Goal: Task Accomplishment & Management: Manage account settings

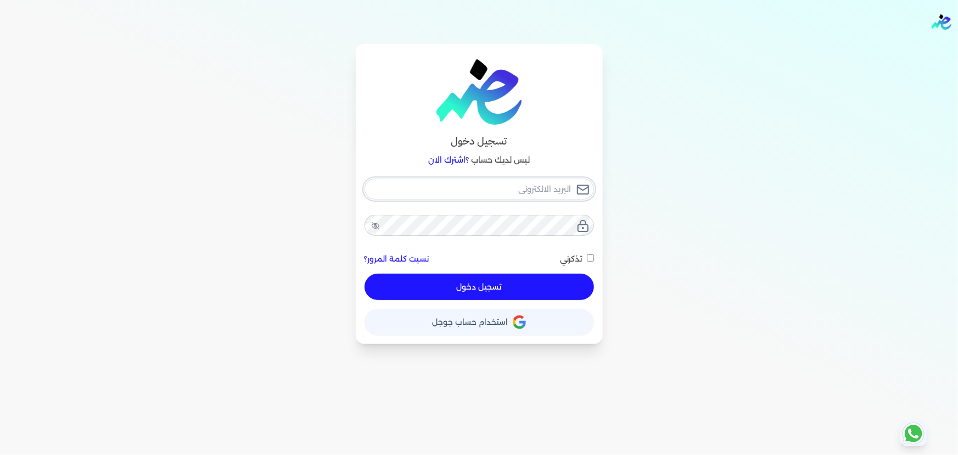
type input "[EMAIL_ADDRESS][DOMAIN_NAME]"
click at [573, 301] on div "حساب استخدام حساب جوجل" at bounding box center [479, 317] width 229 height 35
click at [573, 298] on button "تسجيل دخول" at bounding box center [479, 286] width 229 height 26
checkbox input "false"
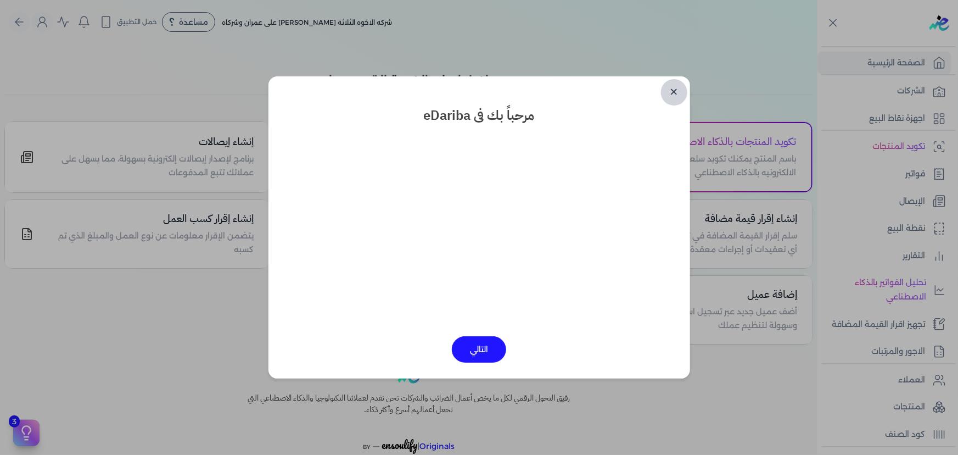
click at [671, 91] on link "✕" at bounding box center [674, 92] width 26 height 26
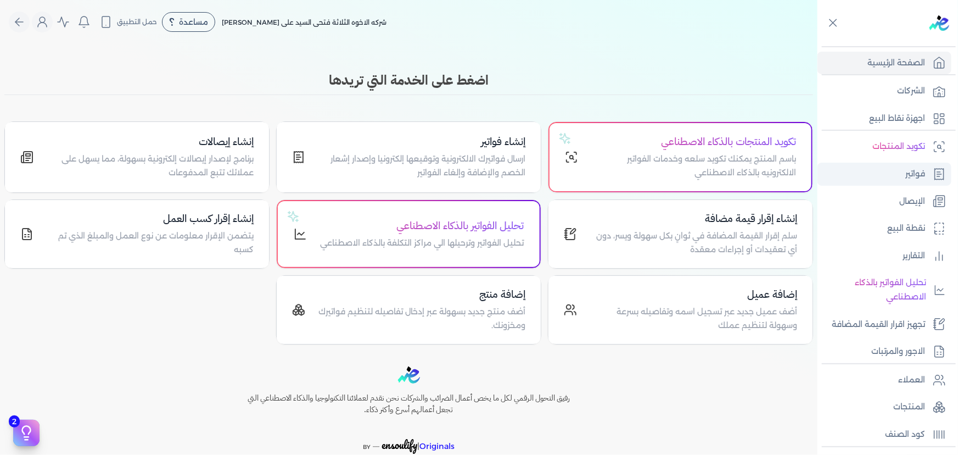
click at [918, 181] on link "فواتير" at bounding box center [884, 173] width 134 height 23
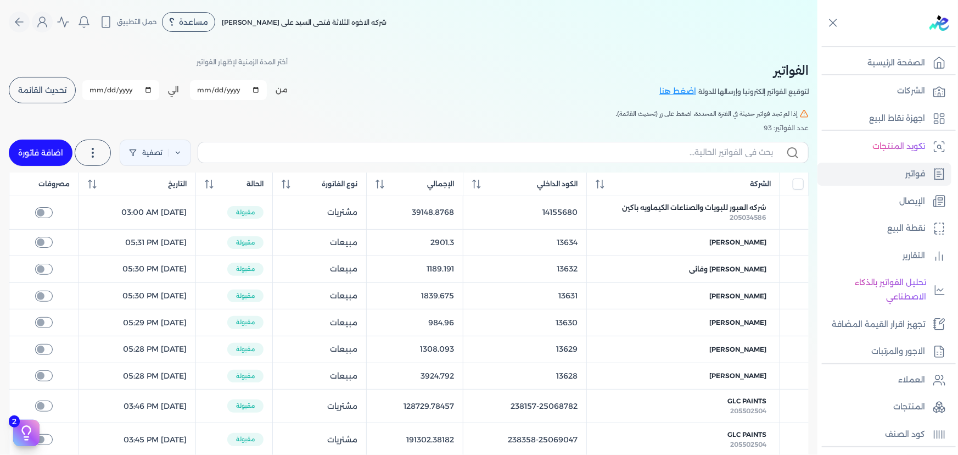
click at [53, 154] on link "اضافة فاتورة" at bounding box center [41, 152] width 64 height 26
select select "EGP"
select select "B"
select select "EGS"
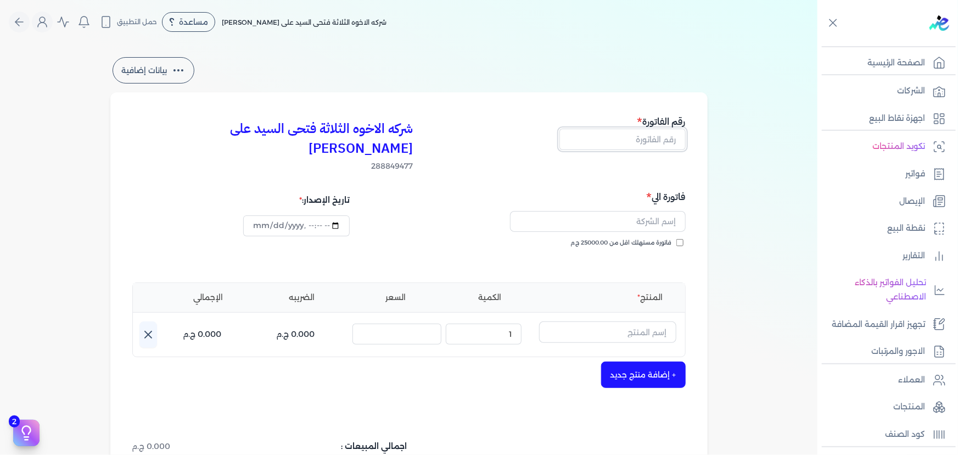
click at [646, 148] on input "text" at bounding box center [622, 138] width 126 height 21
type input "13634"
click at [623, 238] on div "فاتورة مستهلك اقل من 25000.00 ج.م" at bounding box center [548, 253] width 269 height 31
click at [606, 211] on input "text" at bounding box center [598, 221] width 176 height 21
click at [510, 211] on button "[LUDI" at bounding box center [598, 223] width 176 height 25
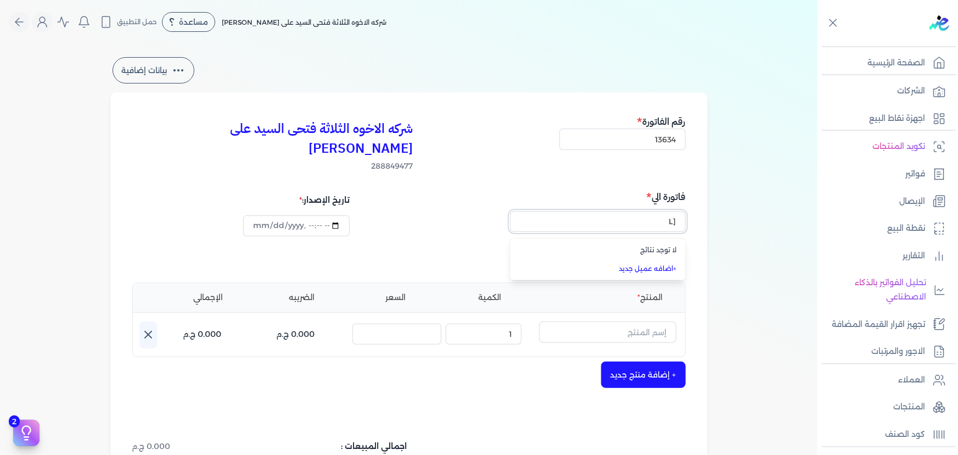
type input "["
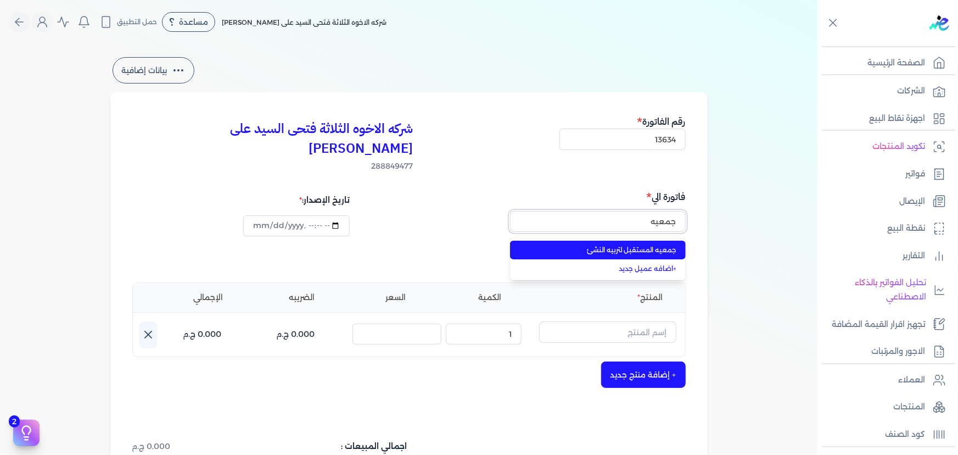
click at [510, 211] on button "جمعيه" at bounding box center [598, 223] width 176 height 25
click at [517, 240] on li "جمعيه المستقبل لتربيه النشئ" at bounding box center [598, 249] width 176 height 19
type input "جمعيه المستقبل لتربيه النشئ"
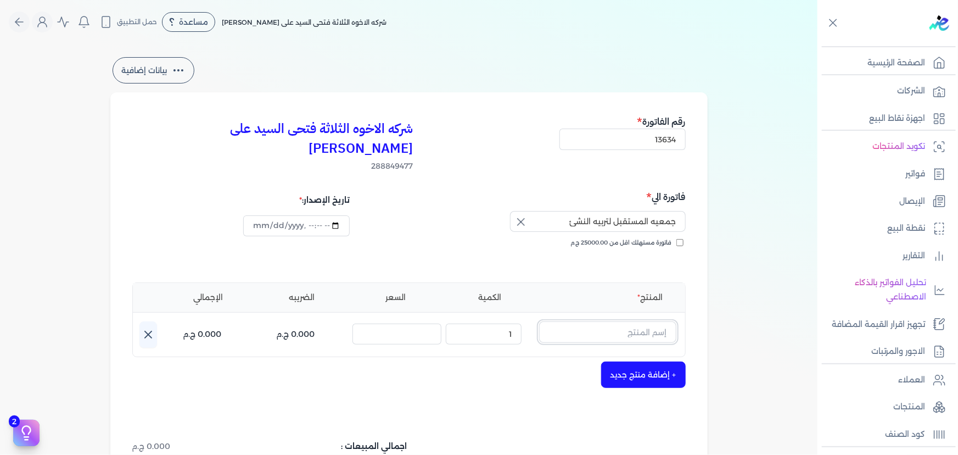
click at [611, 321] on input "text" at bounding box center [607, 331] width 137 height 21
click at [676, 329] on icon at bounding box center [669, 335] width 13 height 13
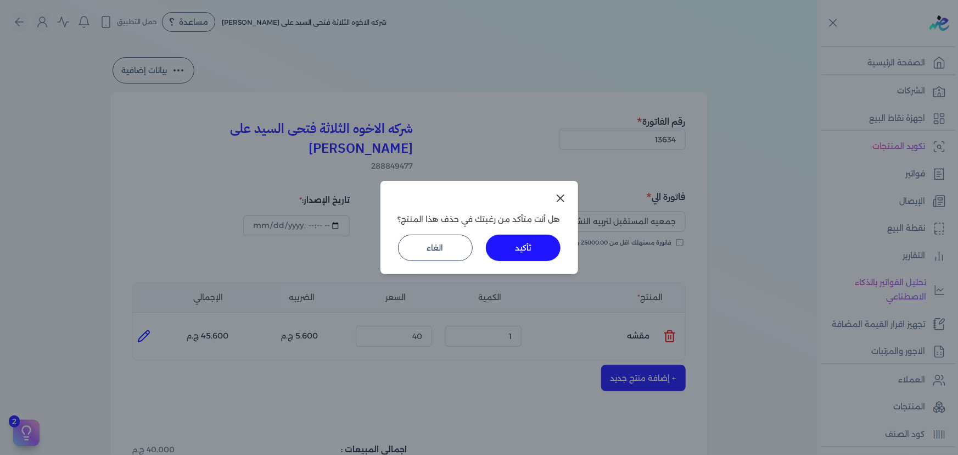
click at [548, 251] on button "تأكيد" at bounding box center [523, 247] width 75 height 26
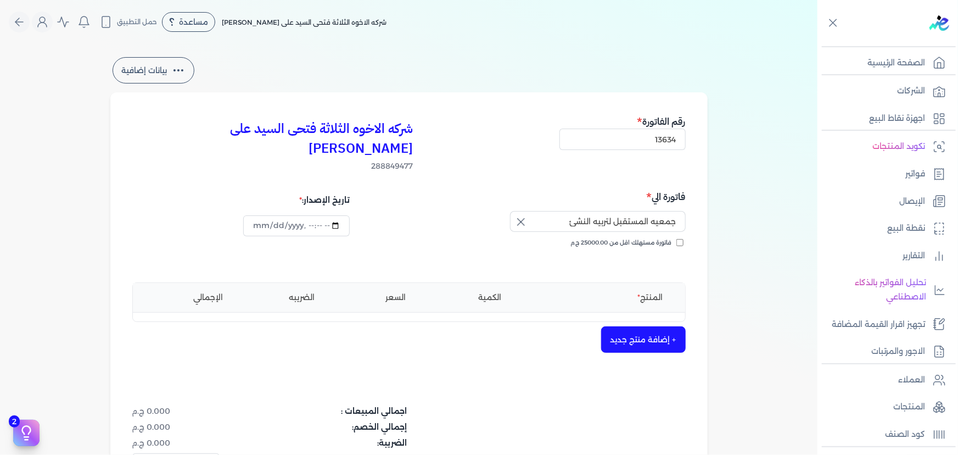
click at [632, 326] on button "+ إضافة منتج جديد" at bounding box center [643, 339] width 85 height 26
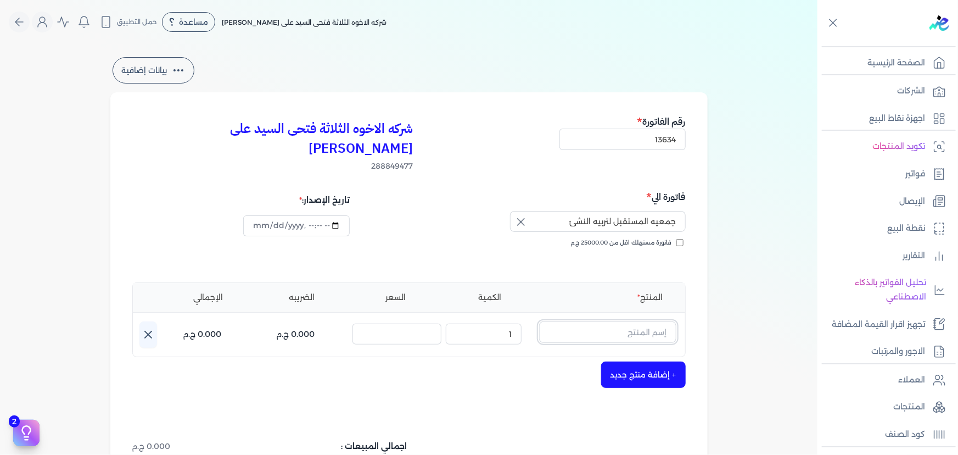
click at [641, 321] on input "text" at bounding box center [607, 331] width 137 height 21
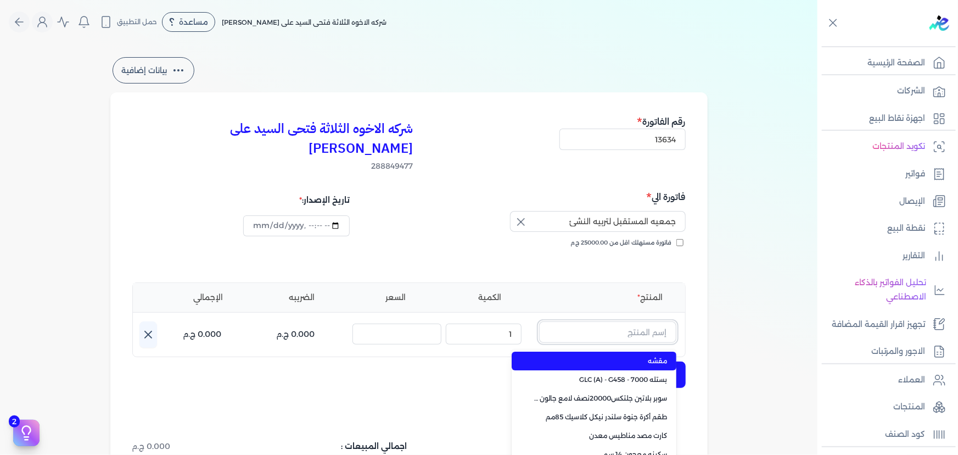
type input "ب"
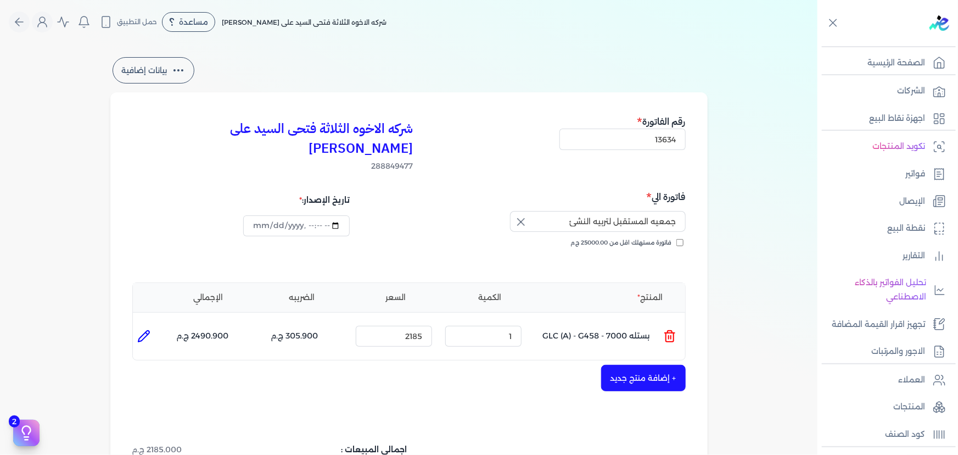
click at [673, 329] on icon at bounding box center [669, 335] width 13 height 13
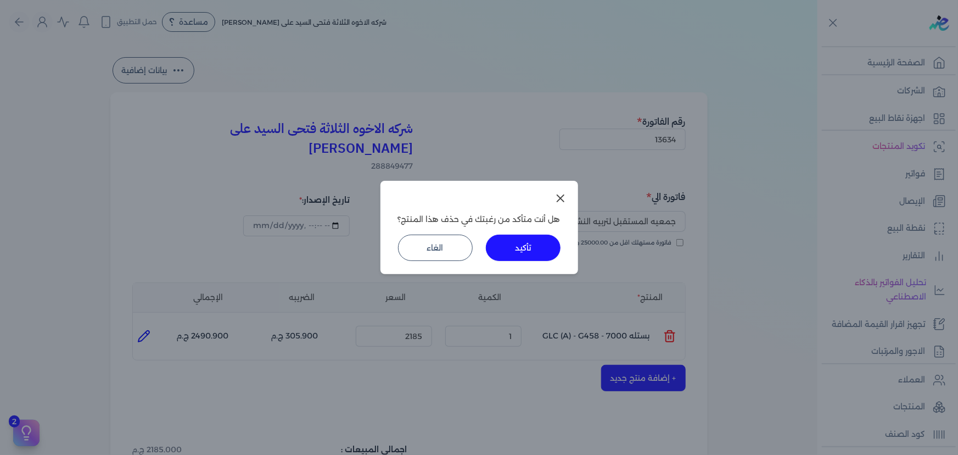
click at [534, 238] on button "تأكيد" at bounding box center [523, 247] width 75 height 26
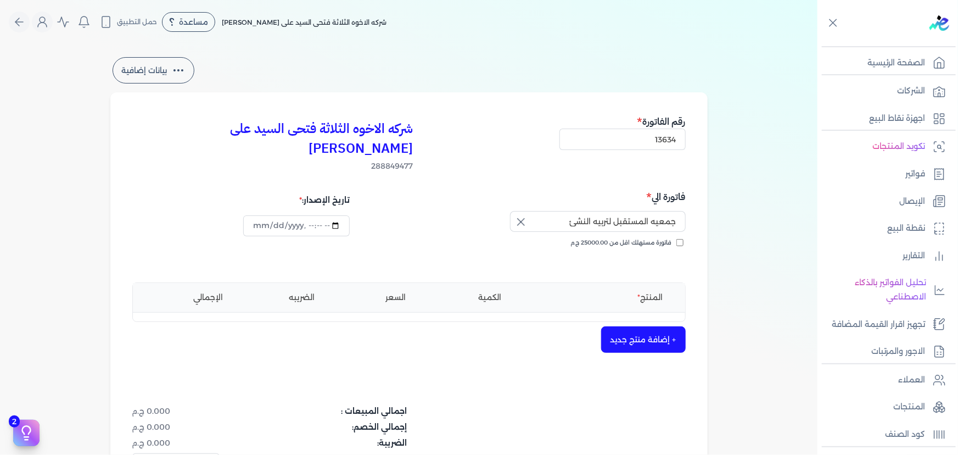
click at [637, 326] on button "+ إضافة منتج جديد" at bounding box center [643, 339] width 85 height 26
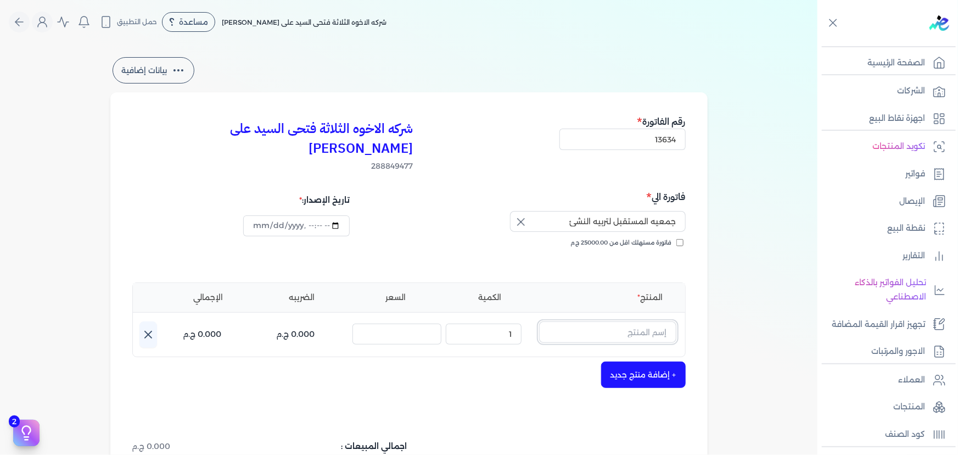
drag, startPoint x: 642, startPoint y: 310, endPoint x: 683, endPoint y: 310, distance: 41.2
click at [642, 321] on input "text" at bounding box center [607, 331] width 137 height 21
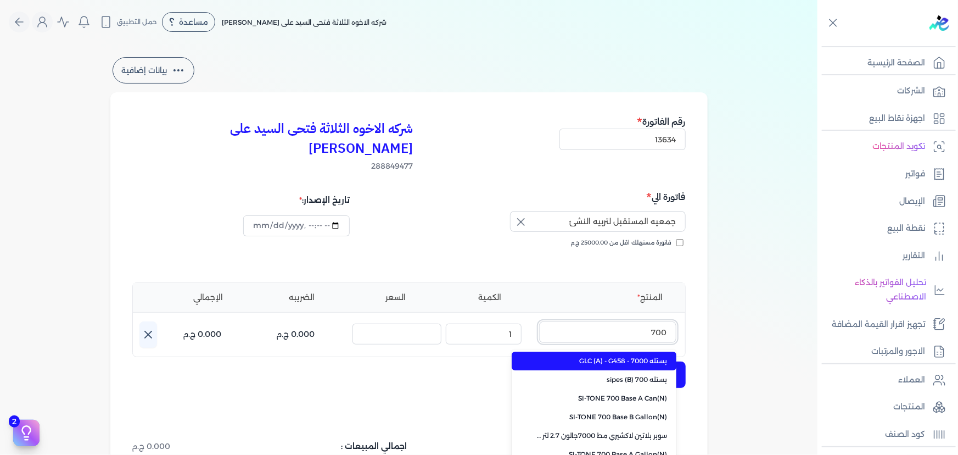
scroll to position [99, 0]
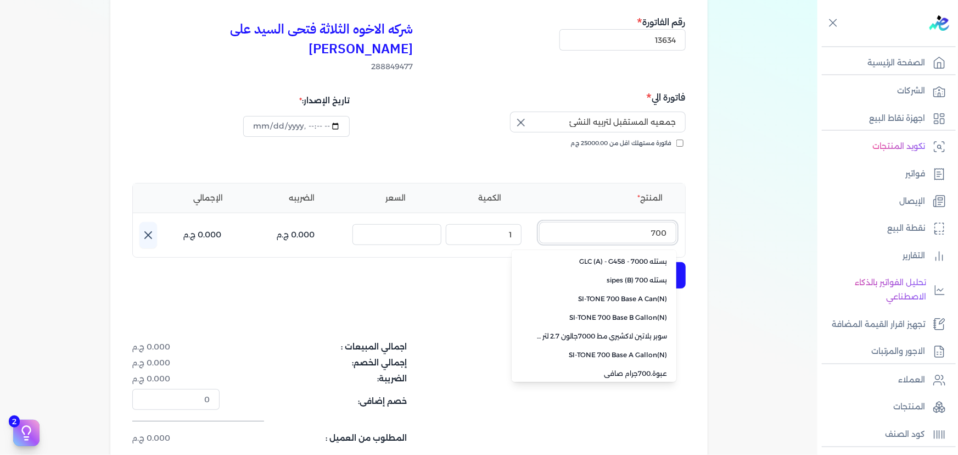
type input "700"
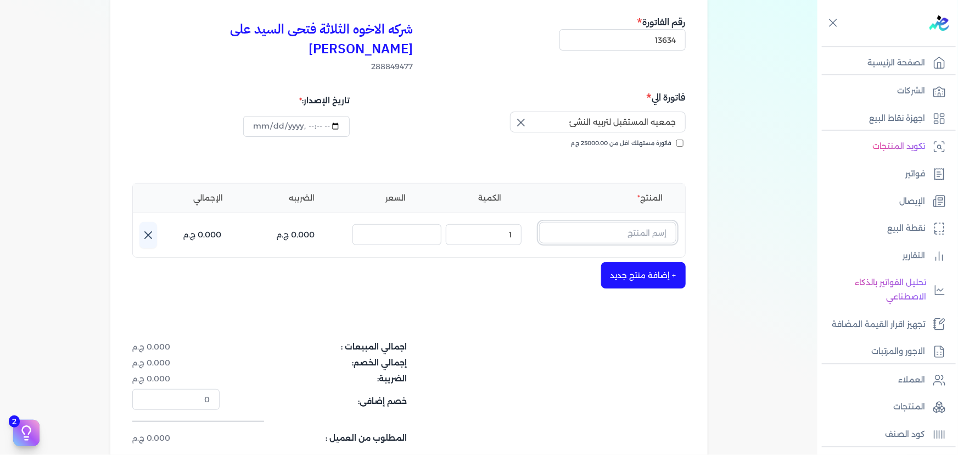
click at [608, 222] on input "text" at bounding box center [607, 232] width 137 height 21
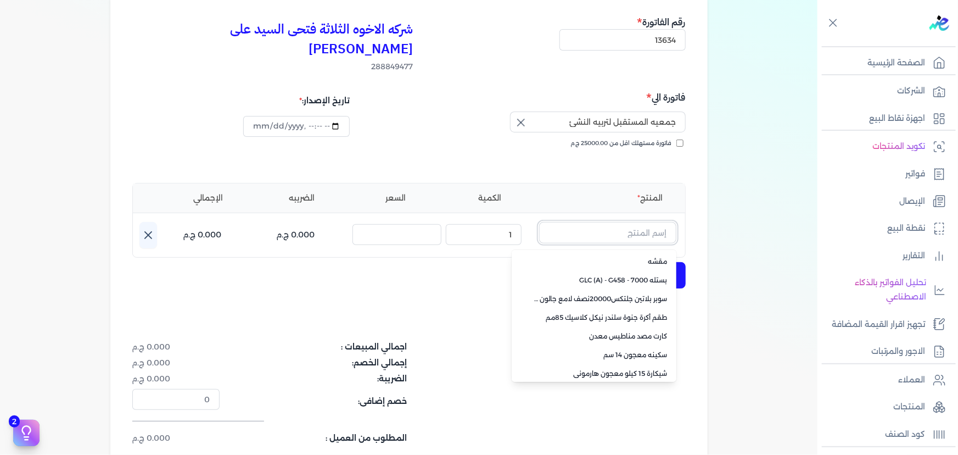
click at [625, 222] on input "text" at bounding box center [607, 232] width 137 height 21
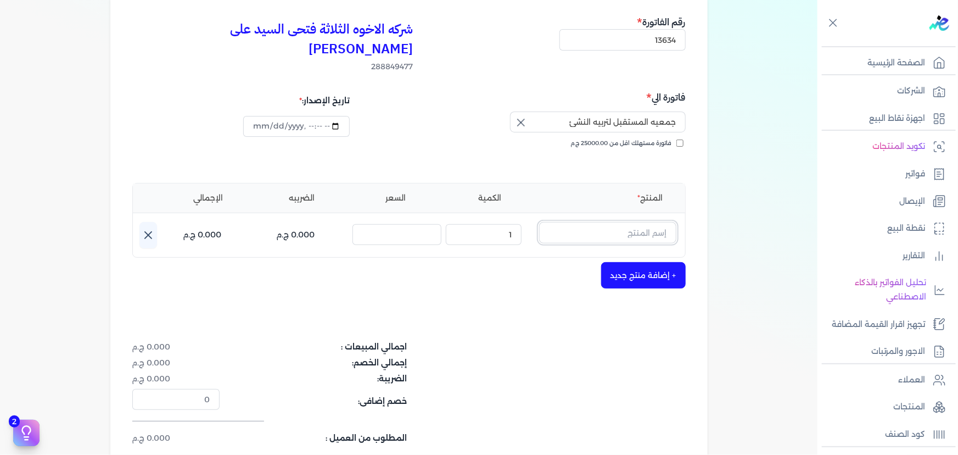
click at [615, 222] on input "text" at bounding box center [607, 232] width 137 height 21
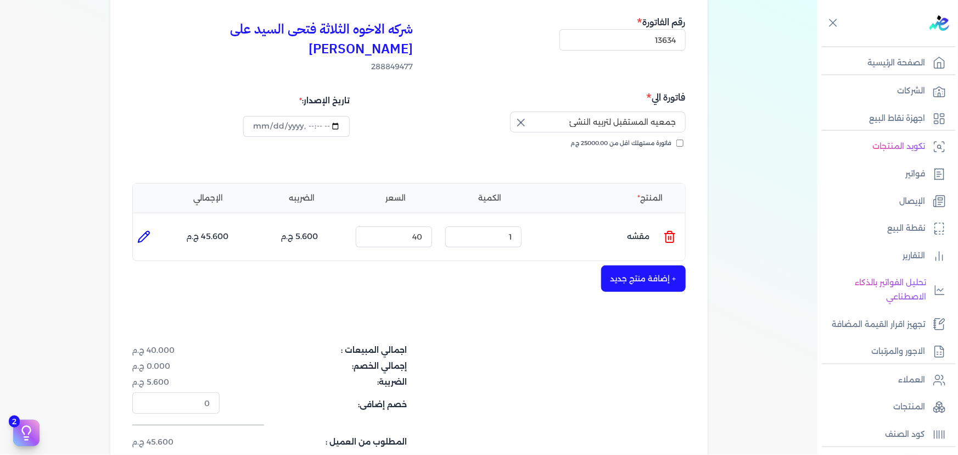
click at [668, 233] on icon at bounding box center [670, 237] width 8 height 9
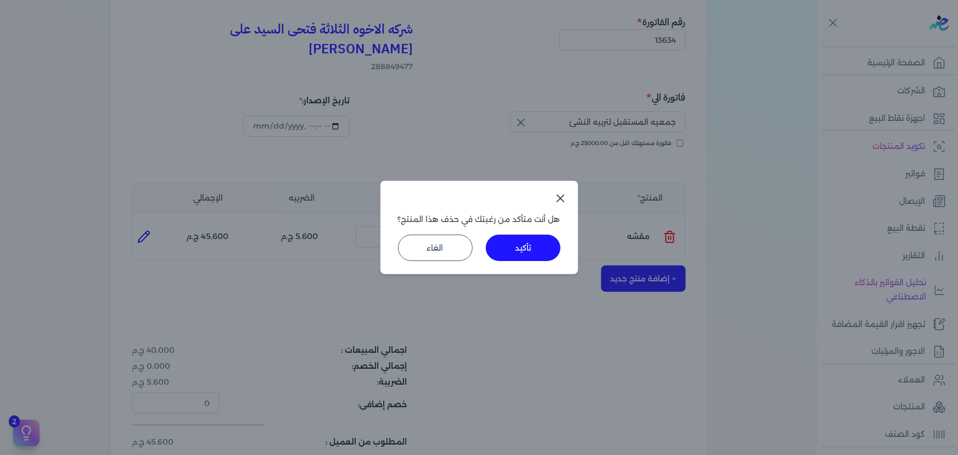
drag, startPoint x: 530, startPoint y: 245, endPoint x: 664, endPoint y: 240, distance: 134.6
click at [531, 246] on button "تأكيد" at bounding box center [523, 247] width 75 height 26
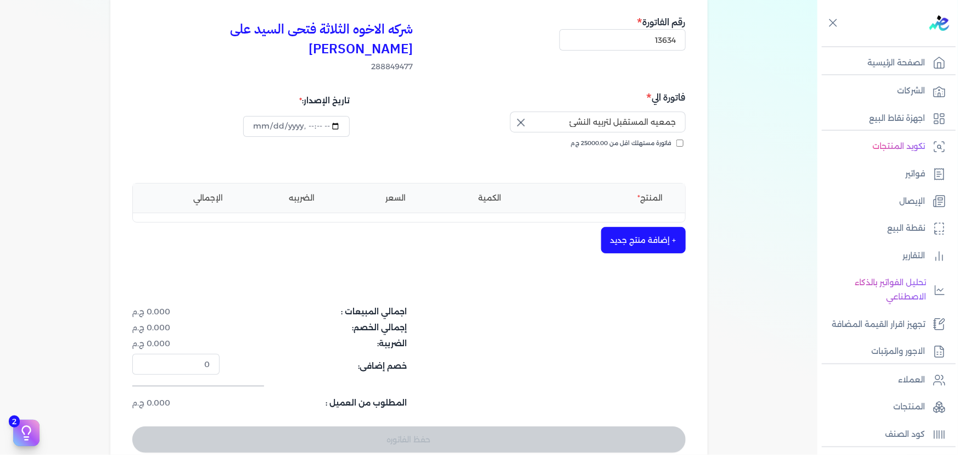
click at [665, 227] on button "+ إضافة منتج جديد" at bounding box center [643, 240] width 85 height 26
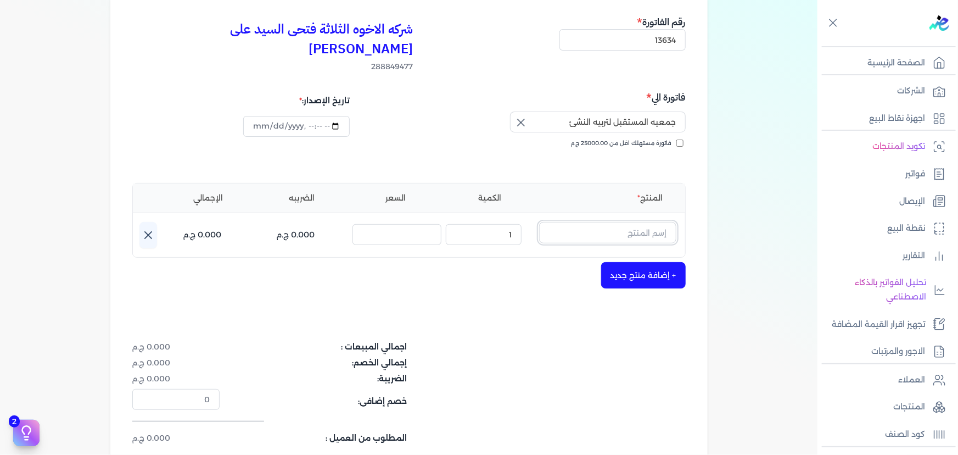
click at [659, 222] on input "text" at bounding box center [607, 232] width 137 height 21
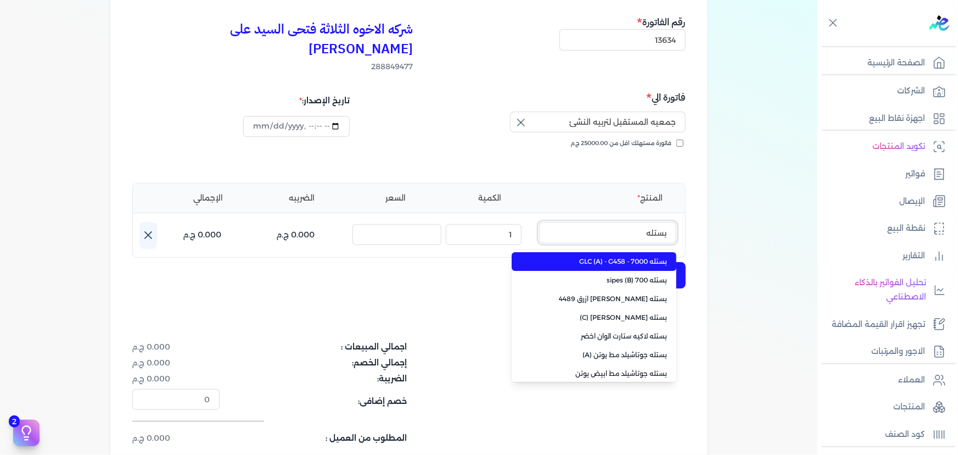
click at [539, 222] on button "بستله" at bounding box center [607, 234] width 137 height 25
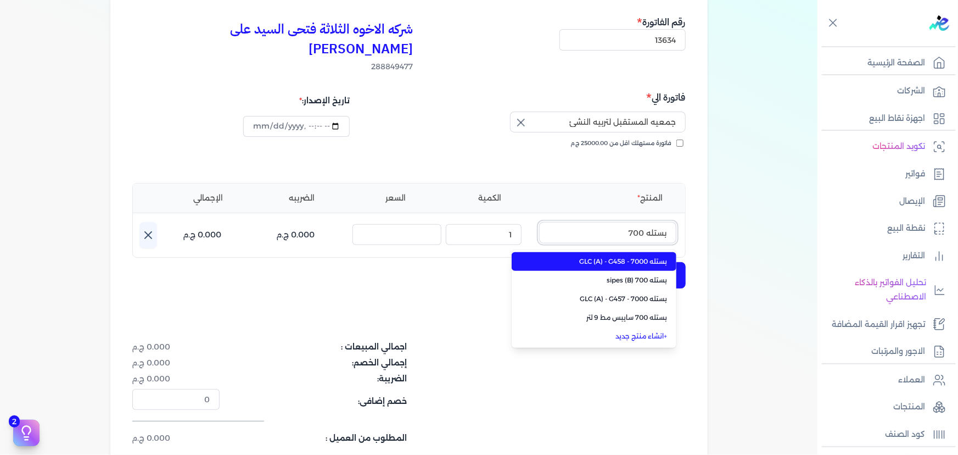
click at [539, 222] on button "بستله 700" at bounding box center [607, 234] width 137 height 25
type input "بستله 700 سا"
click at [632, 256] on span "بستله 700 سايبس مط 9 لتر" at bounding box center [601, 261] width 134 height 10
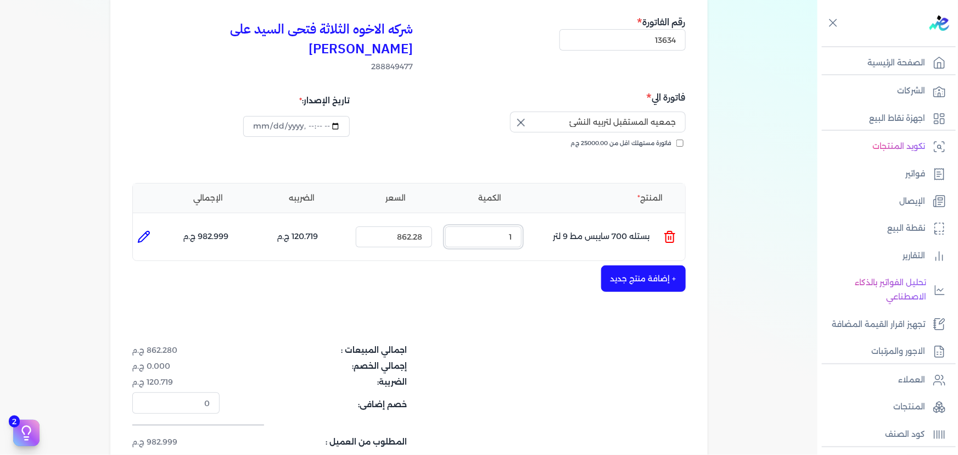
drag, startPoint x: 497, startPoint y: 221, endPoint x: 532, endPoint y: 216, distance: 34.9
click at [532, 222] on ul "المنتج : بستله 700 سايبس مط 9 لتر الكمية : 1 السعر : 862.28 الضريبه : 120.719 ج…" at bounding box center [409, 237] width 552 height 30
type input "5"
drag, startPoint x: 391, startPoint y: 218, endPoint x: 447, endPoint y: 215, distance: 56.1
click at [453, 222] on ul "المنتج : بستله 700 سايبس مط 9 لتر الكمية : 5 السعر : 862.28 الضريبه : 603.596 ج…" at bounding box center [409, 237] width 552 height 30
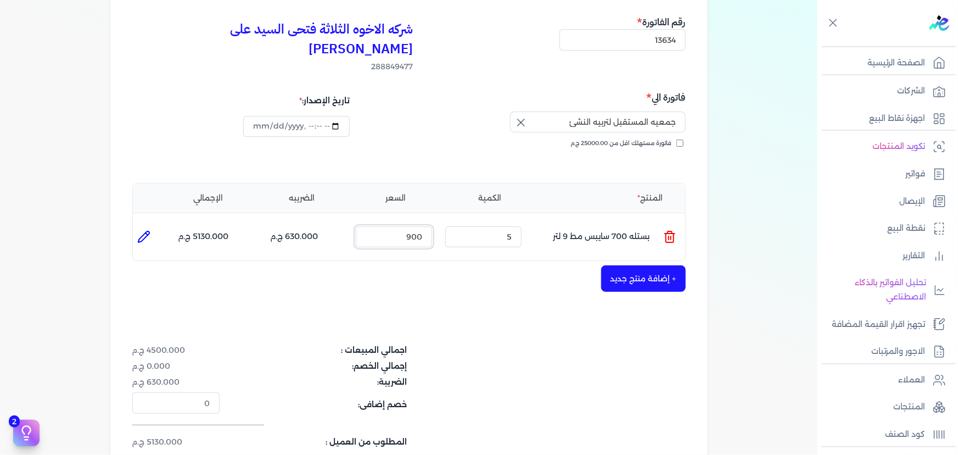
type input "900"
click at [153, 226] on li at bounding box center [144, 237] width 22 height 22
type input "بستله 700 سايبس مط 9 لتر"
type input "900"
type input "5"
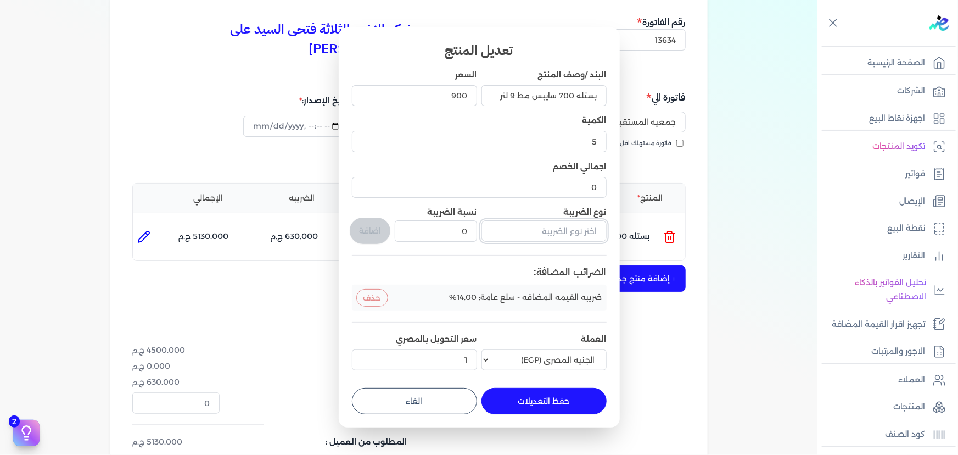
click at [545, 230] on input "text" at bounding box center [543, 230] width 125 height 21
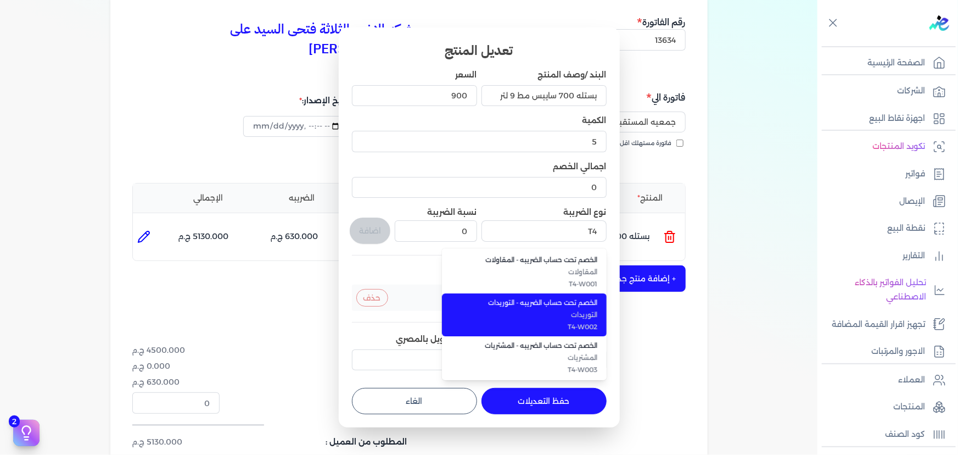
click at [550, 328] on span "T4-W002" at bounding box center [531, 327] width 134 height 10
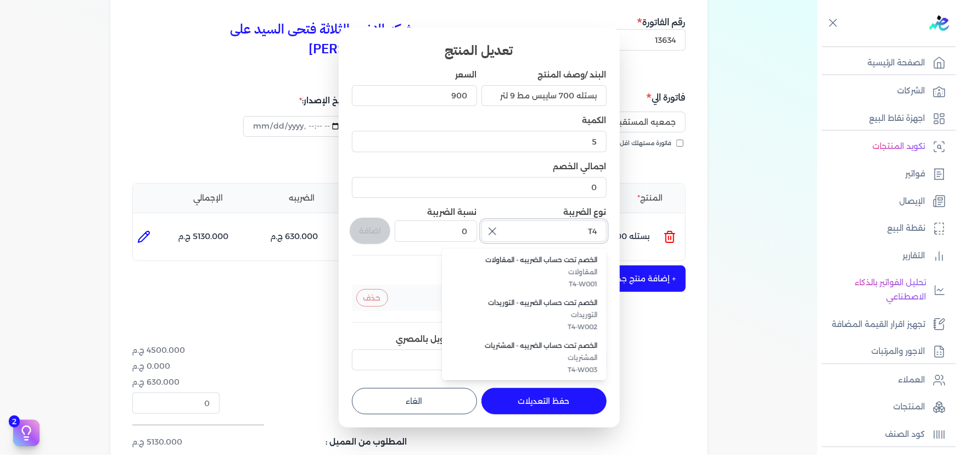
type input "الخصم تحت حساب الضريبه - التوريدات"
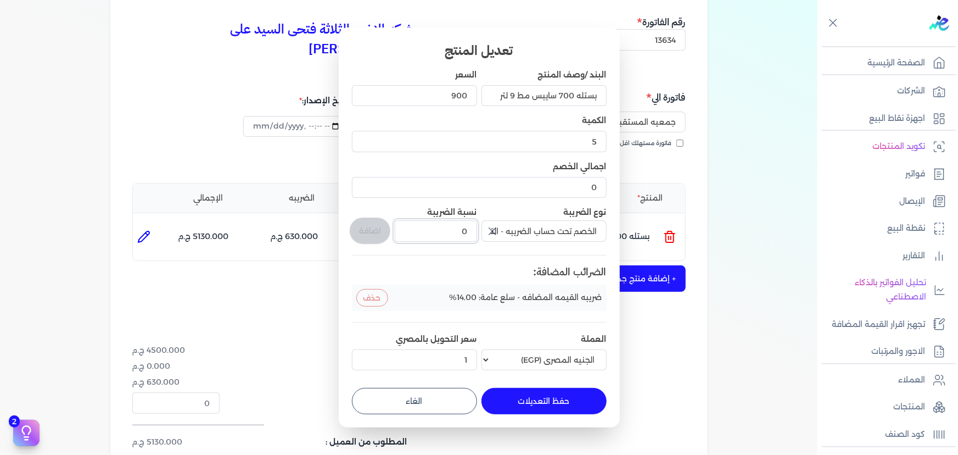
click at [448, 236] on input "0" at bounding box center [436, 230] width 82 height 21
type input "1"
click at [362, 227] on button "اضافة" at bounding box center [370, 230] width 41 height 26
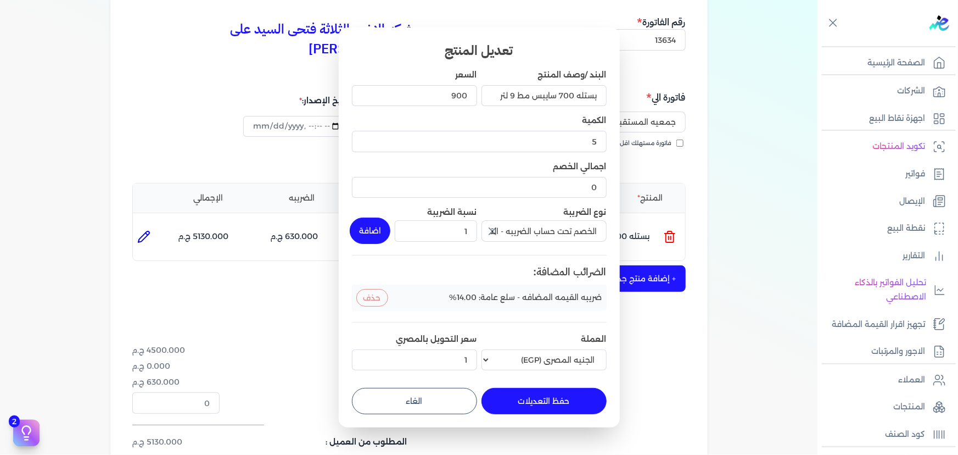
type input "0"
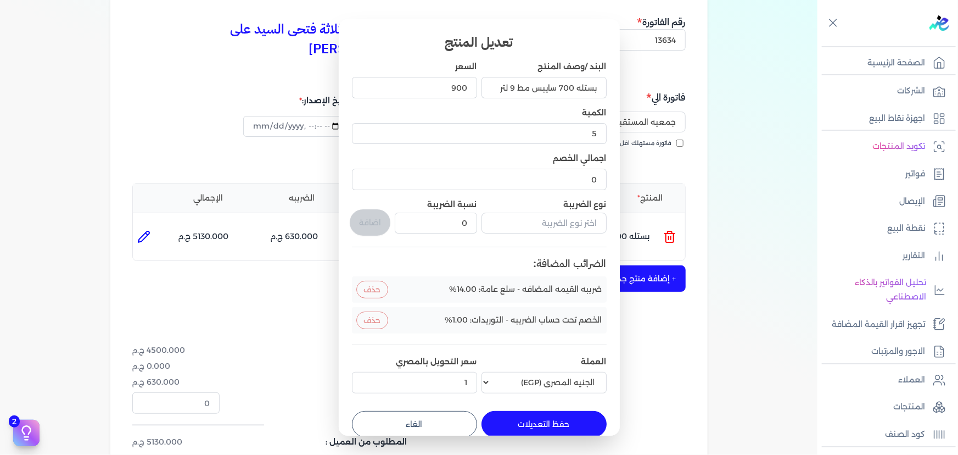
click at [513, 424] on button "حفظ التعديلات" at bounding box center [543, 424] width 125 height 26
type input "0"
type input "1"
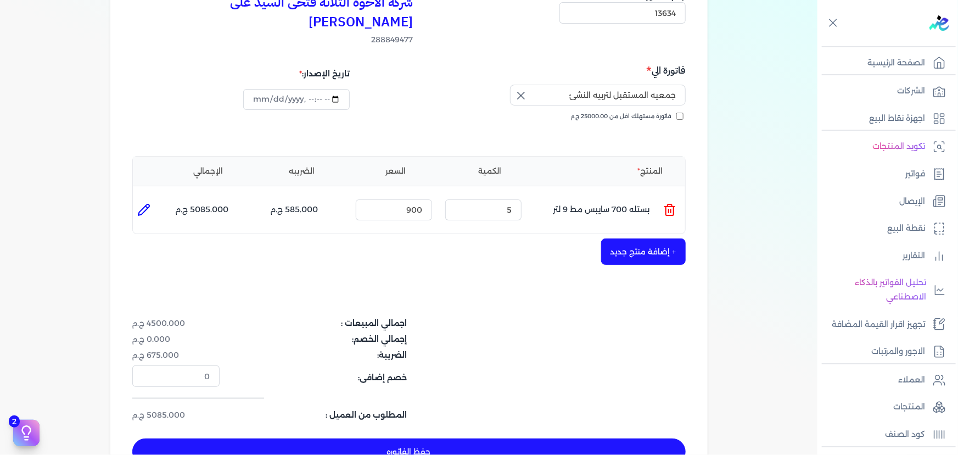
scroll to position [149, 0]
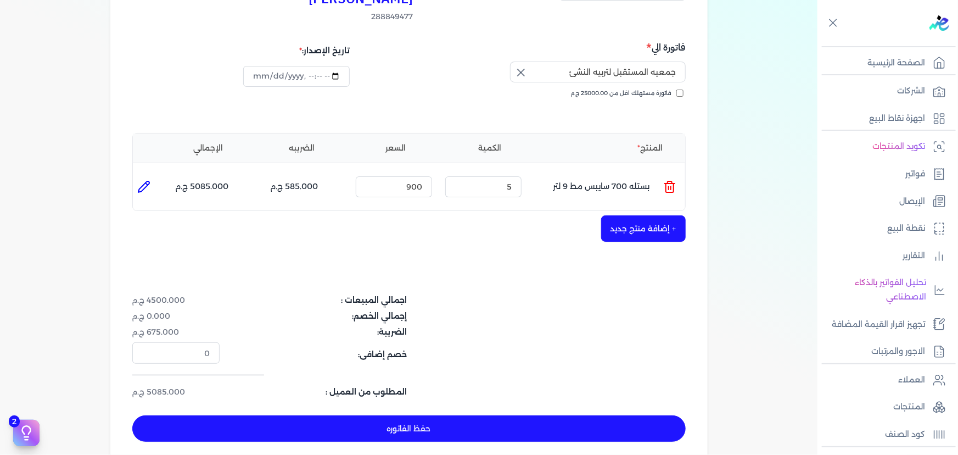
click at [461, 415] on button "حفظ الفاتوره" at bounding box center [408, 428] width 553 height 26
type input "[DATE]"
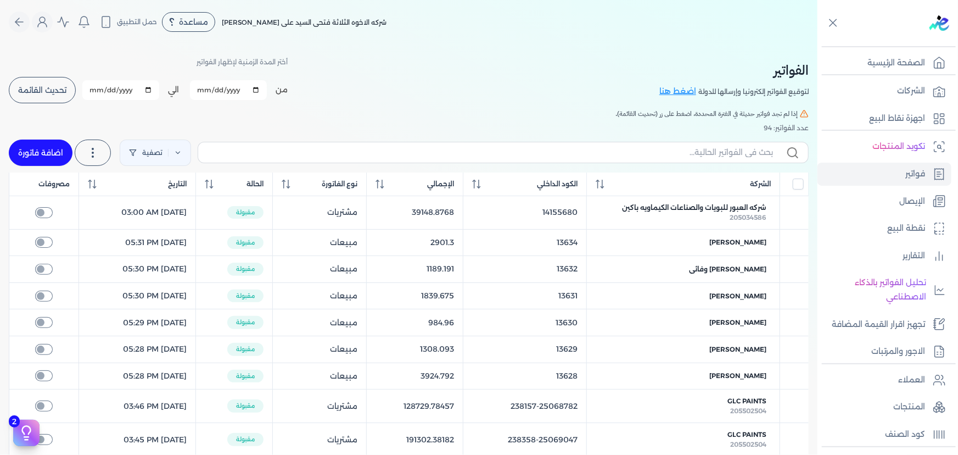
click at [65, 150] on link "اضافة فاتورة" at bounding box center [41, 152] width 64 height 26
select select "EGP"
select select "B"
select select "EGS"
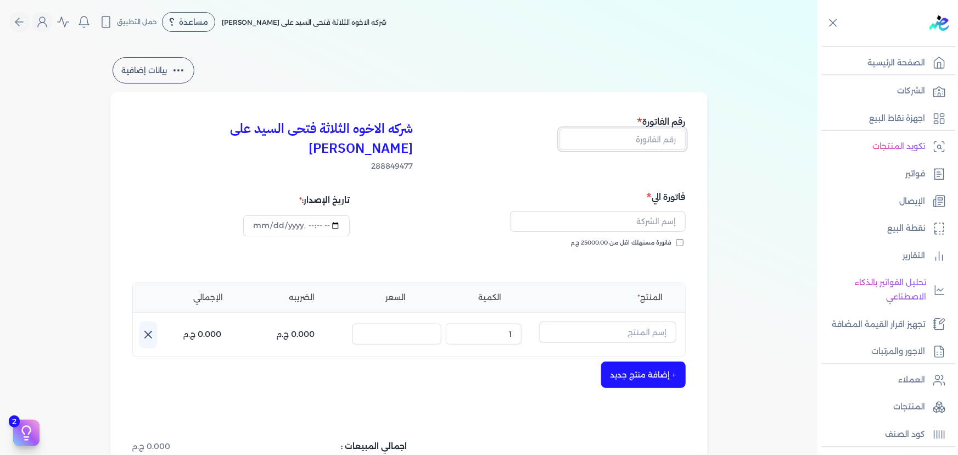
click at [649, 139] on input "text" at bounding box center [622, 138] width 126 height 21
type input "13635"
click at [646, 211] on input "text" at bounding box center [598, 221] width 176 height 21
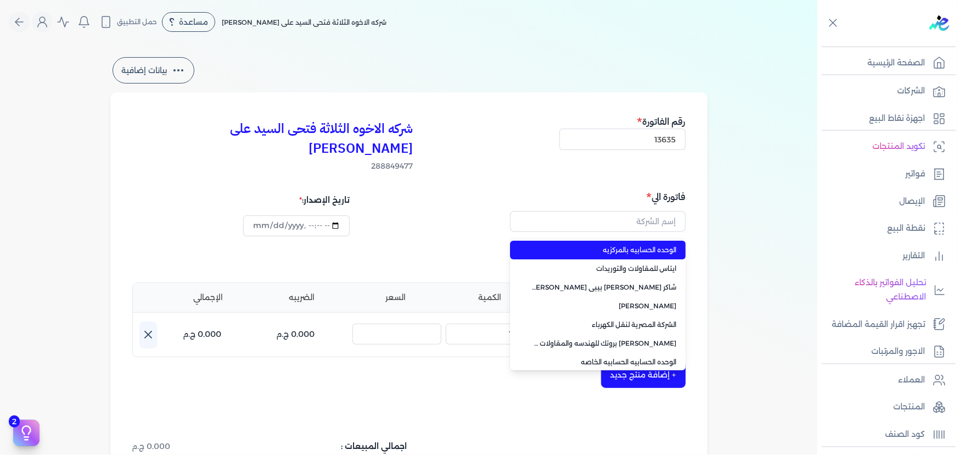
type input "الوحده الحسابيه بالمركزيه"
drag, startPoint x: 708, startPoint y: 239, endPoint x: 685, endPoint y: 236, distance: 23.2
click at [705, 239] on div "شركه الاخوه الثلاثة فتحى السيد على [PERSON_NAME] 288849477 رقم الفاتورة 13635 ف…" at bounding box center [408, 350] width 597 height 517
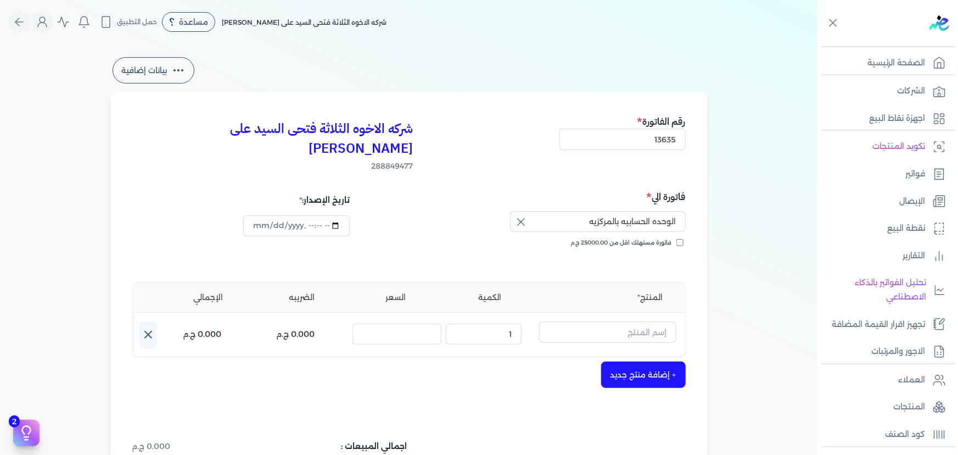
click at [677, 238] on label "فاتورة مستهلك اقل من 25000.00 ج.م" at bounding box center [627, 242] width 113 height 9
click at [677, 239] on input "فاتورة مستهلك اقل من 25000.00 ج.م" at bounding box center [679, 242] width 7 height 7
checkbox input "true"
click at [582, 211] on input "الوحده الحسابيه بالمركزيه" at bounding box center [598, 221] width 176 height 21
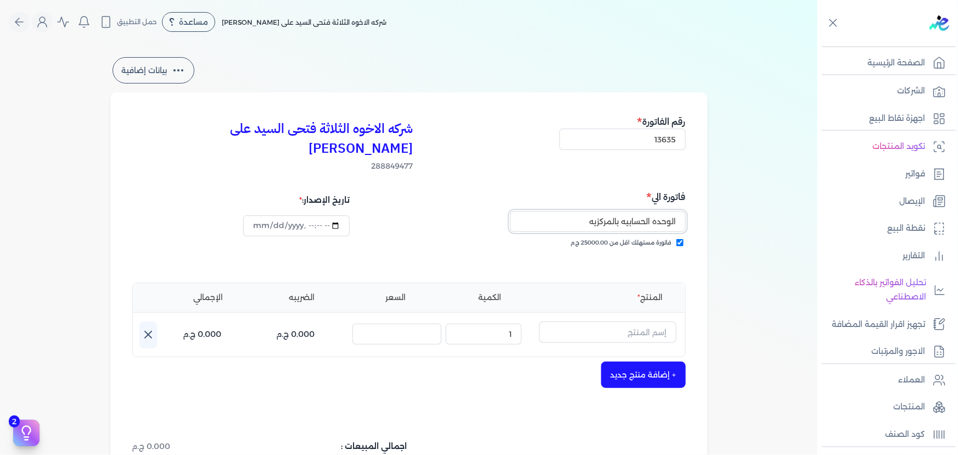
click at [582, 211] on input "الوحده الحسابيه بالمركزيه" at bounding box center [598, 221] width 176 height 21
type input "d"
type input "س"
type input "[PERSON_NAME]"
click at [629, 321] on input "text" at bounding box center [607, 331] width 137 height 21
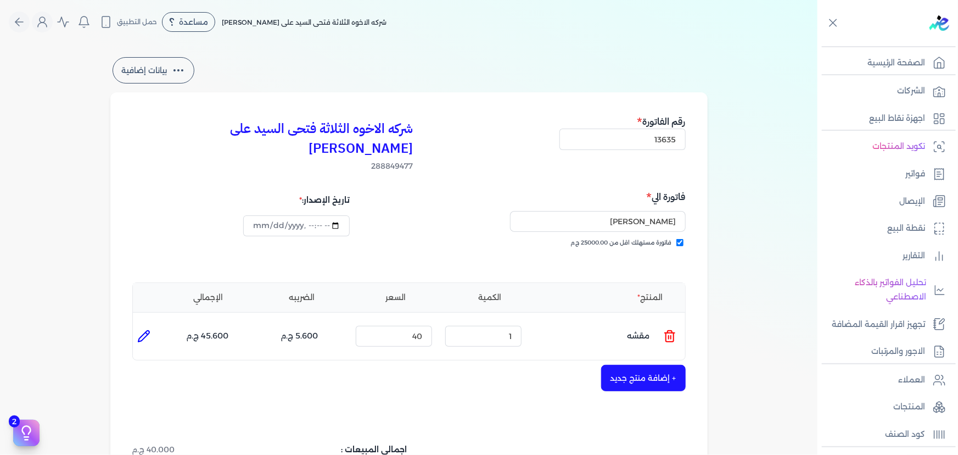
click at [670, 329] on icon at bounding box center [669, 335] width 13 height 13
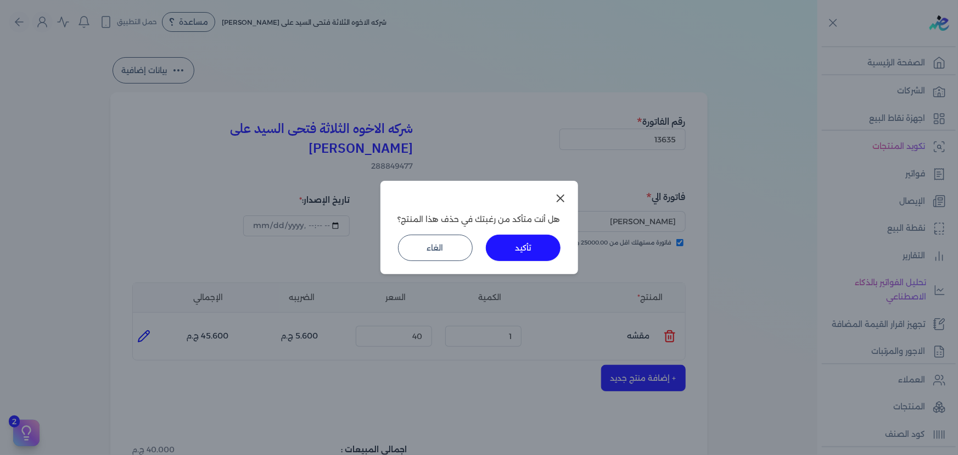
click at [505, 244] on button "تأكيد" at bounding box center [523, 247] width 75 height 26
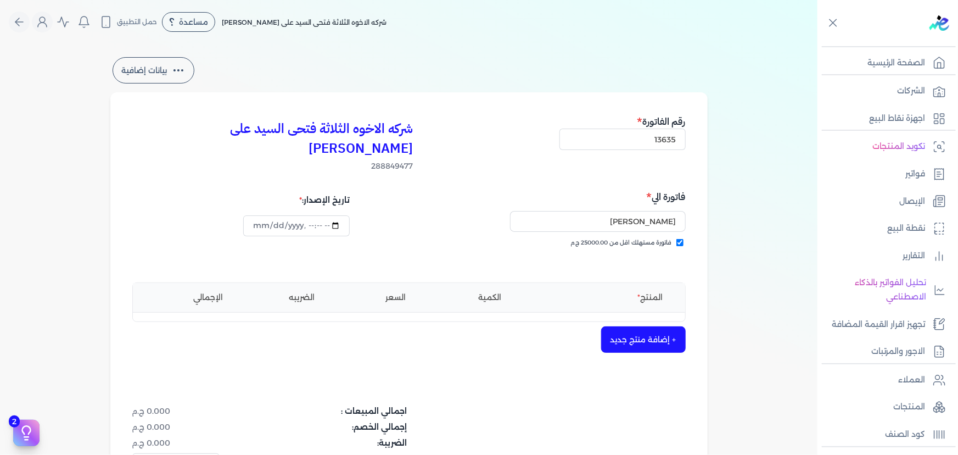
click at [637, 326] on button "+ إضافة منتج جديد" at bounding box center [643, 339] width 85 height 26
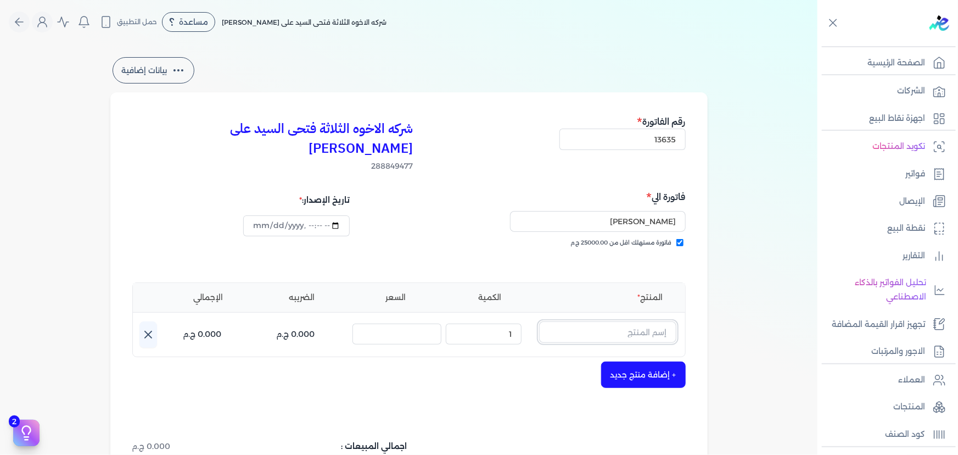
click at [631, 321] on input "text" at bounding box center [607, 331] width 137 height 21
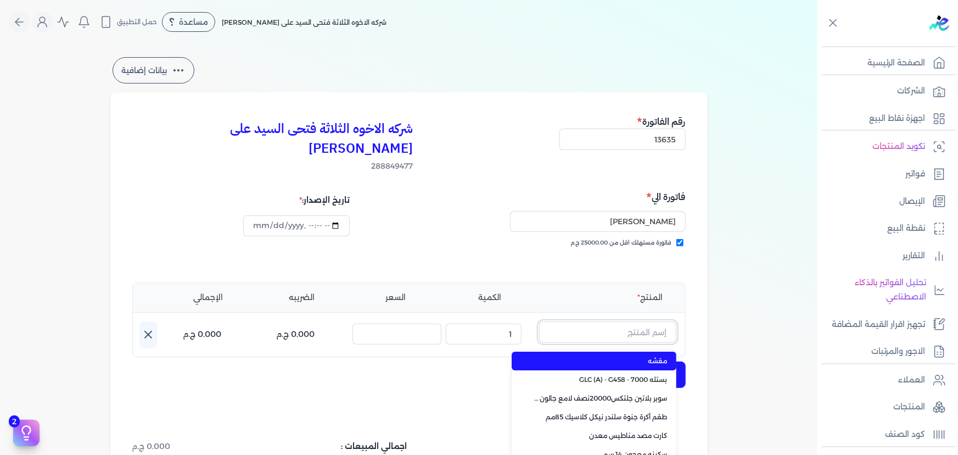
paste input "معجون داي تون 100 شيكارة 15 كجم"
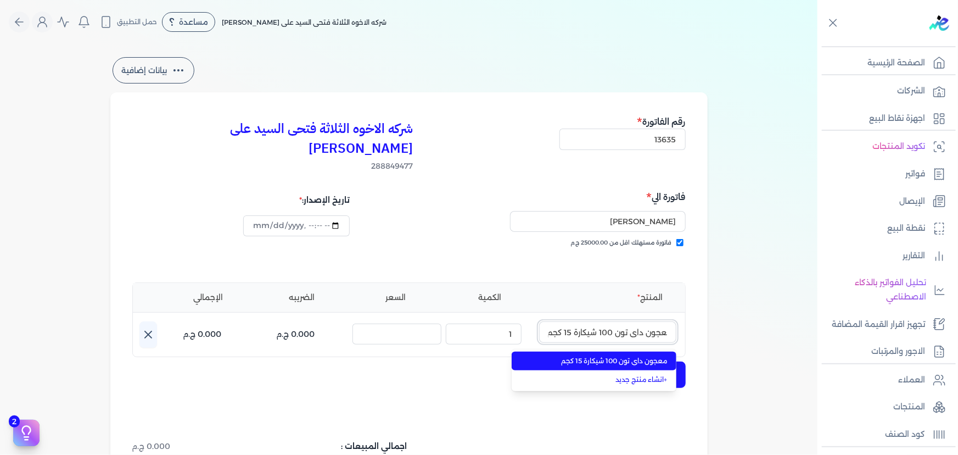
type input "معجون داي تون 100 شيكارة 15 كجم"
drag, startPoint x: 588, startPoint y: 339, endPoint x: 537, endPoint y: 332, distance: 52.1
click at [587, 356] on span "معجون داي تون 100 شيكارة 15 كجم" at bounding box center [601, 361] width 134 height 10
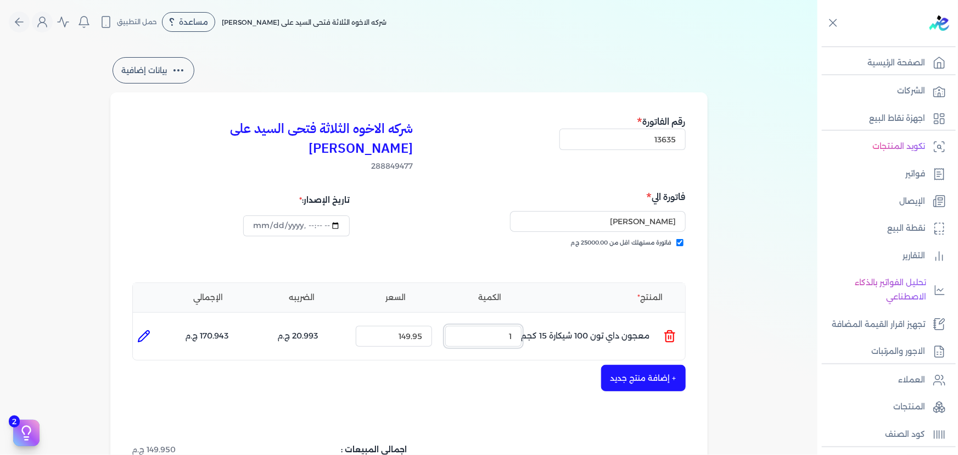
drag, startPoint x: 477, startPoint y: 317, endPoint x: 563, endPoint y: 319, distance: 86.2
click at [554, 323] on ul "المنتج : معجون داي تون 100 شيكارة 15 كجم الكمية : 1 السعر : 149.95 الضريبه : 20…" at bounding box center [409, 336] width 552 height 30
type input "10"
click at [649, 365] on button "+ إضافة منتج جديد" at bounding box center [643, 378] width 85 height 26
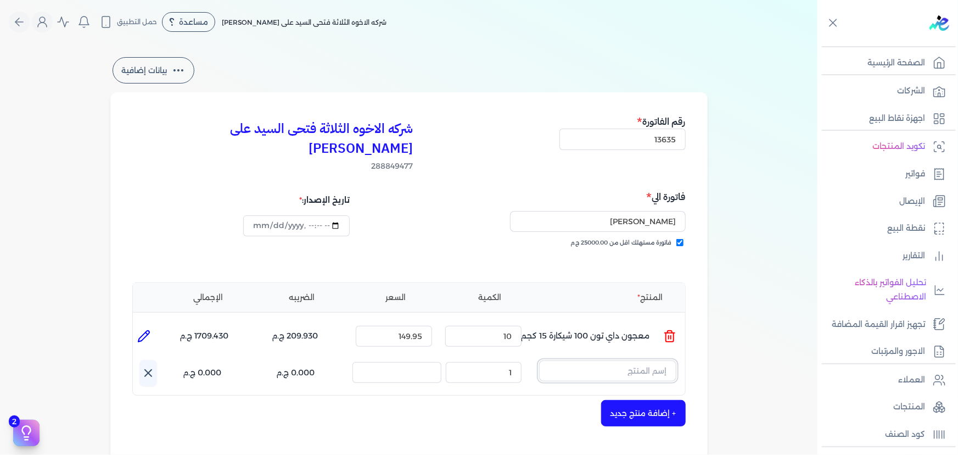
click at [579, 360] on input "text" at bounding box center [607, 370] width 137 height 21
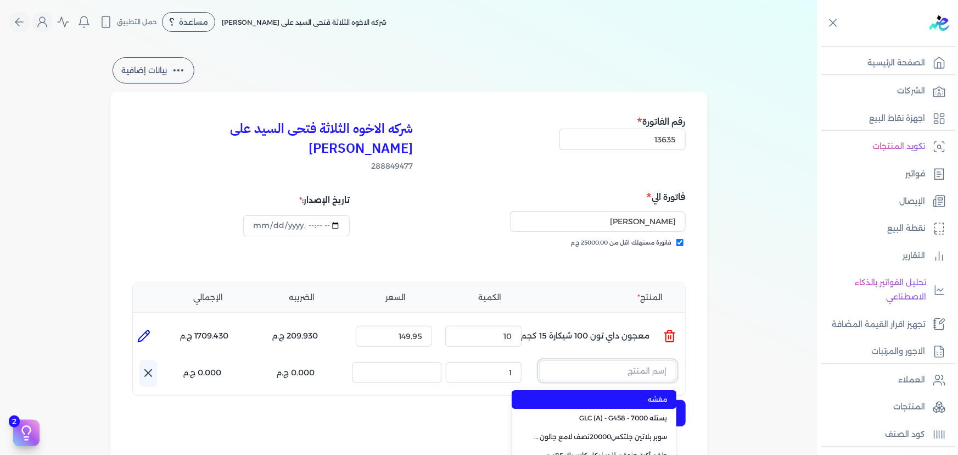
paste input "صبغات سي سي بني 610 عبوة 40 ملي"
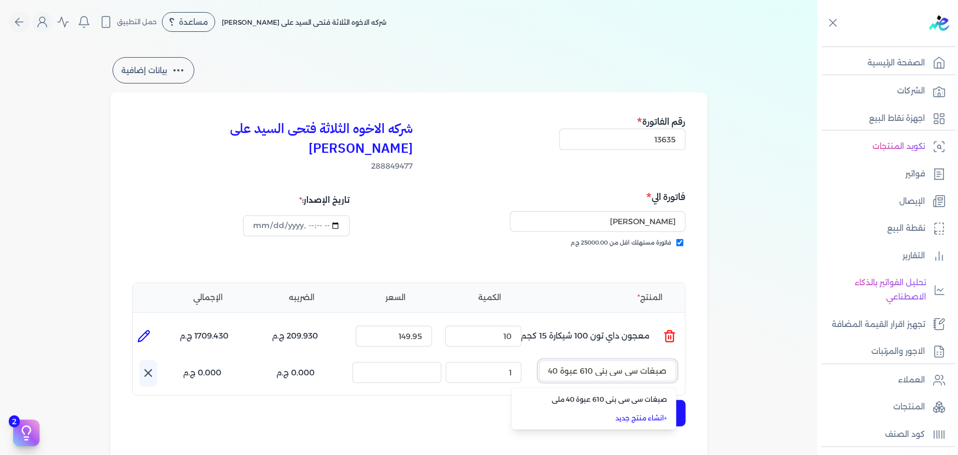
scroll to position [0, -15]
type input "صبغات سي سي بني 610 عبوة 40 ملي"
click at [636, 394] on span "صبغات سي سي بني 610 عبوة 40 ملي" at bounding box center [601, 399] width 134 height 10
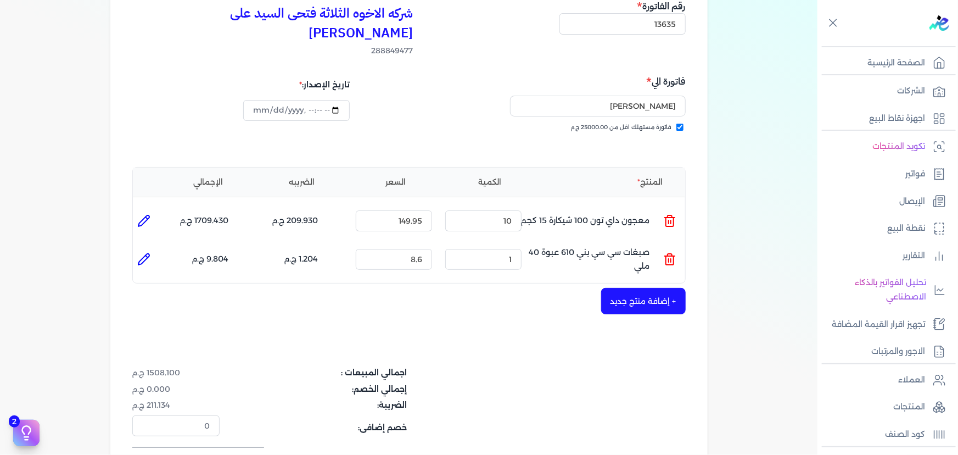
scroll to position [199, 0]
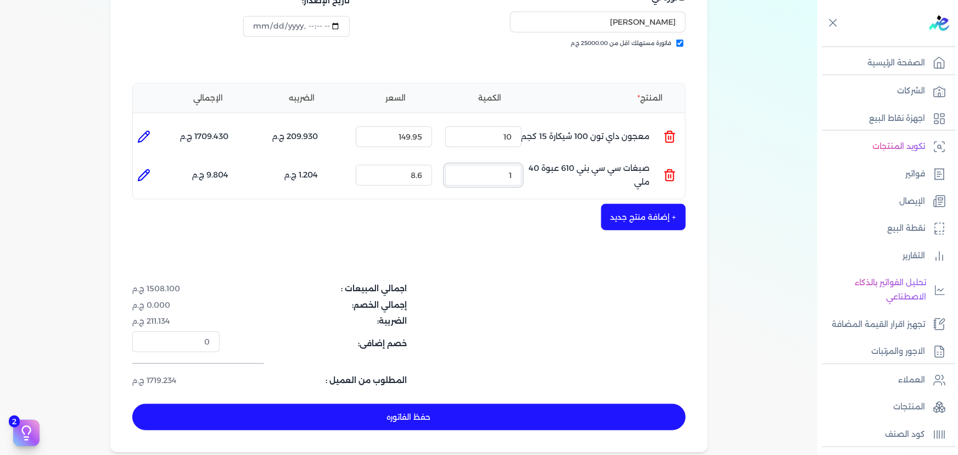
drag, startPoint x: 505, startPoint y: 155, endPoint x: 529, endPoint y: 149, distance: 25.4
click at [528, 160] on ul "المنتج : صبغات سي سي بني 610 عبوة 40 ملي الكمية : 1 السعر : 8.6 الضريبه : 1.204…" at bounding box center [409, 175] width 552 height 30
type input "15"
click at [657, 204] on button "+ إضافة منتج جديد" at bounding box center [643, 217] width 85 height 26
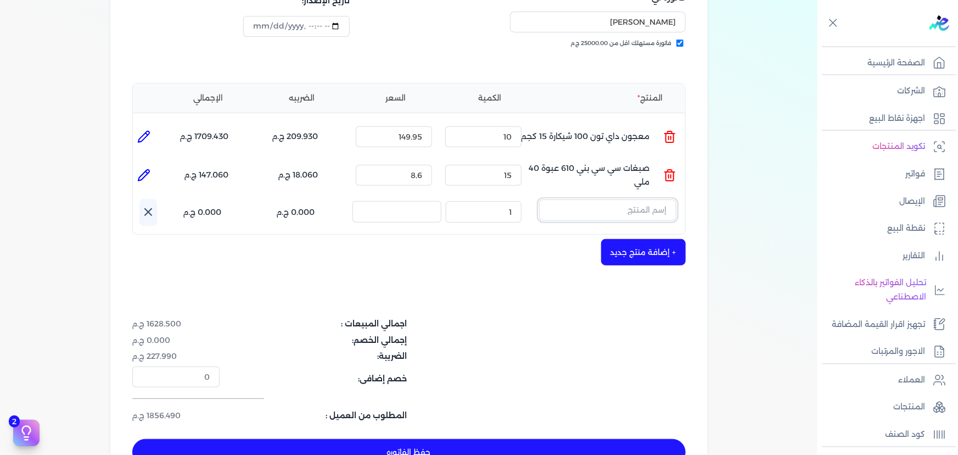
click at [586, 199] on input "text" at bounding box center [607, 209] width 137 height 21
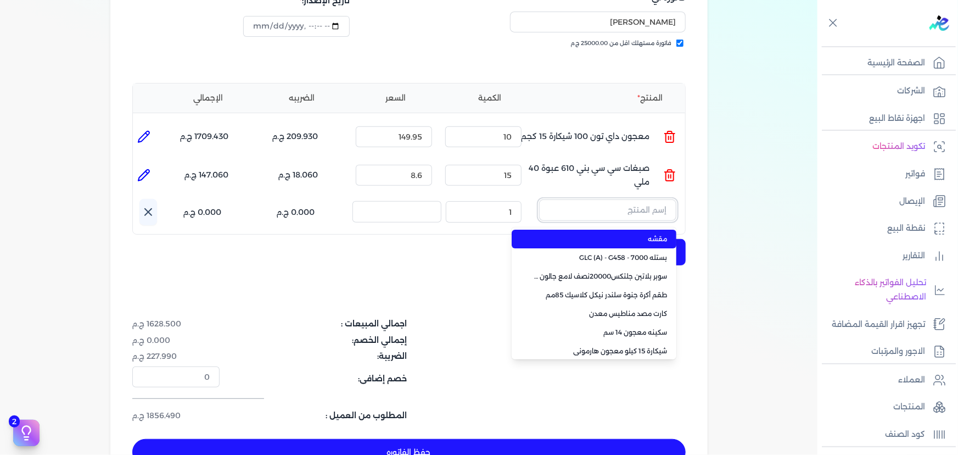
paste input "معجون داي تون 100 علبة 1 كجم"
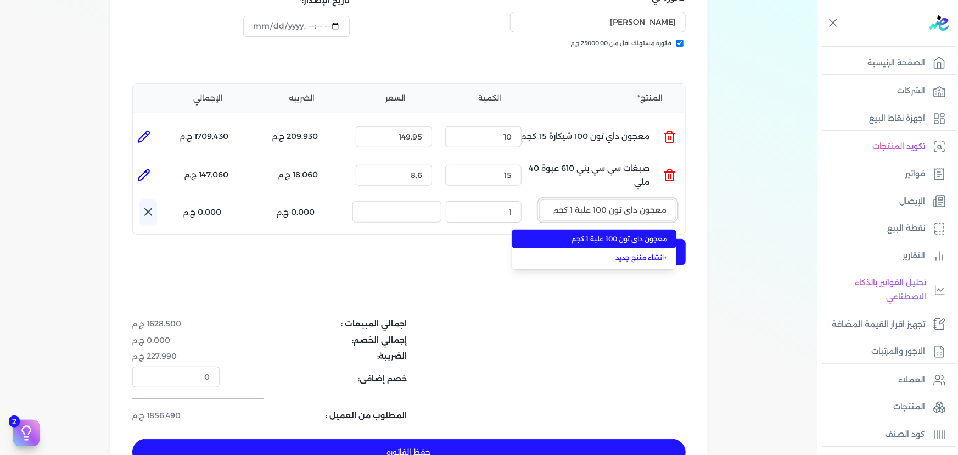
type input "معجون داي تون 100 علبة 1 كجم"
click at [576, 234] on span "معجون داي تون 100 علبة 1 كجم" at bounding box center [601, 239] width 134 height 10
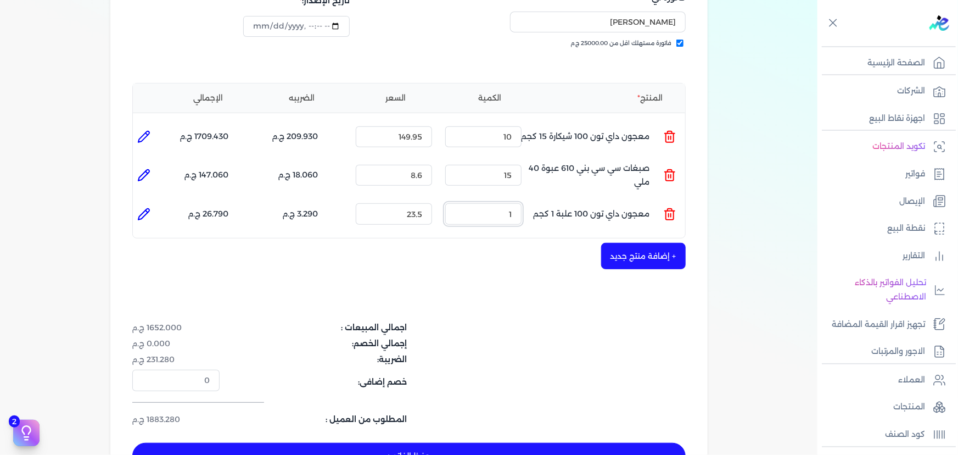
drag, startPoint x: 505, startPoint y: 198, endPoint x: 535, endPoint y: 193, distance: 30.1
click at [531, 199] on ul "المنتج : معجون داي تون 100 علبة 1 كجم الكمية : 1 السعر : 23.5 الضريبه : 3.290 ج…" at bounding box center [409, 214] width 552 height 30
type input "25"
click at [648, 243] on button "+ إضافة منتج جديد" at bounding box center [643, 256] width 85 height 26
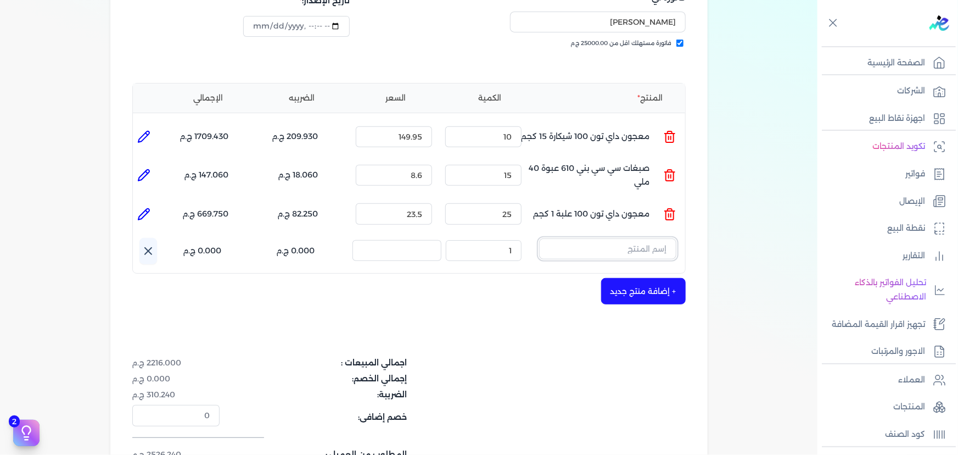
click at [594, 238] on input "text" at bounding box center [607, 248] width 137 height 21
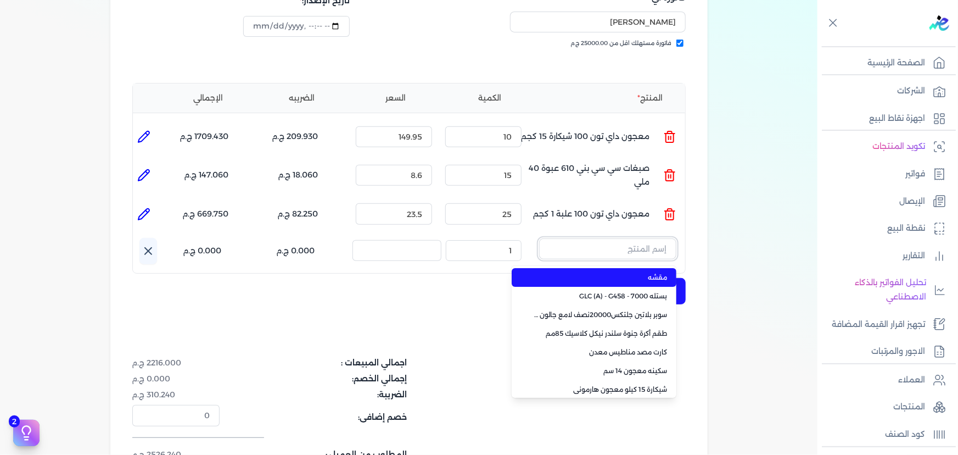
type input "ر"
paste input "سيلر المقاوم 0017 بستلة 9 لتر"
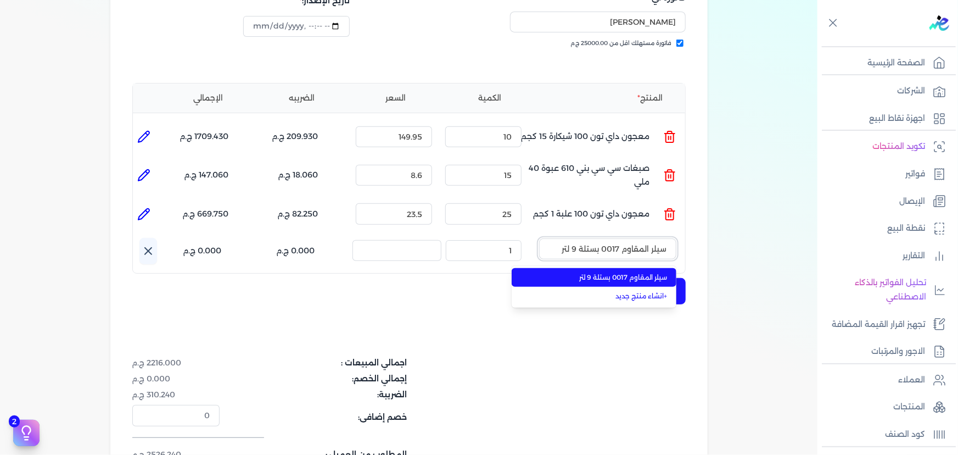
type input "سيلر المقاوم 0017 بستلة 9 لتر"
click at [619, 272] on span "سيلر المقاوم 0017 بستلة 9 لتر" at bounding box center [601, 277] width 134 height 10
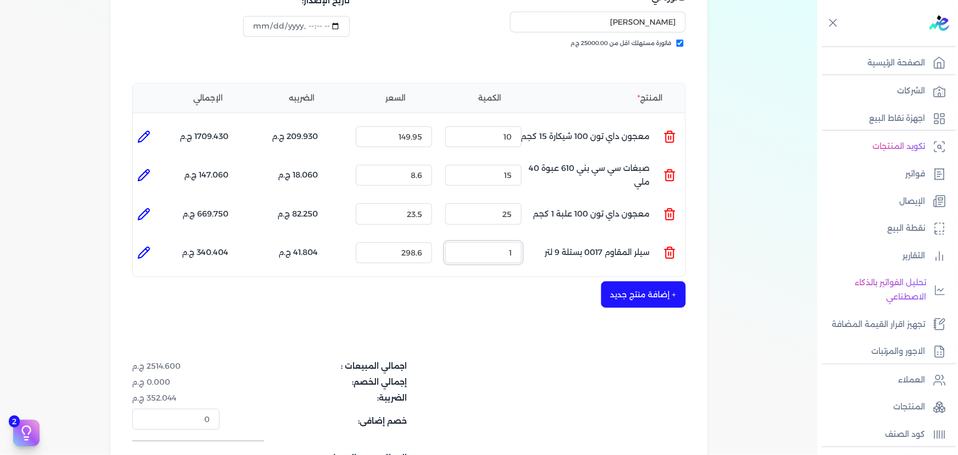
drag, startPoint x: 495, startPoint y: 232, endPoint x: 518, endPoint y: 231, distance: 23.1
click at [518, 242] on input "1" at bounding box center [483, 252] width 76 height 21
type input "2"
type input "1"
type input "0"
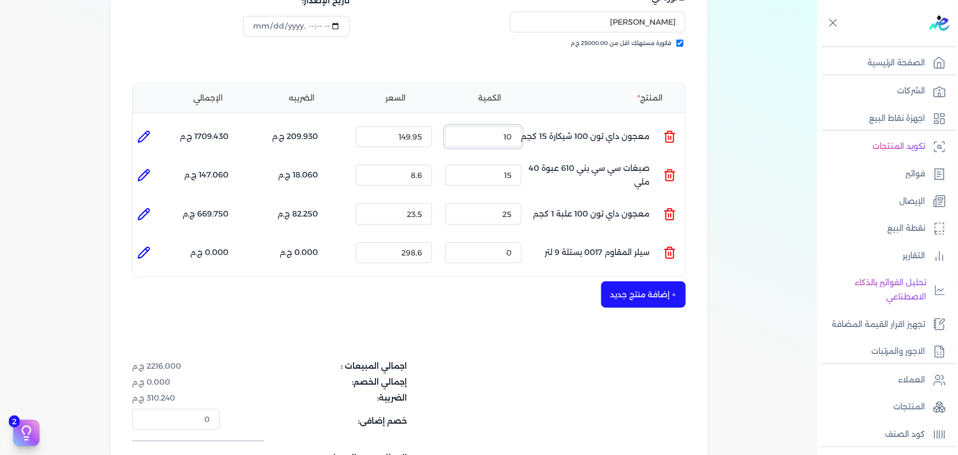
drag, startPoint x: 482, startPoint y: 120, endPoint x: 584, endPoint y: 125, distance: 102.2
click at [580, 122] on ul "المنتج : معجون داي تون 100 شيكارة 15 كجم الكمية : 10 السعر : 149.95 الضريبه : 2…" at bounding box center [409, 137] width 552 height 30
type input "15"
drag, startPoint x: 501, startPoint y: 231, endPoint x: 530, endPoint y: 234, distance: 29.9
click at [530, 238] on ul "المنتج : سيلر المقاوم 0017 بستلة 9 لتر الكمية : 0 السعر : 298.6 الضريبه : 0.000…" at bounding box center [409, 253] width 552 height 30
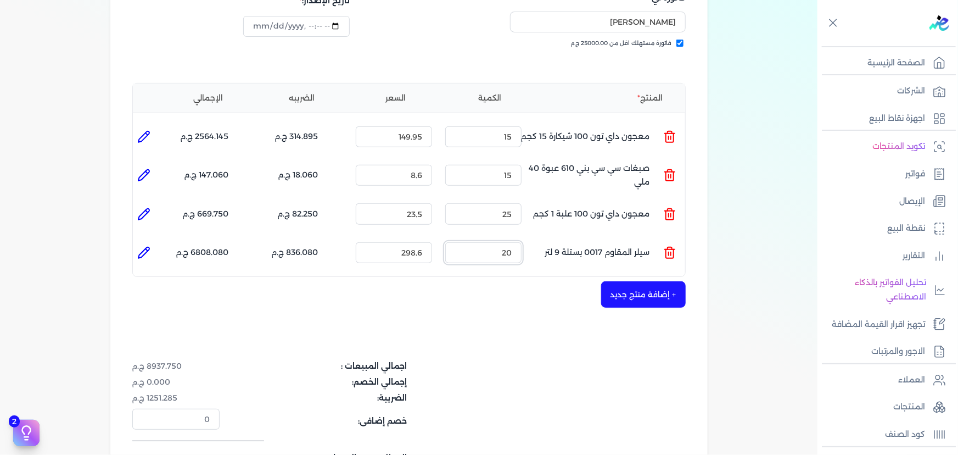
drag, startPoint x: 509, startPoint y: 231, endPoint x: 515, endPoint y: 228, distance: 6.9
click at [515, 242] on input "20" at bounding box center [483, 252] width 76 height 21
click at [514, 242] on input "28" at bounding box center [483, 252] width 76 height 21
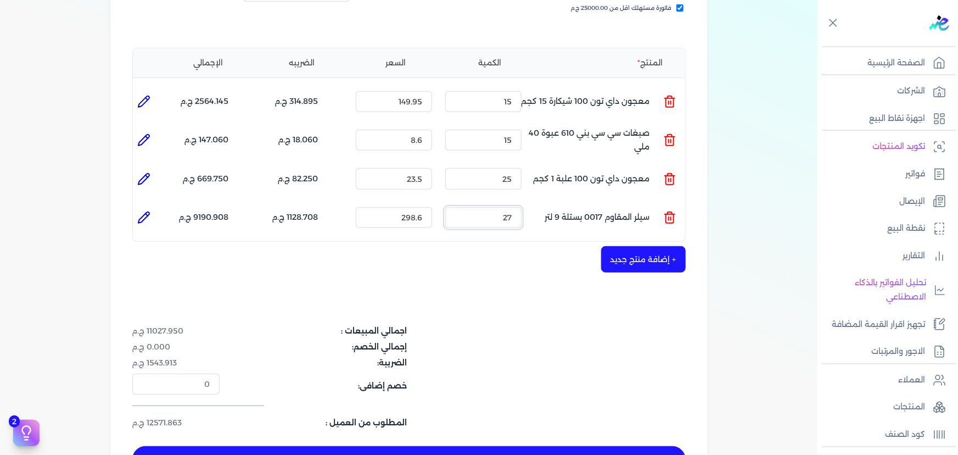
scroll to position [249, 0]
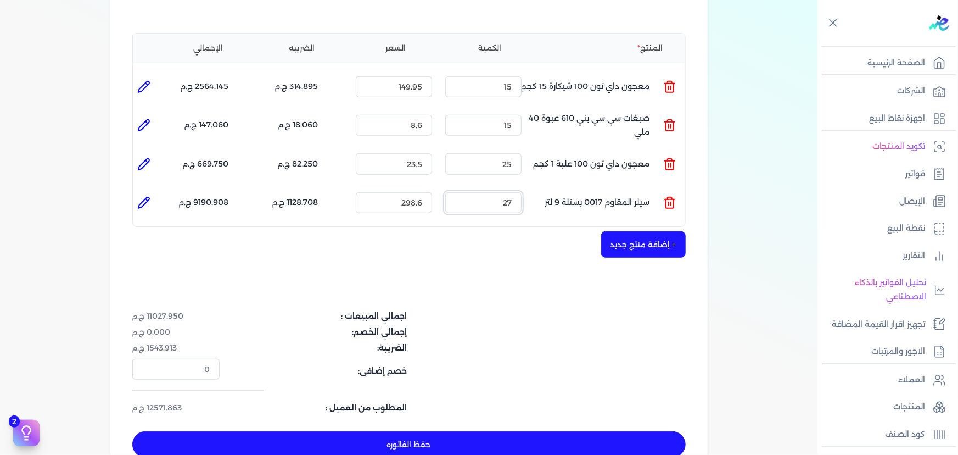
drag, startPoint x: 503, startPoint y: 181, endPoint x: 535, endPoint y: 182, distance: 31.9
click at [535, 188] on ul "المنتج : سيلر المقاوم 0017 بستلة 9 لتر الكمية : 27 السعر : 298.6 الضريبه : 1128…" at bounding box center [409, 203] width 552 height 30
type input "18"
click at [502, 431] on button "حفظ الفاتوره" at bounding box center [408, 444] width 553 height 26
type input "[DATE]"
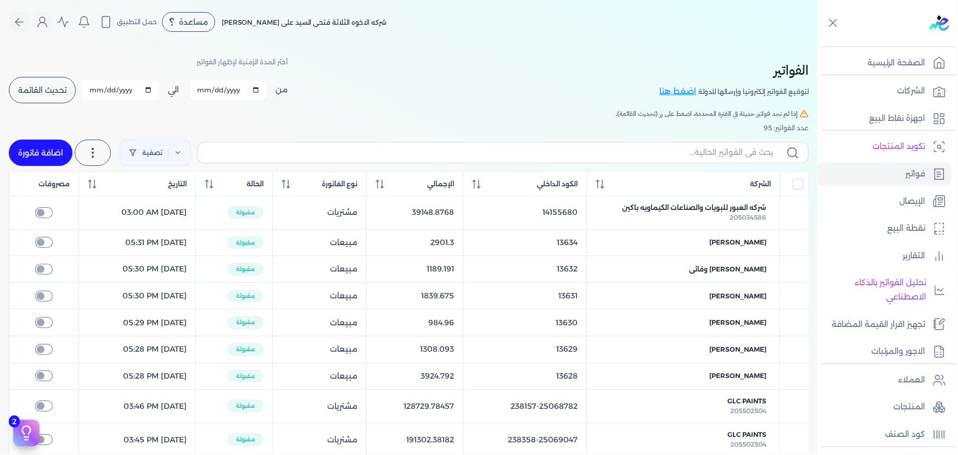
click at [32, 146] on link "اضافة فاتورة" at bounding box center [41, 152] width 64 height 26
select select "EGP"
select select "B"
select select "EGS"
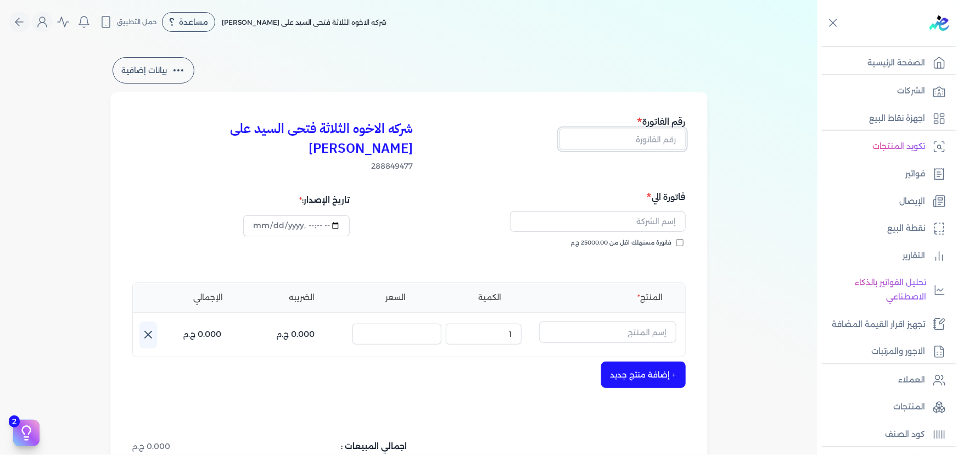
click at [634, 139] on input "text" at bounding box center [622, 138] width 126 height 21
type input "13636"
click at [663, 211] on input "text" at bounding box center [598, 221] width 176 height 21
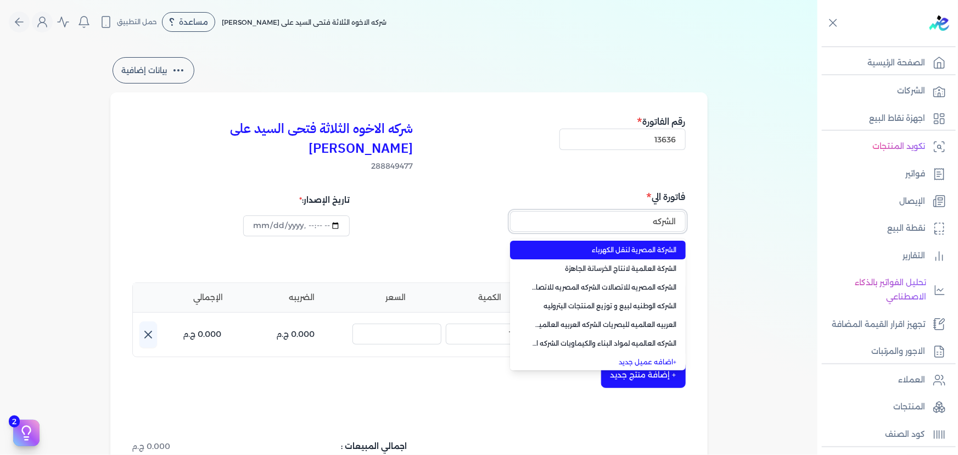
click at [510, 211] on button "الشركه" at bounding box center [598, 223] width 176 height 25
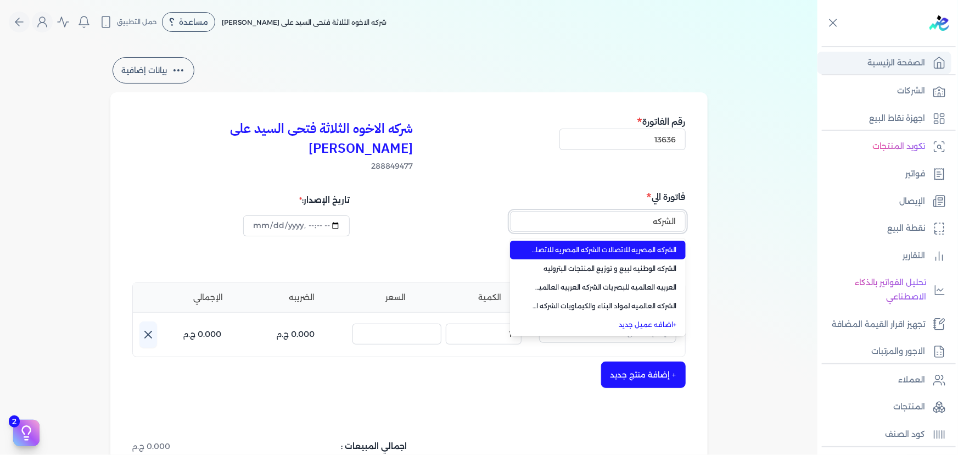
click at [510, 211] on button "الشركه" at bounding box center [598, 223] width 176 height 25
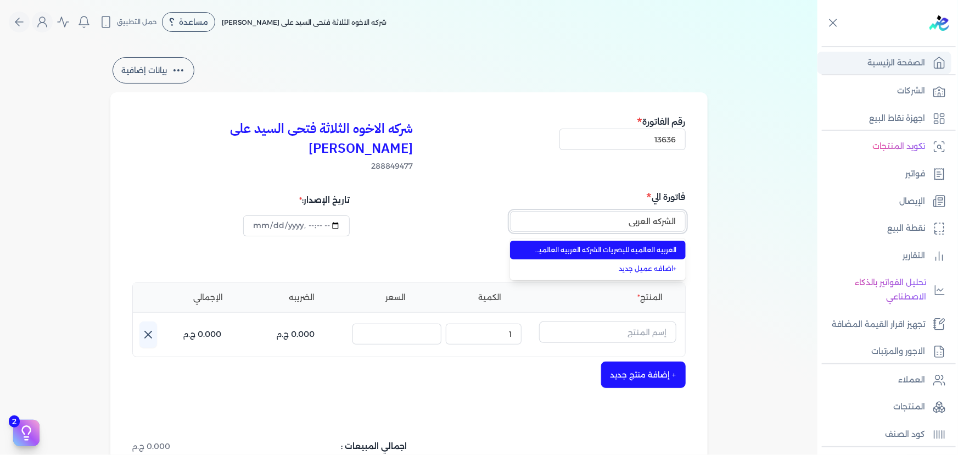
type input "العربيه العالميه للبصريات الشركه العربيه العالميه للبصريات"
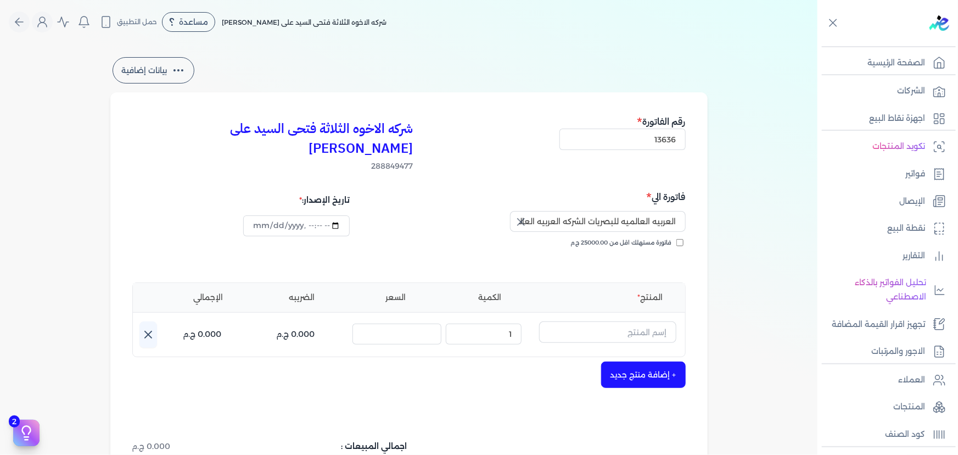
click at [495, 213] on div "العربيه العالميه للبصريات الشركه العربيه العالميه للبصريات" at bounding box center [548, 223] width 273 height 25
click at [569, 321] on input "text" at bounding box center [607, 331] width 137 height 21
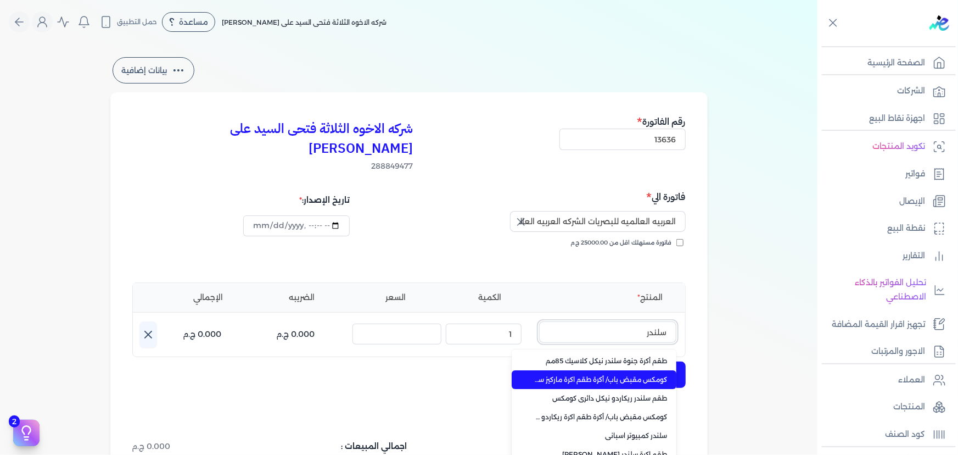
type input "سلندر"
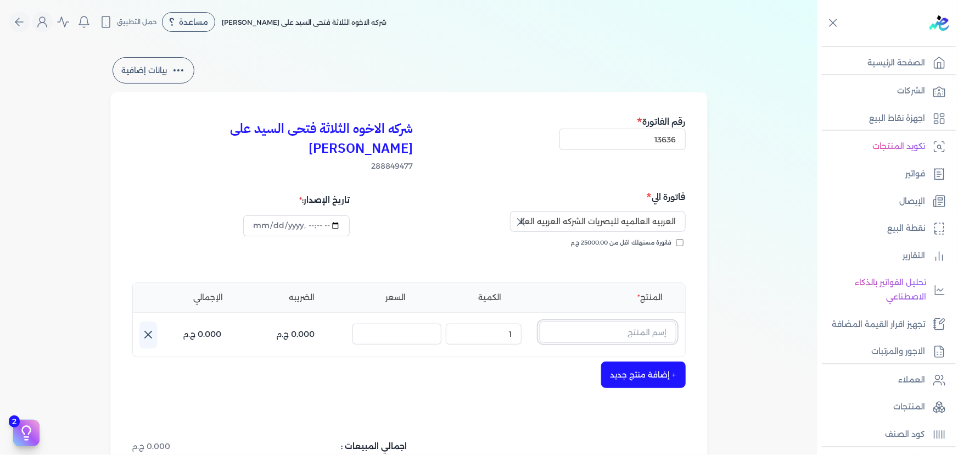
click at [630, 321] on input "text" at bounding box center [607, 331] width 137 height 21
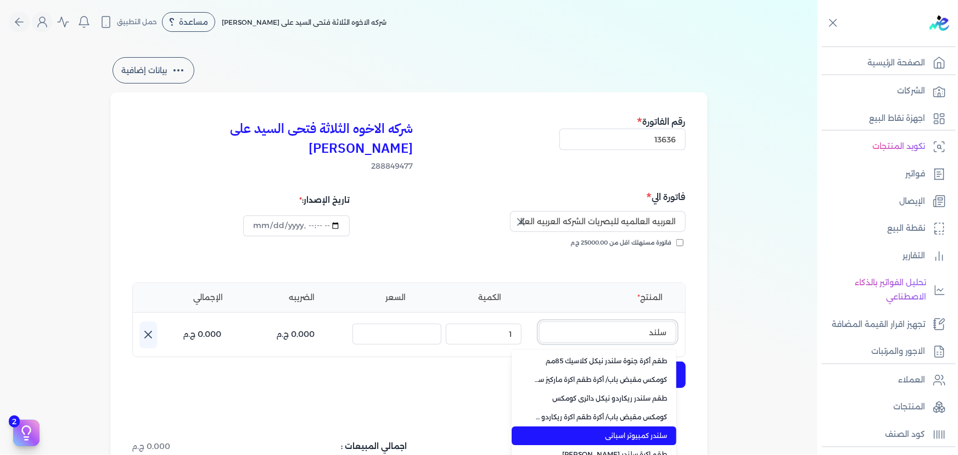
type input "سلند"
click at [642, 430] on span "سلندر كمبيوتر اسباني" at bounding box center [601, 435] width 134 height 10
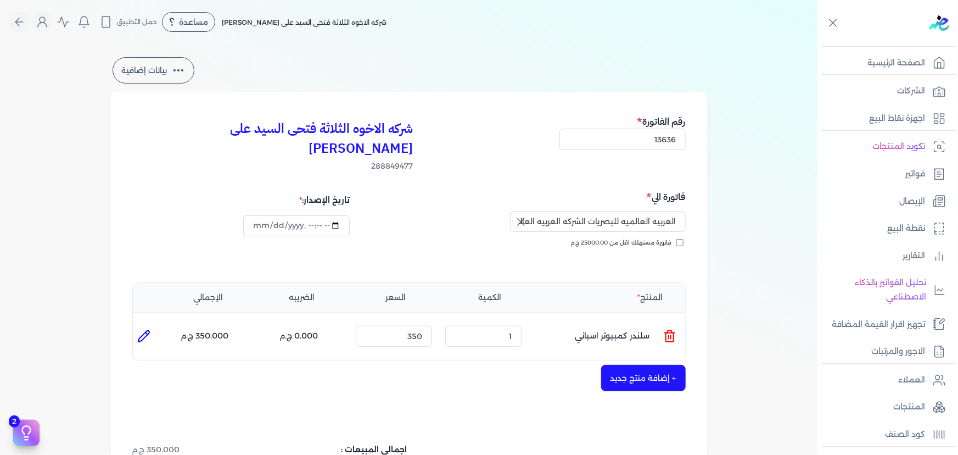
click at [148, 329] on icon at bounding box center [143, 335] width 13 height 13
type input "سلندر كمبيوتر اسباني"
type input "350"
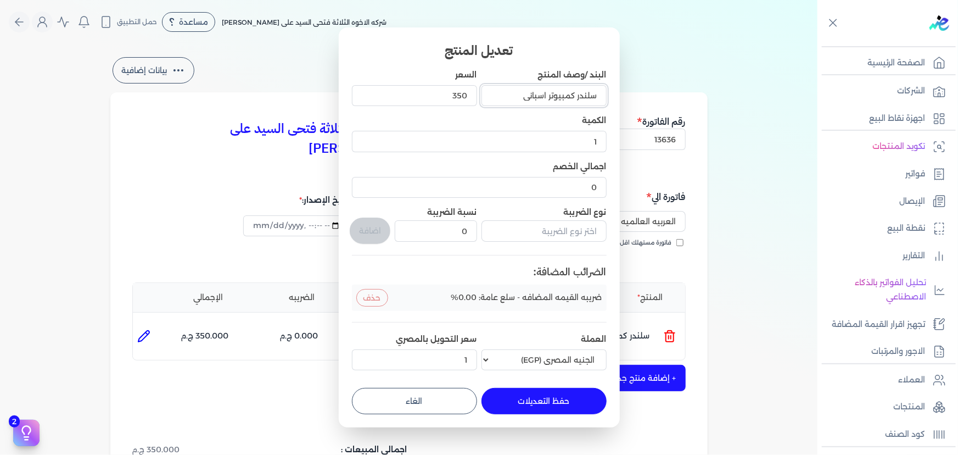
drag, startPoint x: 519, startPoint y: 97, endPoint x: 574, endPoint y: 89, distance: 55.4
click at [574, 89] on input "سلندر كمبيوتر اسباني" at bounding box center [543, 95] width 125 height 21
type input "سلندر عصفوره الوان كمبيوتر"
drag, startPoint x: 435, startPoint y: 102, endPoint x: 477, endPoint y: 95, distance: 42.9
click at [477, 95] on div "البند /وصف المنتج سلندر عصفوره الوان كمبيوتر السعر 350 الكمية 1 اجمالي الخصم 0 …" at bounding box center [479, 221] width 255 height 305
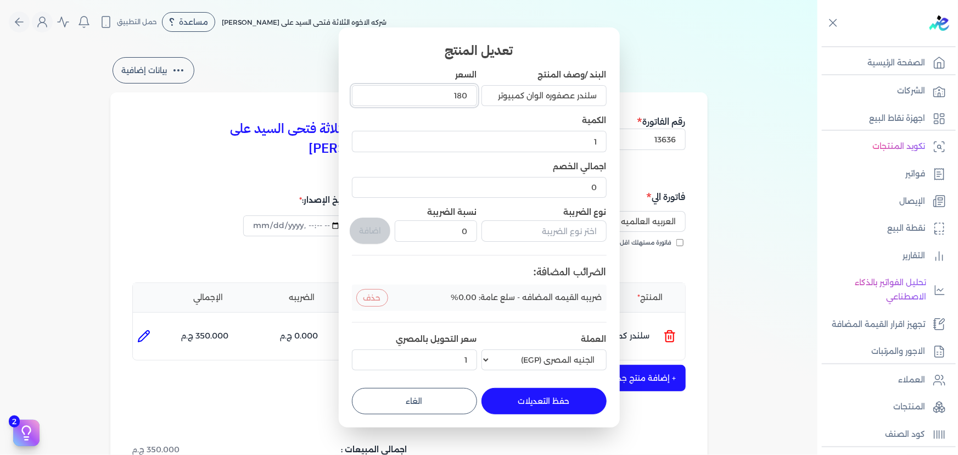
type input "180"
click at [569, 231] on input "text" at bounding box center [543, 230] width 125 height 21
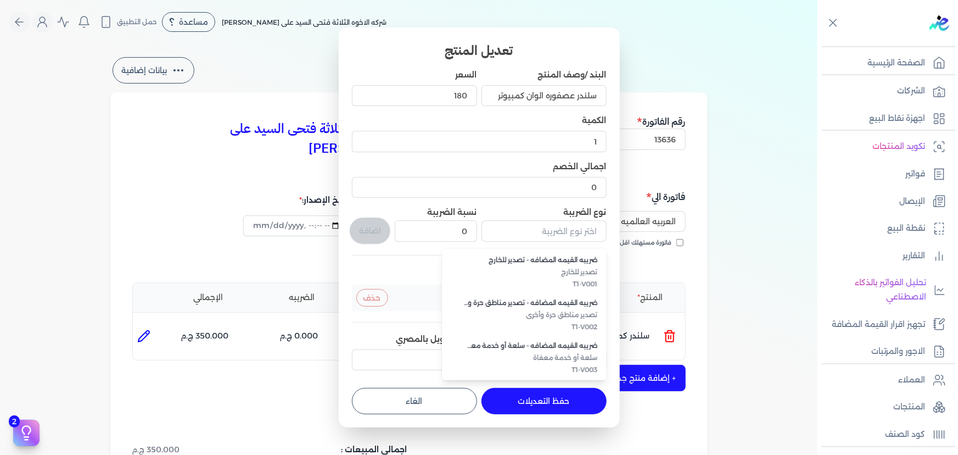
click at [384, 397] on button "الغاء" at bounding box center [414, 401] width 125 height 26
type input "0"
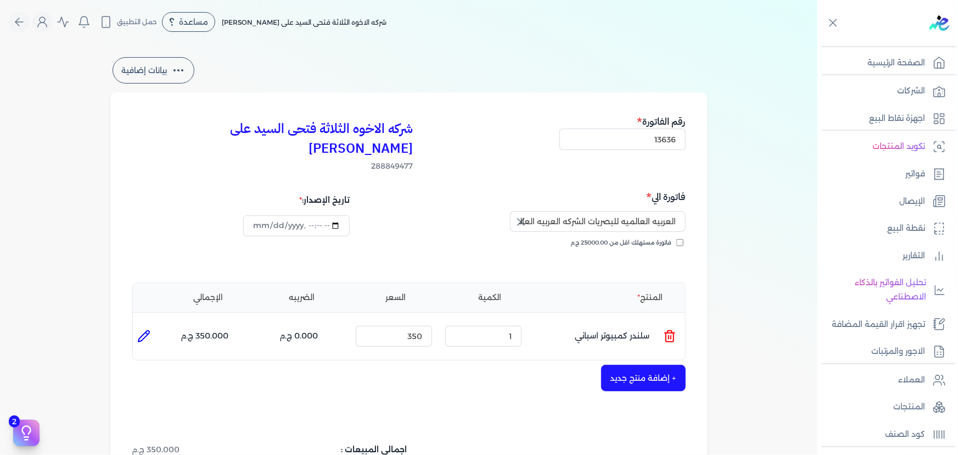
click at [141, 329] on icon at bounding box center [143, 335] width 13 height 13
type input "سلندر كمبيوتر اسباني"
type input "350"
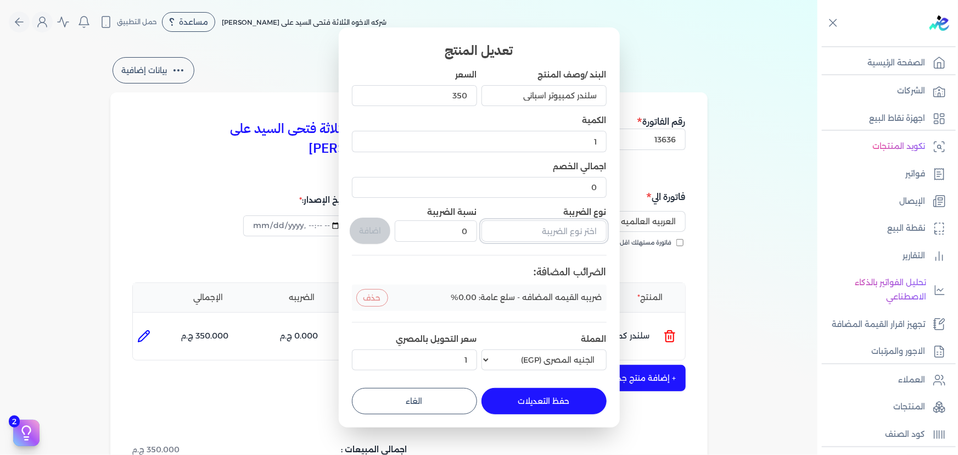
click at [556, 234] on input "text" at bounding box center [543, 230] width 125 height 21
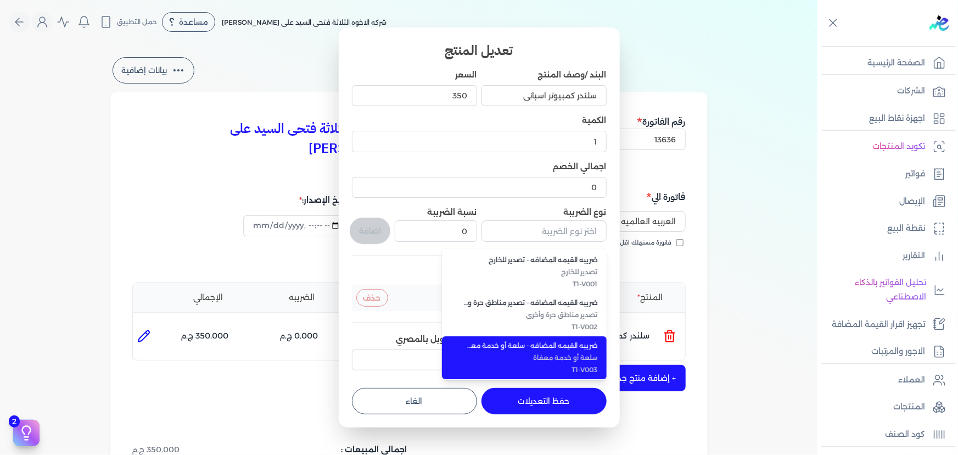
click at [562, 347] on span "ضريبه القيمه المضافه - سلعة أو خدمة معفاة" at bounding box center [531, 345] width 134 height 10
type input "ضريبه القيمه المضافه - سلعة أو خدمة معفاة"
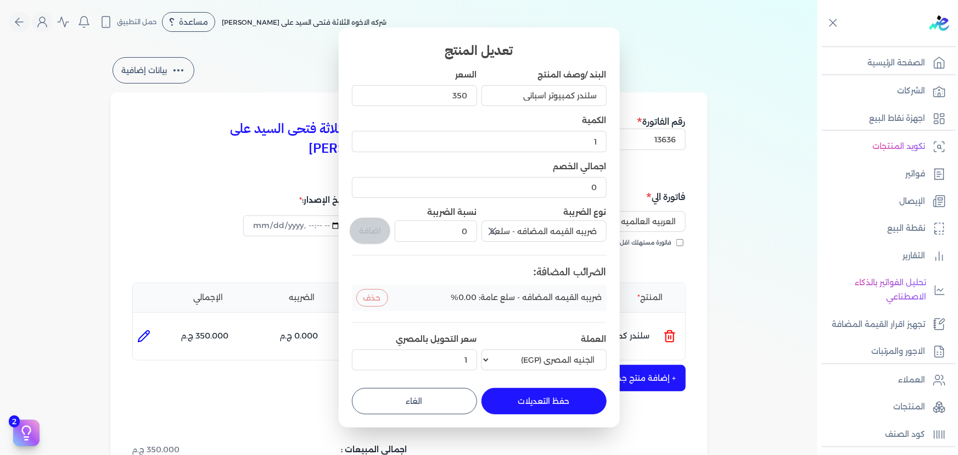
click at [494, 228] on icon "button" at bounding box center [492, 231] width 13 height 13
click at [530, 228] on input "text" at bounding box center [543, 230] width 125 height 21
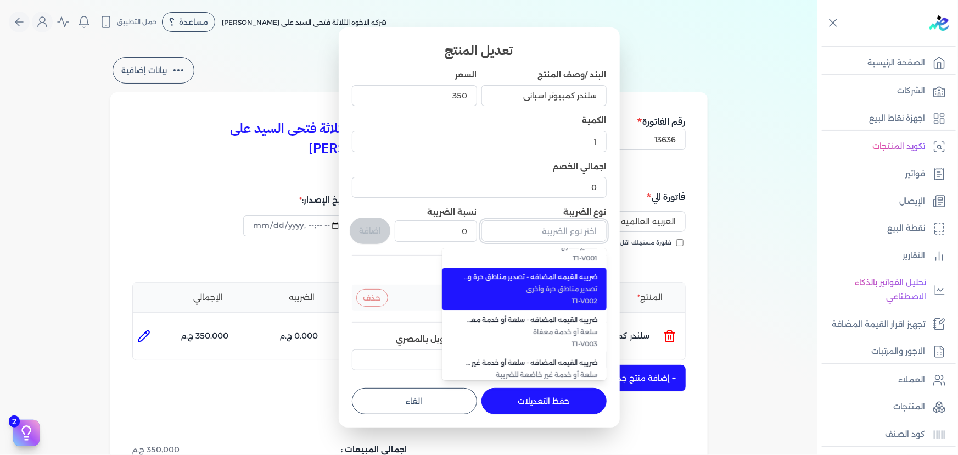
scroll to position [49, 0]
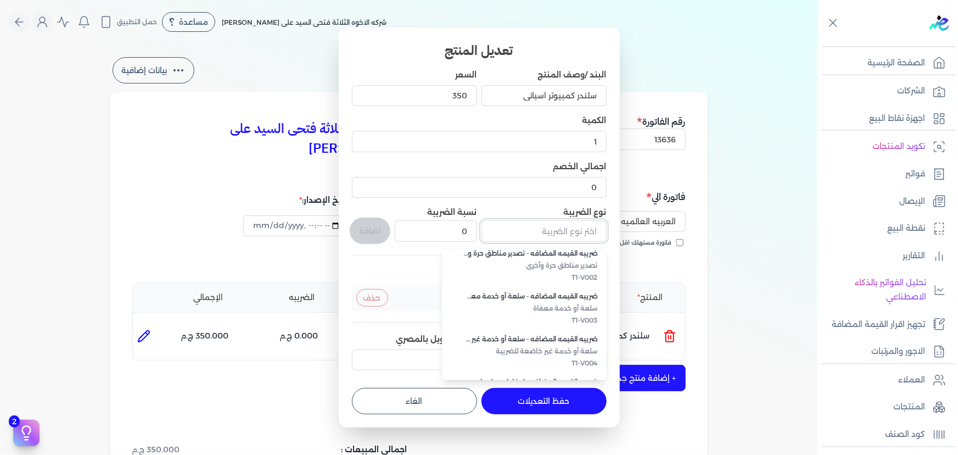
click at [553, 234] on input "text" at bounding box center [543, 230] width 125 height 21
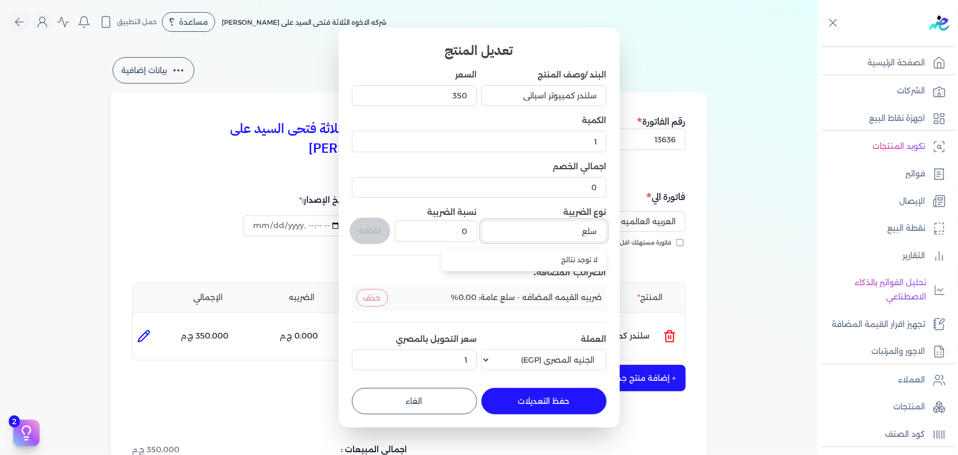
click at [481, 220] on button "سلع" at bounding box center [543, 232] width 125 height 25
click at [481, 220] on button "سلعع" at bounding box center [543, 232] width 125 height 25
click at [481, 220] on button "سلعه" at bounding box center [543, 232] width 125 height 25
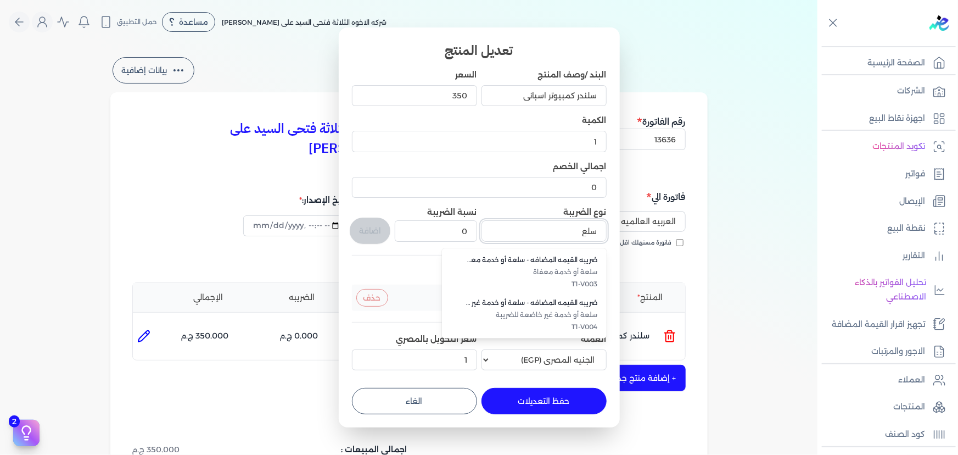
drag, startPoint x: 564, startPoint y: 230, endPoint x: 615, endPoint y: 227, distance: 51.7
click at [615, 227] on div "تعديل المنتج البند /وصف المنتج سلندر كمبيوتر اسباني السعر 350 الكمية 1 اجمالي ا…" at bounding box center [479, 227] width 281 height 400
type input "سلع"
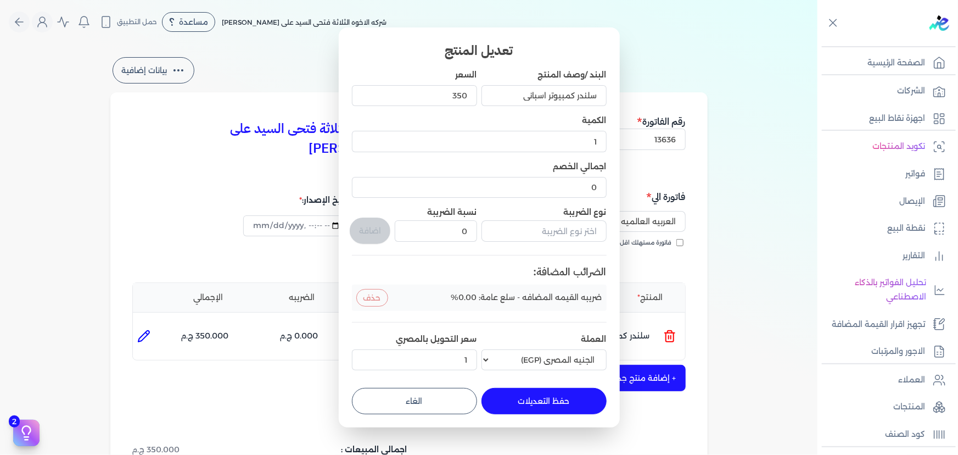
click at [413, 397] on button "الغاء" at bounding box center [414, 401] width 125 height 26
type input "0"
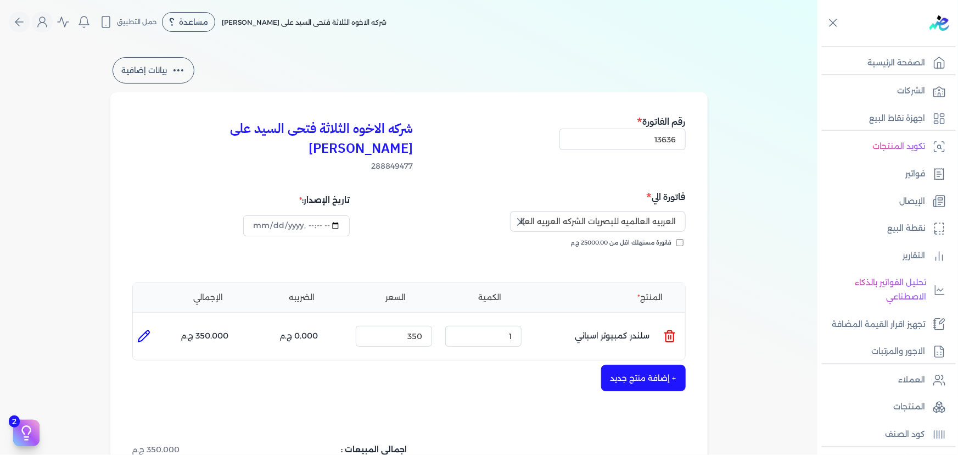
click at [670, 329] on icon at bounding box center [669, 335] width 13 height 13
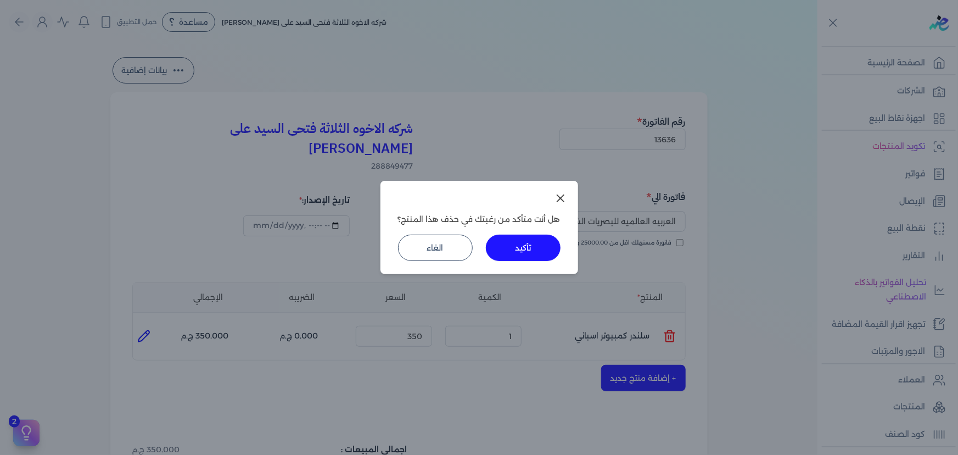
click at [527, 248] on button "تأكيد" at bounding box center [523, 247] width 75 height 26
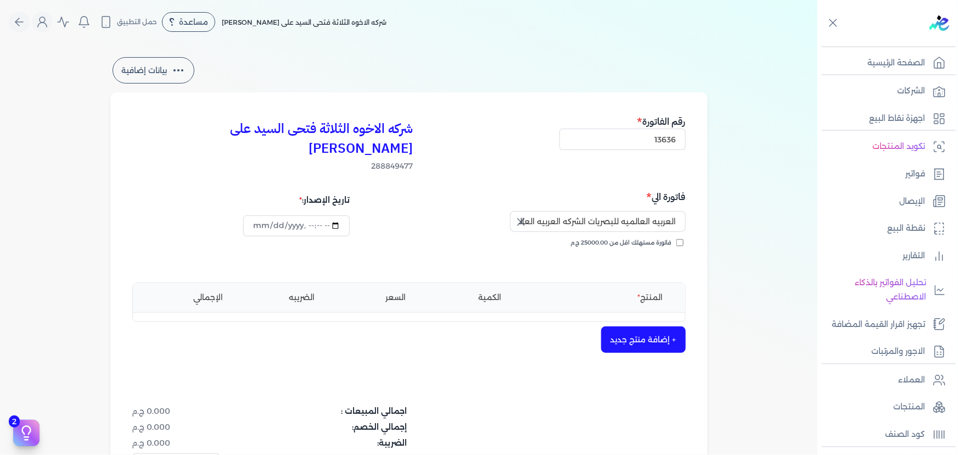
click at [635, 326] on button "+ إضافة منتج جديد" at bounding box center [643, 339] width 85 height 26
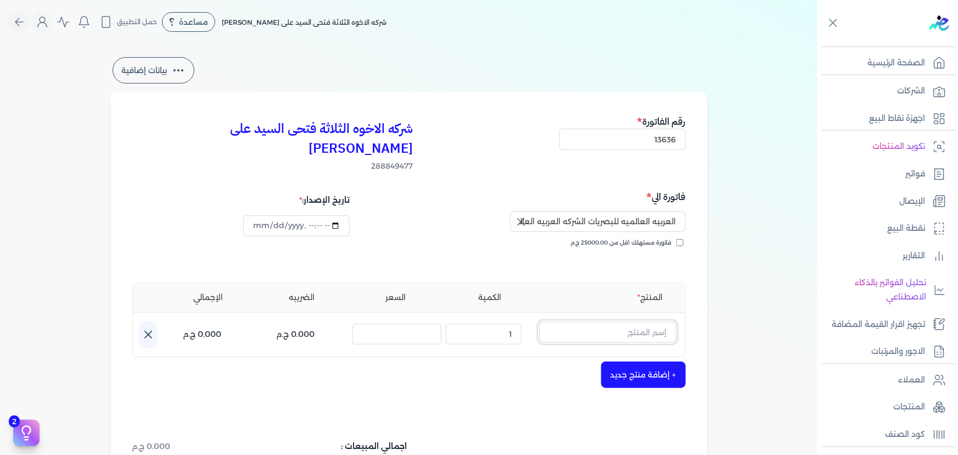
click at [635, 321] on input "text" at bounding box center [607, 331] width 137 height 21
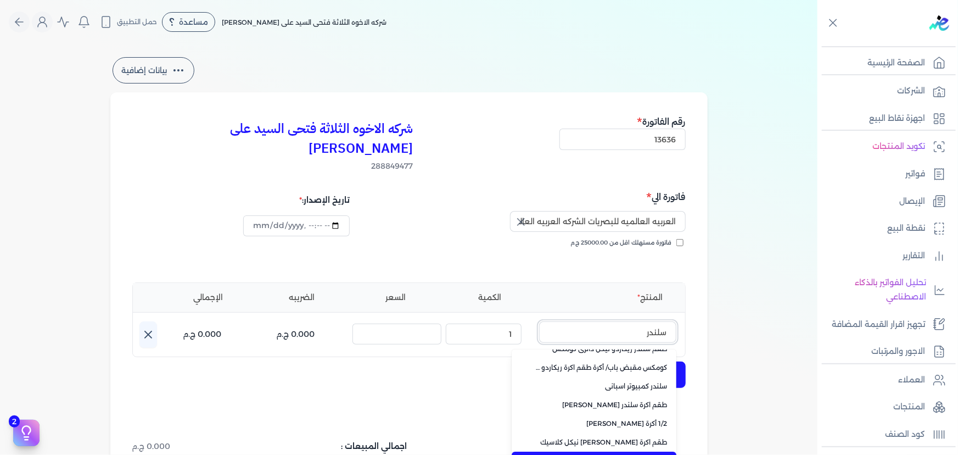
scroll to position [99, 0]
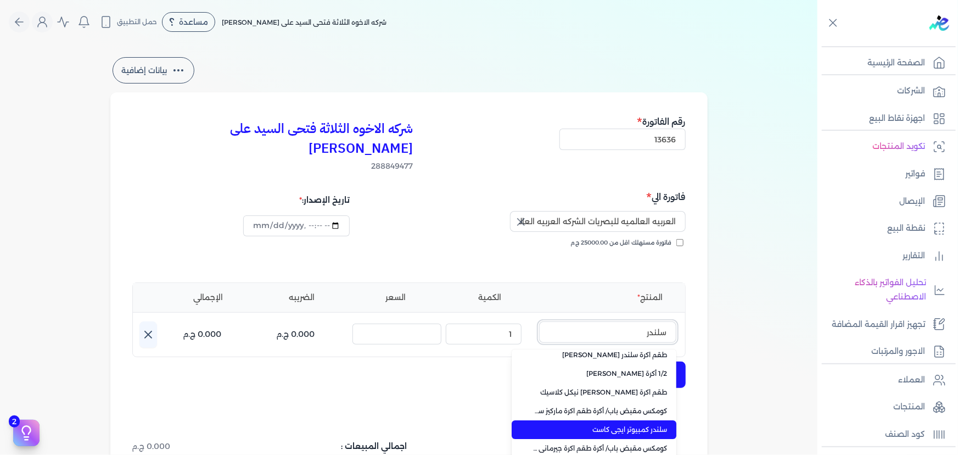
type input "سلندر"
click at [655, 424] on span "سلندر كمبيوتر ايجى كاست" at bounding box center [601, 429] width 134 height 10
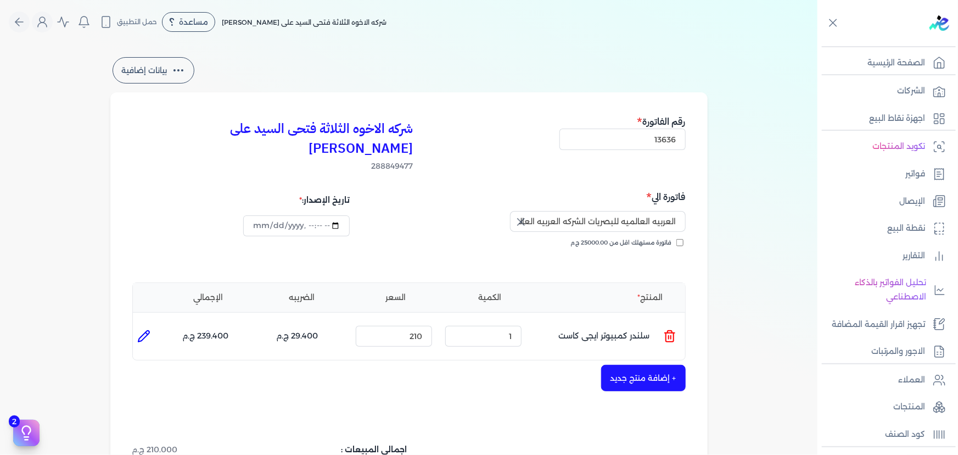
drag, startPoint x: 143, startPoint y: 324, endPoint x: 183, endPoint y: 325, distance: 39.5
click at [144, 325] on li at bounding box center [144, 336] width 22 height 22
type input "سلندر كمبيوتر ايجى كاست"
type input "210"
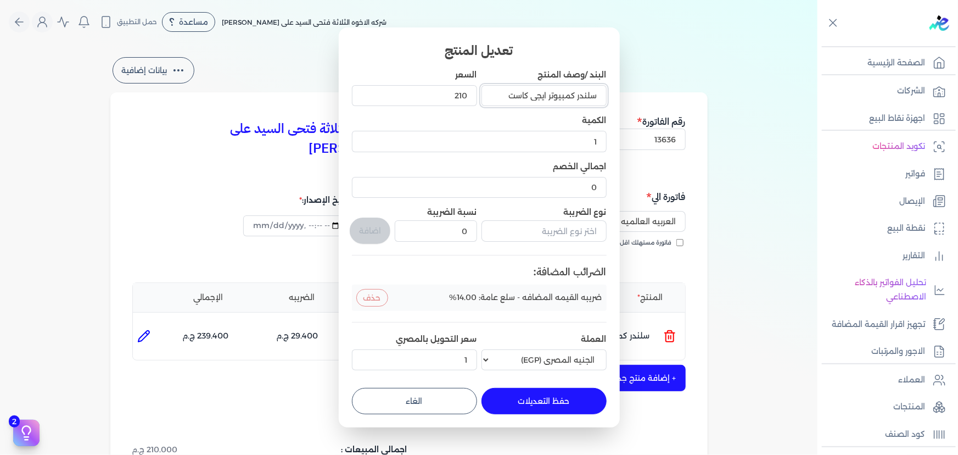
drag, startPoint x: 546, startPoint y: 93, endPoint x: 503, endPoint y: 93, distance: 43.4
click at [503, 93] on input "سلندر كمبيوتر ايجى كاست" at bounding box center [543, 95] width 125 height 21
click at [546, 95] on input "سلندر كمبيوتر ا" at bounding box center [543, 95] width 125 height 21
click at [576, 96] on input "سلندر كمبيوتر" at bounding box center [543, 95] width 125 height 21
click at [577, 96] on input "سلندر كمبيوتر" at bounding box center [543, 95] width 125 height 21
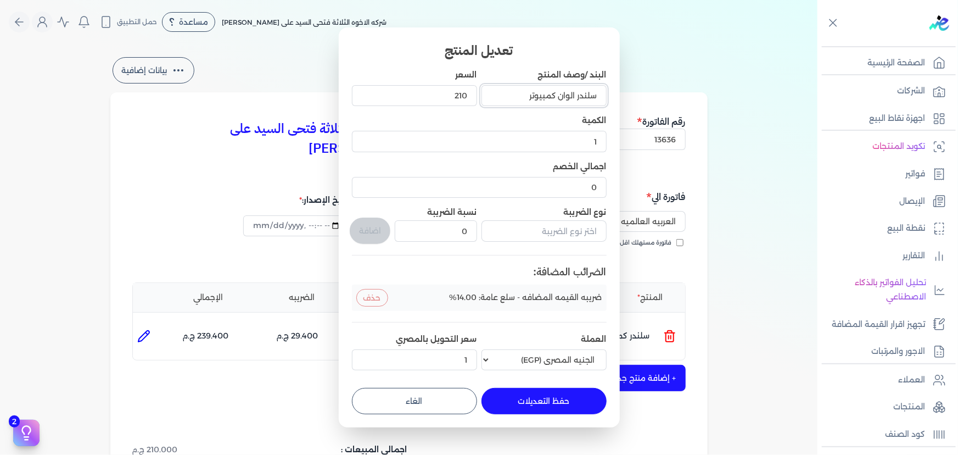
type input "سلندر الوان كمبيوتر"
drag, startPoint x: 449, startPoint y: 89, endPoint x: 467, endPoint y: 97, distance: 19.7
click at [467, 97] on input "210" at bounding box center [414, 95] width 125 height 21
type input "180"
click at [505, 226] on input "text" at bounding box center [543, 230] width 125 height 21
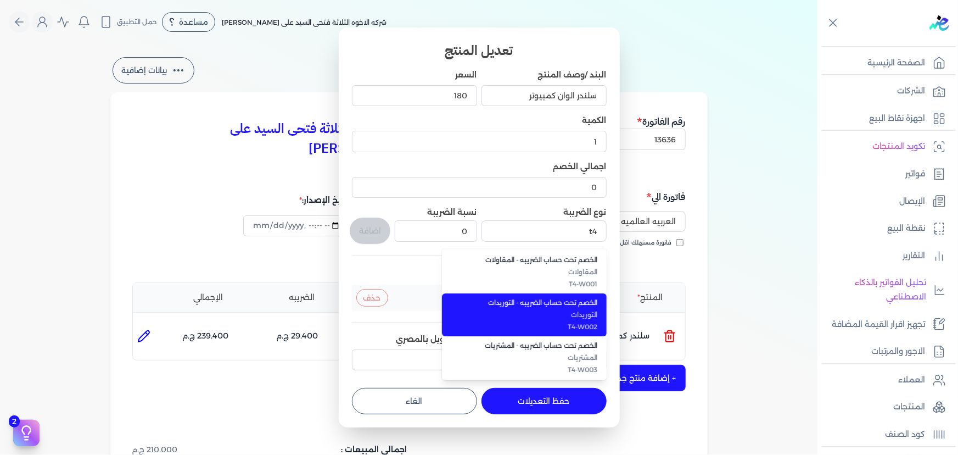
click at [592, 329] on span "T4-W002" at bounding box center [531, 327] width 134 height 10
type input "الخصم تحت حساب الضريبه - التوريدات"
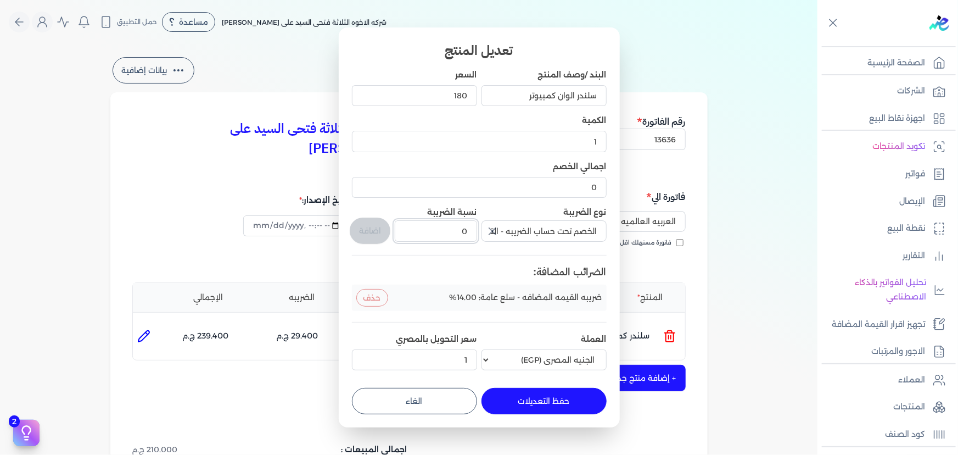
click at [455, 225] on input "0" at bounding box center [436, 230] width 82 height 21
type input "1"
click at [367, 231] on button "اضافة" at bounding box center [370, 230] width 41 height 26
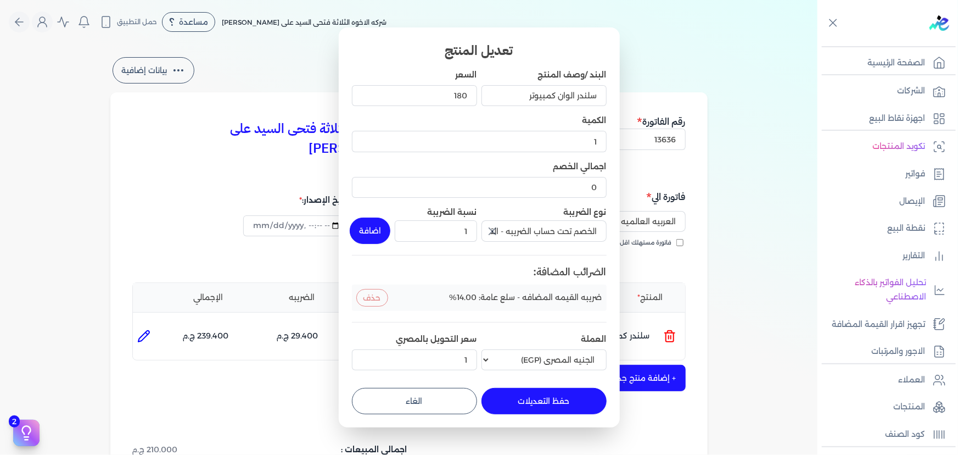
type input "0"
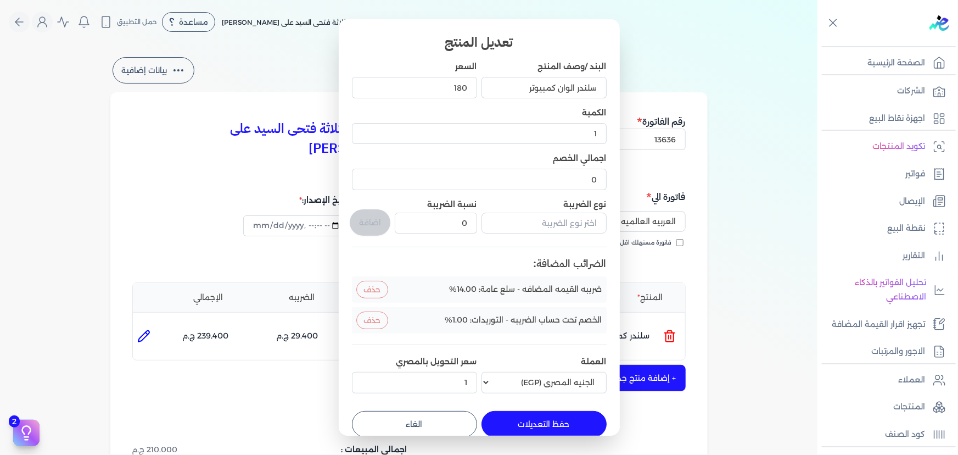
click at [552, 425] on button "حفظ التعديلات" at bounding box center [543, 424] width 125 height 26
type input "0"
type input "180"
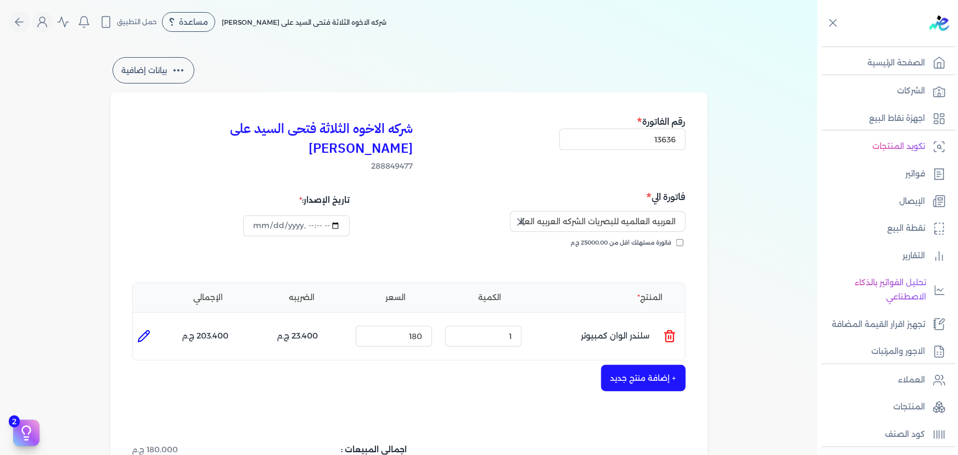
click at [634, 365] on button "+ إضافة منتج جديد" at bounding box center [643, 378] width 85 height 26
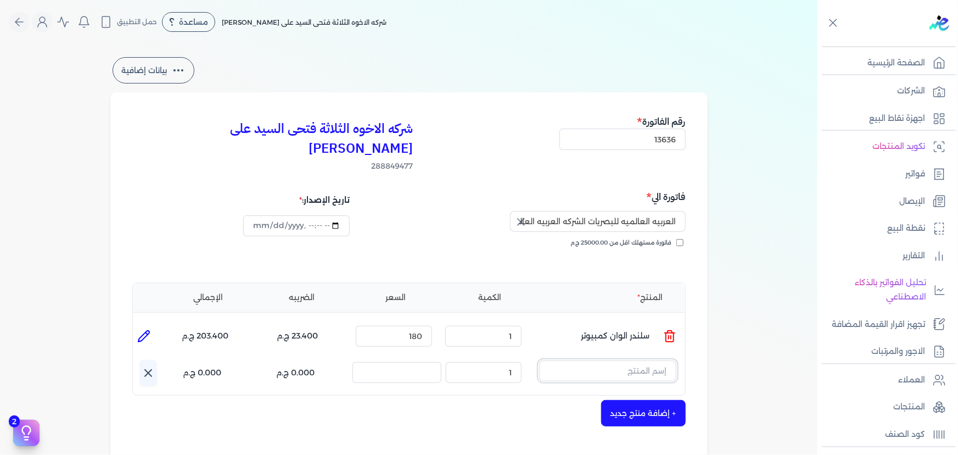
click at [628, 360] on input "text" at bounding box center [607, 370] width 137 height 21
type input "a"
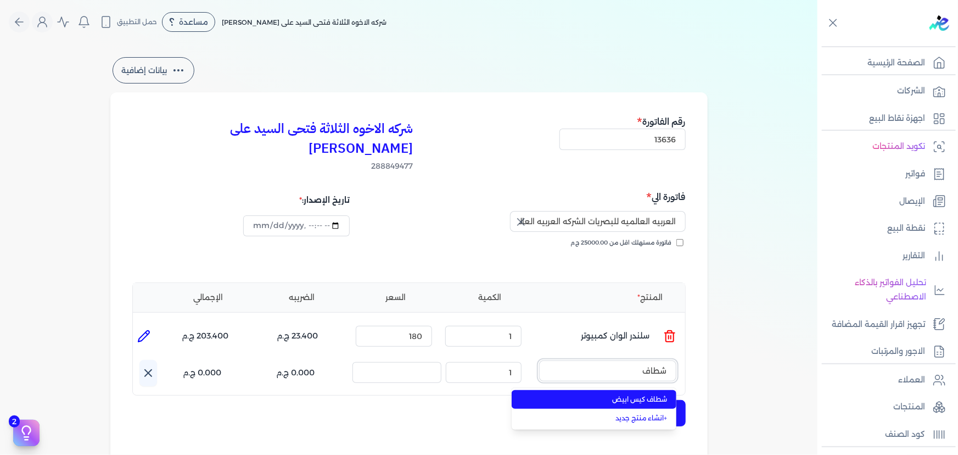
type input "شطاف"
click at [617, 394] on span "شطاف كيس ابيض" at bounding box center [601, 399] width 134 height 10
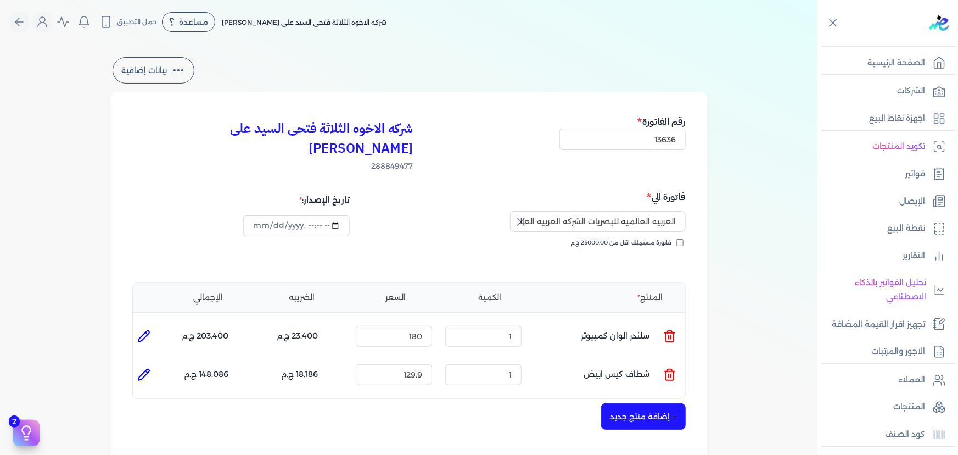
click at [145, 368] on icon at bounding box center [143, 374] width 13 height 13
type input "شطاف كيس ابيض"
type input "129.9"
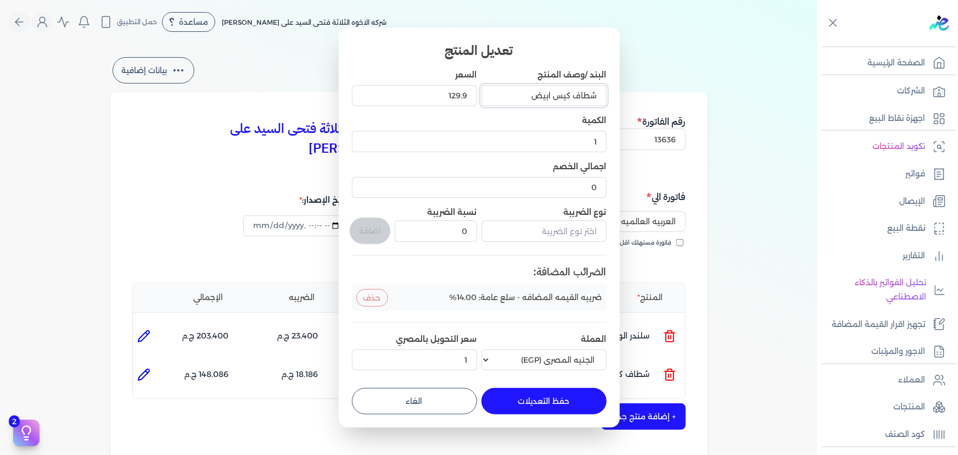
drag, startPoint x: 532, startPoint y: 93, endPoint x: 570, endPoint y: 94, distance: 37.9
click at [570, 94] on input "شطاف كيس ابيض" at bounding box center [543, 95] width 125 height 21
type input "شطاف نيكل بالوصله"
drag, startPoint x: 429, startPoint y: 95, endPoint x: 534, endPoint y: 96, distance: 105.4
click at [531, 96] on div "البند /وصف المنتج شطاف نيكل بالوصله السعر 129.9 الكمية 1 اجمالي الخصم 0 نوع الض…" at bounding box center [479, 221] width 255 height 305
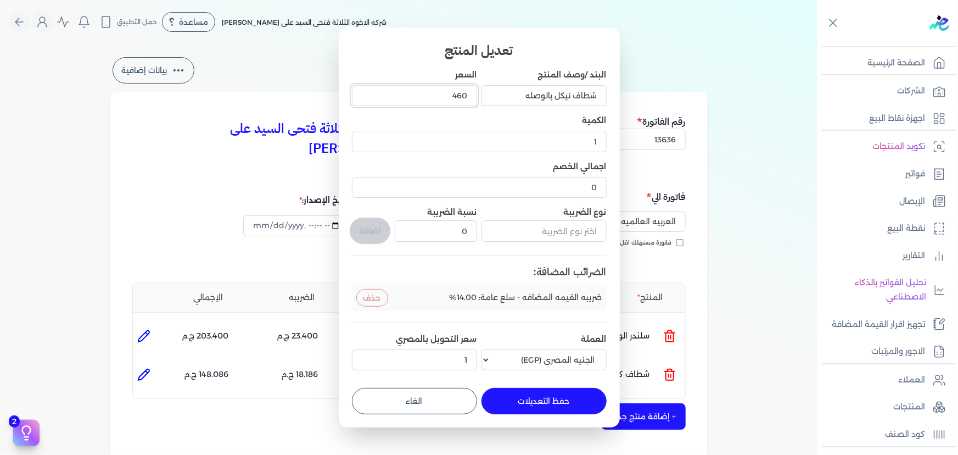
type input "460"
click at [545, 231] on input "text" at bounding box center [543, 230] width 125 height 21
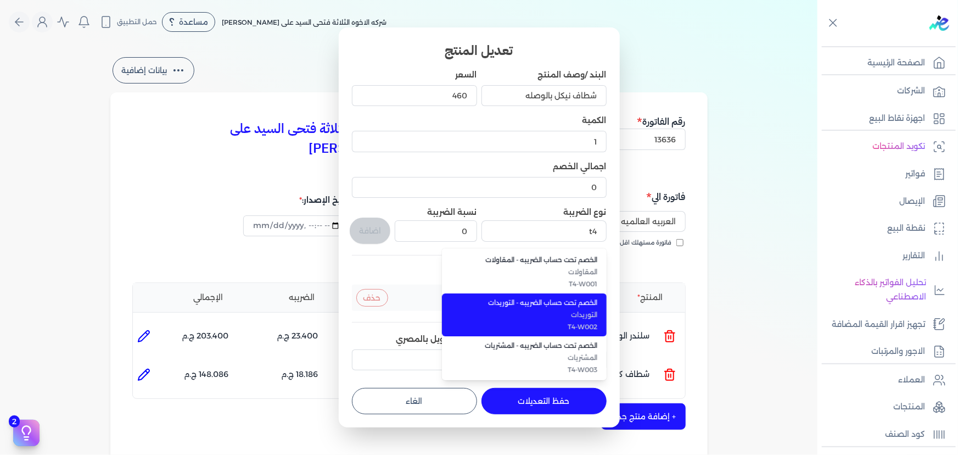
click at [565, 324] on span "T4-W002" at bounding box center [531, 327] width 134 height 10
type input "الخصم تحت حساب الضريبه - التوريدات"
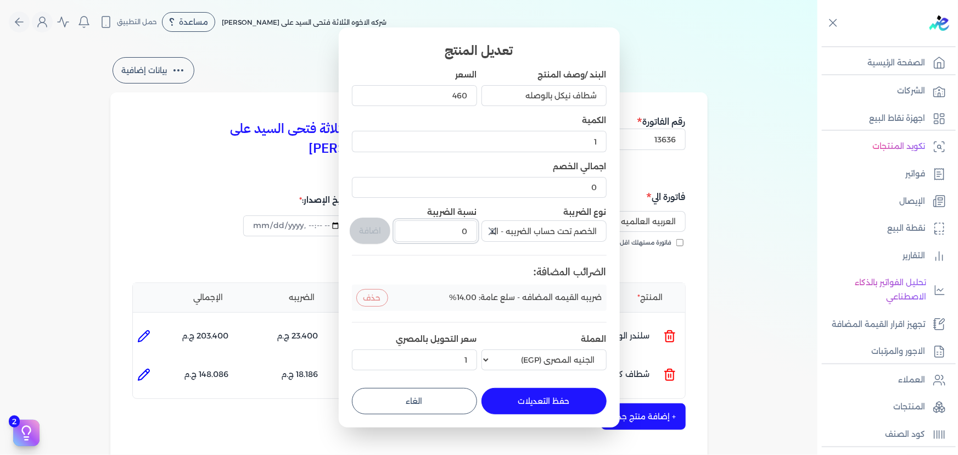
drag, startPoint x: 461, startPoint y: 231, endPoint x: 474, endPoint y: 229, distance: 13.3
click at [474, 229] on input "0" at bounding box center [436, 230] width 82 height 21
type input "1"
click at [362, 226] on button "اضافة" at bounding box center [370, 230] width 41 height 26
type input "0"
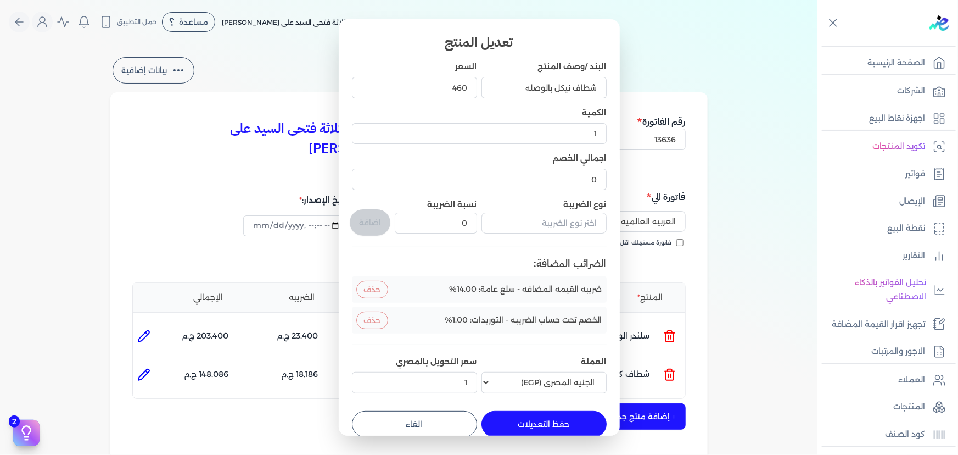
click at [557, 421] on button "حفظ التعديلات" at bounding box center [543, 424] width 125 height 26
type input "0"
type input "460"
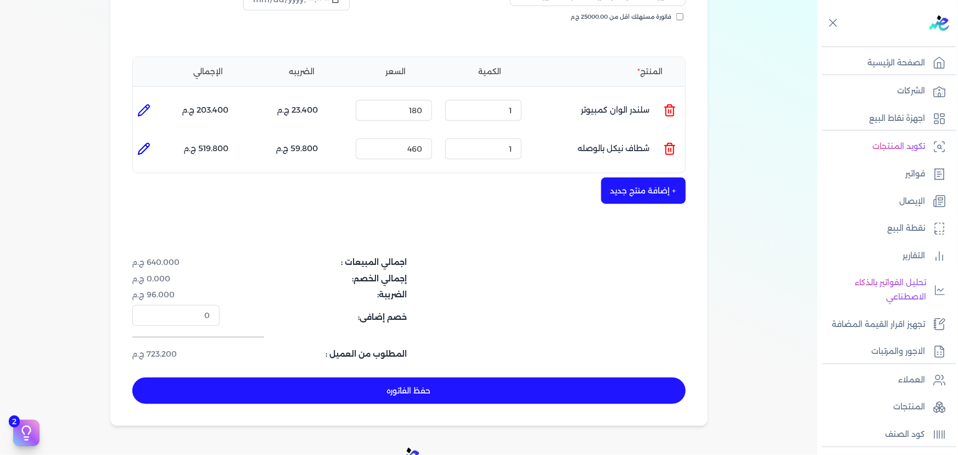
scroll to position [249, 0]
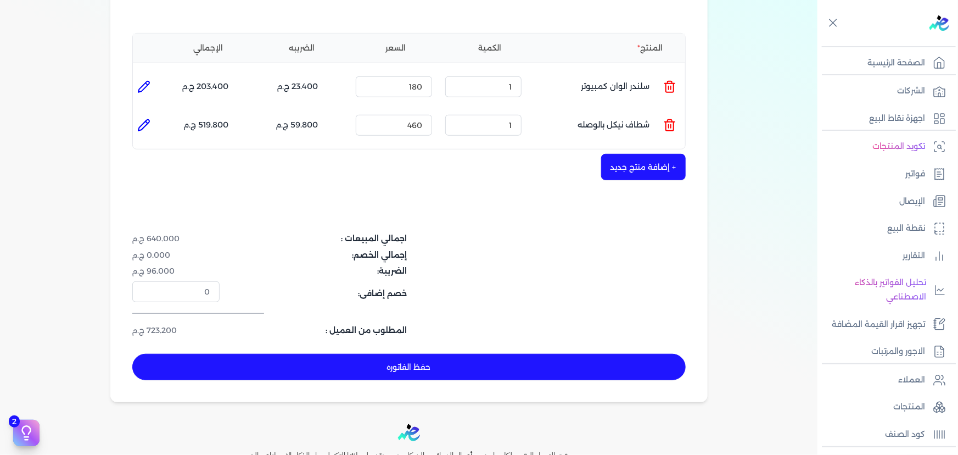
click at [153, 114] on li at bounding box center [144, 125] width 22 height 22
type input "شطاف نيكل بالوصله"
type input "460"
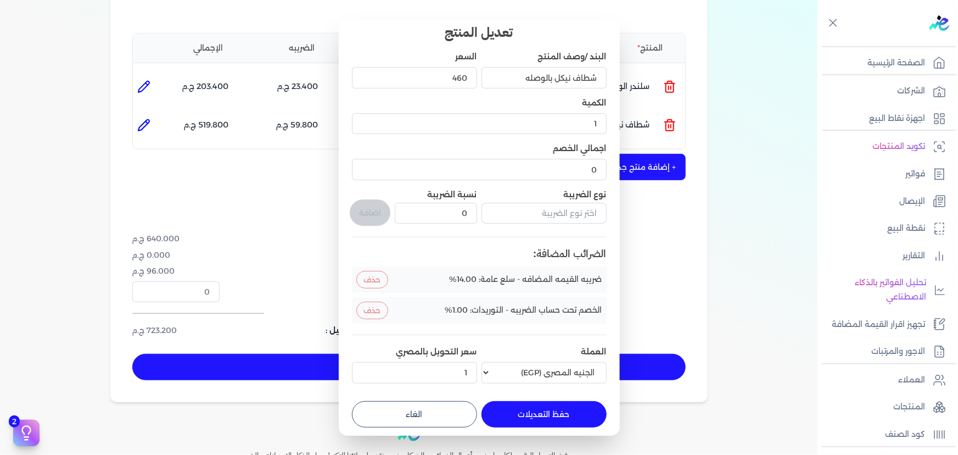
scroll to position [14, 0]
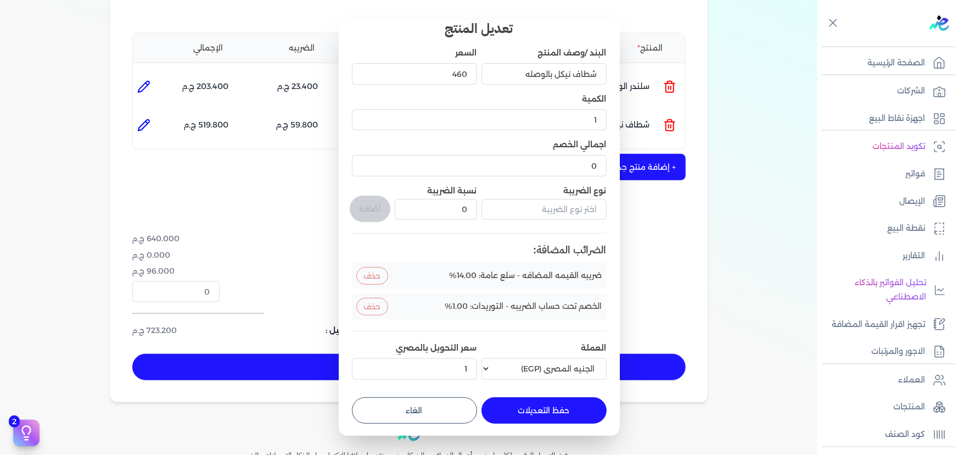
click at [450, 421] on button "الغاء" at bounding box center [414, 410] width 125 height 26
type input "0"
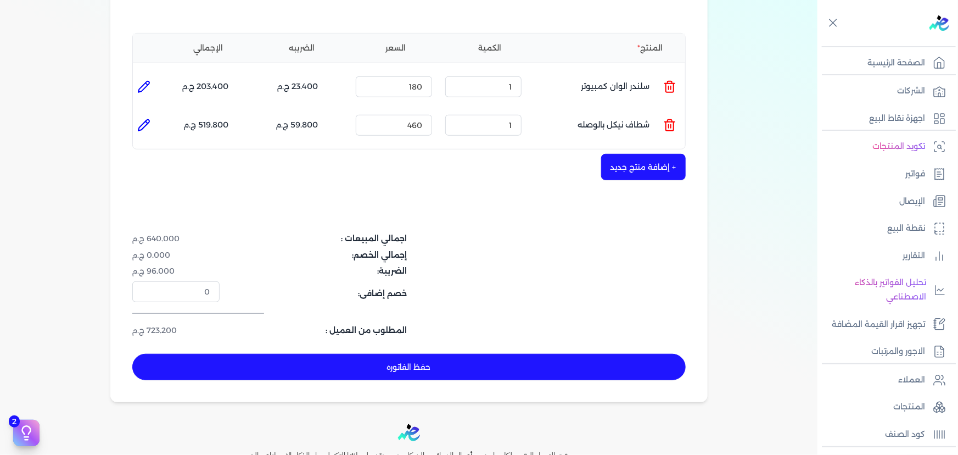
click at [143, 81] on icon at bounding box center [143, 86] width 11 height 11
type input "سلندر الوان كمبيوتر"
type input "180"
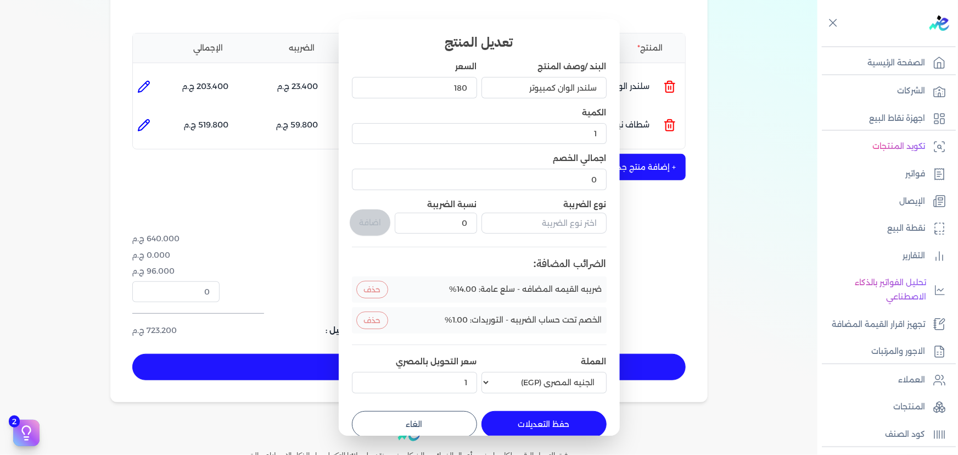
click at [440, 416] on button "الغاء" at bounding box center [414, 424] width 125 height 26
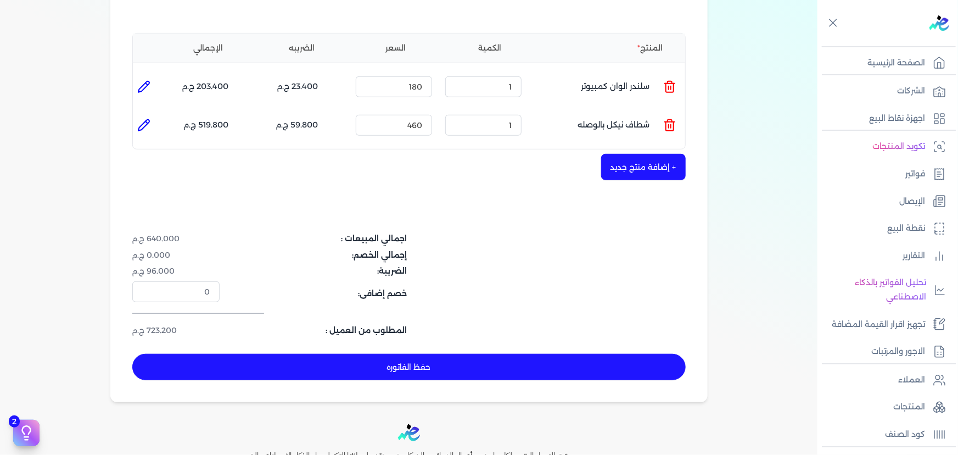
type input "0"
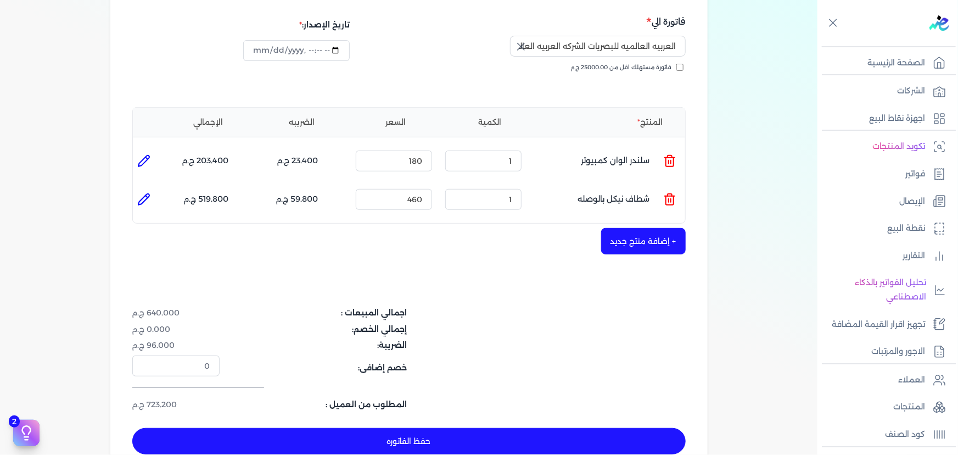
scroll to position [249, 0]
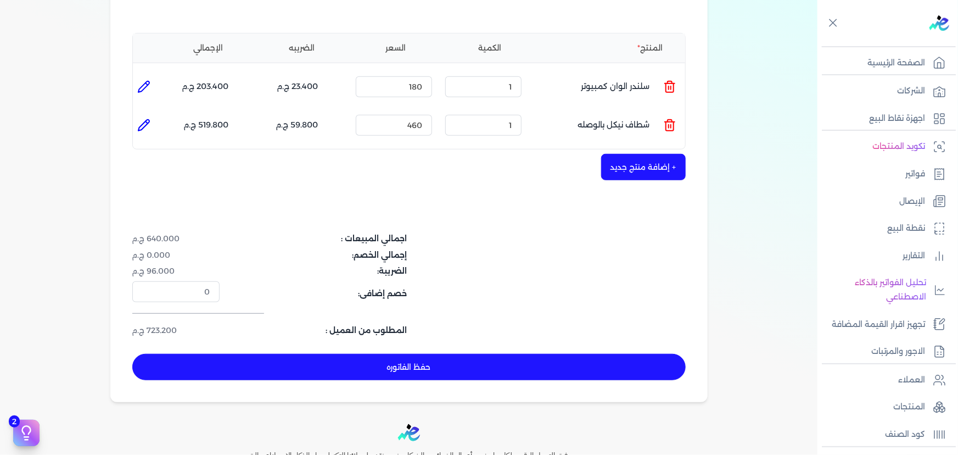
click at [550, 354] on button "حفظ الفاتوره" at bounding box center [408, 367] width 553 height 26
type input "[DATE]"
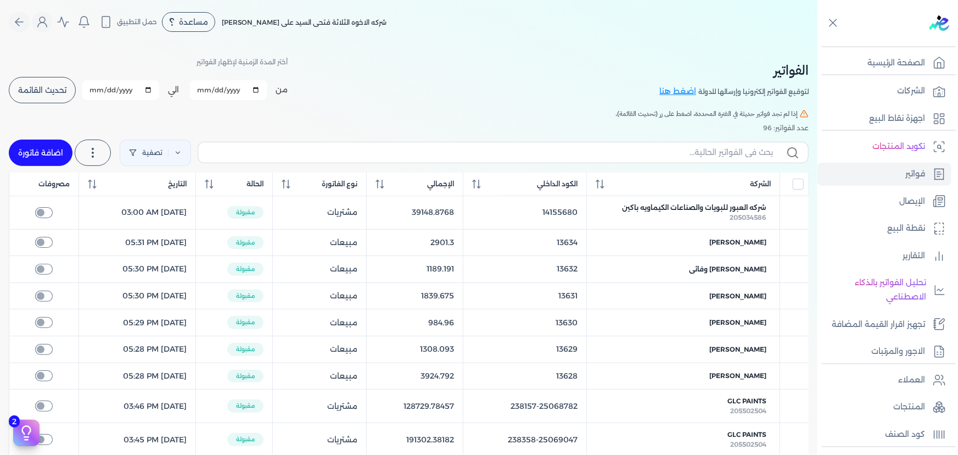
click at [53, 159] on link "اضافة فاتورة" at bounding box center [41, 152] width 64 height 26
select select "EGP"
select select "B"
select select "EGS"
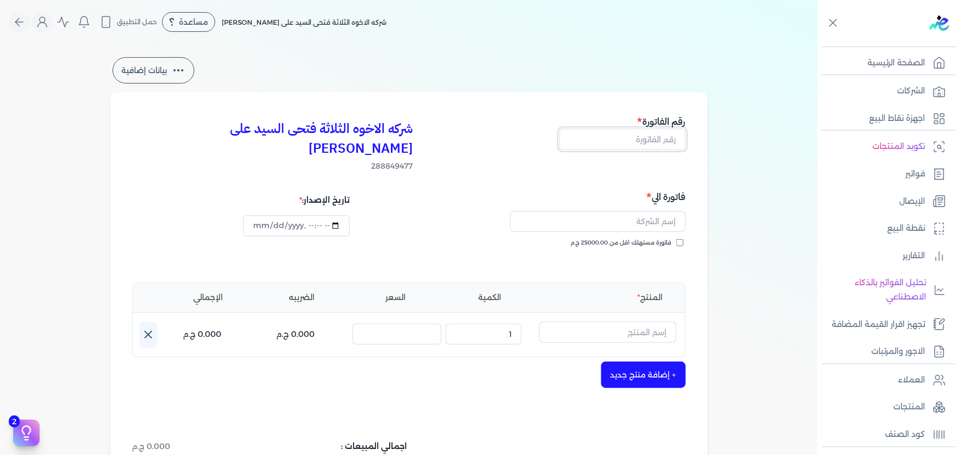
click at [631, 138] on input "text" at bounding box center [622, 138] width 126 height 21
click at [642, 136] on input "text" at bounding box center [622, 138] width 126 height 21
type input "13637"
click at [683, 239] on input "فاتورة مستهلك اقل من 25000.00 ج.م" at bounding box center [679, 242] width 7 height 7
checkbox input "true"
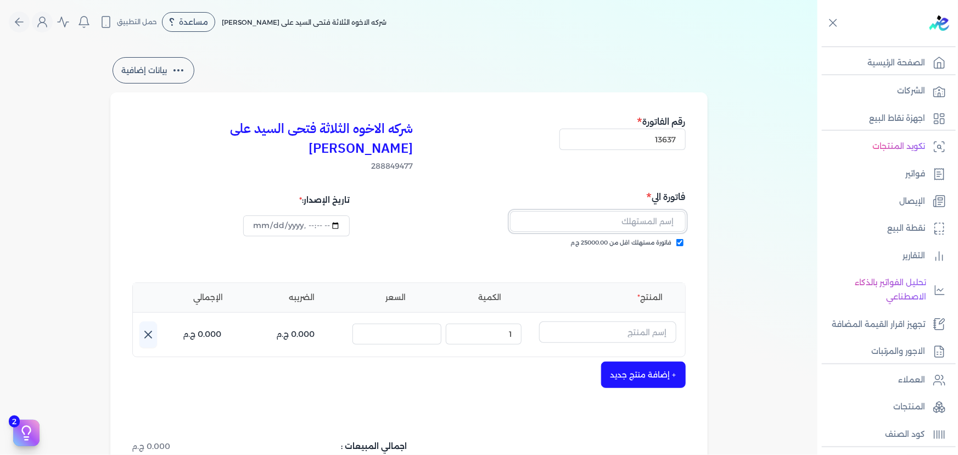
click at [663, 211] on input "text" at bounding box center [598, 221] width 176 height 21
type input "[PERSON_NAME]"
click at [640, 321] on input "text" at bounding box center [607, 331] width 137 height 21
click at [670, 330] on icon at bounding box center [670, 331] width 4 height 2
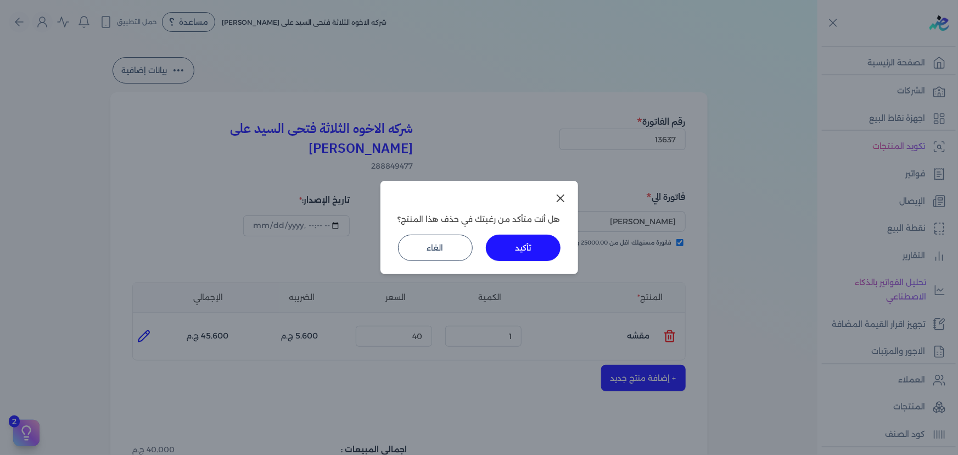
click at [526, 252] on button "تأكيد" at bounding box center [523, 247] width 75 height 26
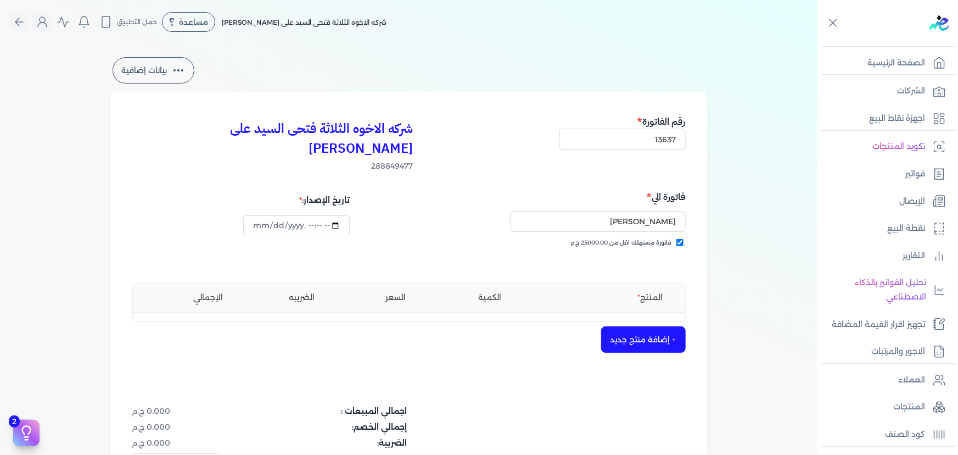
click at [644, 326] on button "+ إضافة منتج جديد" at bounding box center [643, 339] width 85 height 26
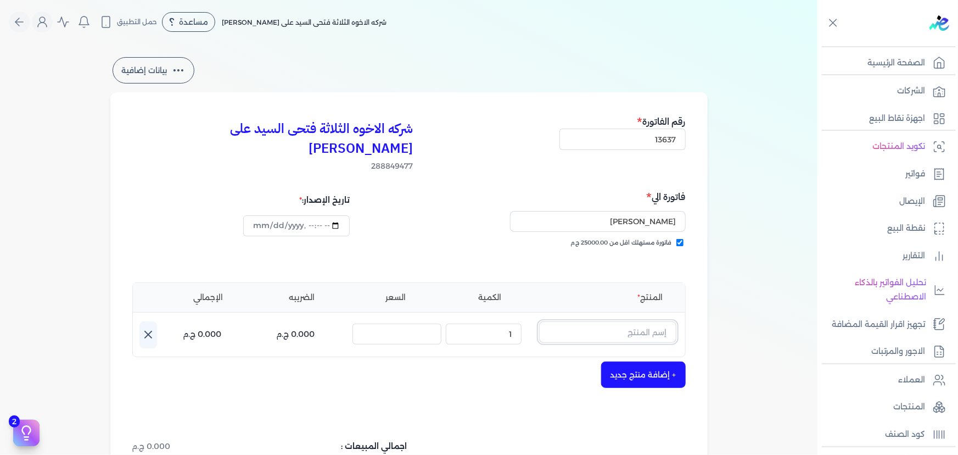
click at [638, 321] on input "text" at bounding box center [607, 331] width 137 height 21
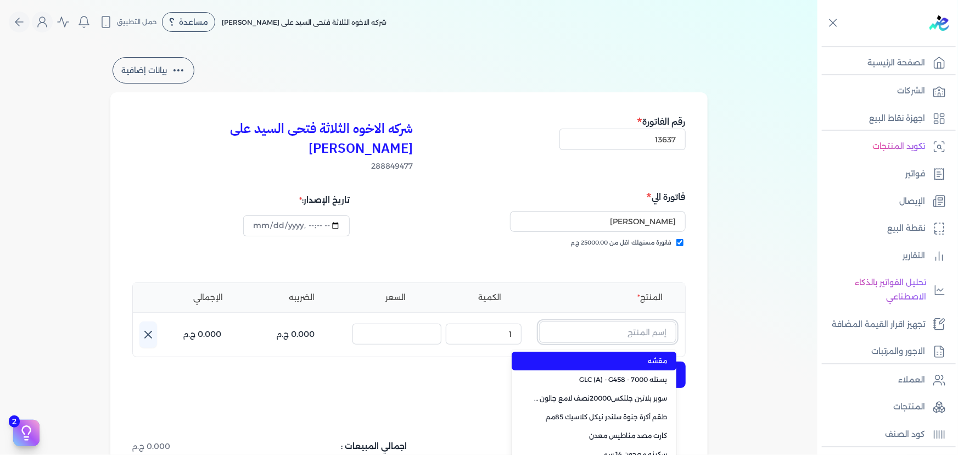
paste input "UNI COLRNT BLACK 0801 0 04L"
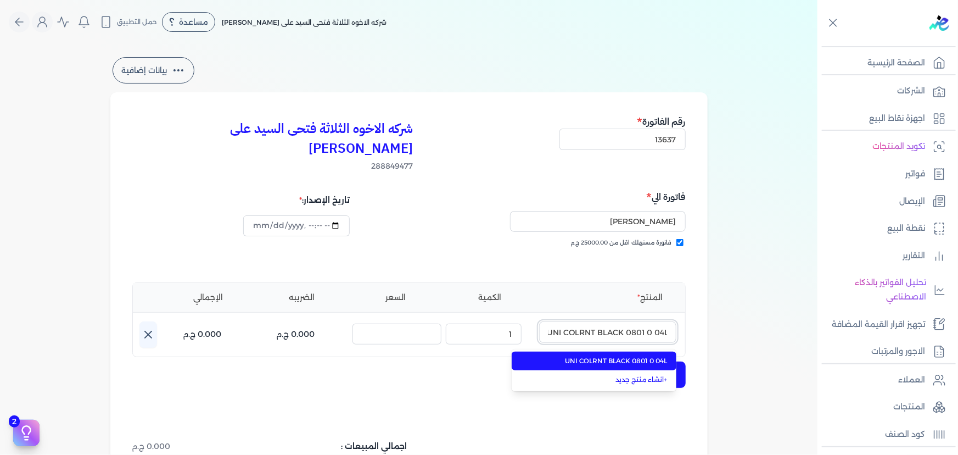
type input "UNI COLRNT BLACK 0801 0 04L"
click at [634, 356] on span "UNI COLRNT BLACK 0801 0 04L" at bounding box center [601, 361] width 134 height 10
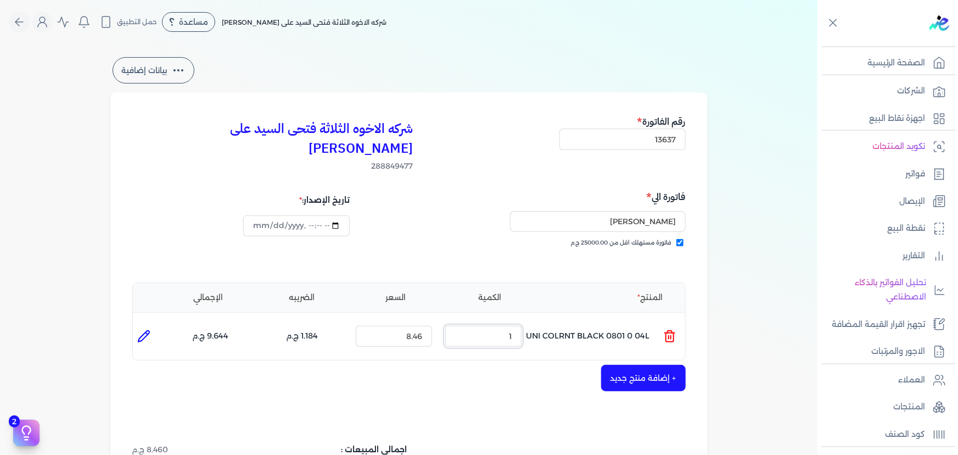
drag, startPoint x: 487, startPoint y: 316, endPoint x: 601, endPoint y: 310, distance: 113.2
click at [582, 321] on ul "المنتج : UNI COLRNT BLACK 0801 0 04L الكمية : 1 السعر : 8.46 الضريبه : 1.184 ج.…" at bounding box center [409, 336] width 552 height 30
click at [669, 329] on icon at bounding box center [669, 335] width 13 height 13
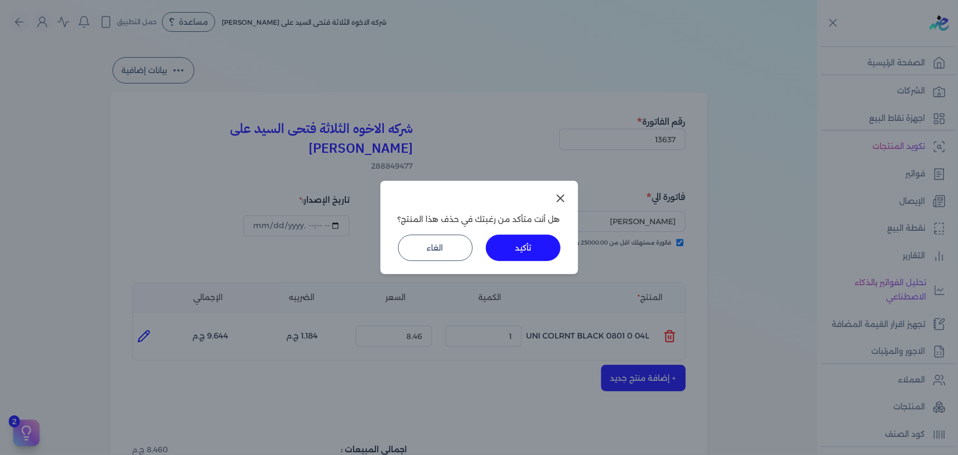
click at [513, 240] on button "تأكيد" at bounding box center [523, 247] width 75 height 26
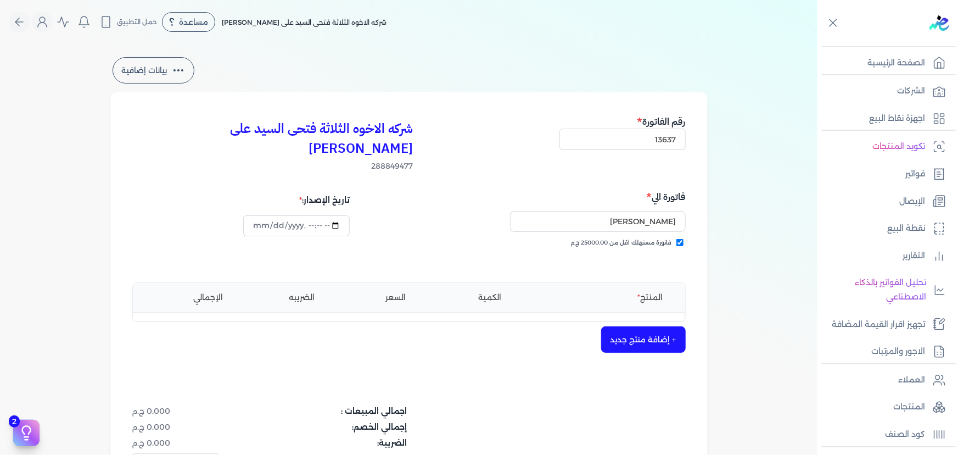
click at [623, 326] on button "+ إضافة منتج جديد" at bounding box center [643, 339] width 85 height 26
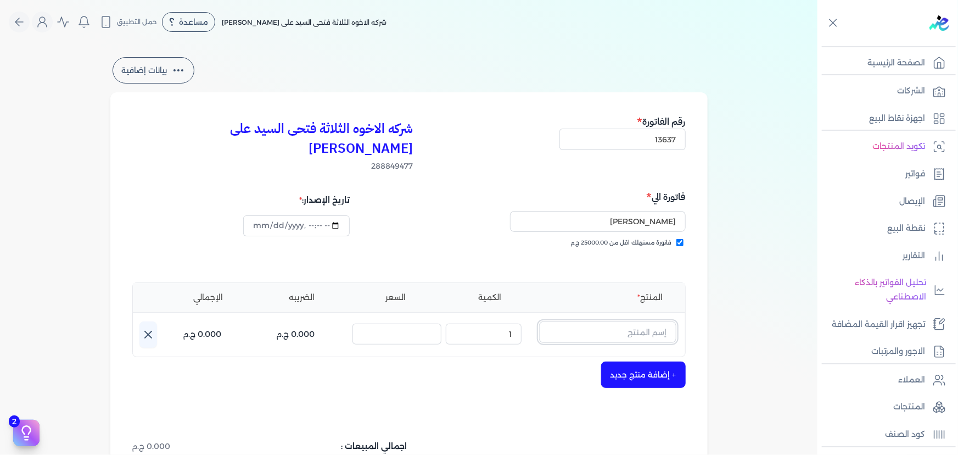
click at [631, 321] on input "text" at bounding box center [607, 331] width 137 height 21
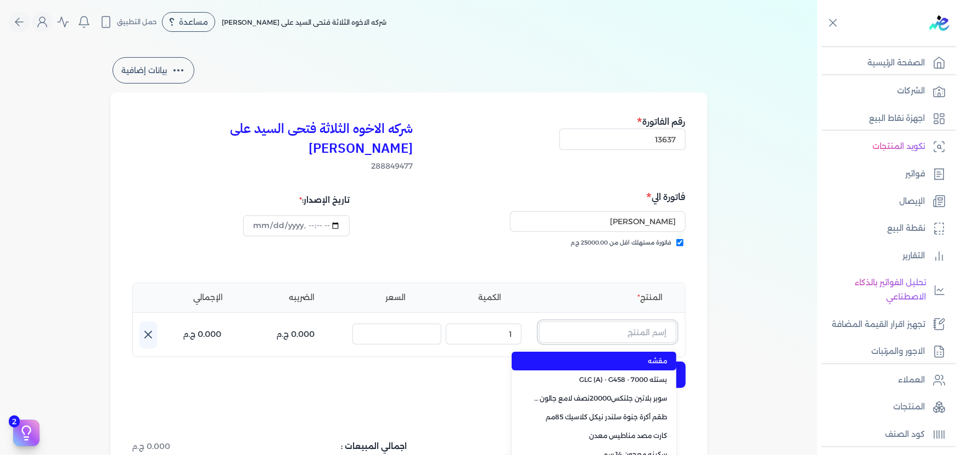
paste input "SAADA EMULSION WHITE 8 LTR"
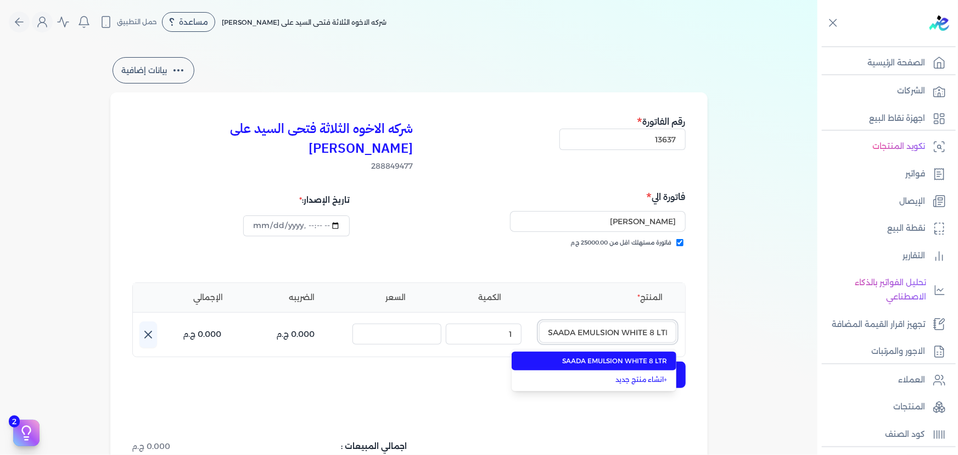
type input "SAADA EMULSION WHITE 8 LTR"
click at [642, 351] on li "SAADA EMULSION WHITE 8 LTR" at bounding box center [594, 360] width 165 height 19
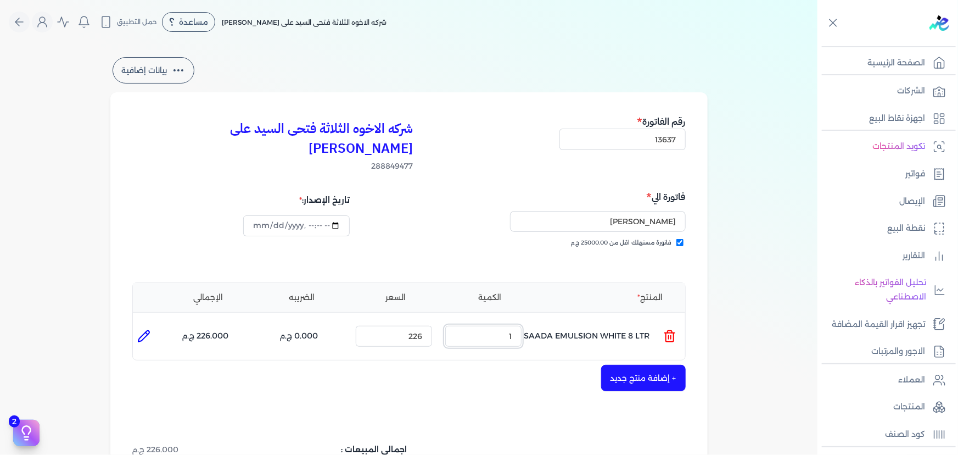
drag, startPoint x: 494, startPoint y: 321, endPoint x: 552, endPoint y: 314, distance: 58.6
click at [552, 321] on ul "المنتج : SAADA EMULSION WHITE 8 LTR الكمية : 1 السعر : 226 الضريبه : 0.000 ج.م …" at bounding box center [409, 336] width 552 height 30
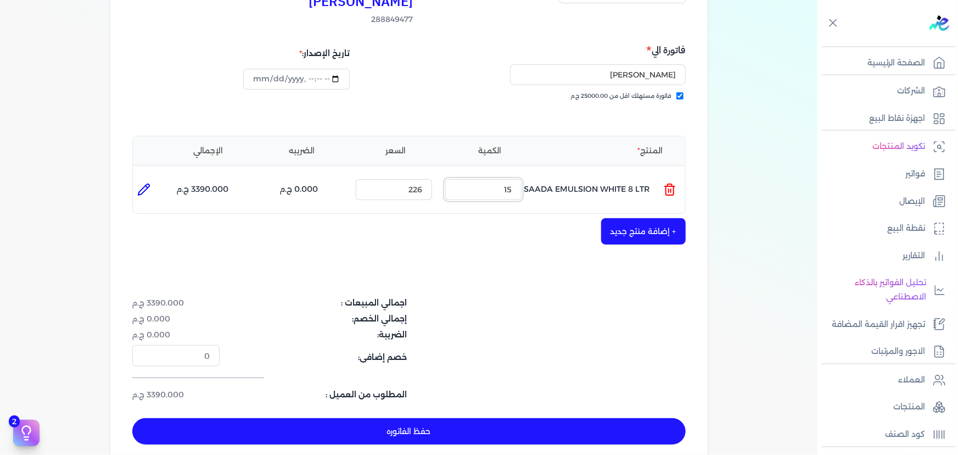
scroll to position [149, 0]
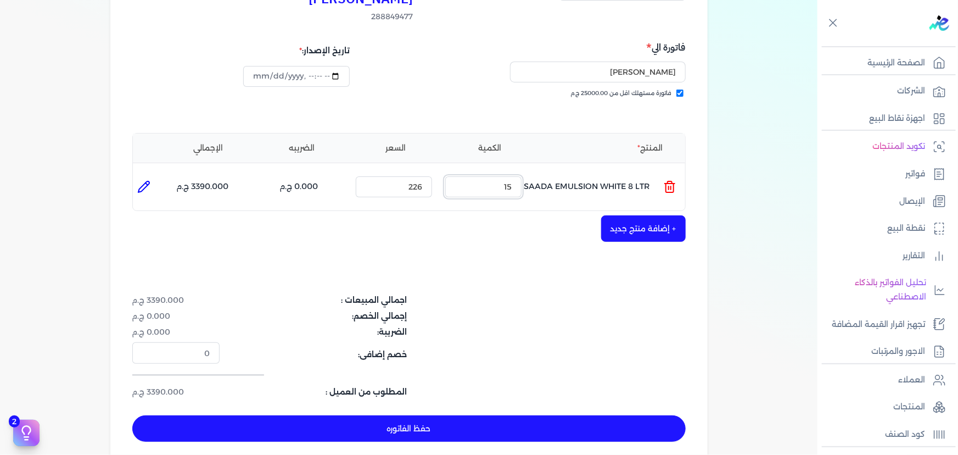
type input "15"
click at [643, 215] on button "+ إضافة منتج جديد" at bounding box center [643, 228] width 85 height 26
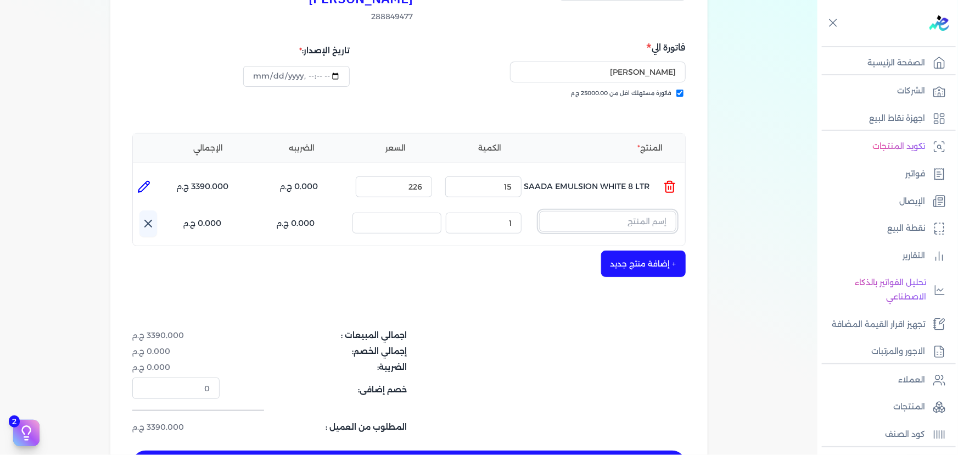
drag, startPoint x: 586, startPoint y: 203, endPoint x: 587, endPoint y: 209, distance: 6.8
click at [586, 211] on input "text" at bounding box center [607, 221] width 137 height 21
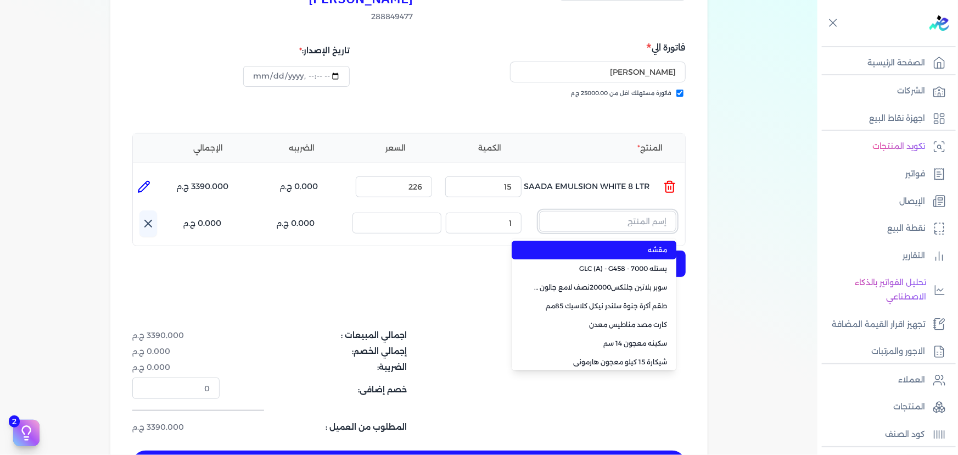
paste input "سيلر المقاوم 0017 بستلة 9 لتر"
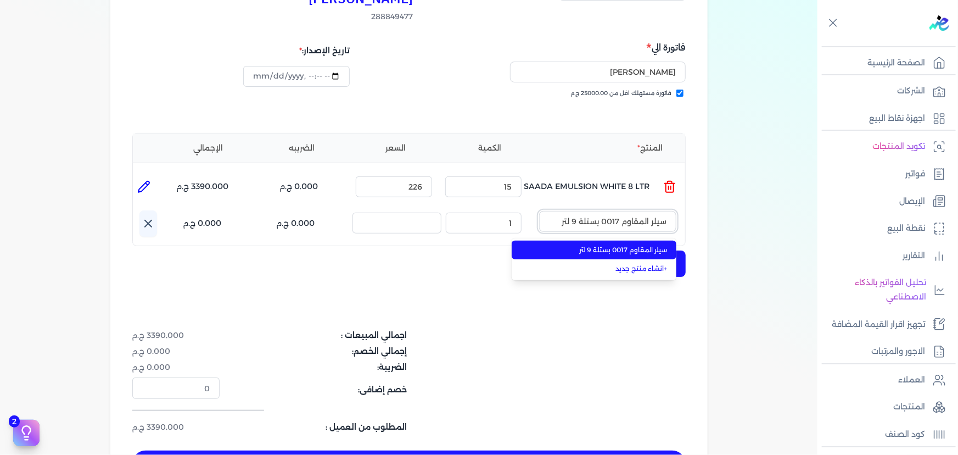
type input "سيلر المقاوم 0017 بستلة 9 لتر"
click at [586, 245] on span "سيلر المقاوم 0017 بستلة 9 لتر" at bounding box center [601, 250] width 134 height 10
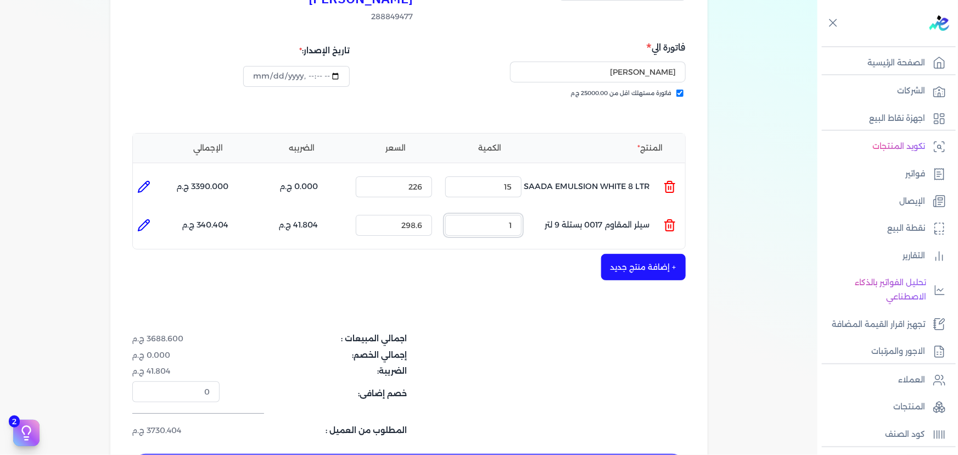
drag, startPoint x: 489, startPoint y: 210, endPoint x: 551, endPoint y: 210, distance: 62.0
click at [548, 210] on ul "المنتج : سيلر المقاوم 0017 بستلة 9 لتر الكمية : 1 السعر : 298.6 الضريبه : 41.80…" at bounding box center [409, 225] width 552 height 30
drag, startPoint x: 483, startPoint y: 205, endPoint x: 541, endPoint y: 203, distance: 58.2
click at [541, 210] on ul "المنتج : سيلر المقاوم 0017 بستلة 9 لتر الكمية : 20 السعر : 298.6 الضريبه : 836.…" at bounding box center [409, 225] width 552 height 30
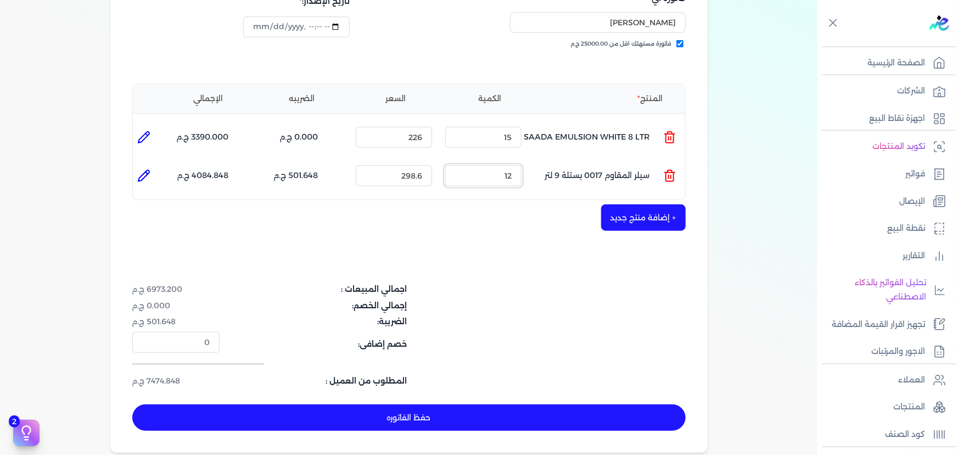
scroll to position [249, 0]
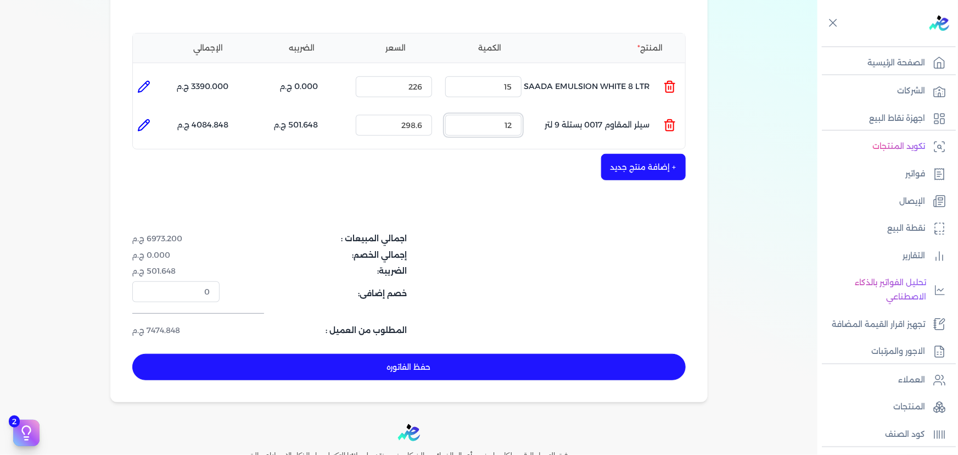
type input "12"
click at [543, 354] on button "حفظ الفاتوره" at bounding box center [408, 367] width 553 height 26
type input "[DATE]"
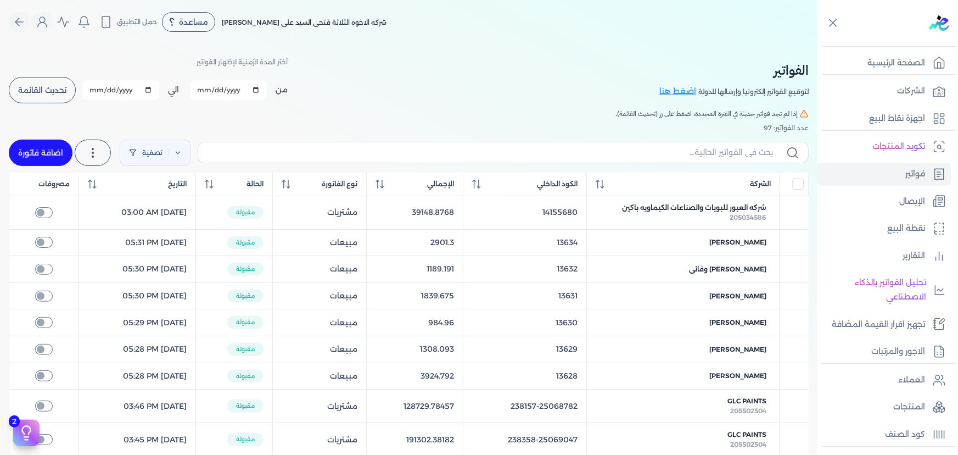
click at [64, 152] on link "اضافة فاتورة" at bounding box center [41, 152] width 64 height 26
select select "EGP"
select select "B"
select select "EGS"
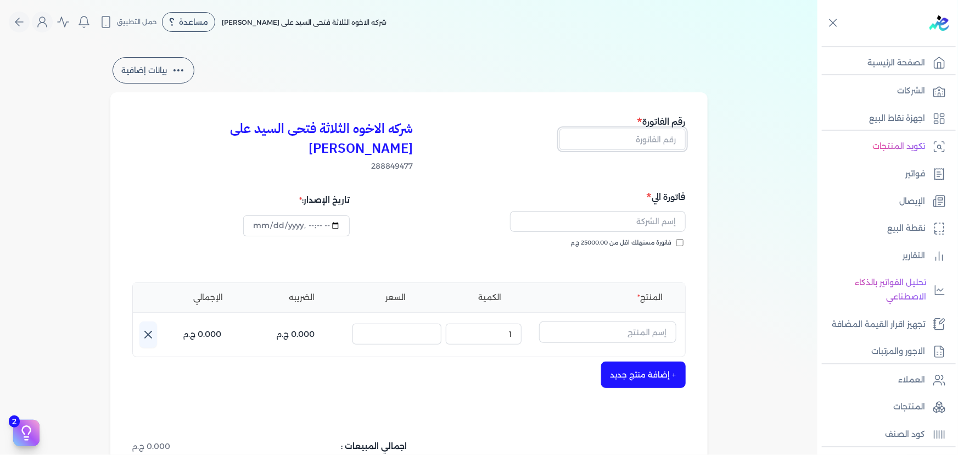
click at [661, 137] on input "text" at bounding box center [622, 138] width 126 height 21
type input "13638"
click at [665, 238] on span "فاتورة مستهلك اقل من 25000.00 ج.م" at bounding box center [621, 242] width 101 height 9
click at [676, 239] on input "فاتورة مستهلك اقل من 25000.00 ج.م" at bounding box center [679, 242] width 7 height 7
checkbox input "true"
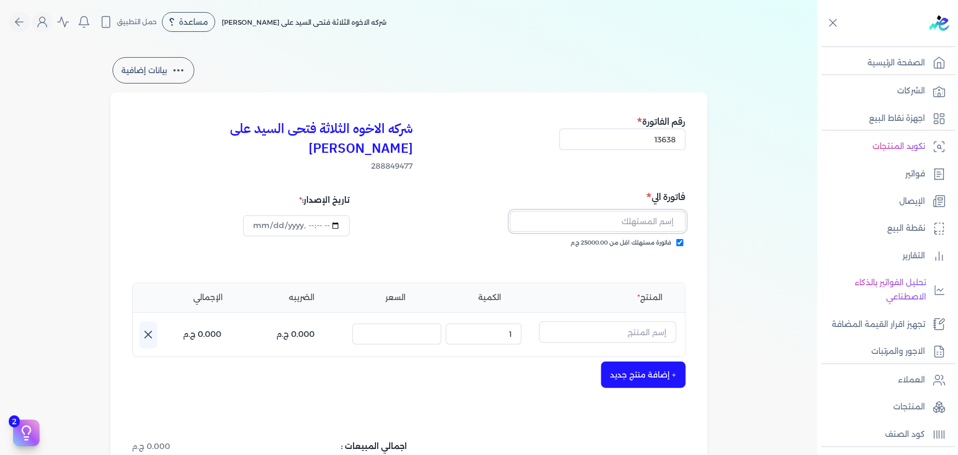
click at [638, 211] on input "text" at bounding box center [598, 221] width 176 height 21
type input "[PERSON_NAME]"
click at [625, 321] on input "text" at bounding box center [607, 331] width 137 height 21
click at [671, 335] on line at bounding box center [671, 336] width 0 height 3
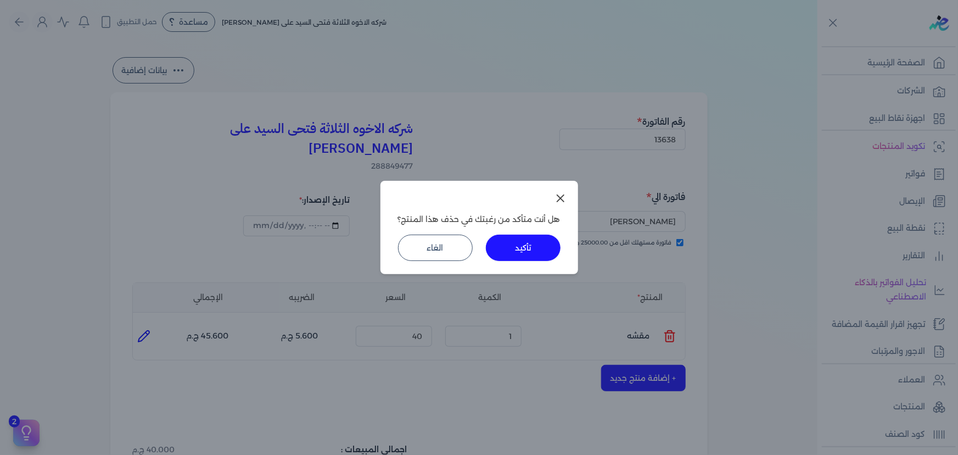
click at [526, 248] on button "تأكيد" at bounding box center [523, 247] width 75 height 26
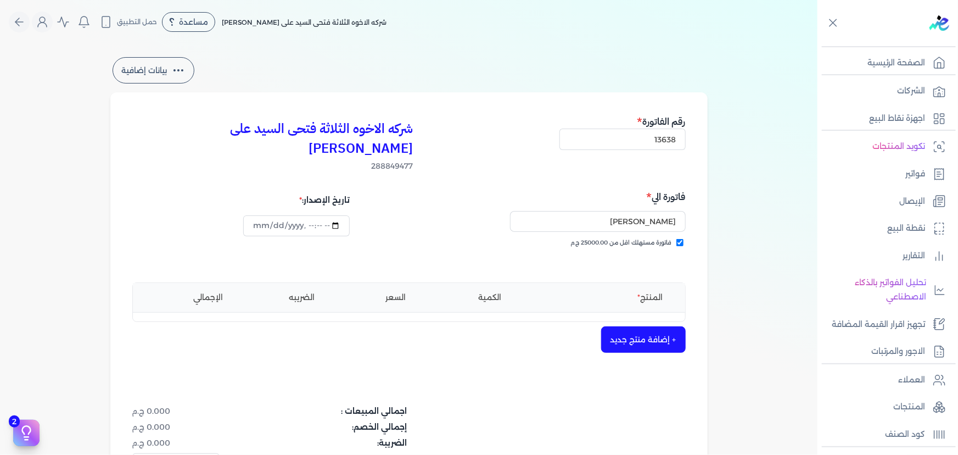
click at [626, 328] on button "+ إضافة منتج جديد" at bounding box center [643, 339] width 85 height 26
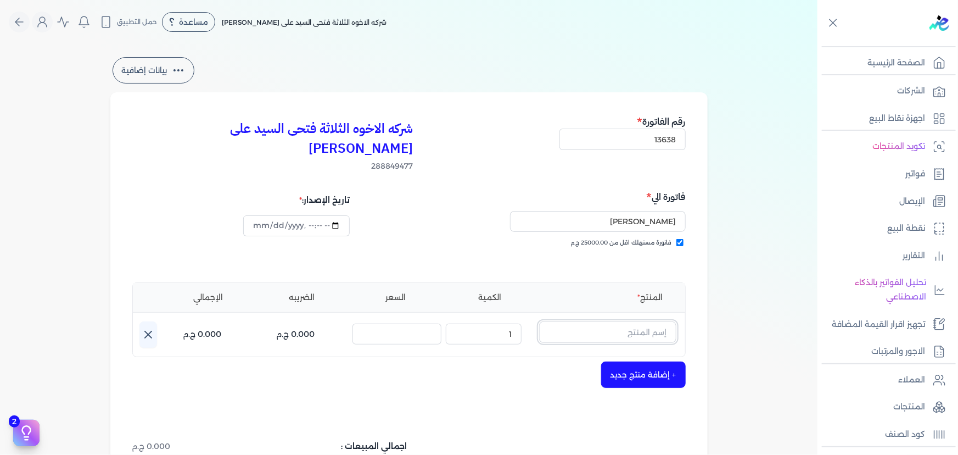
click at [630, 321] on input "text" at bounding box center [607, 331] width 137 height 21
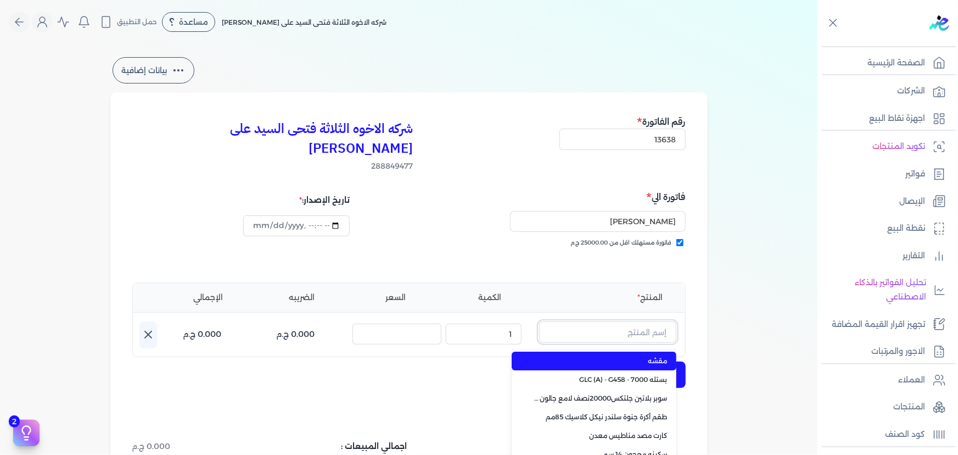
paste input "معجون داي تون 100 جالون 4 كجم قائم"
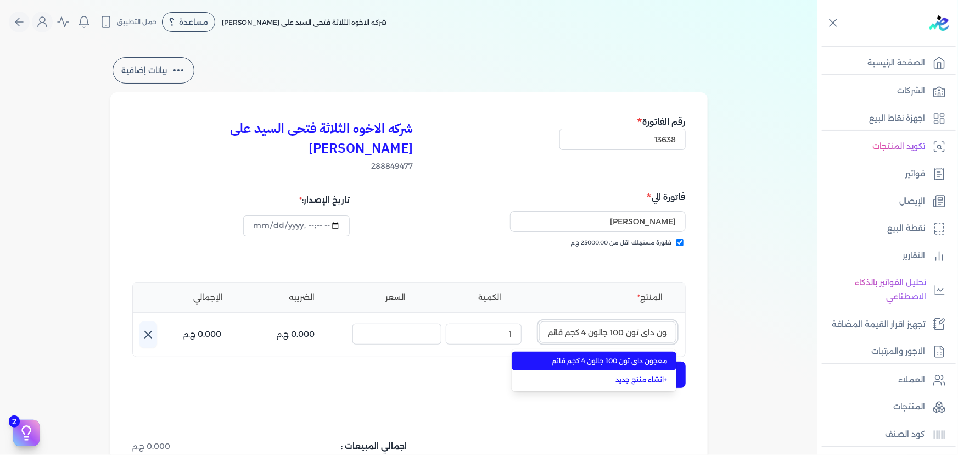
type input "معجون داي تون 100 جالون 4 كجم قائم"
click at [598, 356] on span "معجون داي تون 100 جالون 4 كجم قائم" at bounding box center [601, 361] width 134 height 10
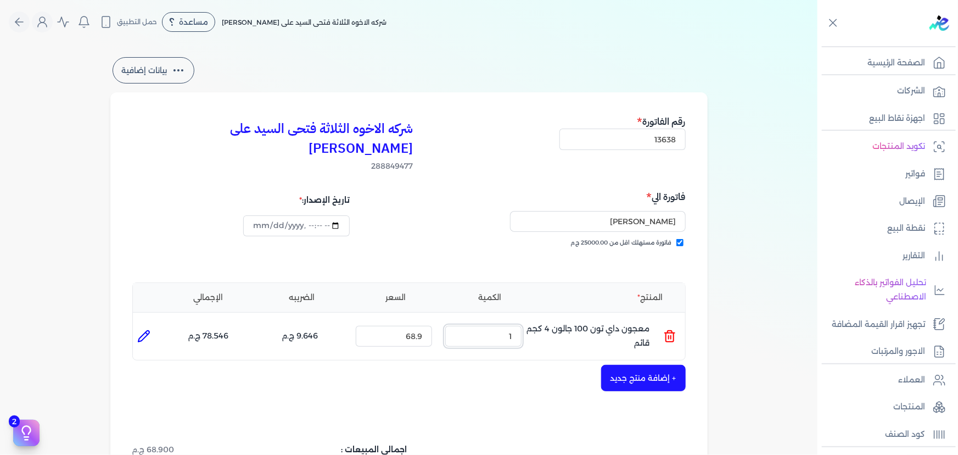
drag, startPoint x: 498, startPoint y: 317, endPoint x: 537, endPoint y: 318, distance: 39.6
click at [521, 326] on input "1" at bounding box center [483, 336] width 76 height 21
type input "15"
click at [631, 365] on button "+ إضافة منتج جديد" at bounding box center [643, 378] width 85 height 26
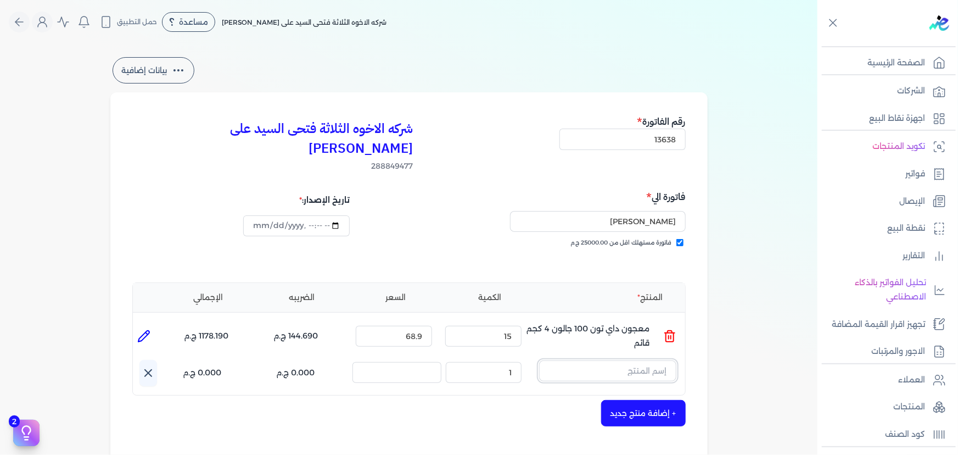
click at [614, 360] on input "text" at bounding box center [607, 370] width 137 height 21
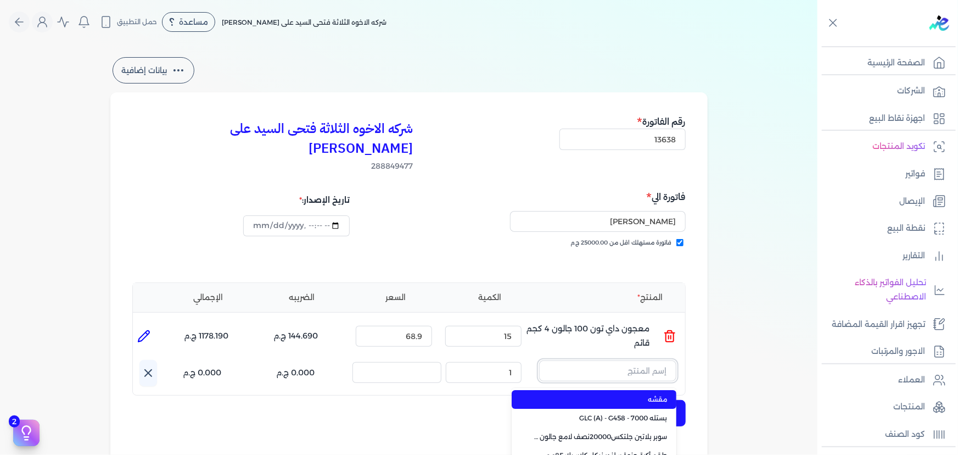
paste input "صبغات سي سي موف 613 عبوة 40 ملي"
type input "صبغات سي سي موف 613 عبوة 40 ملي"
click at [619, 394] on span "صبغات سي سي موف 613 عبوة 40 ملي" at bounding box center [601, 399] width 134 height 10
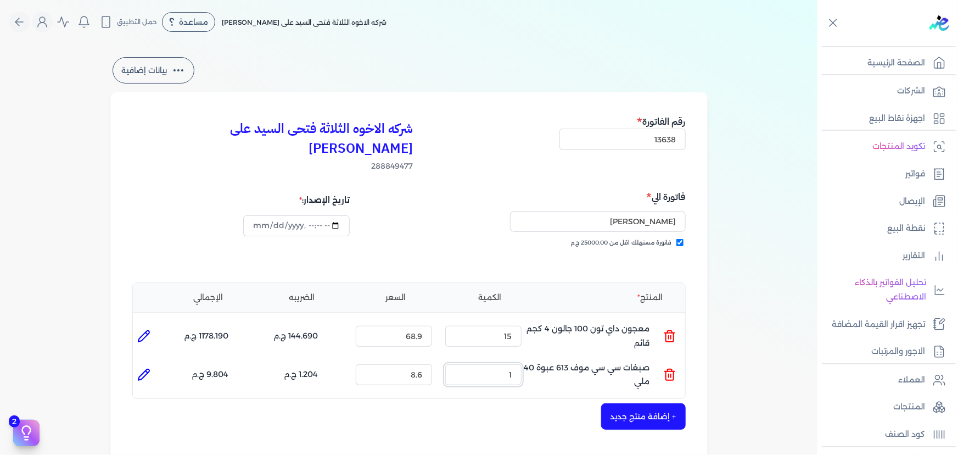
drag, startPoint x: 483, startPoint y: 357, endPoint x: 535, endPoint y: 351, distance: 52.5
click at [534, 360] on ul "المنتج : صبغات سي سي موف 613 عبوة 40 ملي الكمية : 1 السعر : 8.6 الضريبه : 1.204…" at bounding box center [409, 375] width 552 height 30
type input "31"
click at [632, 403] on button "+ إضافة منتج جديد" at bounding box center [643, 416] width 85 height 26
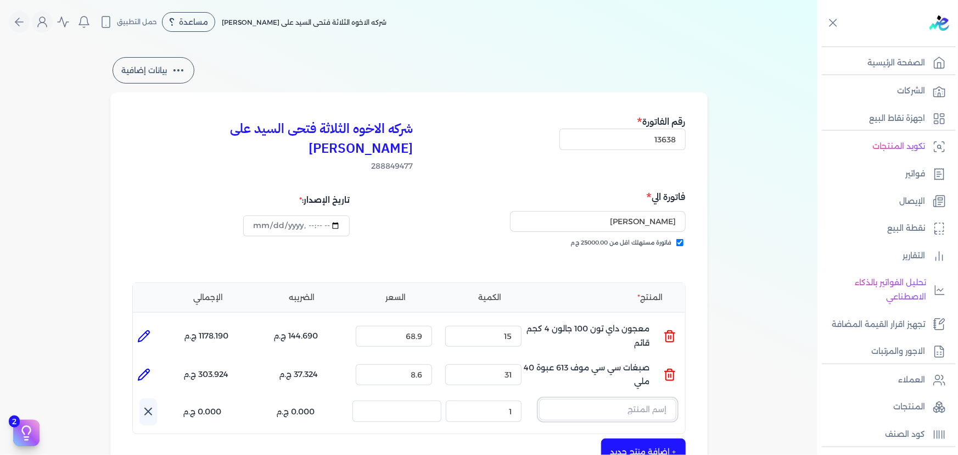
click at [609, 399] on input "text" at bounding box center [607, 409] width 137 height 21
paste input "سوبر داي تون 3030 علبة 1 كجم"
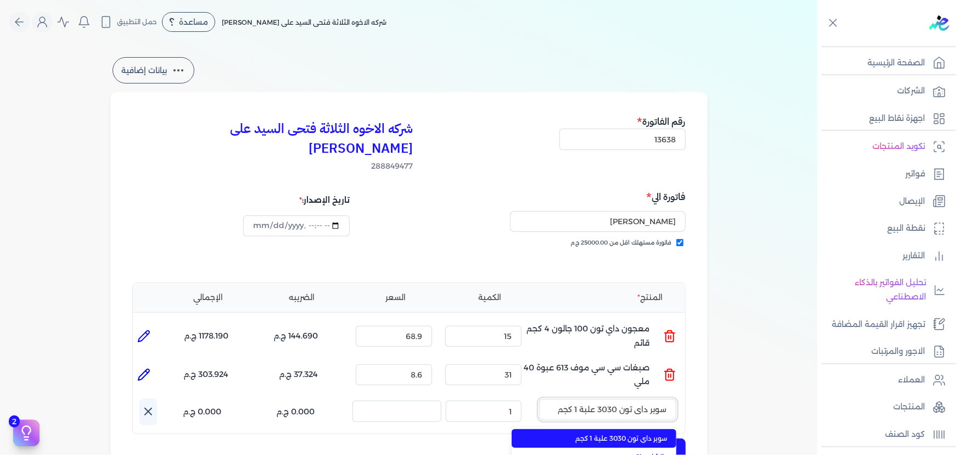
type input "سوبر داي تون 3030 علبة 1 كجم"
click at [601, 429] on li "سوبر داي تون 3030 علبة 1 كجم" at bounding box center [594, 438] width 165 height 19
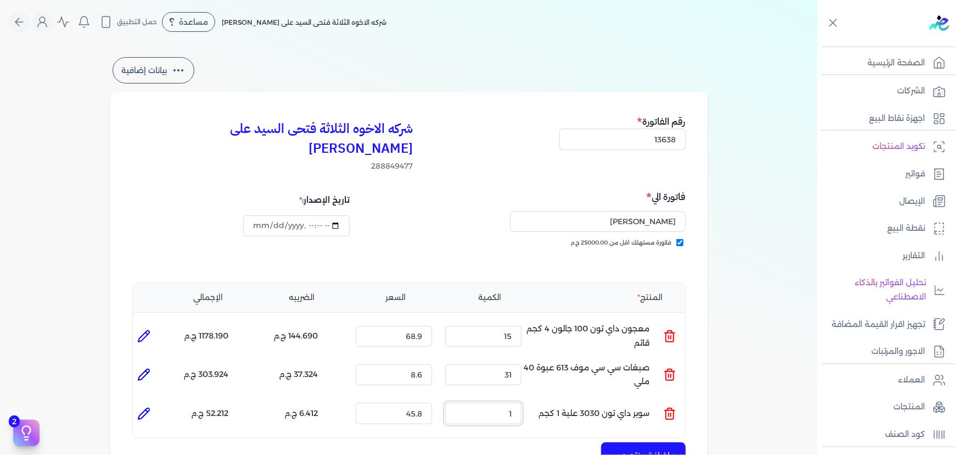
drag, startPoint x: 496, startPoint y: 393, endPoint x: 524, endPoint y: 394, distance: 28.0
click at [520, 402] on input "1" at bounding box center [483, 412] width 76 height 21
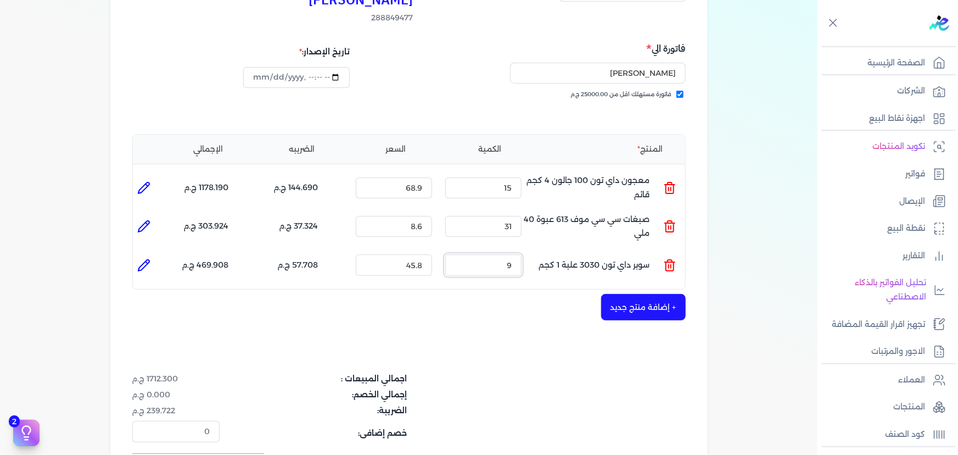
scroll to position [249, 0]
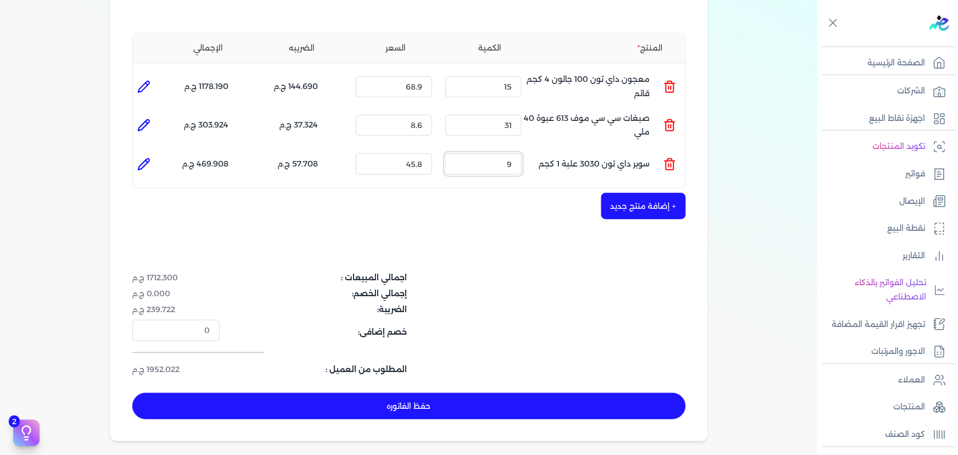
type input "9"
click at [626, 193] on button "+ إضافة منتج جديد" at bounding box center [643, 206] width 85 height 26
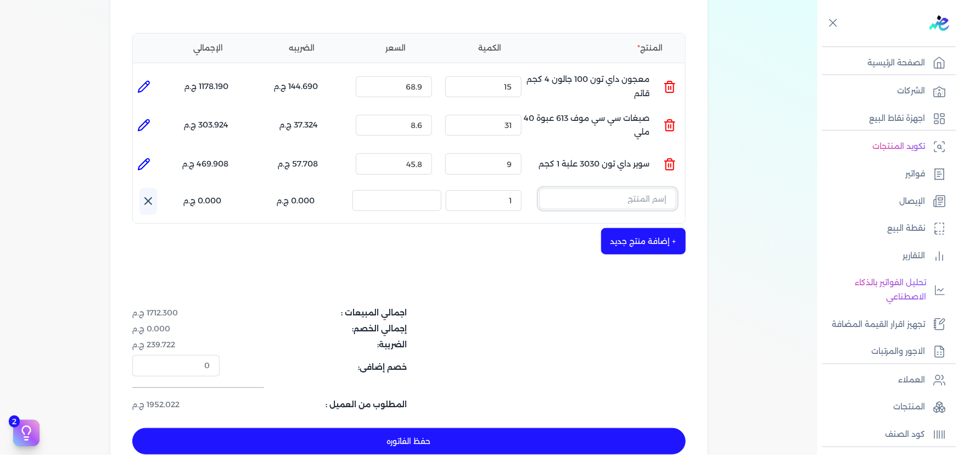
click at [623, 188] on input "text" at bounding box center [607, 198] width 137 height 21
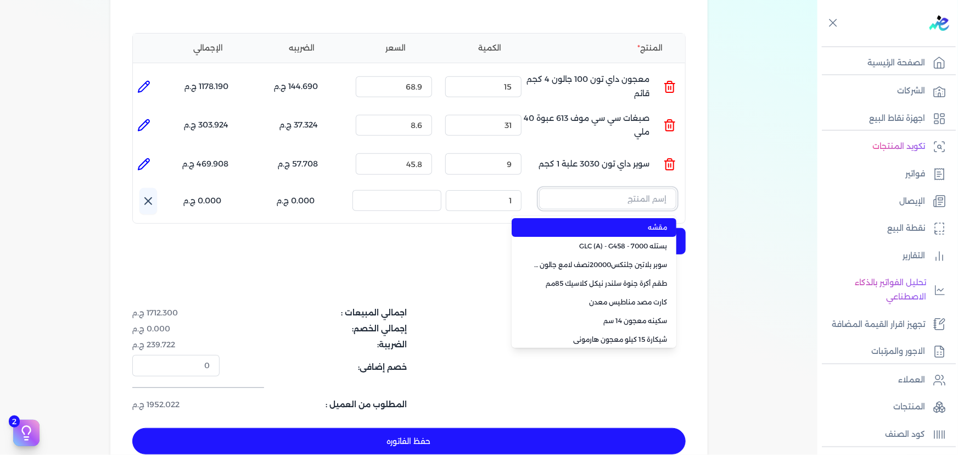
paste input "معجون اكريليك 900 شيكارة 15 كجم"
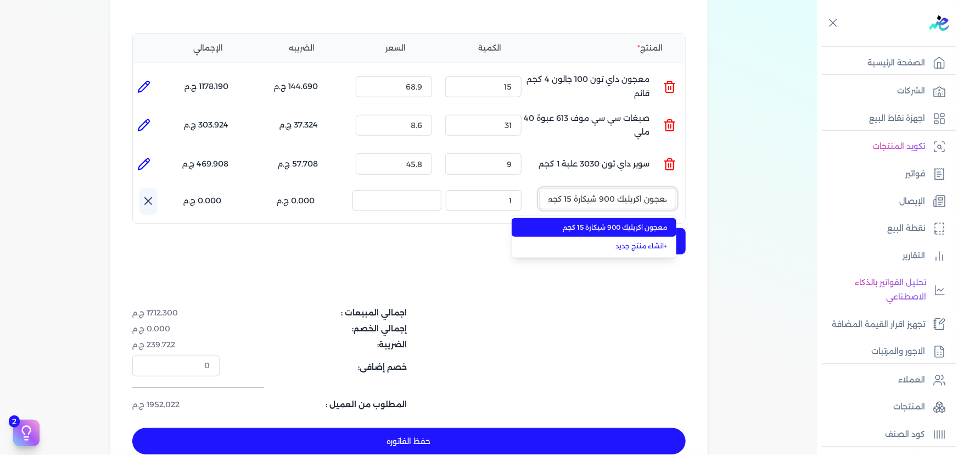
type input "معجون اكريليك 900 شيكارة 15 كجم"
click at [597, 222] on span "معجون اكريليك 900 شيكارة 15 كجم" at bounding box center [601, 227] width 134 height 10
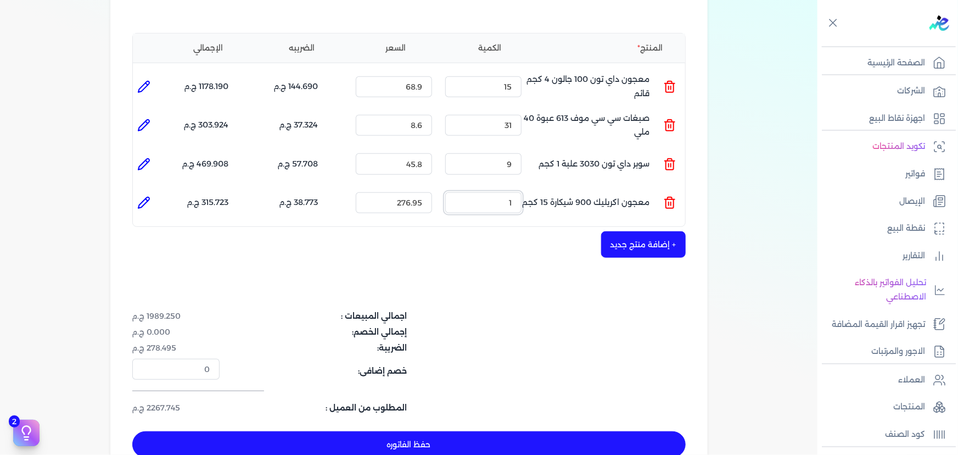
click at [549, 188] on ul "المنتج : معجون اكريليك 900 شيكارة 15 كجم الكمية : 1 السعر : 276.95 الضريبه : 38…" at bounding box center [409, 203] width 552 height 30
drag, startPoint x: 494, startPoint y: 182, endPoint x: 532, endPoint y: 182, distance: 37.9
click at [532, 188] on ul "المنتج : معجون اكريليك 900 شيكارة 15 كجم الكمية : 17 السعر : 276.95 الضريبه : 6…" at bounding box center [409, 203] width 552 height 30
type input "20"
click at [625, 431] on button "حفظ الفاتوره" at bounding box center [408, 444] width 553 height 26
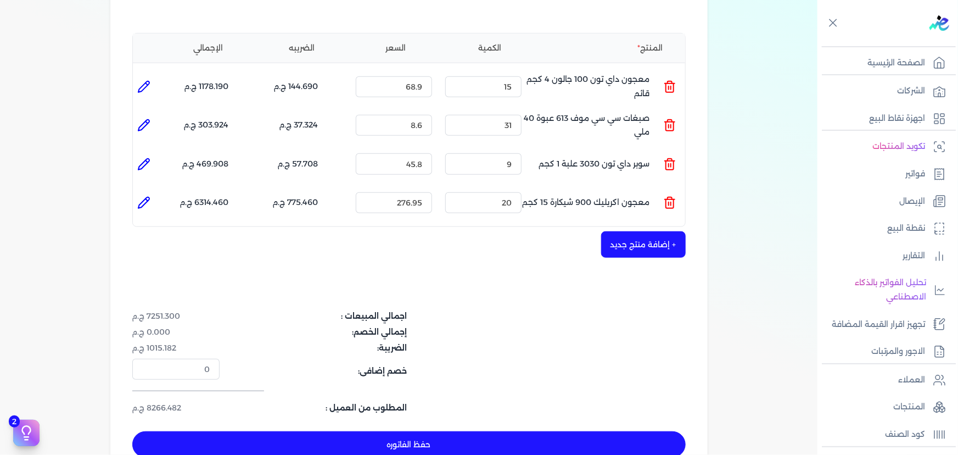
type input "[DATE]"
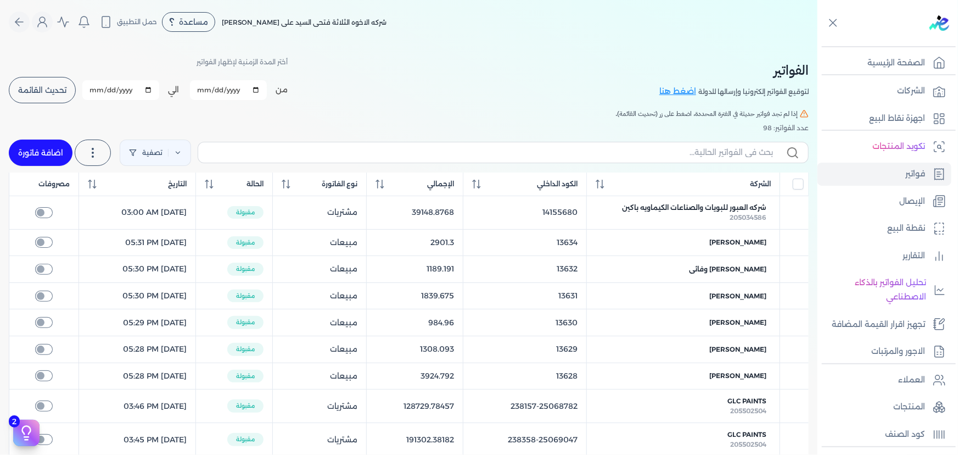
click at [23, 153] on link "اضافة فاتورة" at bounding box center [41, 152] width 64 height 26
select select "EGP"
select select "B"
select select "EGS"
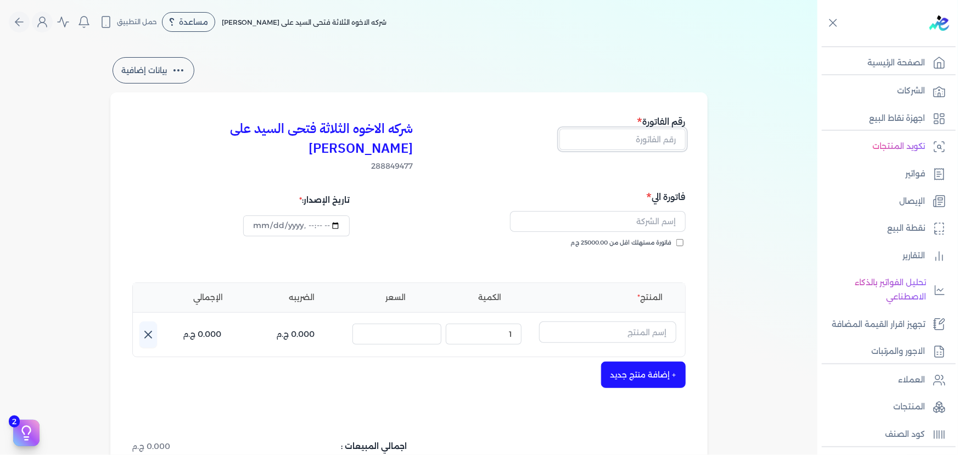
click at [659, 141] on input "text" at bounding box center [622, 138] width 126 height 21
type input "13639"
click at [677, 239] on input "فاتورة مستهلك اقل من 25000.00 ج.م" at bounding box center [679, 242] width 7 height 7
checkbox input "true"
click at [652, 211] on input "text" at bounding box center [598, 221] width 176 height 21
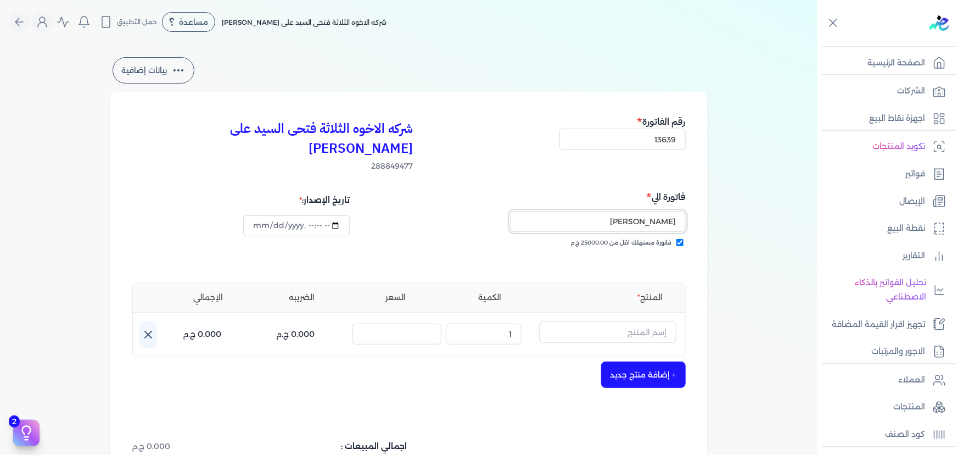
type input "[PERSON_NAME]"
click at [606, 246] on div "فاتورة مستهلك اقل من 25000.00 ج.م" at bounding box center [548, 253] width 269 height 31
click at [614, 321] on input "text" at bounding box center [607, 331] width 137 height 21
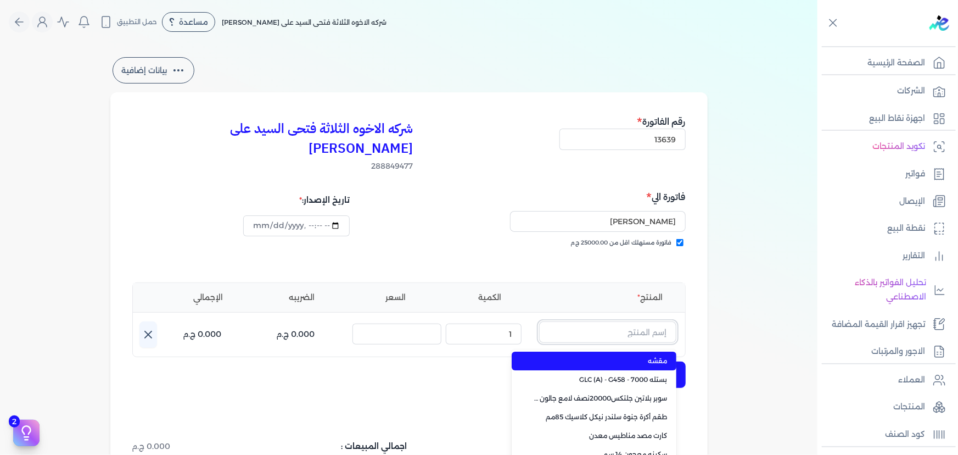
paste input "سيلر المقاوم 0017 جالون 2,400 لتر"
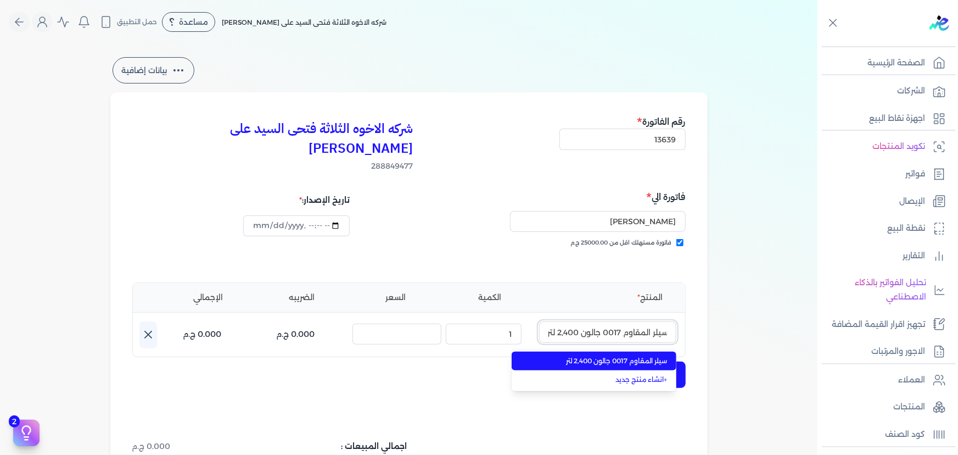
type input "سيلر المقاوم 0017 جالون 2,400 لتر"
click at [603, 356] on span "سيلر المقاوم 0017 جالون 2,400 لتر" at bounding box center [601, 361] width 134 height 10
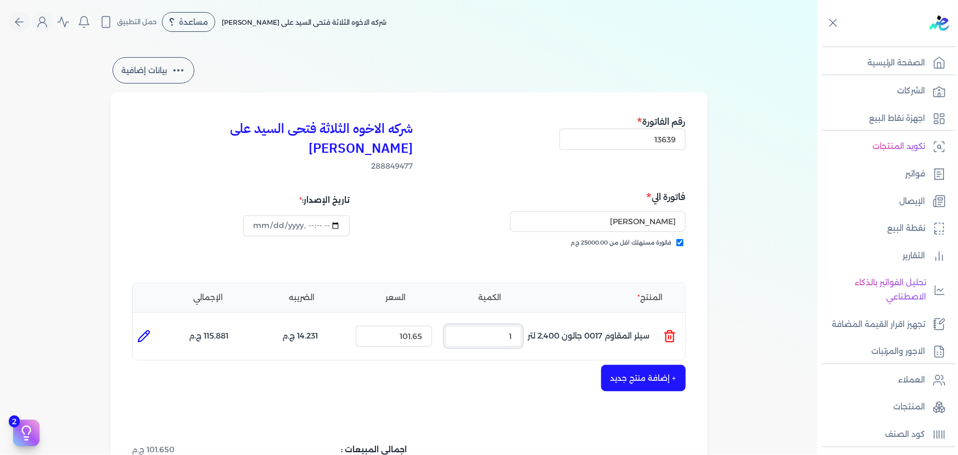
drag, startPoint x: 490, startPoint y: 318, endPoint x: 568, endPoint y: 318, distance: 78.0
click at [568, 321] on ul "المنتج : سيلر المقاوم 0017 جالون 2,400 لتر الكمية : 1 السعر : 101.65 الضريبه : …" at bounding box center [409, 336] width 552 height 30
type input "15"
click at [623, 365] on button "+ إضافة منتج جديد" at bounding box center [643, 378] width 85 height 26
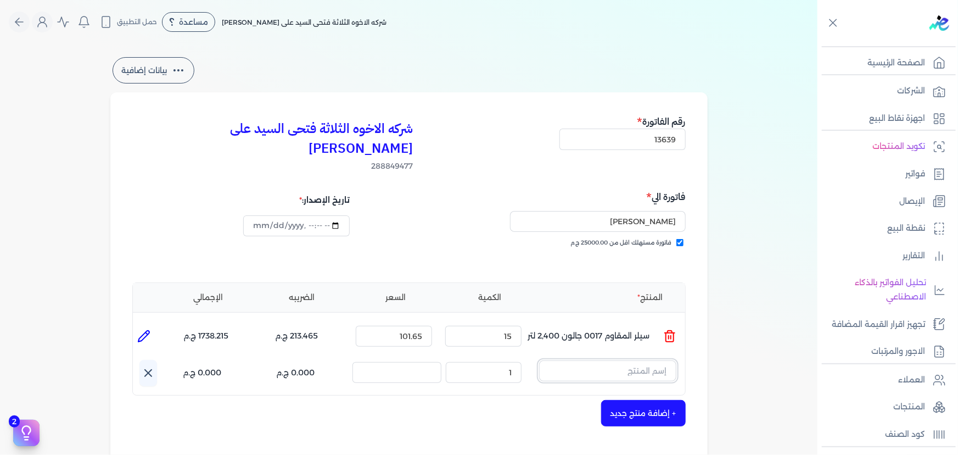
click at [615, 360] on input "text" at bounding box center [607, 370] width 137 height 21
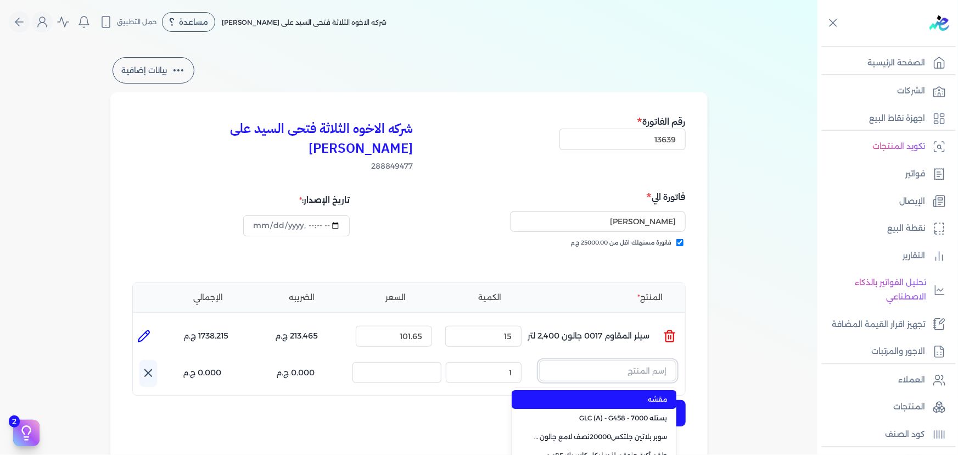
paste input "معجون داي تون 100 بستلة 15 كجم"
type input "معجون داي تون 100 بستلة 15 كجم"
click at [624, 394] on span "معجون داي تون 100 بستلة 15 كجم" at bounding box center [601, 399] width 134 height 10
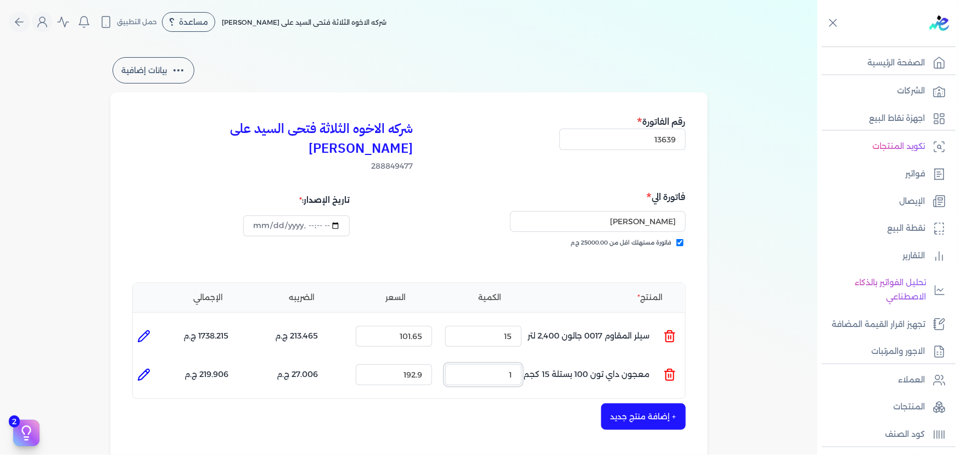
click at [551, 361] on ul "المنتج : معجون داي تون 100 بستلة 15 كجم الكمية : 1 السعر : 192.9 الضريبه : 27.0…" at bounding box center [409, 375] width 552 height 30
drag, startPoint x: 494, startPoint y: 353, endPoint x: 522, endPoint y: 351, distance: 28.0
click at [521, 364] on input "1" at bounding box center [483, 374] width 76 height 21
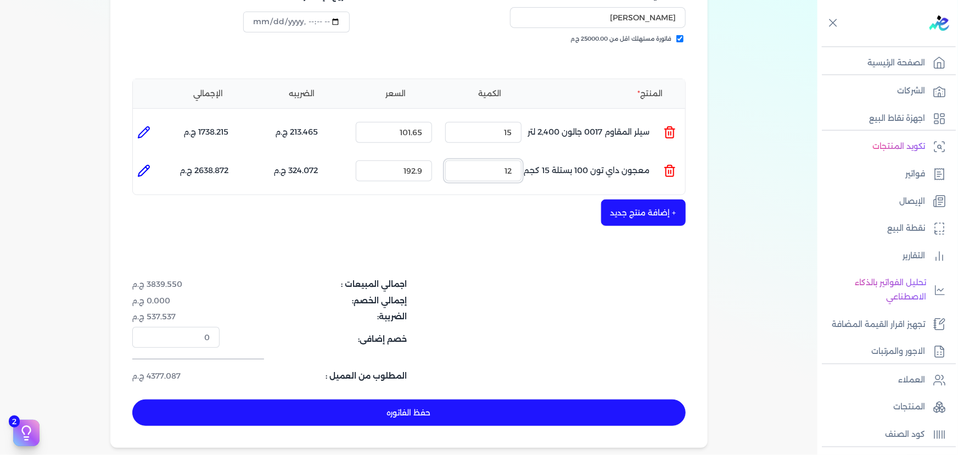
scroll to position [199, 0]
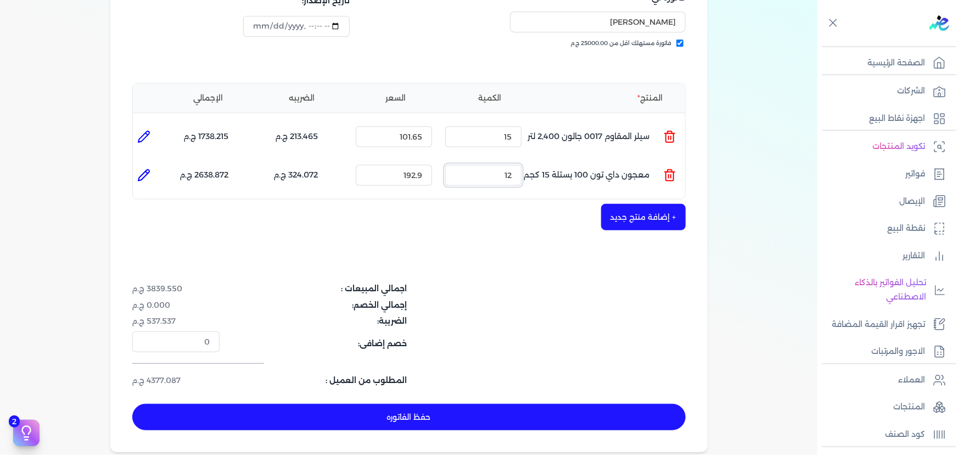
type input "12"
click at [658, 204] on button "+ إضافة منتج جديد" at bounding box center [643, 217] width 85 height 26
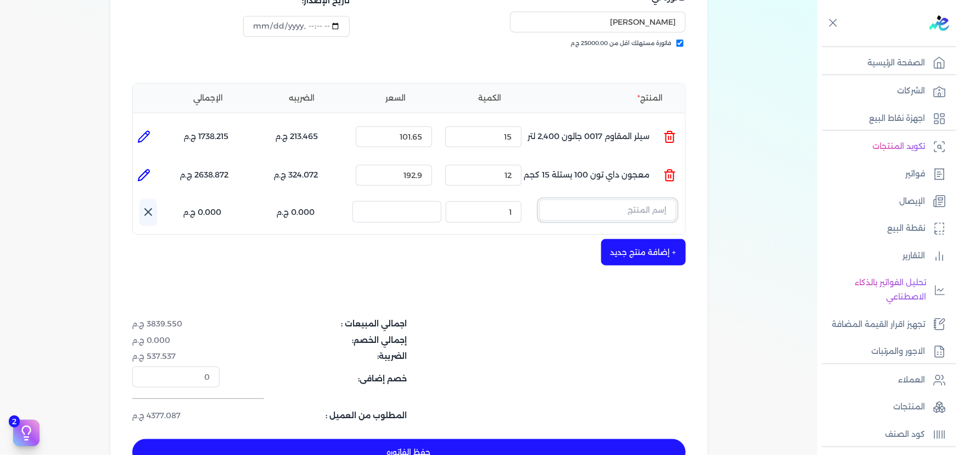
click at [623, 199] on input "text" at bounding box center [607, 209] width 137 height 21
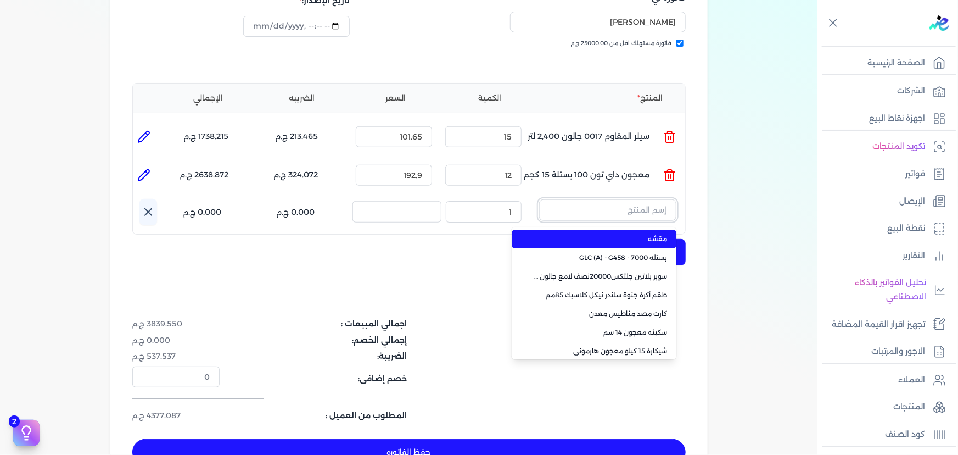
paste input "معجون شروخ فل تايم 013 علبة 1 لتر"
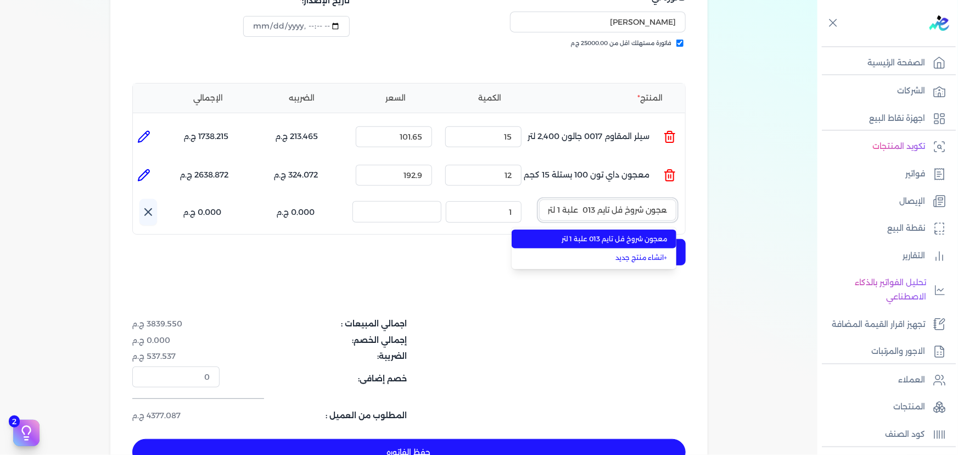
type input "معجون شروخ فل تايم 013 علبة 1 لتر"
click at [623, 229] on li "معجون شروخ فل تايم 013 علبة 1 لتر" at bounding box center [594, 238] width 165 height 19
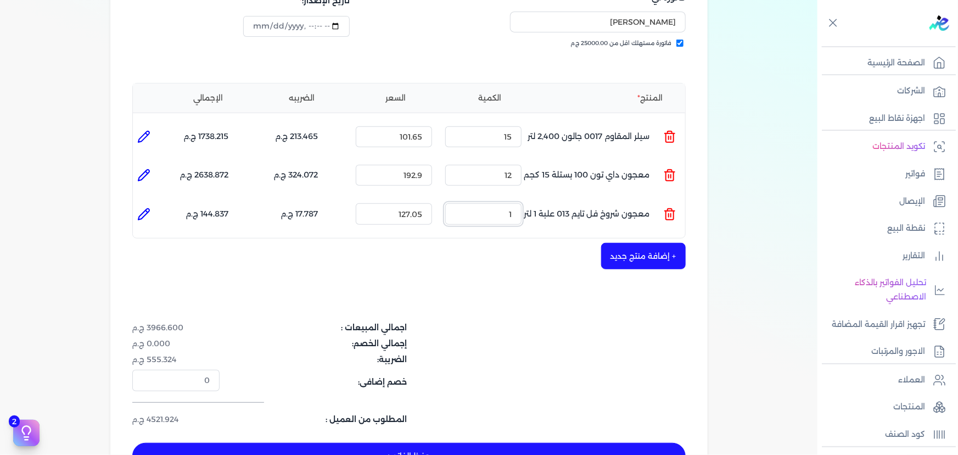
drag, startPoint x: 501, startPoint y: 195, endPoint x: 535, endPoint y: 195, distance: 34.0
click at [535, 199] on ul "المنتج : معجون شروخ فل تايم 013 علبة 1 لتر الكمية : 1 السعر : 127.05 الضريبه : …" at bounding box center [409, 214] width 552 height 30
type input "17"
click at [587, 442] on button "حفظ الفاتوره" at bounding box center [408, 455] width 553 height 26
type input "[DATE]"
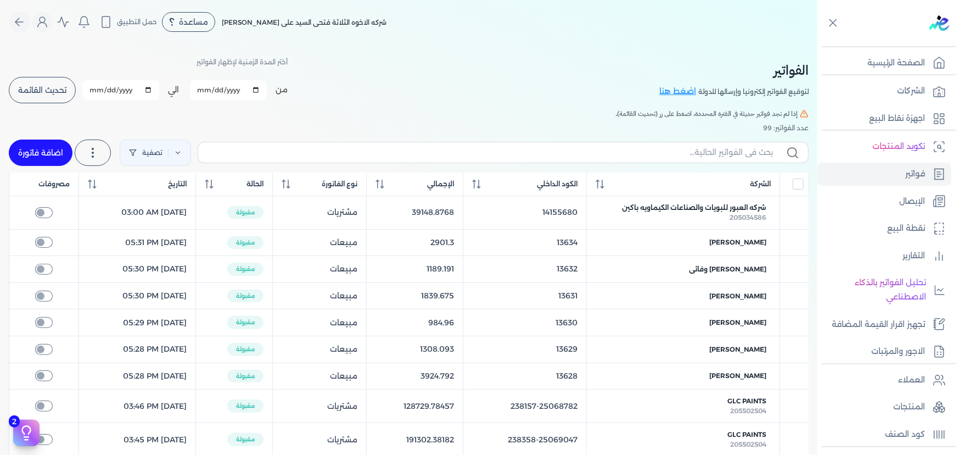
click at [60, 153] on link "اضافة فاتورة" at bounding box center [41, 152] width 64 height 26
select select "EGP"
select select "B"
select select "EGS"
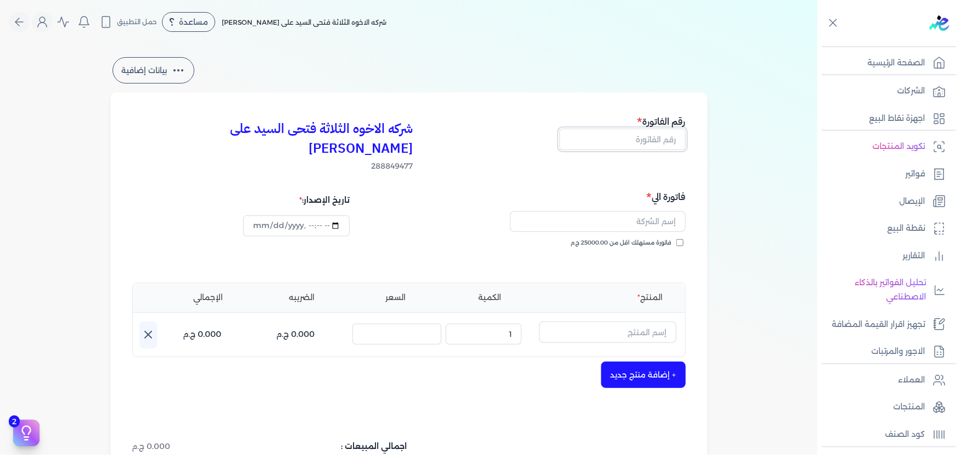
click at [644, 147] on input "text" at bounding box center [622, 138] width 126 height 21
type input "13640"
click at [672, 238] on span "فاتورة مستهلك اقل من 25000.00 ج.م" at bounding box center [621, 242] width 101 height 9
click at [676, 239] on input "فاتورة مستهلك اقل من 25000.00 ج.م" at bounding box center [679, 242] width 7 height 7
checkbox input "true"
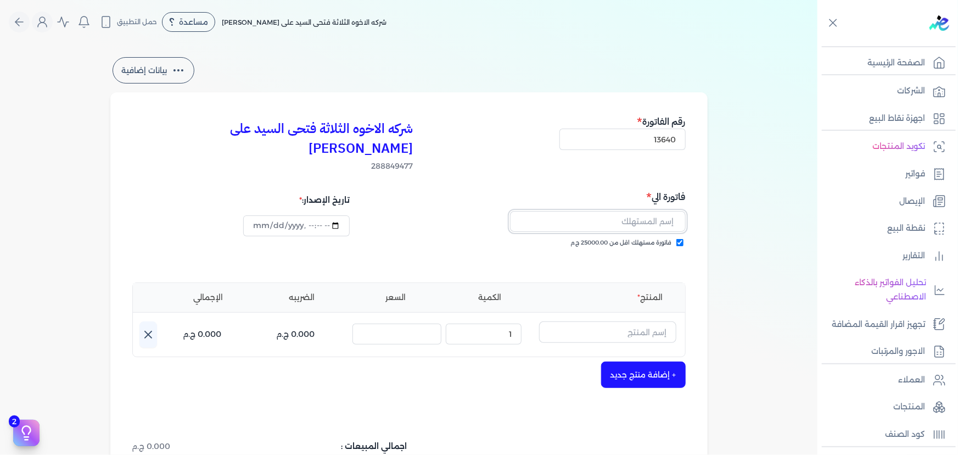
click at [659, 211] on input "text" at bounding box center [598, 221] width 176 height 21
type input "[PERSON_NAME]"
click at [597, 321] on input "text" at bounding box center [607, 331] width 137 height 21
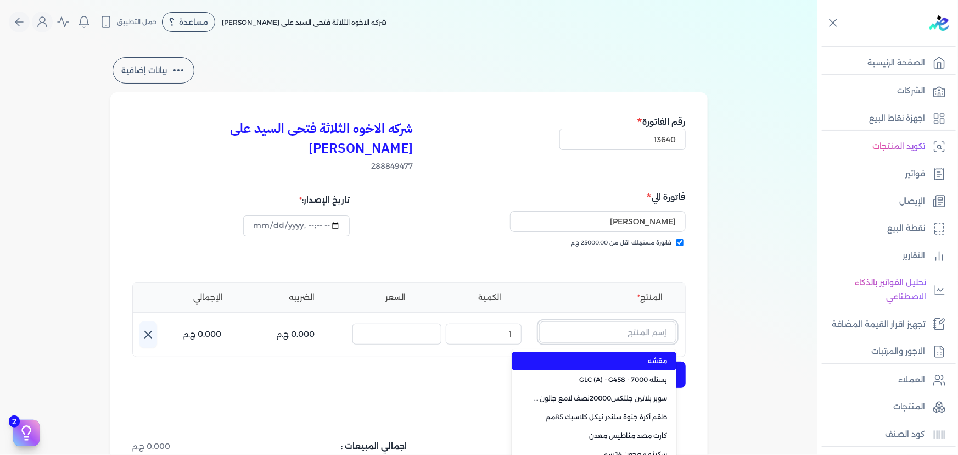
paste input "ورنيش بيور 1901 علبة 0.900 لتر"
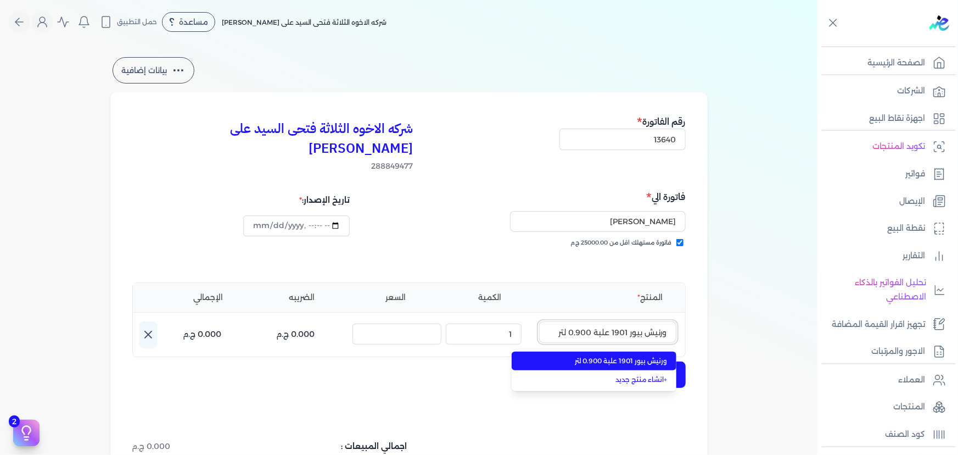
type input "ورنيش بيور 1901 علبة 0.900 لتر"
drag, startPoint x: 609, startPoint y: 335, endPoint x: 581, endPoint y: 333, distance: 28.0
click at [609, 351] on li "ورنيش بيور 1901 علبة 0.900 لتر" at bounding box center [594, 360] width 165 height 19
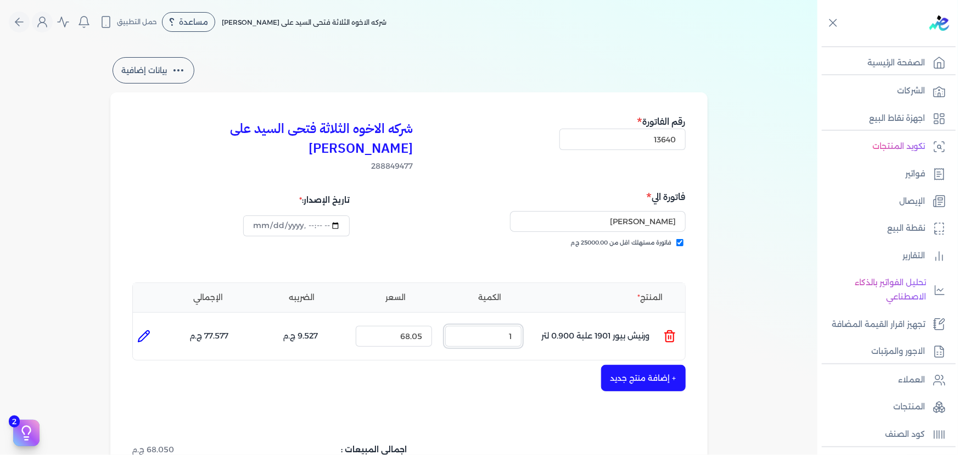
drag, startPoint x: 487, startPoint y: 310, endPoint x: 579, endPoint y: 312, distance: 91.7
click at [576, 321] on ul "المنتج : ورنيش بيور 1901 علبة 0.900 لتر الكمية : 1 السعر : 68.05 الضريبه : 9.52…" at bounding box center [409, 336] width 552 height 30
type input "15"
click at [651, 365] on button "+ إضافة منتج جديد" at bounding box center [643, 378] width 85 height 26
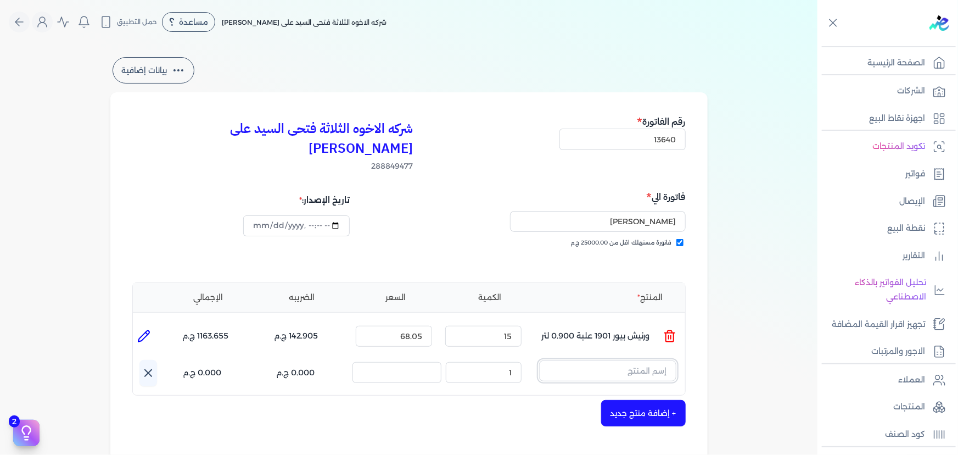
click at [642, 360] on input "text" at bounding box center [607, 370] width 137 height 21
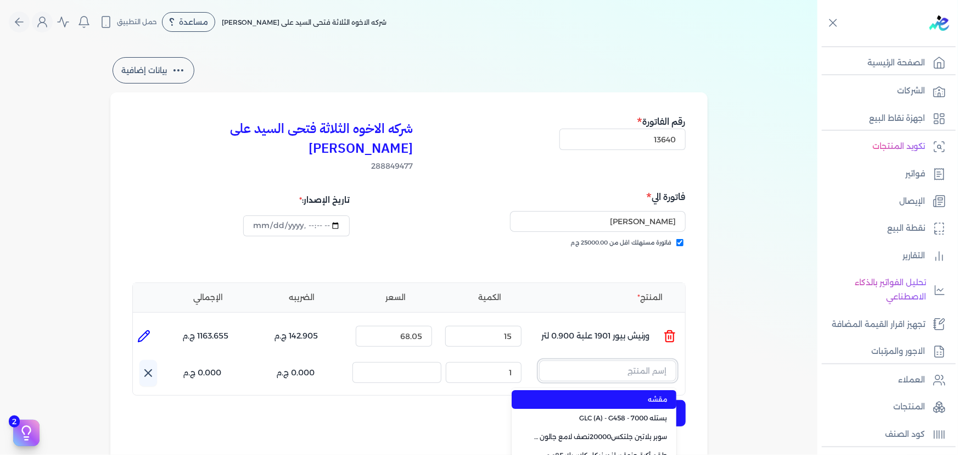
paste input "ورنيش بيور 1901 جالون 2.25 لتر"
type input "ورنيش بيور 1901 جالون 2.25 لتر"
click at [626, 394] on span "ورنيش بيور 1901 جالون 2.25 لتر" at bounding box center [601, 399] width 134 height 10
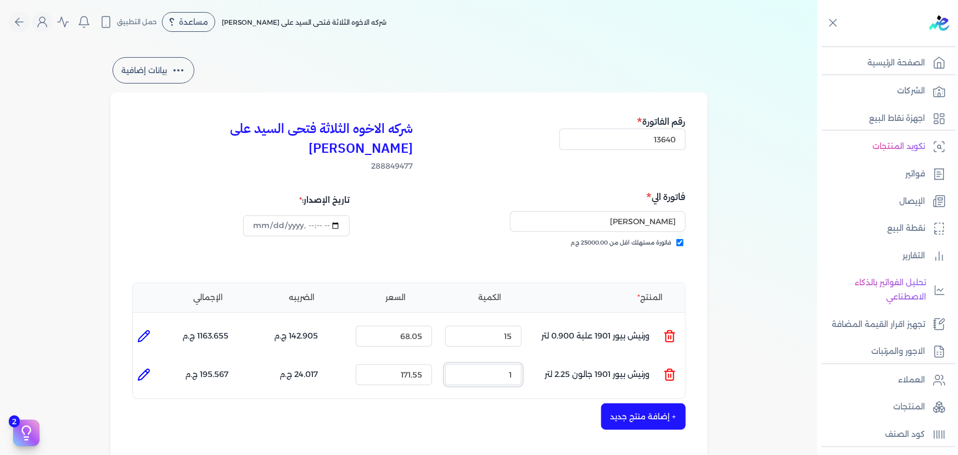
drag, startPoint x: 470, startPoint y: 360, endPoint x: 580, endPoint y: 360, distance: 109.2
click at [579, 360] on ul "المنتج : ورنيش بيور 1901 جالون 2.25 لتر الكمية : 1 السعر : 171.55 الضريبه : 24.…" at bounding box center [409, 375] width 552 height 30
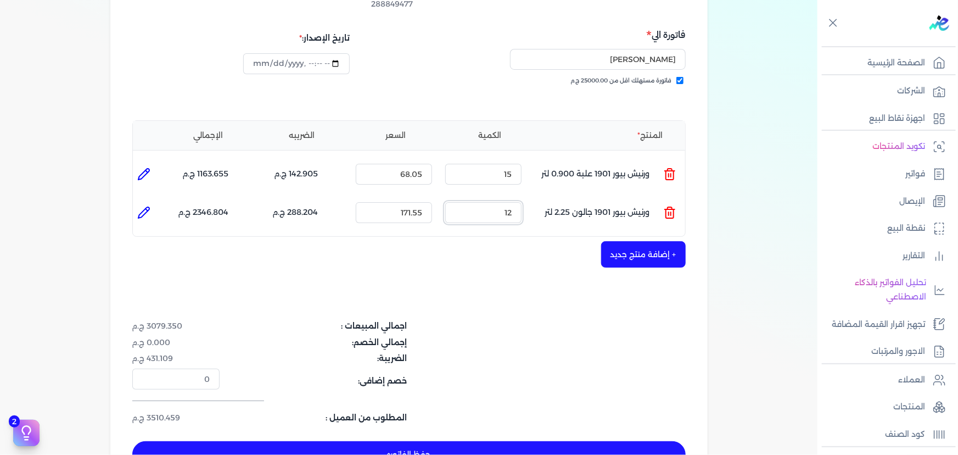
scroll to position [199, 0]
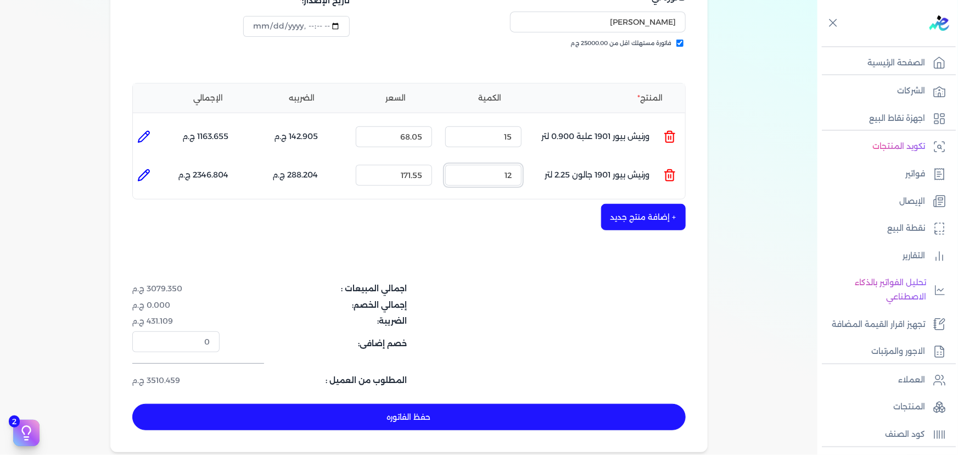
type input "12"
click at [637, 204] on button "+ إضافة منتج جديد" at bounding box center [643, 217] width 85 height 26
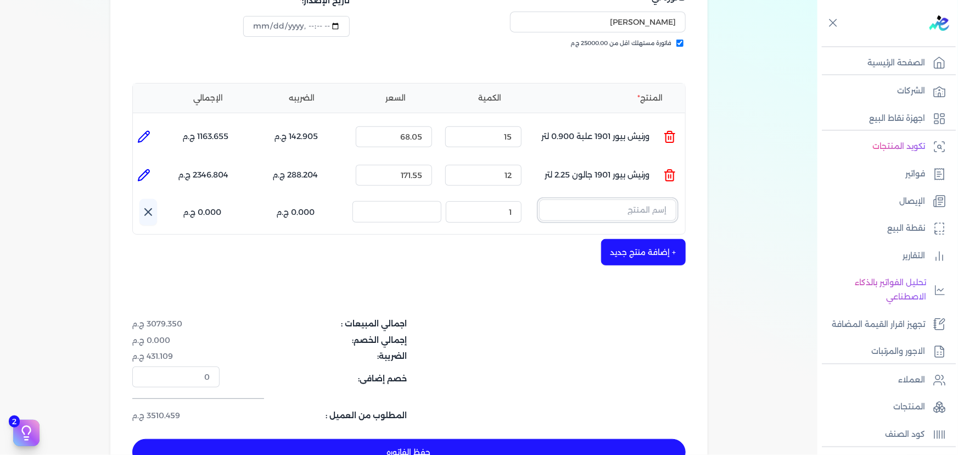
click at [642, 199] on input "text" at bounding box center [607, 209] width 137 height 21
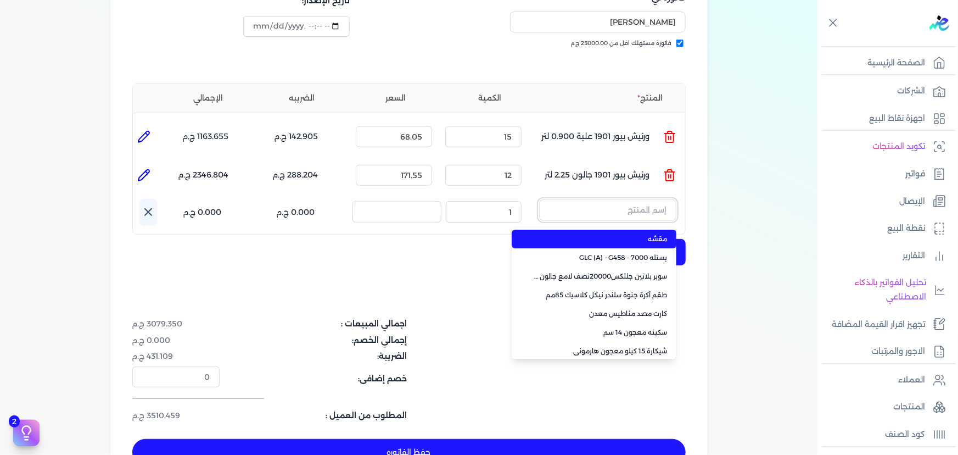
paste input "سوبر بلاتين جلتكس15000حريري بستلة 9 لتر Base A"
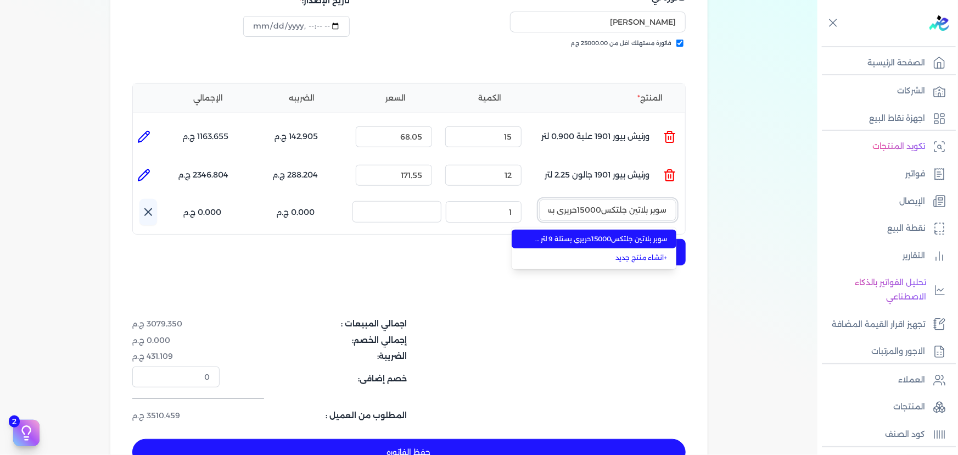
scroll to position [0, -57]
type input "سوبر بلاتين جلتكس15000حريري بستلة 9 لتر Base A"
click at [620, 234] on span "سوبر بلاتين جلتكس15000حريري بستلة 9 لتر Base A" at bounding box center [601, 239] width 134 height 10
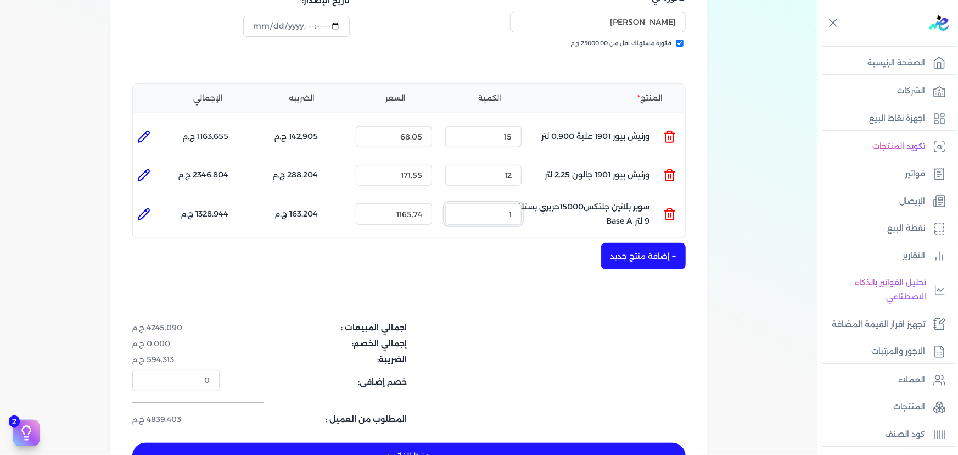
drag, startPoint x: 501, startPoint y: 197, endPoint x: 540, endPoint y: 194, distance: 39.1
click at [540, 199] on ul "المنتج : سوبر بلاتين جلتكس15000حريري بستلة 9 لتر Base A الكمية : 1 السعر : 1165…" at bounding box center [409, 214] width 552 height 30
type input "2"
type input "3"
type input "4"
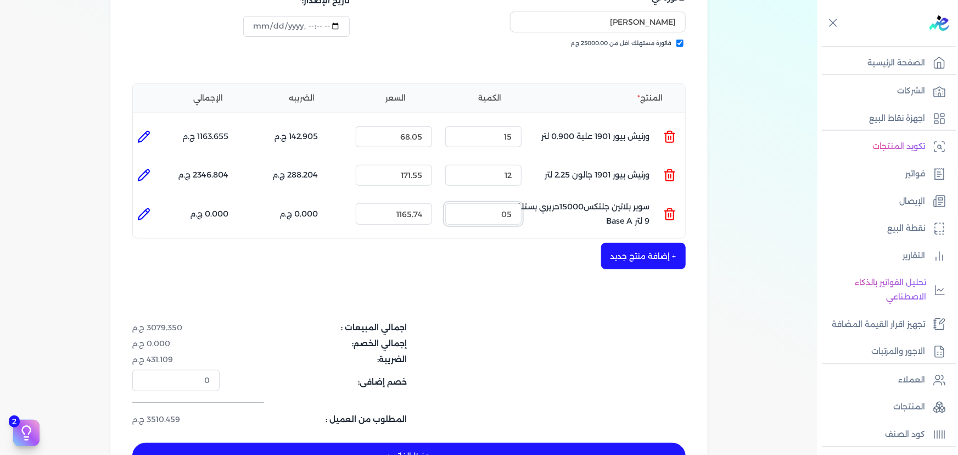
type input "5"
type input "4"
click at [630, 243] on button "+ إضافة منتج جديد" at bounding box center [643, 256] width 85 height 26
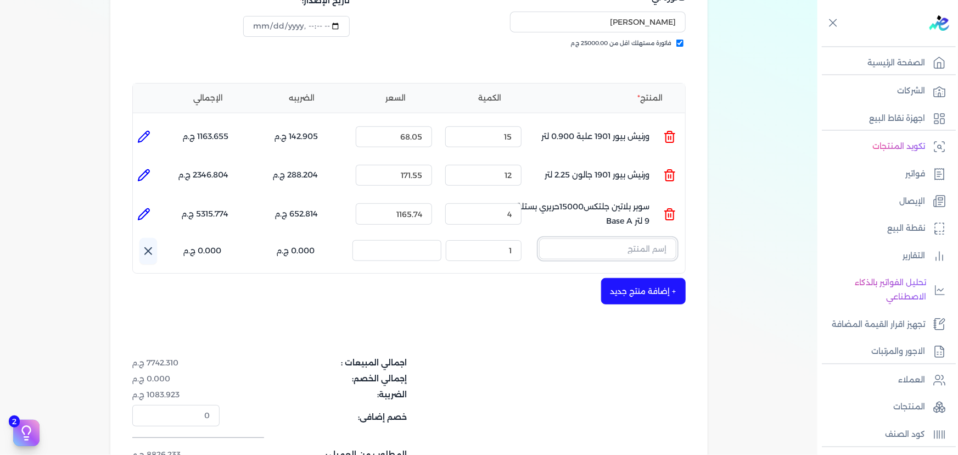
click at [628, 238] on input "text" at bounding box center [607, 248] width 137 height 21
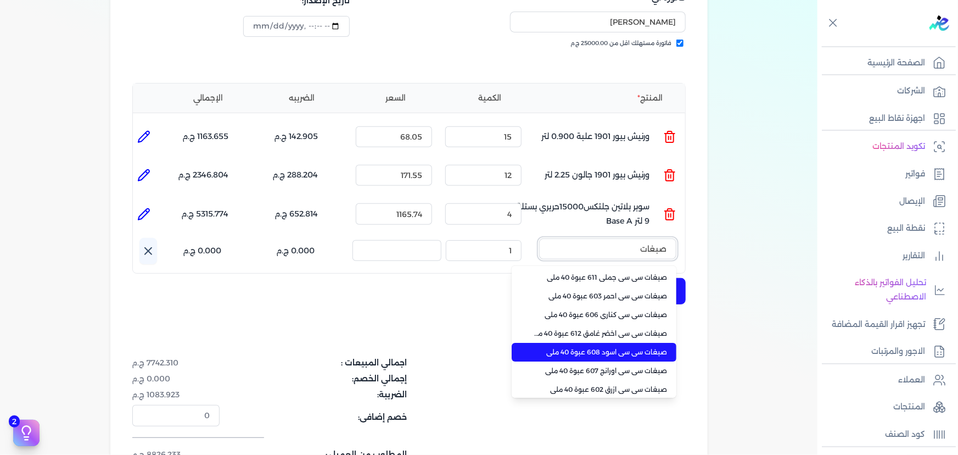
type input "صبغات"
click at [637, 343] on li "صبغات سي سي اسود 608 عبوة 40 ملي" at bounding box center [594, 352] width 165 height 19
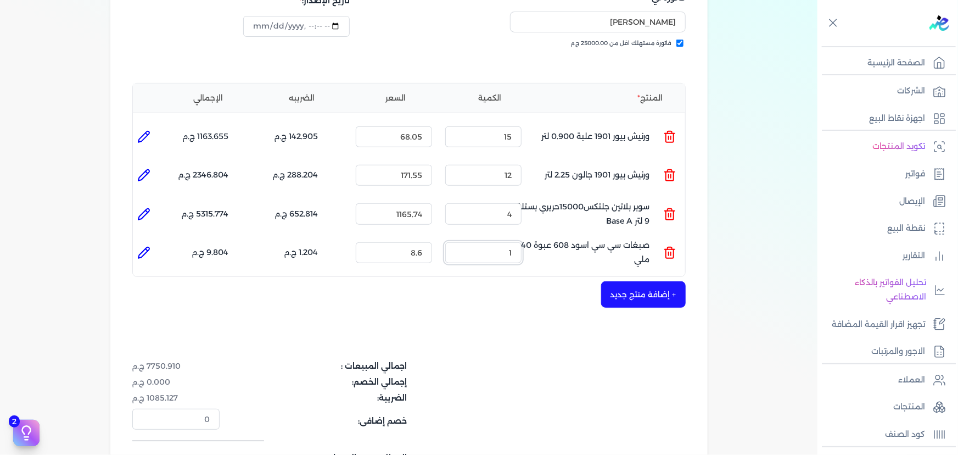
drag, startPoint x: 502, startPoint y: 236, endPoint x: 556, endPoint y: 227, distance: 54.1
click at [553, 238] on ul "المنتج : صبغات سي سي اسود 608 عبوة 40 ملي الكمية : 1 السعر : 8.6 الضريبه : 1.20…" at bounding box center [409, 253] width 552 height 30
type input "1"
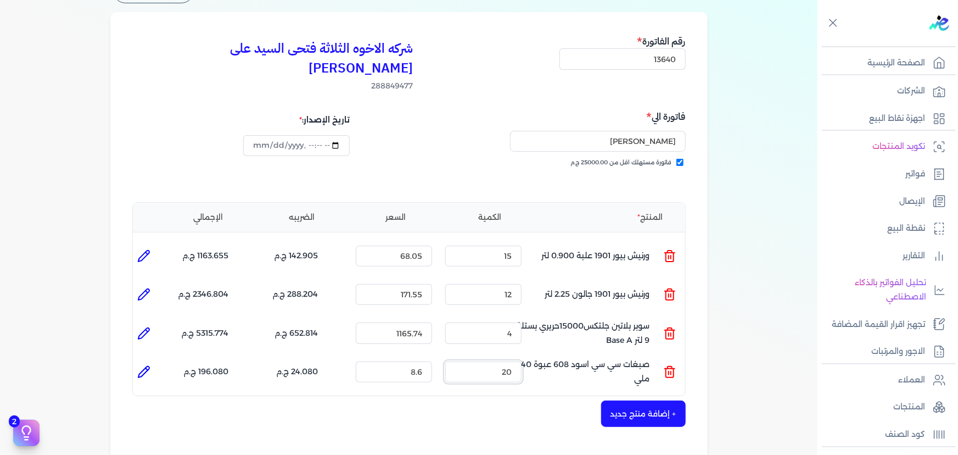
scroll to position [149, 0]
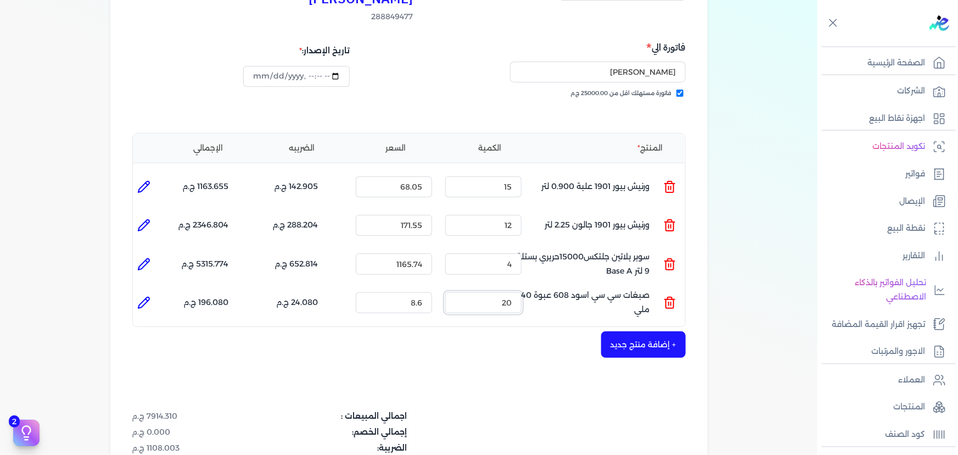
type input "20"
click at [658, 331] on button "+ إضافة منتج جديد" at bounding box center [643, 344] width 85 height 26
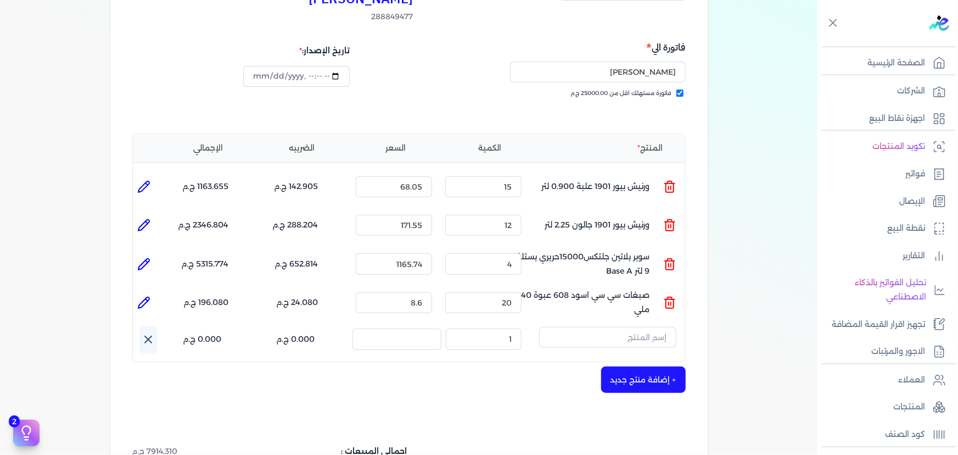
click at [147, 333] on icon at bounding box center [148, 339] width 13 height 13
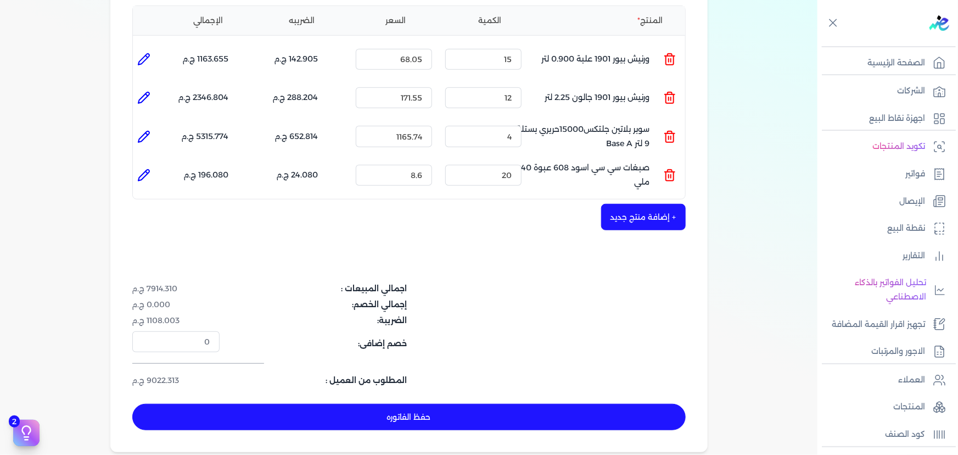
scroll to position [299, 0]
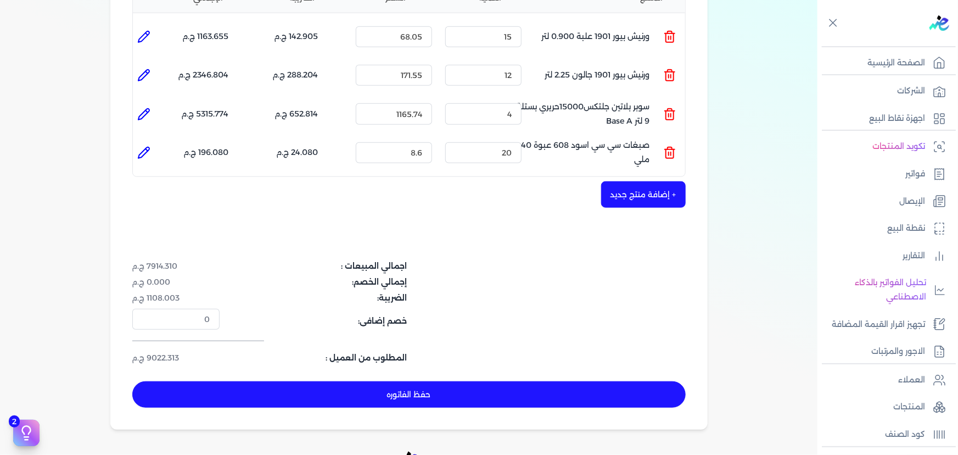
click at [472, 381] on button "حفظ الفاتوره" at bounding box center [408, 394] width 553 height 26
type input "[DATE]"
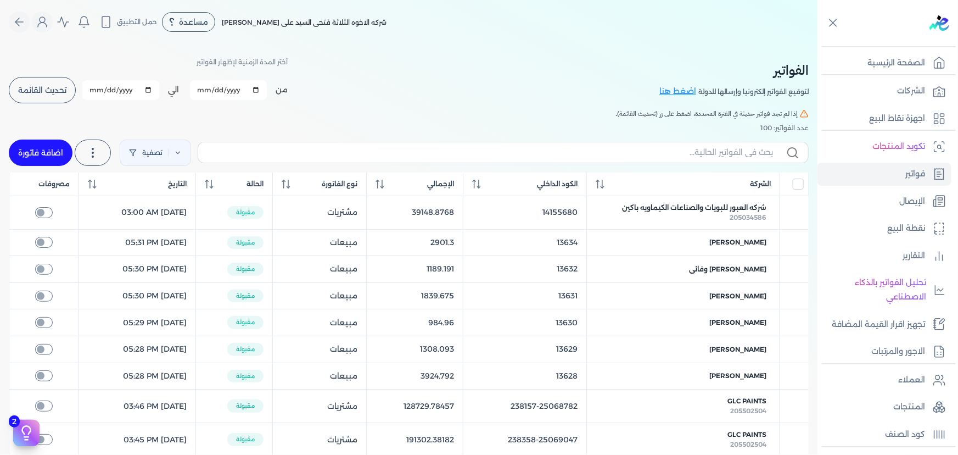
click at [62, 154] on link "اضافة فاتورة" at bounding box center [41, 152] width 64 height 26
select select "EGP"
select select "B"
select select "EGS"
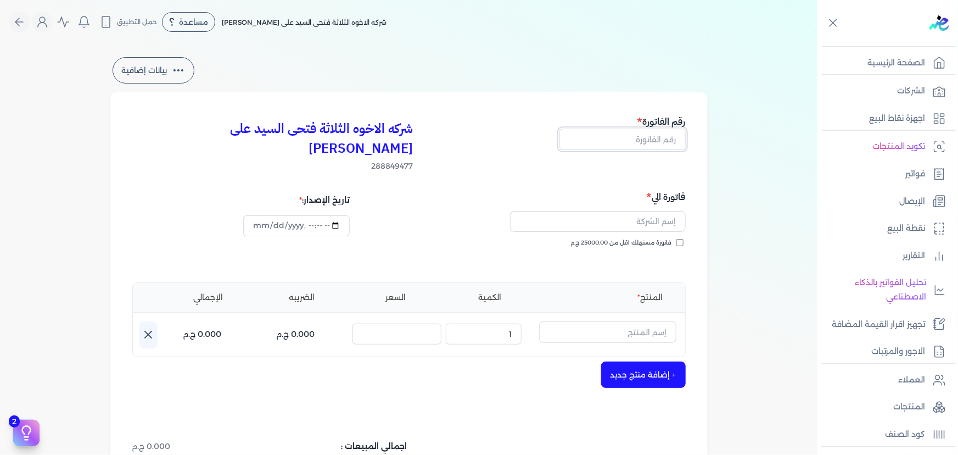
click at [620, 136] on input "text" at bounding box center [622, 138] width 126 height 21
type input "13641"
click at [649, 238] on span "فاتورة مستهلك اقل من 25000.00 ج.م" at bounding box center [621, 242] width 101 height 9
click at [676, 239] on input "فاتورة مستهلك اقل من 25000.00 ج.م" at bounding box center [679, 242] width 7 height 7
checkbox input "true"
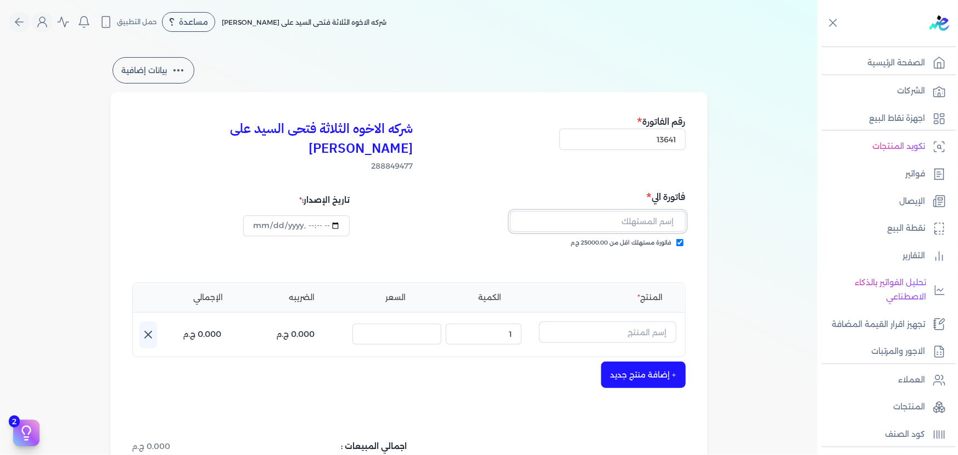
click at [643, 211] on input "text" at bounding box center [598, 221] width 176 height 21
type input "و"
type input "[PERSON_NAME]"
click at [578, 283] on ul "المنتج الكمية السعر الضريبه الإجمالي" at bounding box center [409, 297] width 552 height 29
click at [593, 321] on input "text" at bounding box center [607, 331] width 137 height 21
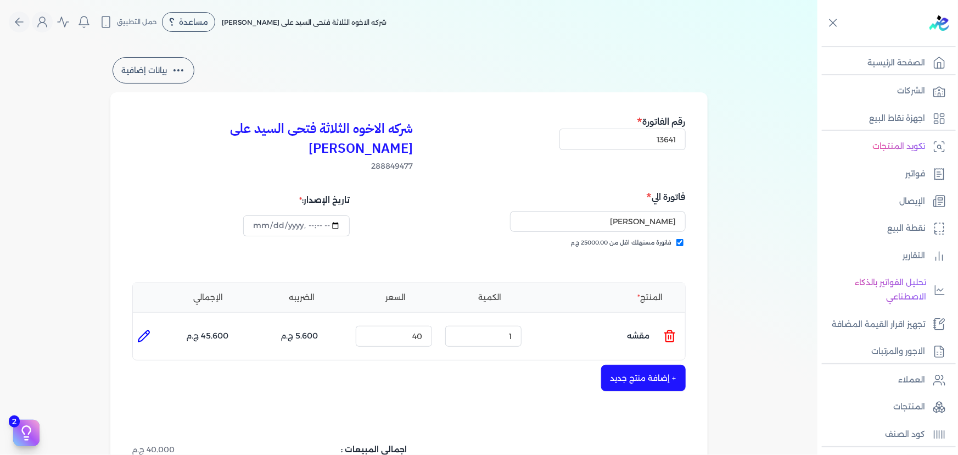
click at [582, 254] on div "شركه الاخوه الثلاثة فتحى السيد على [PERSON_NAME] 288849477 رقم الفاتورة 13641 ف…" at bounding box center [408, 352] width 597 height 520
click at [669, 329] on icon at bounding box center [669, 335] width 13 height 13
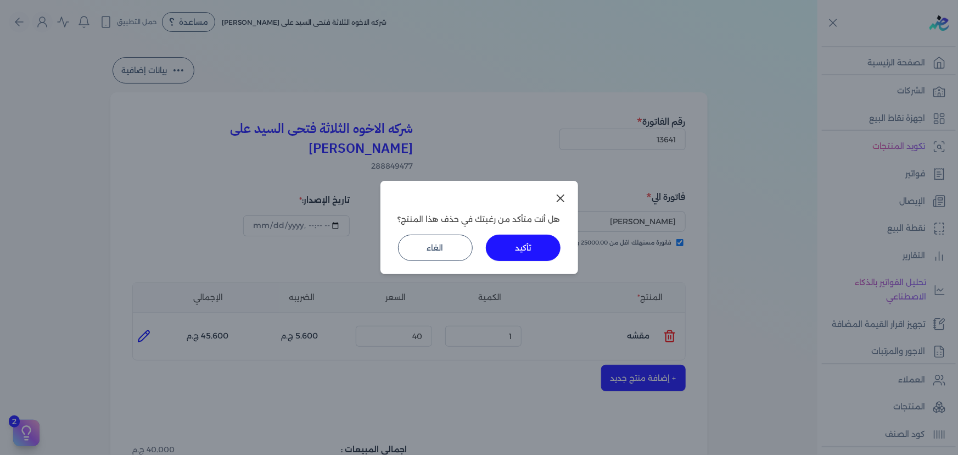
click at [542, 254] on button "تأكيد" at bounding box center [523, 247] width 75 height 26
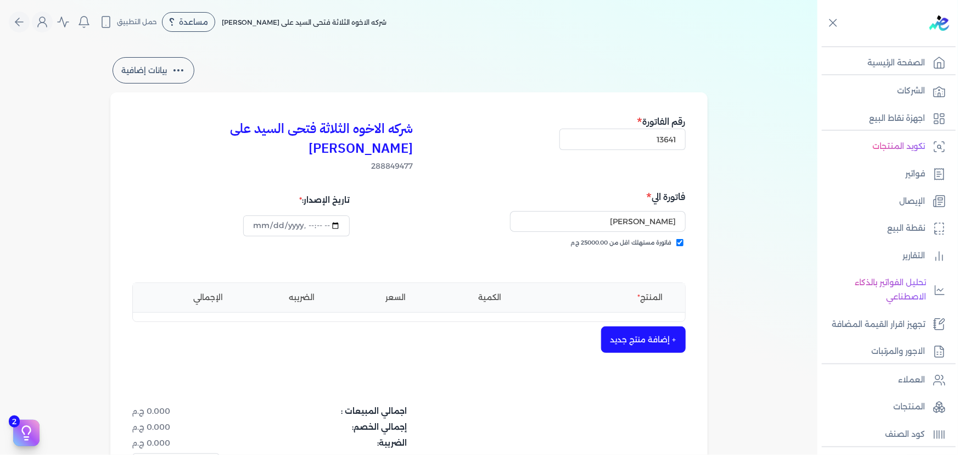
click at [622, 326] on button "+ إضافة منتج جديد" at bounding box center [643, 339] width 85 height 26
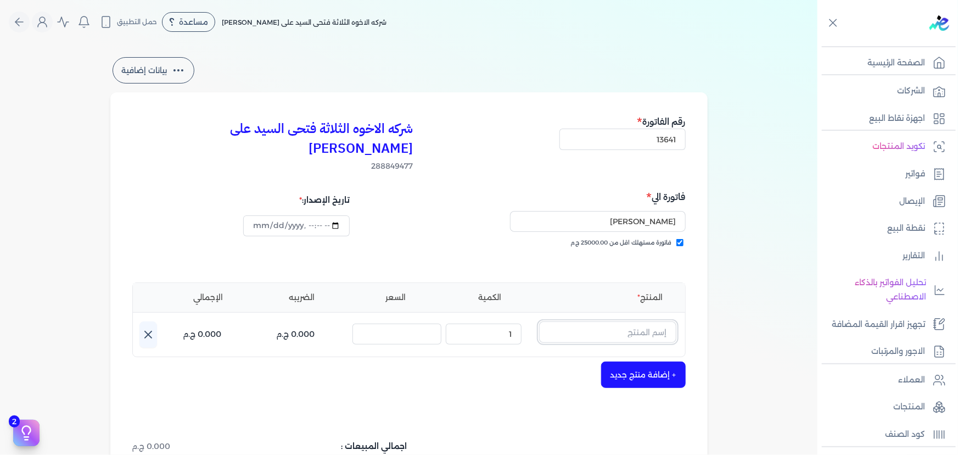
click at [618, 321] on input "text" at bounding box center [607, 331] width 137 height 21
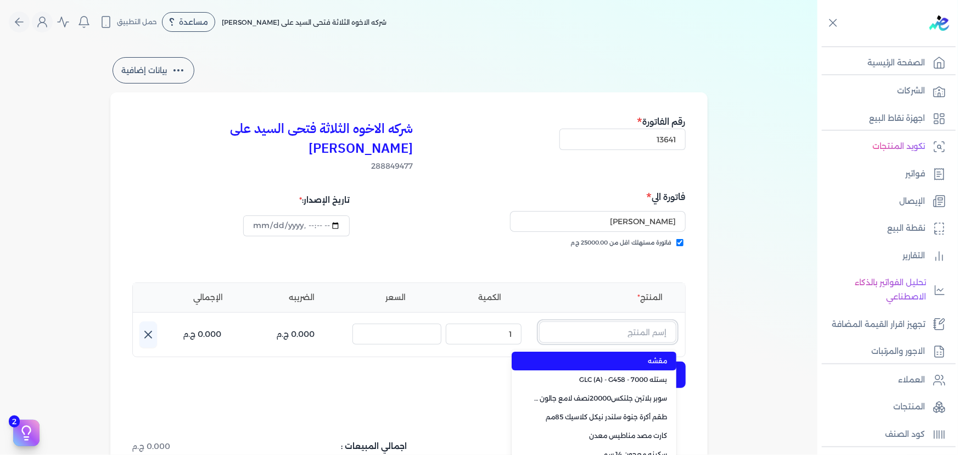
paste input "امبيانس كلر فلفتووا بيز جالون 2.700 لتر"
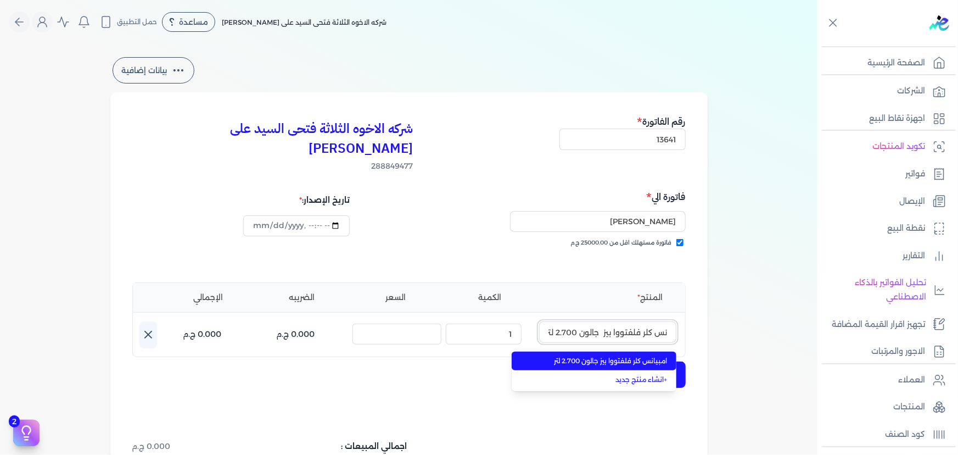
type input "امبيانس كلر فلفتووا بيز جالون 2.700 لتر"
drag, startPoint x: 588, startPoint y: 337, endPoint x: 533, endPoint y: 330, distance: 55.2
click at [588, 356] on span "امبيانس كلر فلفتووا بيز جالون 2.700 لتر" at bounding box center [601, 361] width 134 height 10
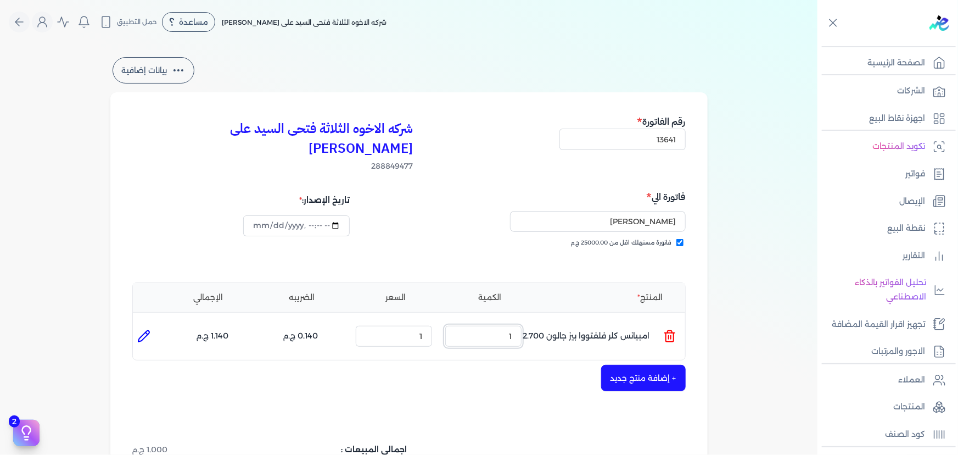
drag, startPoint x: 489, startPoint y: 318, endPoint x: 575, endPoint y: 319, distance: 86.8
click at [575, 321] on ul "المنتج : امبيانس كلر فلفتووا بيز جالون 2.700 لتر الكمية : 1 السعر : 1 الضريبه :…" at bounding box center [409, 336] width 552 height 30
type input "15"
click at [403, 326] on input "1" at bounding box center [394, 336] width 76 height 21
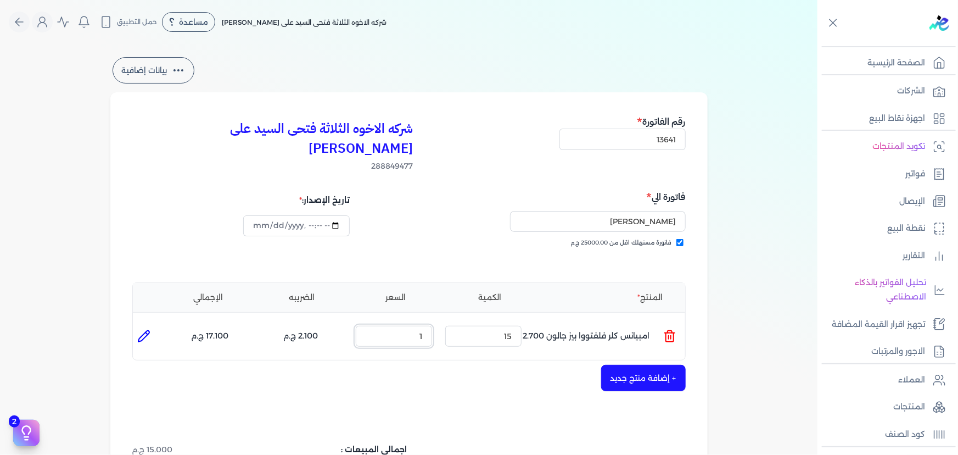
click at [403, 326] on input "1" at bounding box center [394, 336] width 76 height 21
type input "1020.91"
click at [604, 365] on button "+ إضافة منتج جديد" at bounding box center [643, 378] width 85 height 26
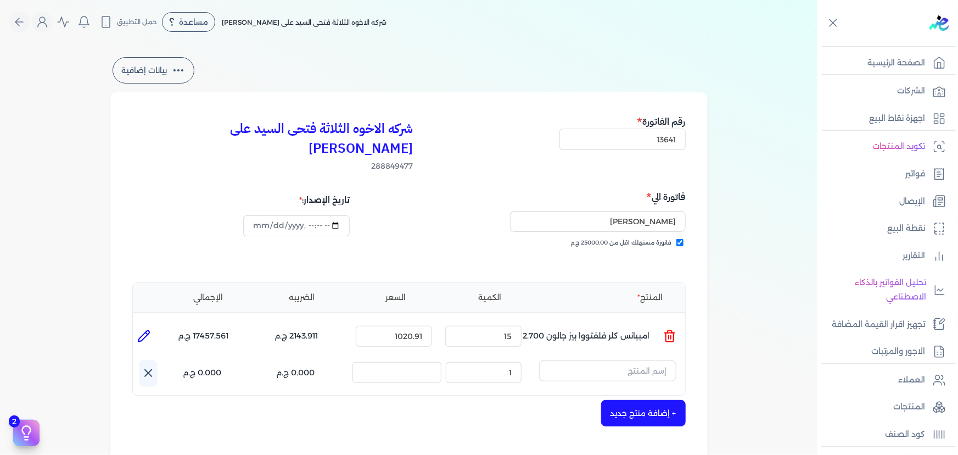
scroll to position [149, 0]
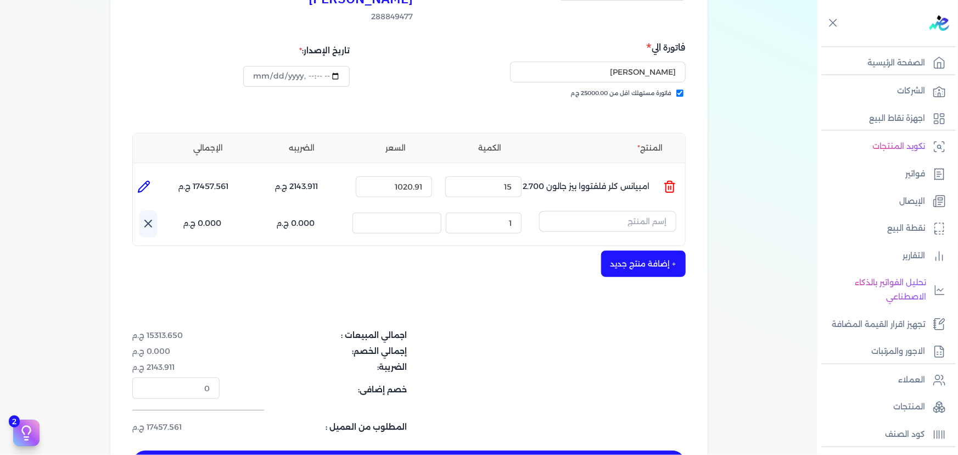
click at [154, 217] on icon at bounding box center [148, 223] width 13 height 13
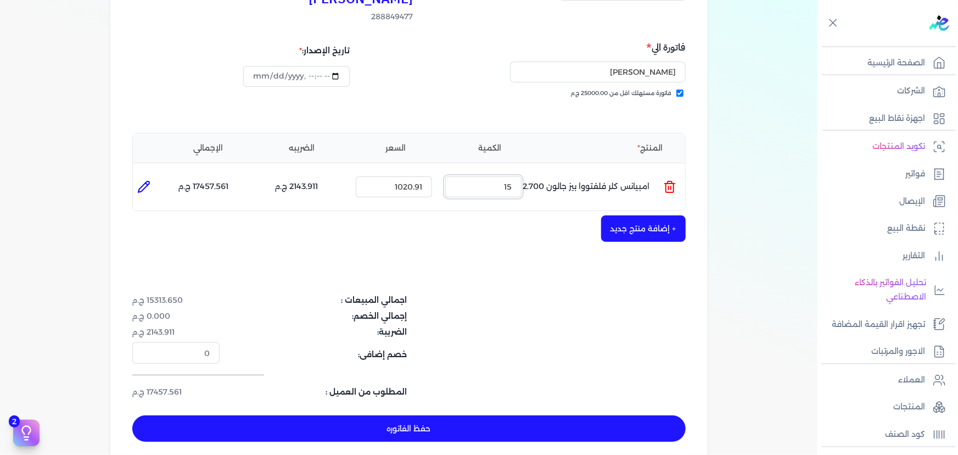
drag, startPoint x: 496, startPoint y: 160, endPoint x: 517, endPoint y: 161, distance: 20.3
click at [517, 176] on input "15" at bounding box center [483, 186] width 76 height 21
type input "4"
click at [663, 215] on button "+ إضافة منتج جديد" at bounding box center [643, 228] width 85 height 26
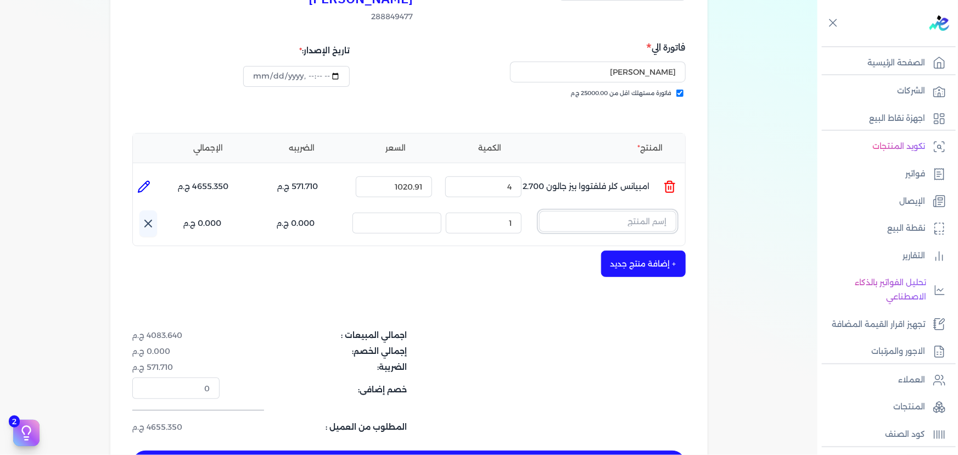
click at [643, 211] on input "text" at bounding box center [607, 221] width 137 height 21
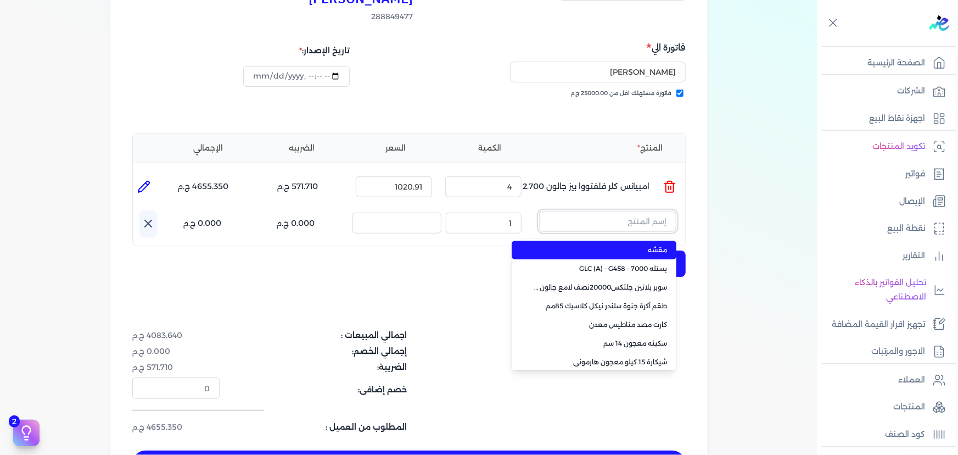
paste input "ستارت ميتاليك ذهبي علبة 0.190 لتر"
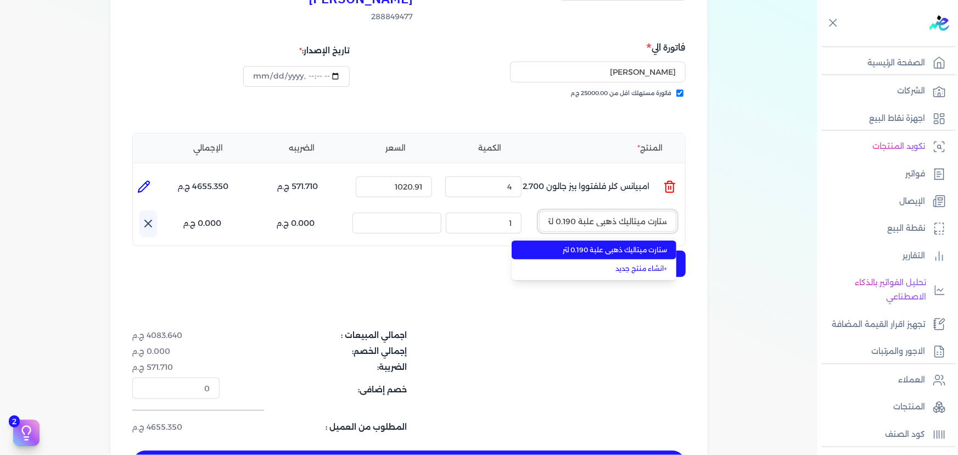
type input "ستارت ميتاليك ذهبي علبة 0.190 لتر"
click at [641, 240] on li "ستارت ميتاليك ذهبي علبة 0.190 لتر" at bounding box center [594, 249] width 165 height 19
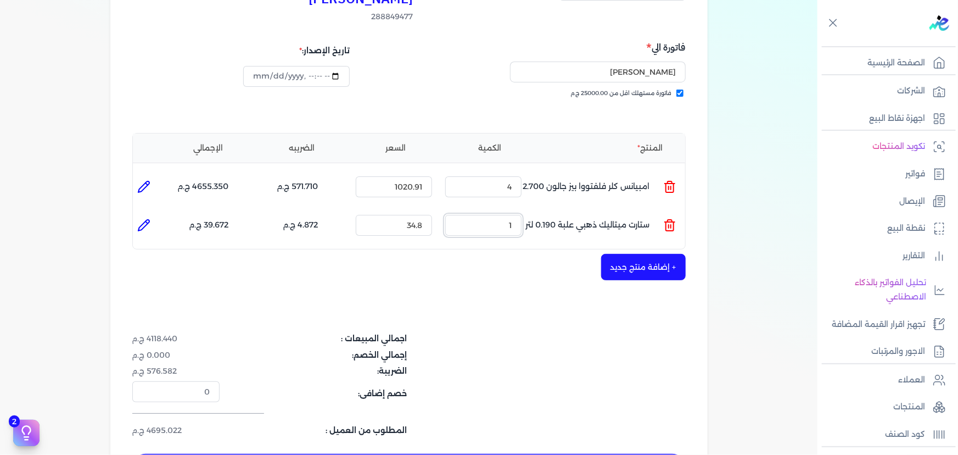
drag, startPoint x: 510, startPoint y: 204, endPoint x: 536, endPoint y: 208, distance: 26.7
click at [534, 210] on ul "المنتج : ستارت ميتاليك ذهبي علبة 0.190 لتر الكمية : 1 السعر : 34.8 الضريبه : 4.…" at bounding box center [409, 225] width 552 height 30
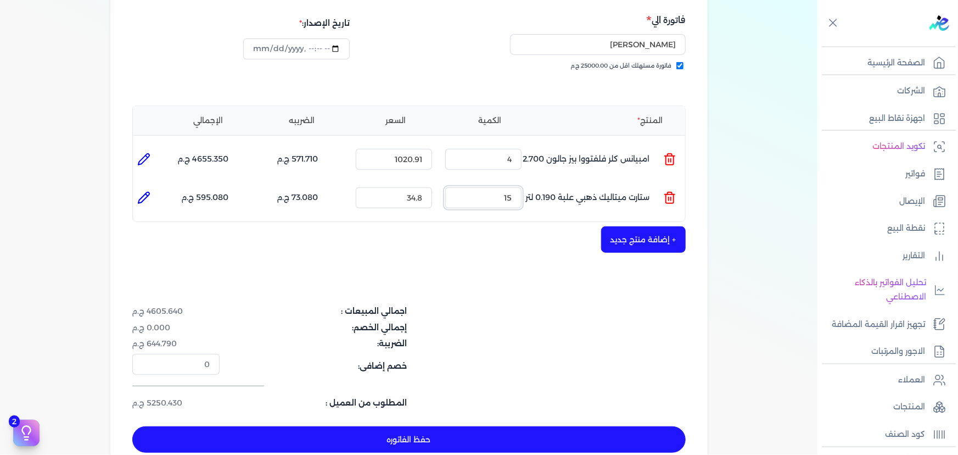
scroll to position [199, 0]
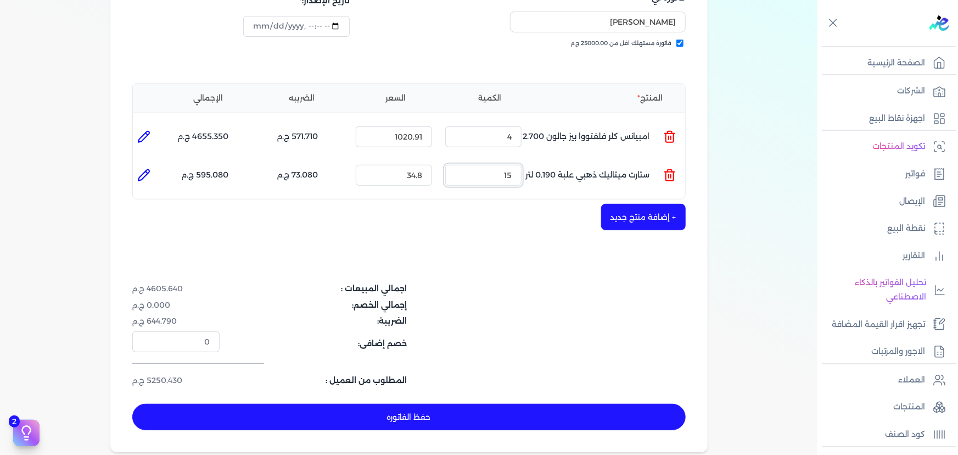
type input "15"
click at [564, 403] on button "حفظ الفاتوره" at bounding box center [408, 416] width 553 height 26
type input "[DATE]"
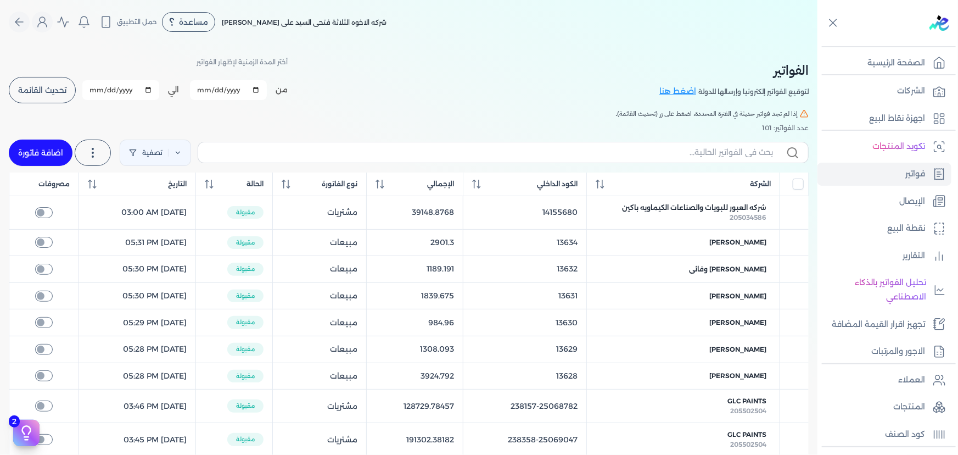
click at [45, 151] on link "اضافة فاتورة" at bounding box center [41, 152] width 64 height 26
select select "EGP"
select select "B"
select select "EGS"
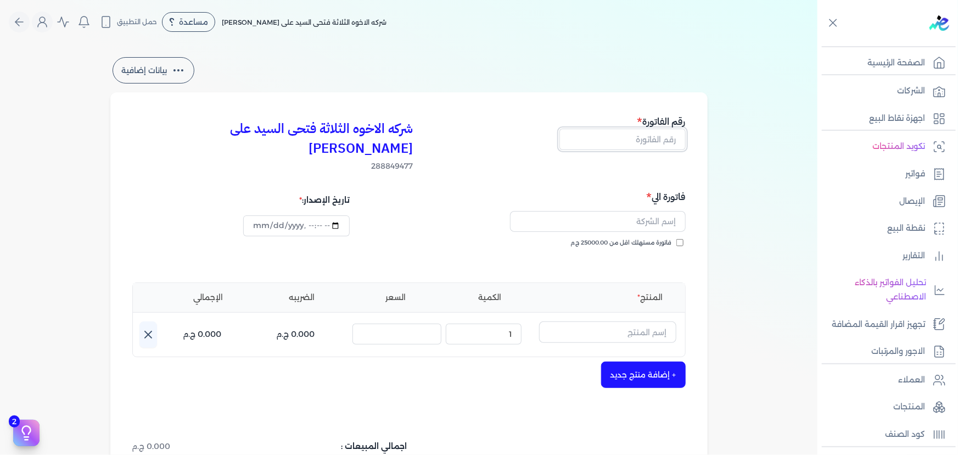
click at [639, 145] on input "text" at bounding box center [622, 138] width 126 height 21
type input "13642"
click at [663, 217] on div "فاتورة الي فاتورة مستهلك اقل من 25000.00 ج.م" at bounding box center [548, 228] width 273 height 79
click at [662, 238] on span "فاتورة مستهلك اقل من 25000.00 ج.م" at bounding box center [621, 242] width 101 height 9
click at [676, 239] on input "فاتورة مستهلك اقل من 25000.00 ج.م" at bounding box center [679, 242] width 7 height 7
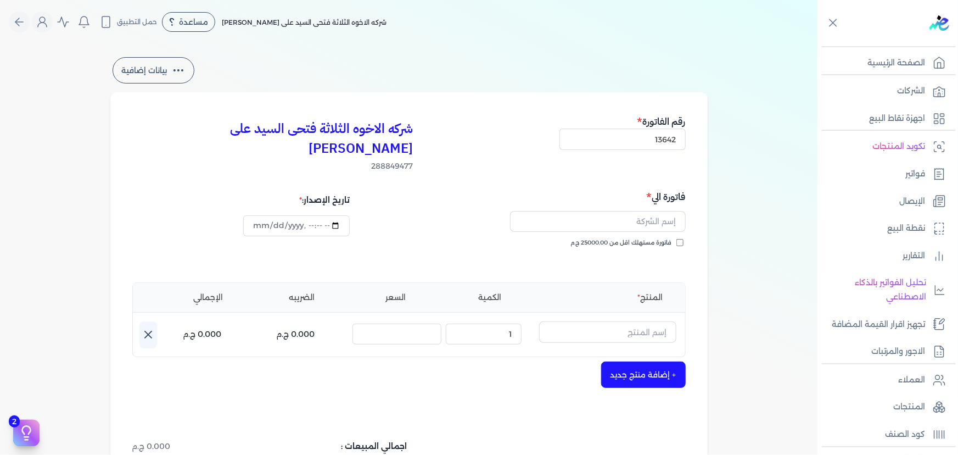
checkbox input "true"
click at [637, 204] on div at bounding box center [548, 221] width 273 height 34
click at [636, 211] on input "text" at bounding box center [598, 221] width 176 height 21
type input "[PERSON_NAME]"
click at [624, 321] on input "text" at bounding box center [607, 331] width 137 height 21
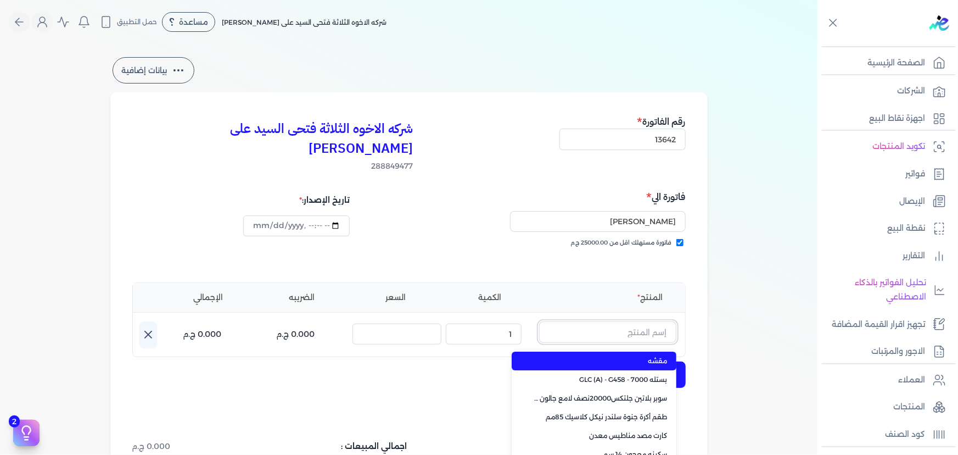
paste input "صبغات سي سي اخضر فاتح 601 عبوة 40 ملي"
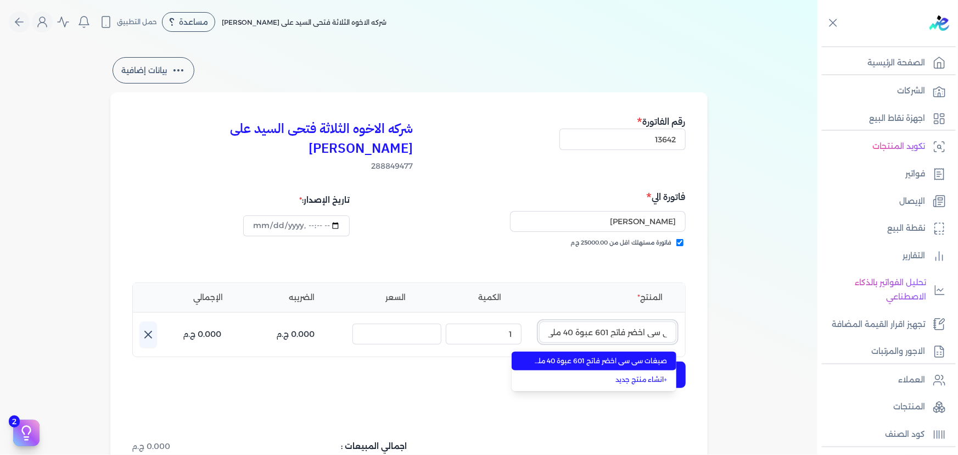
type input "صبغات سي سي اخضر فاتح 601 عبوة 40 ملي"
click at [618, 356] on span "صبغات سي سي اخضر فاتح 601 عبوة 40 ملي" at bounding box center [601, 361] width 134 height 10
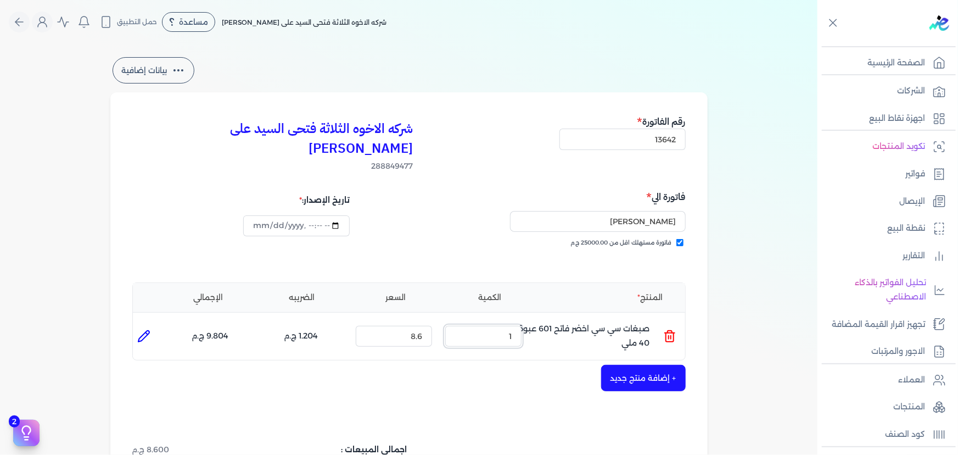
drag, startPoint x: 506, startPoint y: 319, endPoint x: 520, endPoint y: 324, distance: 14.9
click at [514, 326] on input "1" at bounding box center [483, 336] width 76 height 21
type input "15"
click at [653, 365] on button "+ إضافة منتج جديد" at bounding box center [643, 378] width 85 height 26
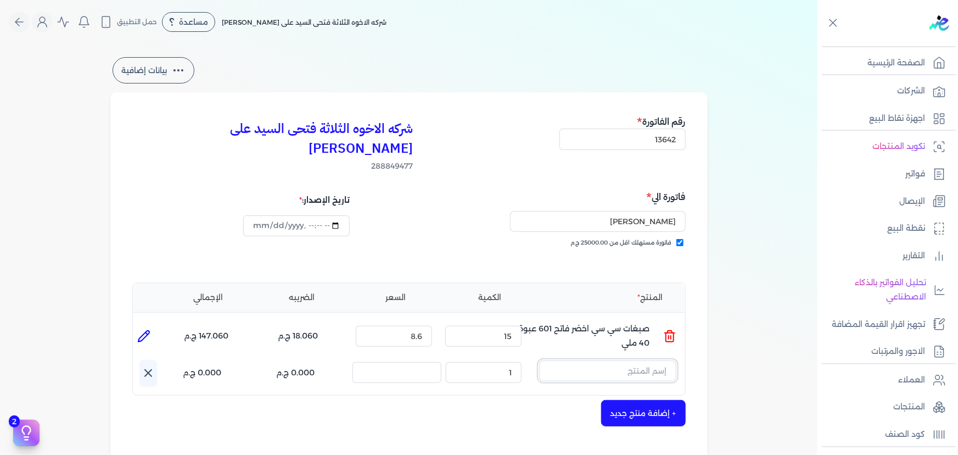
click at [626, 360] on input "text" at bounding box center [607, 370] width 137 height 21
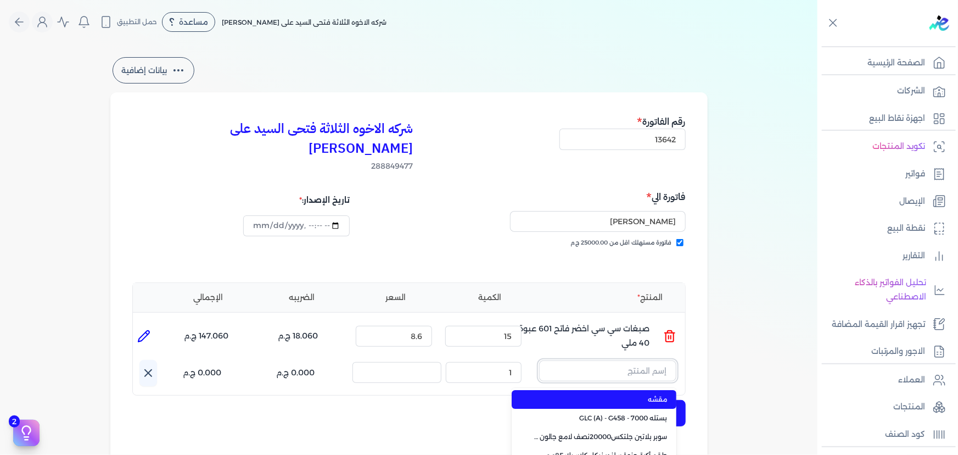
paste input "ستارت بلاستيك بستلة 8 لتر"
type input "ستارت بلاستيك بستلة 8 لتر"
click at [616, 394] on span "ستارت بلاستيك بستلة 8 لتر" at bounding box center [601, 399] width 134 height 10
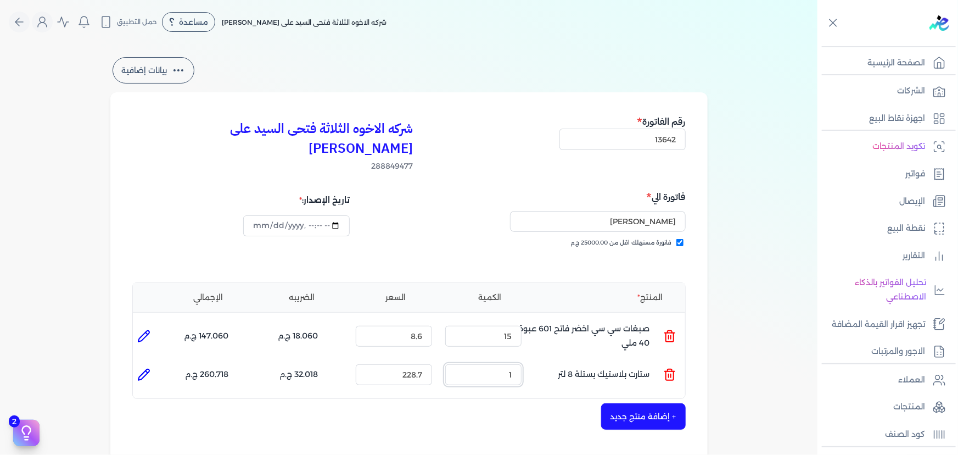
drag, startPoint x: 486, startPoint y: 356, endPoint x: 538, endPoint y: 356, distance: 51.6
click at [537, 360] on ul "المنتج : ستارت بلاستيك بستلة 8 لتر الكمية : 1 السعر : 228.7 الضريبه : 32.018 ج.…" at bounding box center [409, 375] width 552 height 30
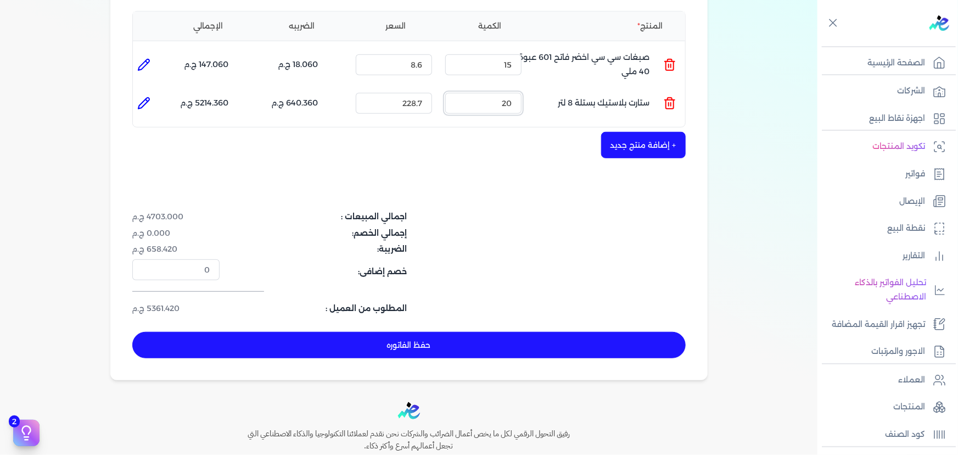
scroll to position [249, 0]
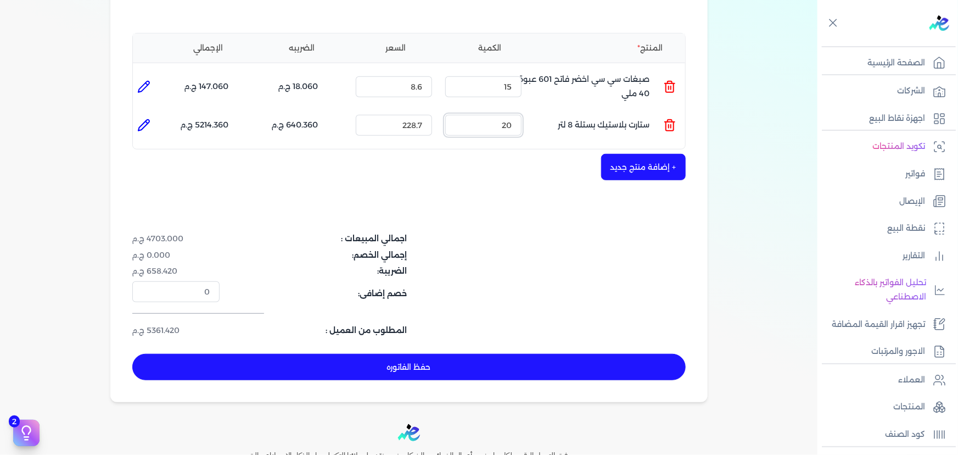
type input "20"
click at [649, 154] on button "+ إضافة منتج جديد" at bounding box center [643, 167] width 85 height 26
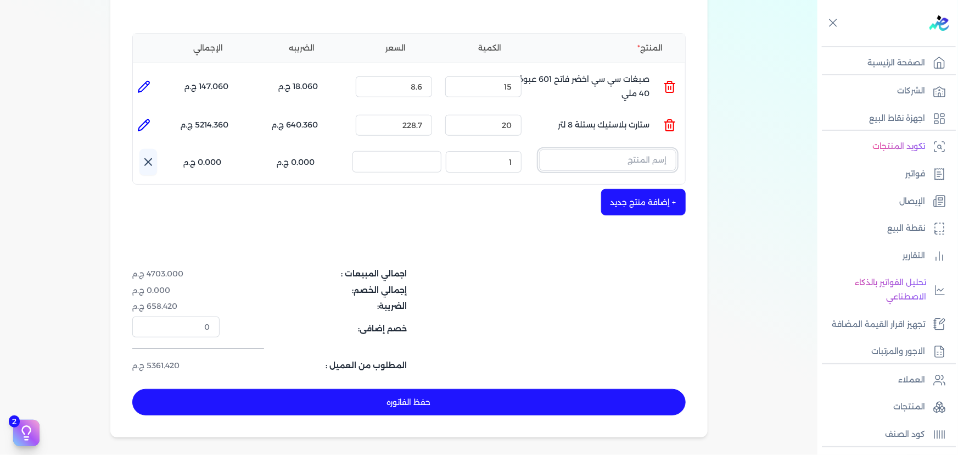
click at [654, 149] on input "text" at bounding box center [607, 159] width 137 height 21
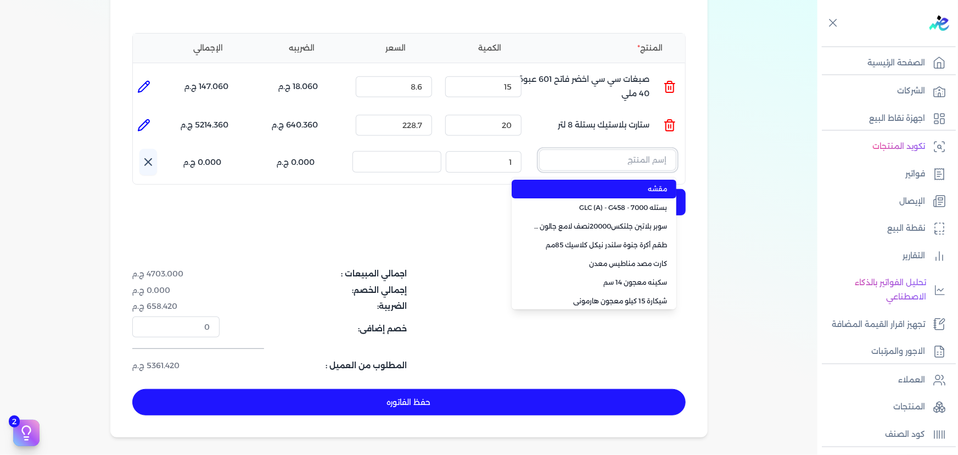
paste input "ورنيش ستاندر 690 علبة 0,700 كجم"
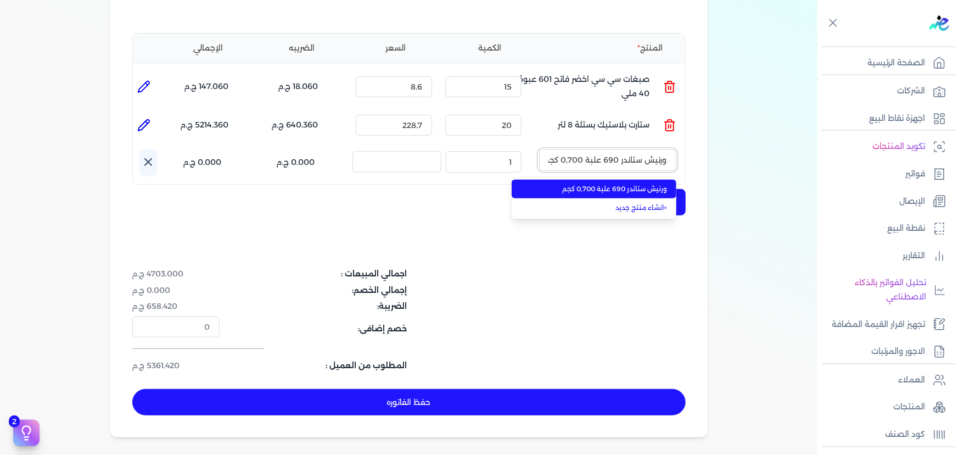
scroll to position [0, -3]
type input "ورنيش ستاندر 690 علبة 0,700 كجم"
click at [632, 184] on span "ورنيش ستاندر 690 علبة 0,700 كجم" at bounding box center [601, 189] width 134 height 10
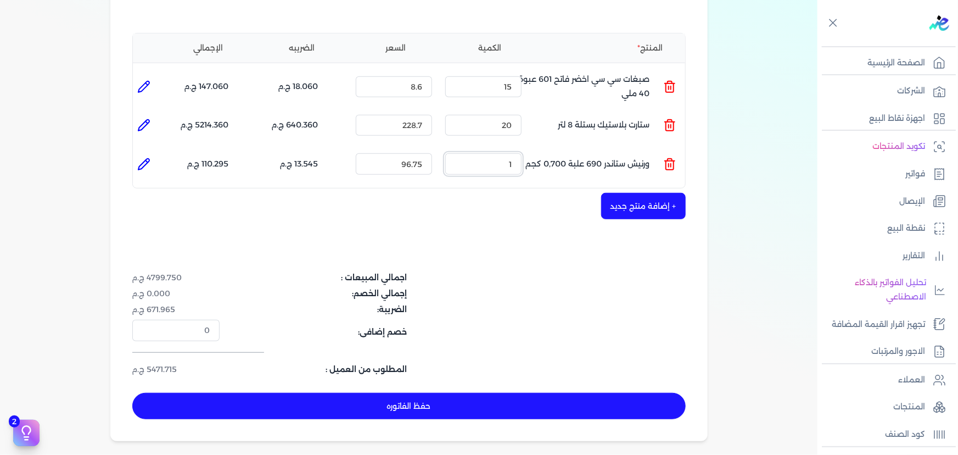
drag, startPoint x: 494, startPoint y: 147, endPoint x: 528, endPoint y: 145, distance: 34.1
click at [528, 149] on ul "المنتج : ورنيش ستاندر 690 علبة 0,700 كجم الكمية : 1 السعر : 96.75 الضريبه : 13.…" at bounding box center [409, 164] width 552 height 30
type input "12"
click at [449, 393] on button "حفظ الفاتوره" at bounding box center [408, 406] width 553 height 26
type input "[DATE]"
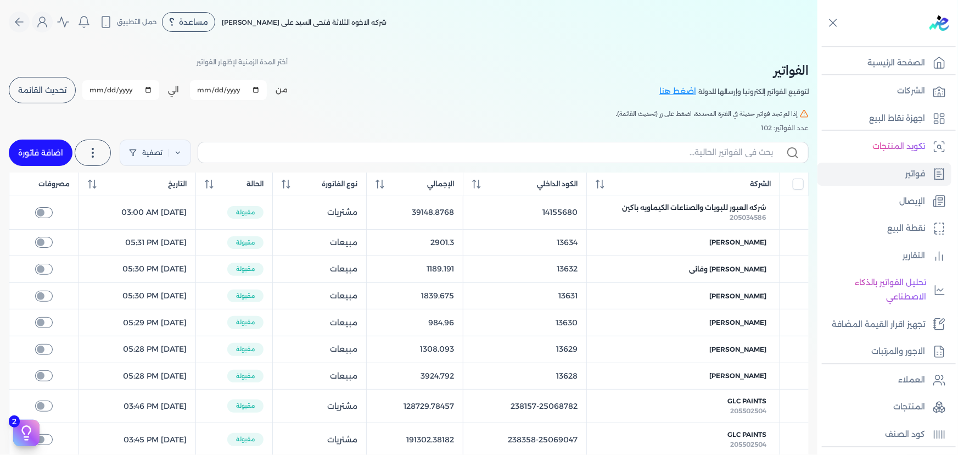
click at [63, 150] on link "اضافة فاتورة" at bounding box center [41, 152] width 64 height 26
select select "EGP"
select select "B"
select select "EGS"
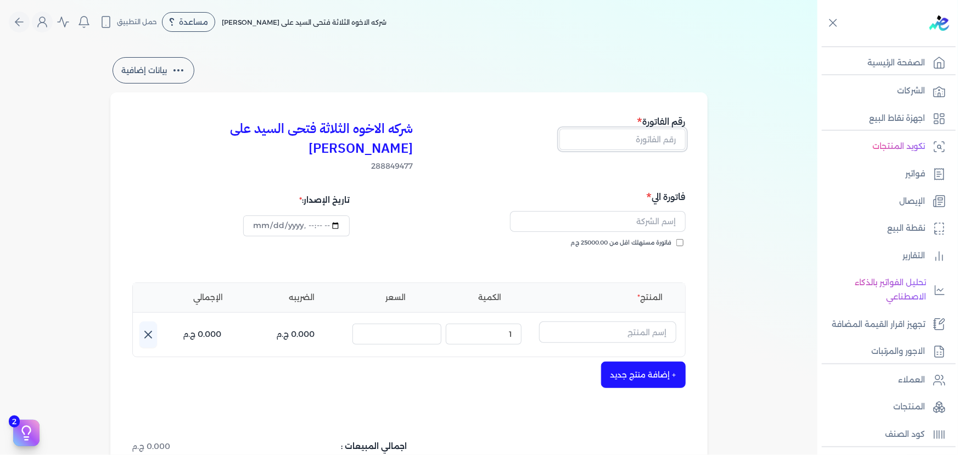
click at [608, 129] on input "text" at bounding box center [622, 138] width 126 height 21
click at [613, 238] on span "فاتورة مستهلك اقل من 25000.00 ج.م" at bounding box center [621, 242] width 101 height 9
click at [676, 239] on input "فاتورة مستهلك اقل من 25000.00 ج.م" at bounding box center [679, 242] width 7 height 7
click at [604, 211] on input "text" at bounding box center [598, 221] width 176 height 21
click at [601, 321] on input "text" at bounding box center [607, 331] width 137 height 21
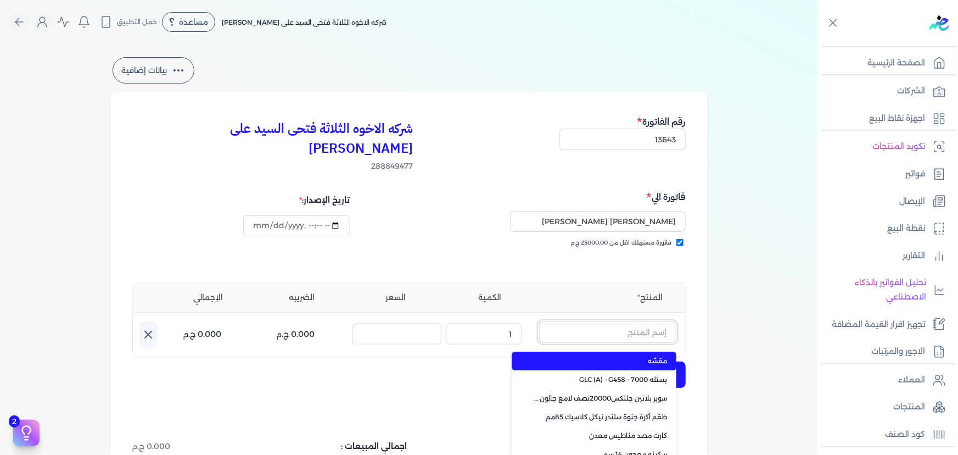
paste input "جلتكس 15000 بستلة 9 لتر"
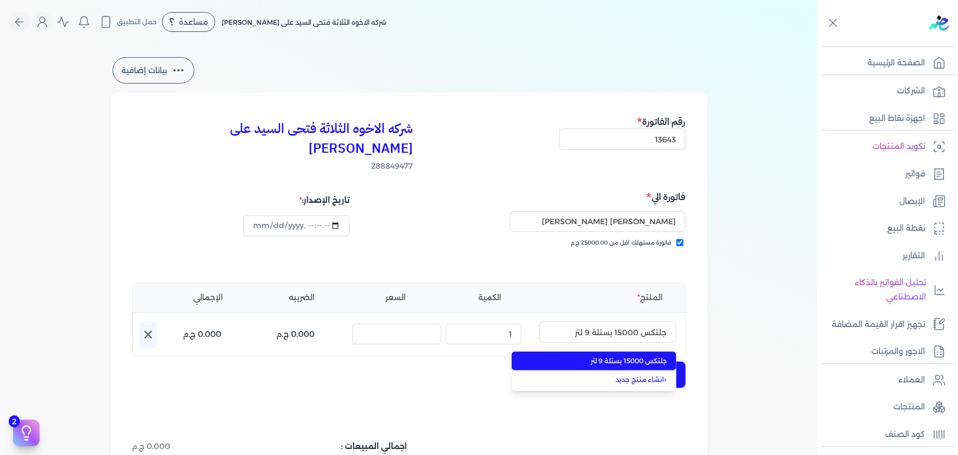
click at [609, 356] on span "جلتكس 15000 بستلة 9 لتر" at bounding box center [601, 361] width 134 height 10
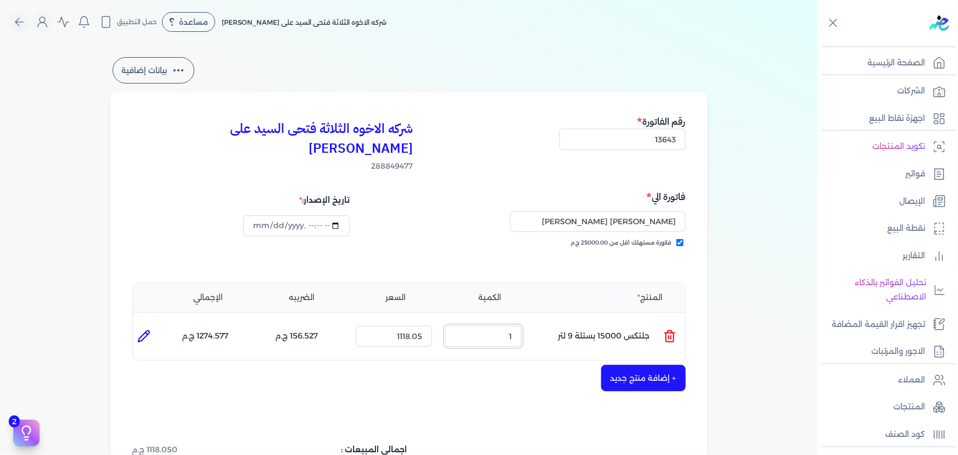
drag, startPoint x: 497, startPoint y: 317, endPoint x: 529, endPoint y: 318, distance: 31.9
click at [526, 321] on div "الكمية : 1" at bounding box center [483, 336] width 85 height 30
click at [663, 365] on button "+ إضافة منتج جديد" at bounding box center [643, 378] width 85 height 26
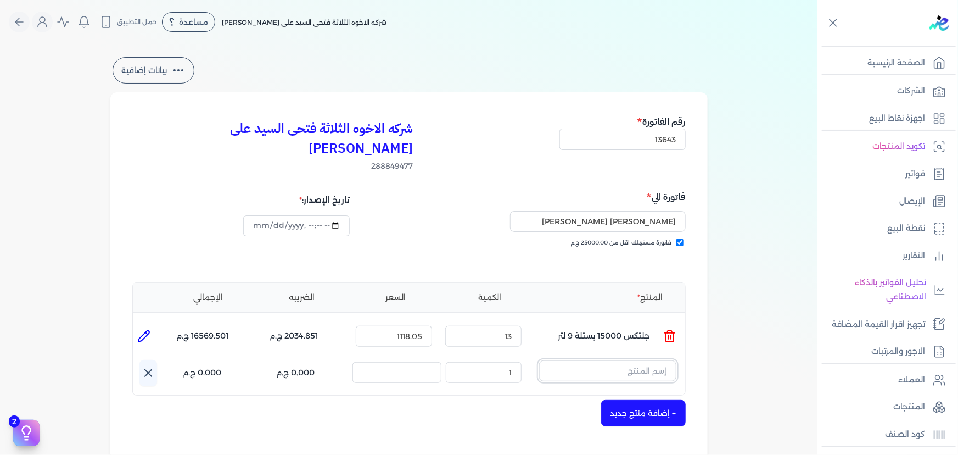
click at [644, 360] on input "text" at bounding box center [607, 370] width 137 height 21
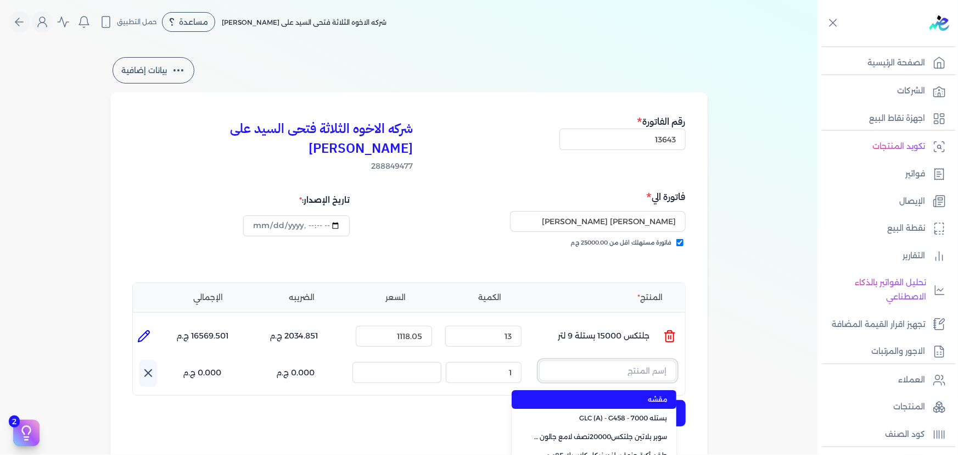
paste input "سوبرلاك الوان 708 جالون 2 لتر"
click at [600, 394] on span "سوبرلاك الوان 708 جالون 2 لتر" at bounding box center [601, 399] width 134 height 10
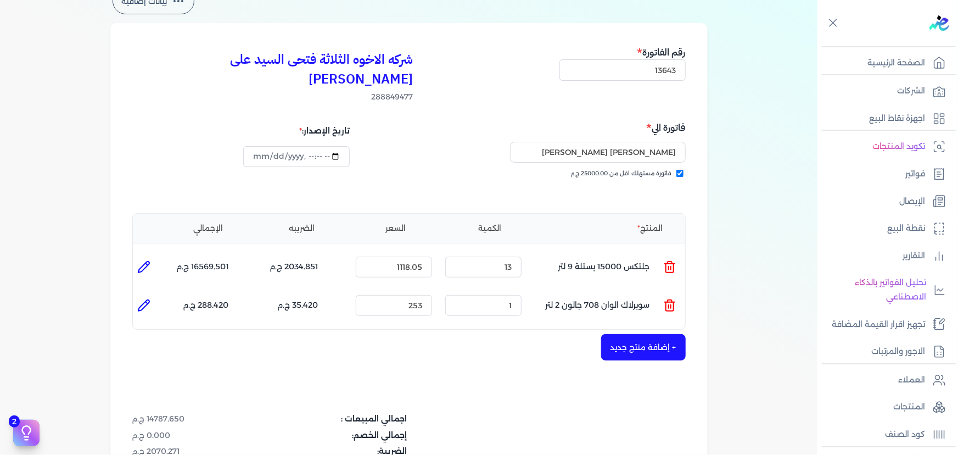
scroll to position [149, 0]
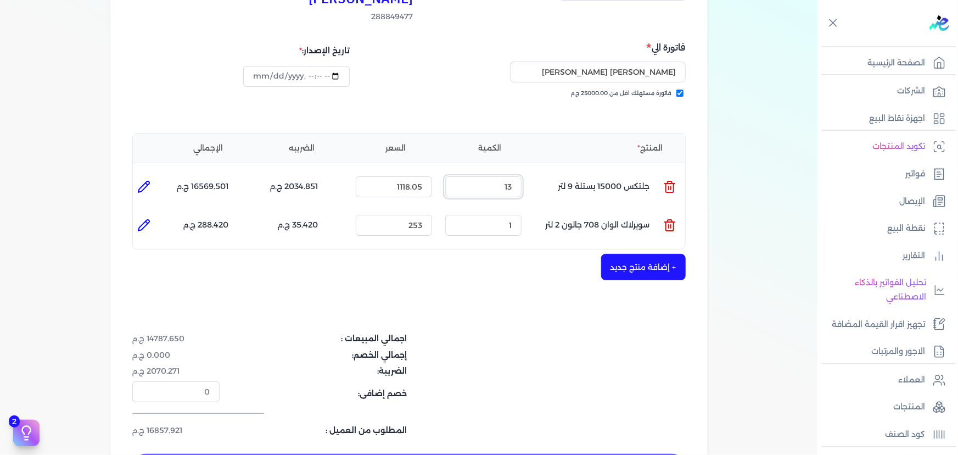
drag, startPoint x: 497, startPoint y: 168, endPoint x: 548, endPoint y: 159, distance: 51.9
click at [548, 172] on ul "المنتج : جلتكس 15000 بستلة 9 لتر الكمية : 13 السعر : 1118.05 الضريبه : 2034.851…" at bounding box center [409, 187] width 552 height 30
drag, startPoint x: 506, startPoint y: 209, endPoint x: 523, endPoint y: 208, distance: 17.1
click at [521, 215] on input "1" at bounding box center [483, 225] width 76 height 21
click at [532, 432] on div "شركه الاخوه الثلاثة فتحى السيد على [PERSON_NAME] 288849477 رقم الفاتورة 13643 ف…" at bounding box center [408, 222] width 597 height 559
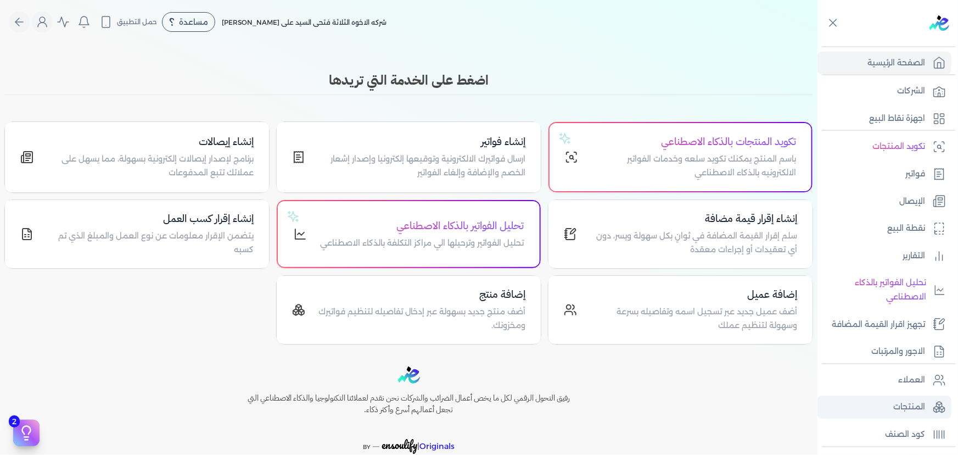
drag, startPoint x: 918, startPoint y: 412, endPoint x: 871, endPoint y: 403, distance: 47.9
click at [917, 411] on p "المنتجات" at bounding box center [909, 407] width 32 height 14
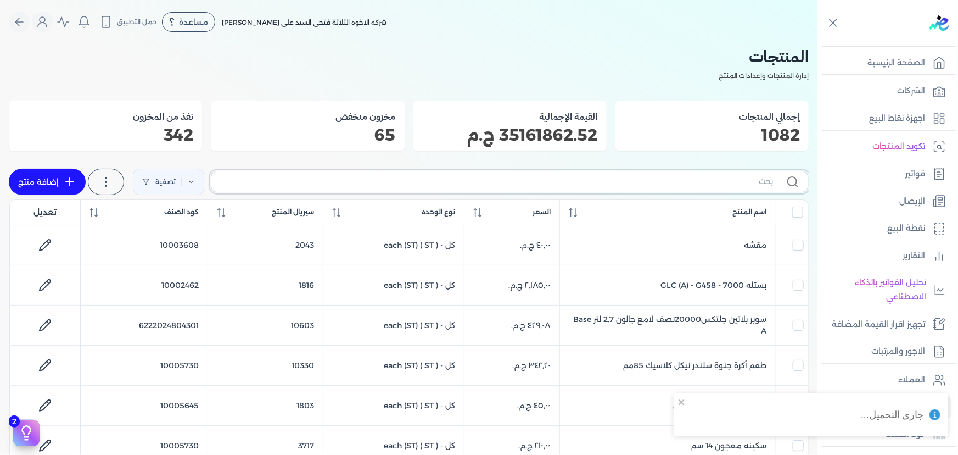
click at [446, 184] on input "text" at bounding box center [496, 182] width 553 height 12
type input "بست"
checkbox input "false"
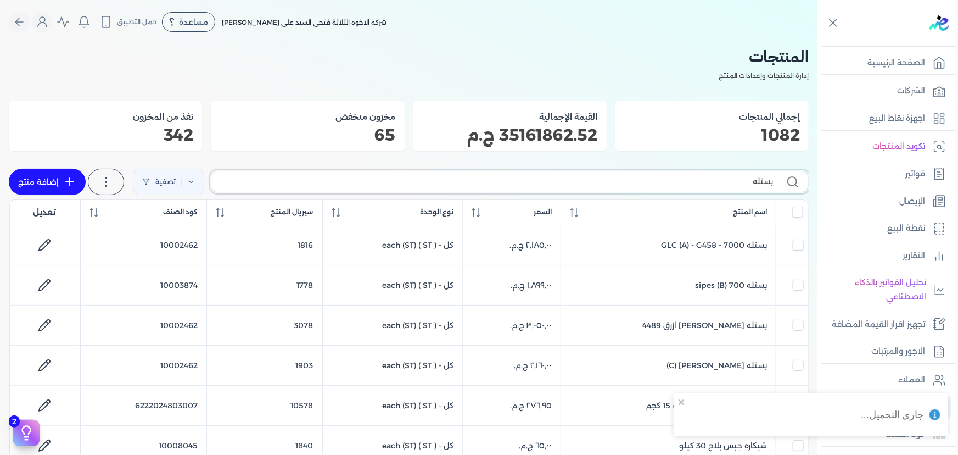
type input "بستله"
checkbox input "false"
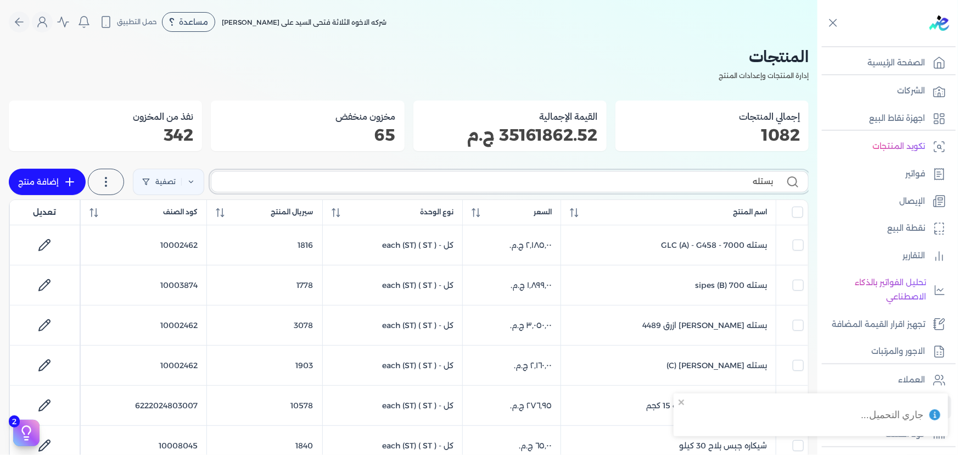
checkbox input "false"
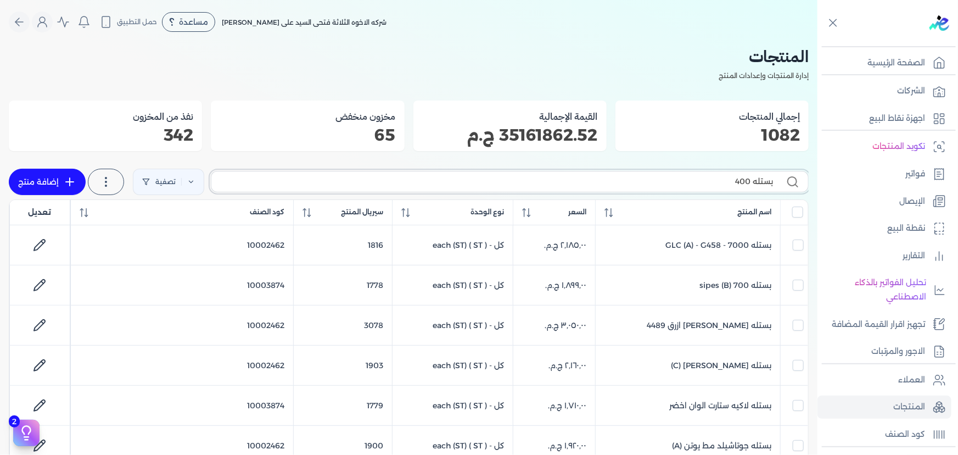
type input "بستله 400"
checkbox input "false"
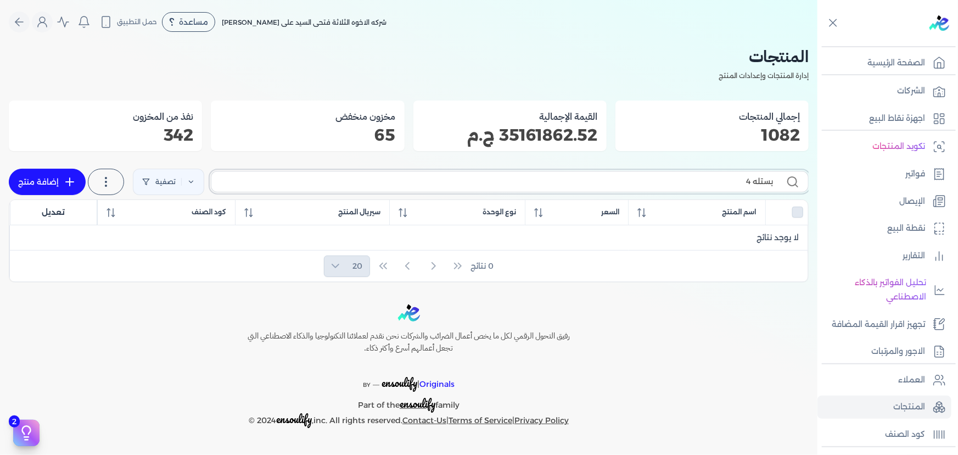
type input "بستله"
checkbox input "false"
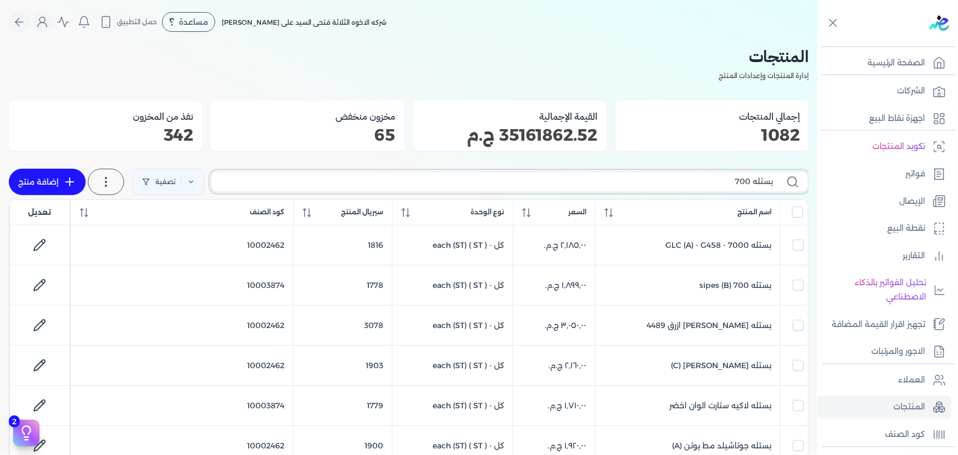
type input "بستله 700"
checkbox input "false"
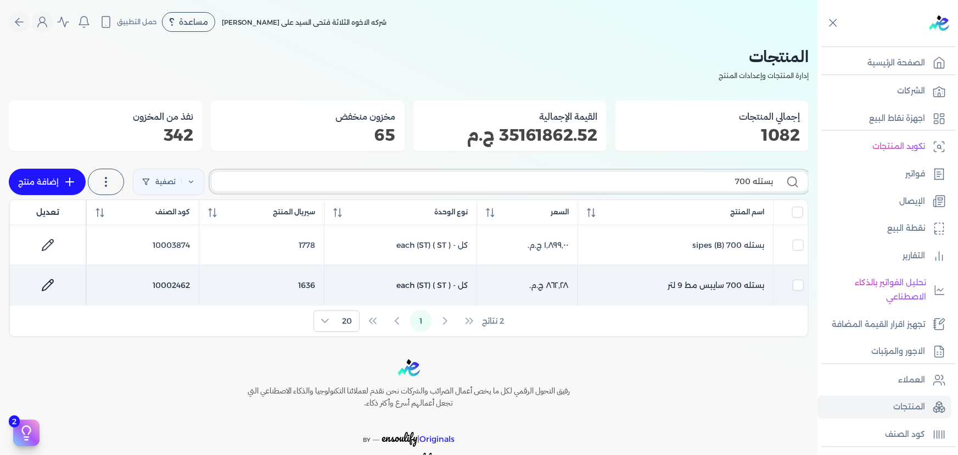
type input "بستله 700"
click at [711, 285] on td "بستله 700 سايبس مط 9 لتر" at bounding box center [675, 285] width 195 height 40
checkbox input "false"
checkbox input "true"
click at [711, 285] on td "بستله 700 سايبس مط 9 لتر" at bounding box center [675, 285] width 195 height 40
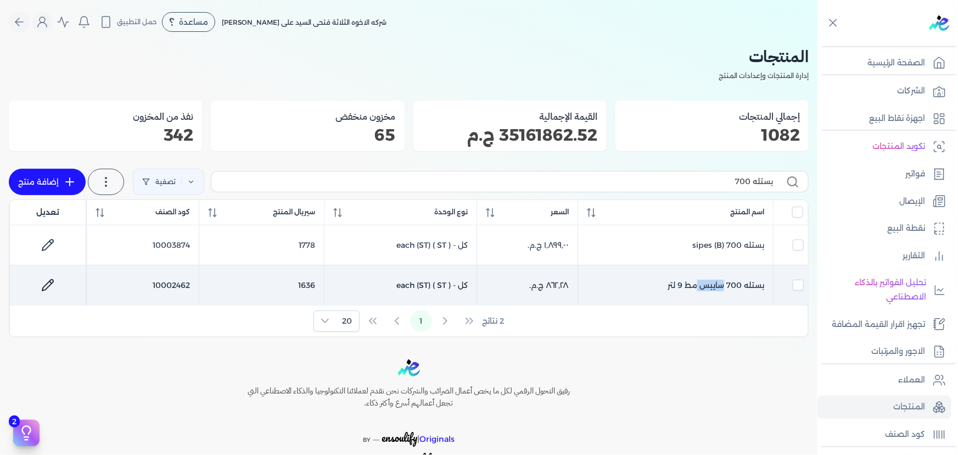
checkbox input "false"
click at [711, 285] on td "بستله 700 سايبس مط 9 لتر" at bounding box center [675, 285] width 195 height 40
checkbox input "false"
checkbox input "true"
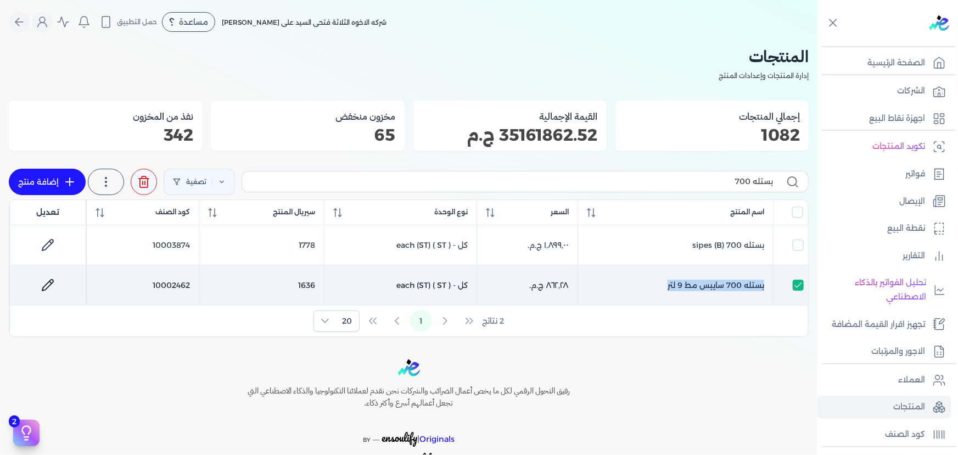
click at [711, 285] on td "بستله 700 سايبس مط 9 لتر" at bounding box center [675, 285] width 195 height 40
checkbox input "false"
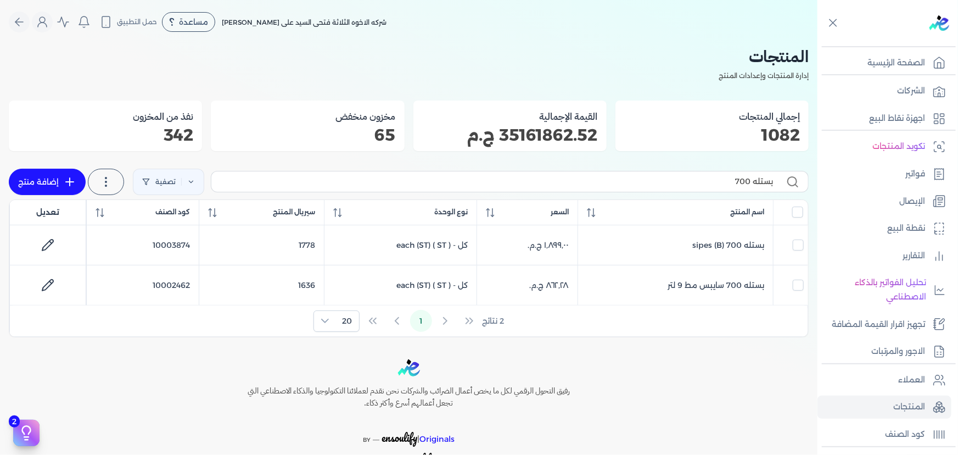
click at [604, 52] on h2 "المنتجات" at bounding box center [409, 56] width 800 height 25
click at [587, 180] on input "بستله 700" at bounding box center [496, 182] width 553 height 12
click at [588, 180] on input "بستله 700" at bounding box center [496, 182] width 553 height 12
type input "سل"
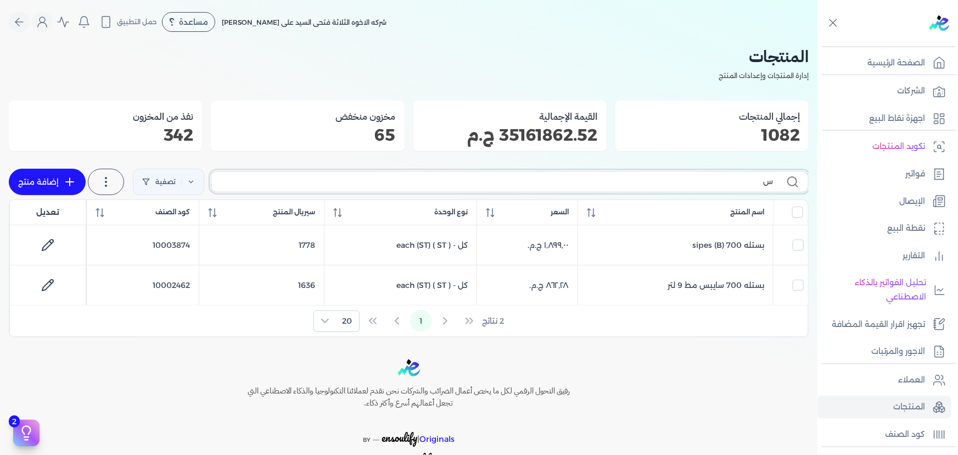
checkbox input "false"
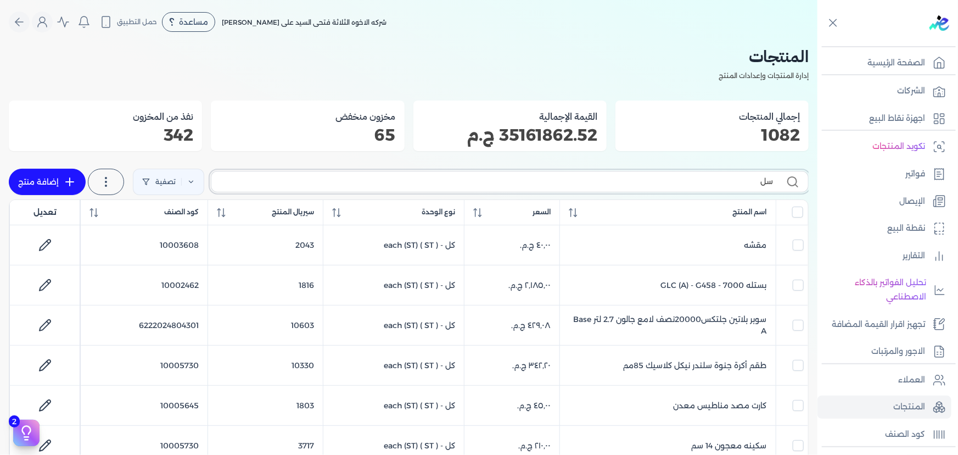
type input "سلن"
checkbox input "false"
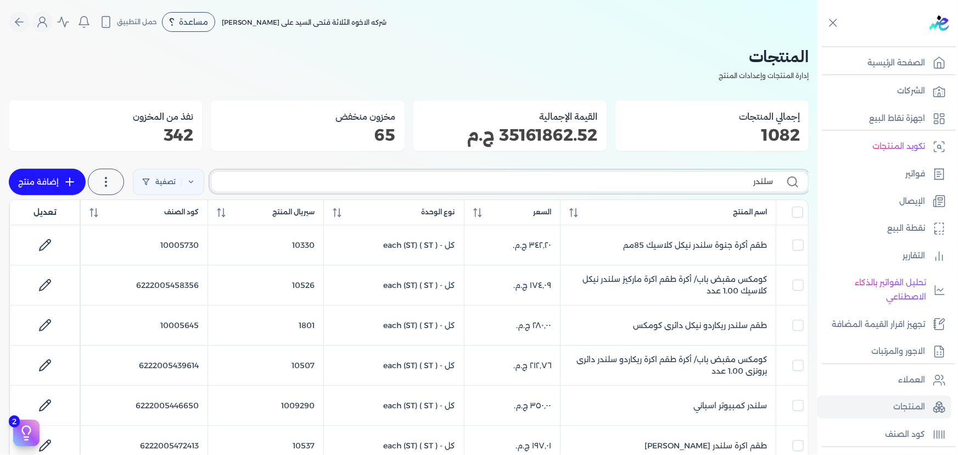
type input "سلندر"
checkbox input "false"
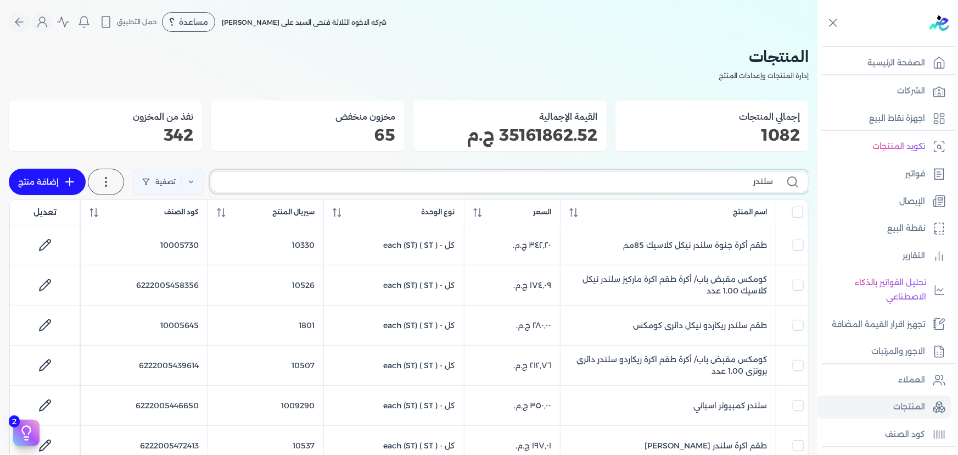
checkbox input "false"
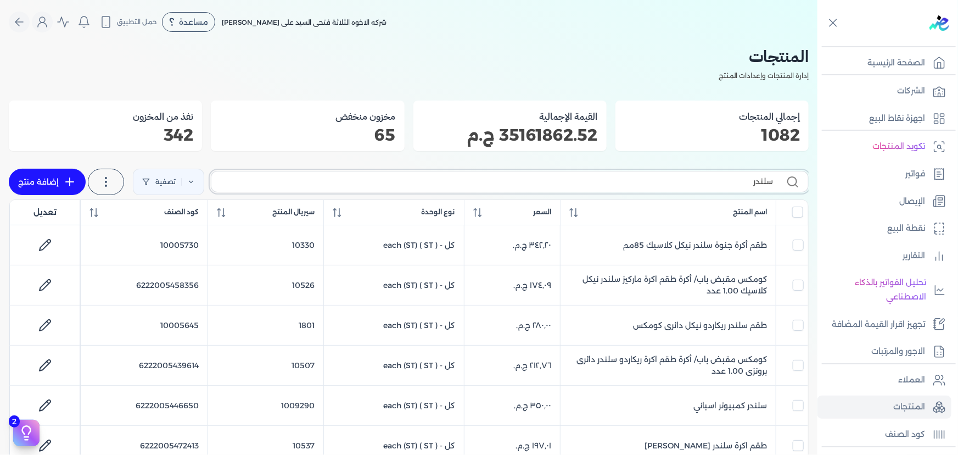
checkbox input "false"
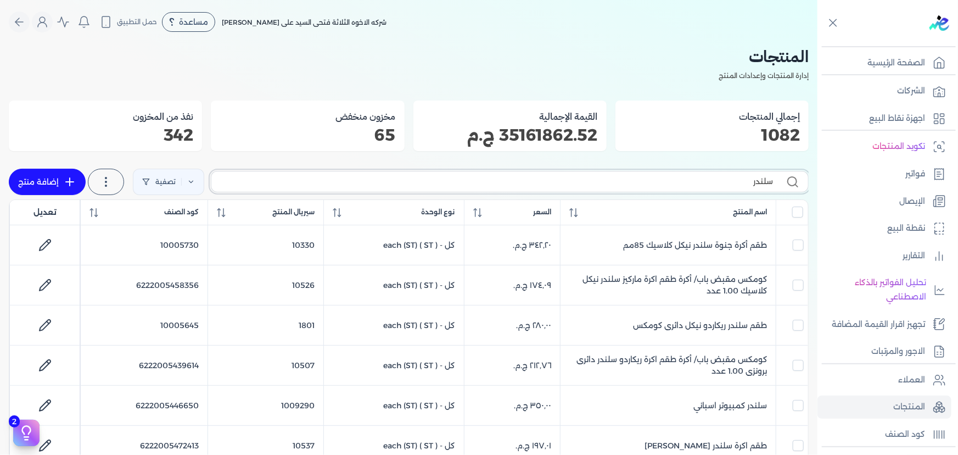
checkbox input "false"
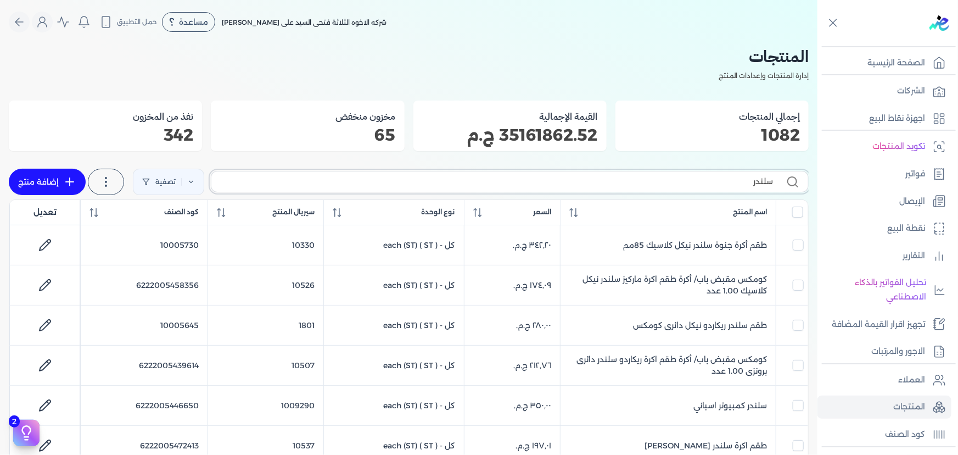
checkbox input "false"
click at [644, 176] on input "سلندر" at bounding box center [496, 182] width 553 height 12
type input "سلندر عص"
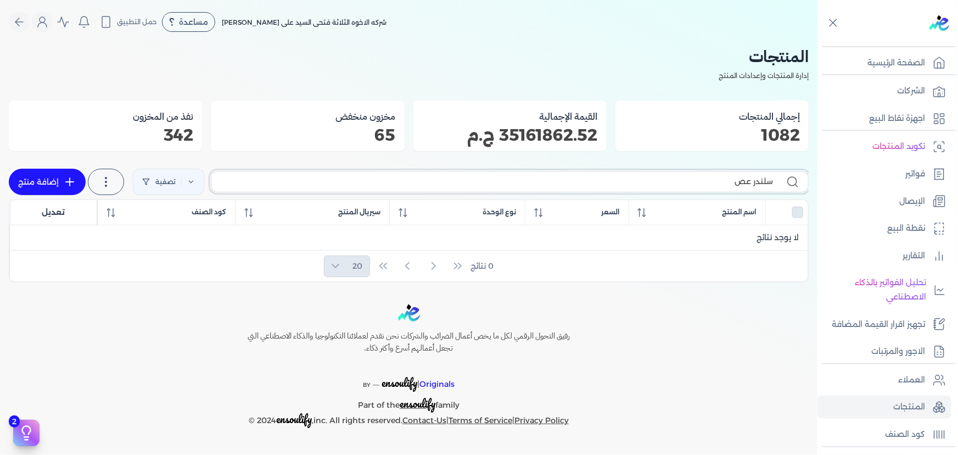
checkbox input "false"
type input "سلندر"
checkbox input "false"
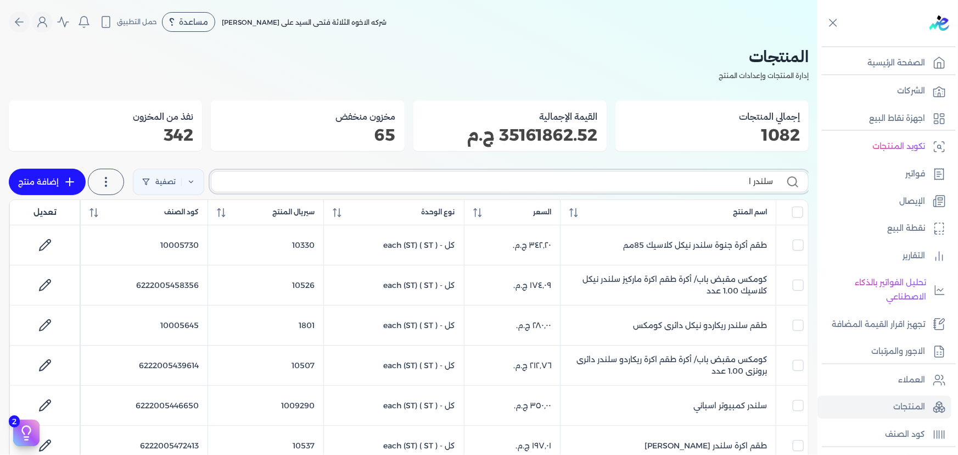
type input "سلندر ال"
checkbox input "false"
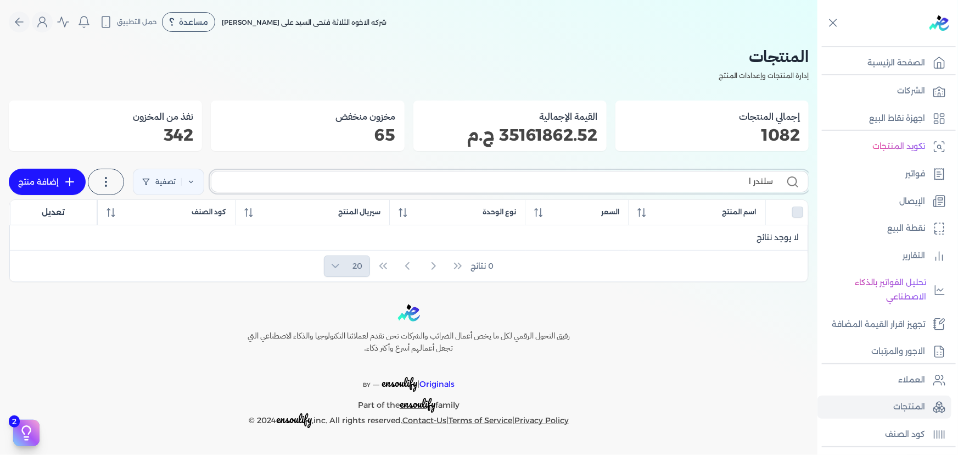
type input "سلندر"
checkbox input "false"
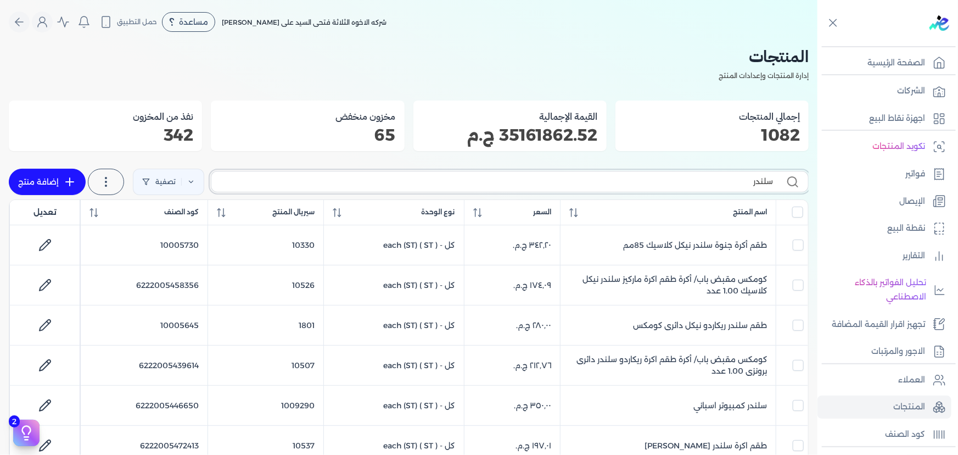
drag, startPoint x: 708, startPoint y: 180, endPoint x: 819, endPoint y: 181, distance: 111.5
click at [819, 181] on div "Toggle Navigation الصفحة الرئيسية الشركات اجهزة نقاط البيع تكويد المنتجات فواتي…" at bounding box center [479, 227] width 958 height 455
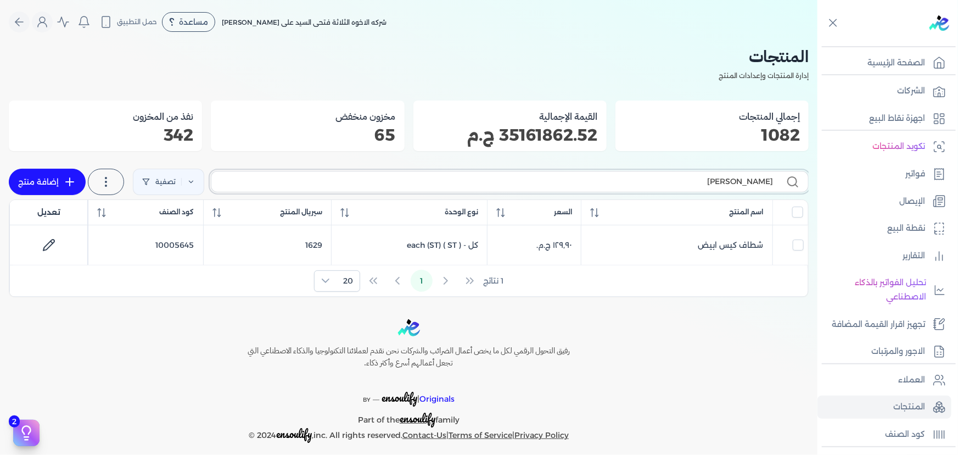
type input "شطاف"
checkbox input "false"
drag, startPoint x: 626, startPoint y: 179, endPoint x: 821, endPoint y: 181, distance: 194.9
click at [821, 181] on div "Toggle Navigation الصفحة الرئيسية الشركات اجهزة نقاط البيع تكويد المنتجات فواتي…" at bounding box center [479, 227] width 958 height 455
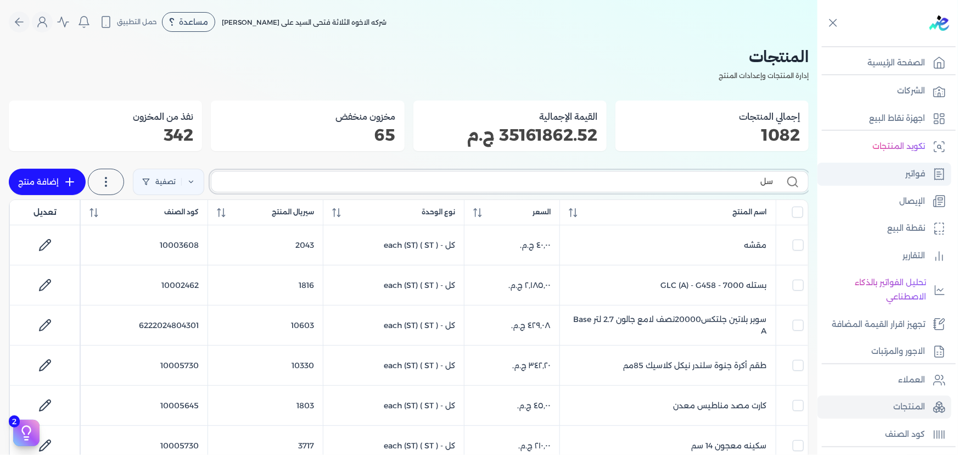
type input "سلن"
checkbox input "false"
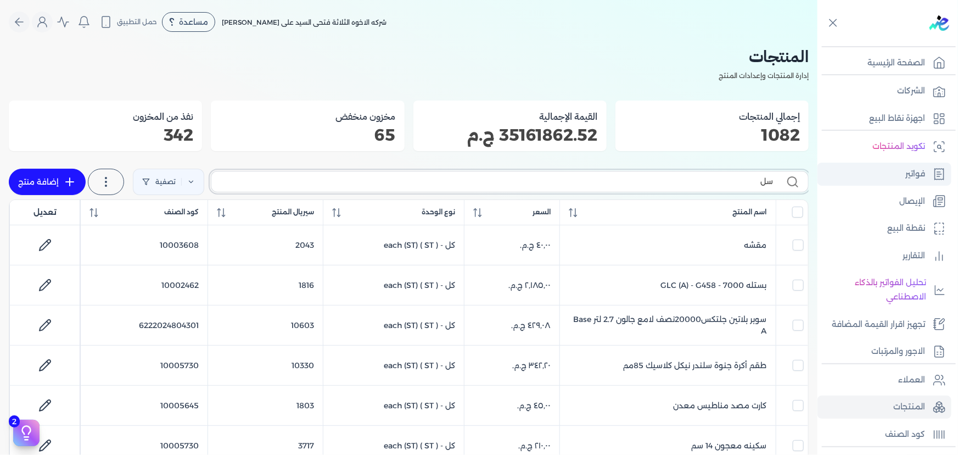
checkbox input "false"
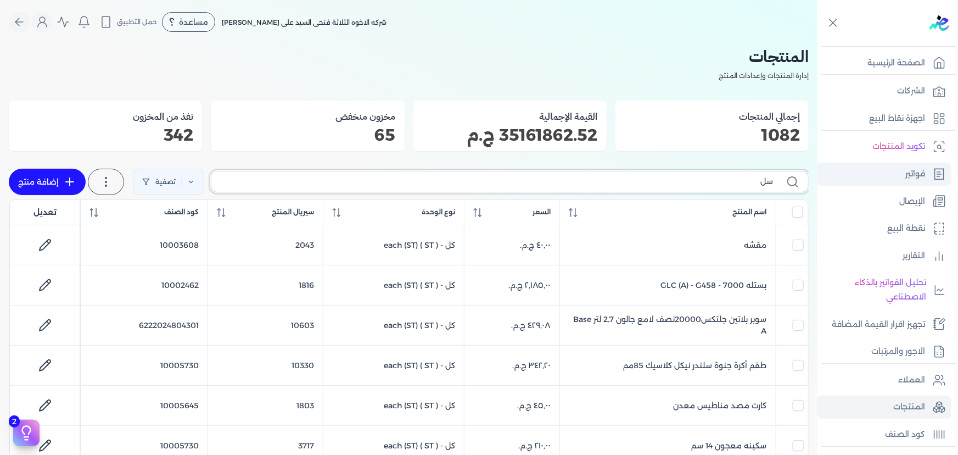
checkbox input "false"
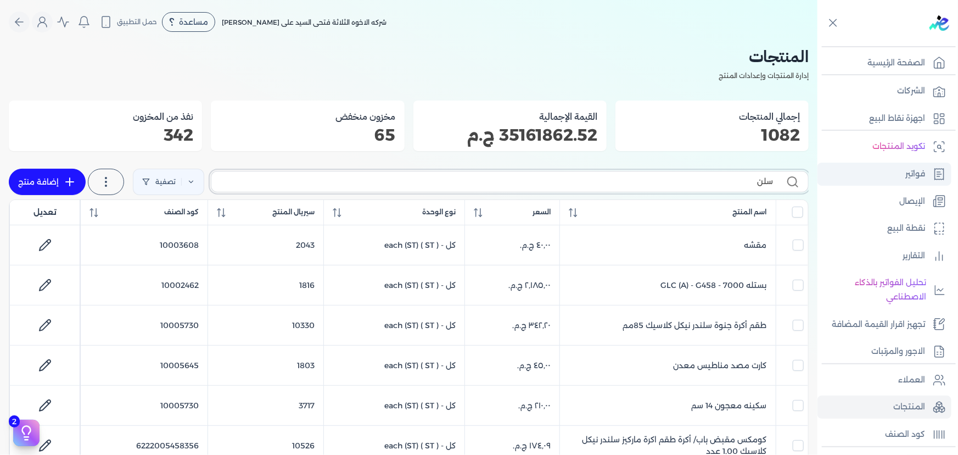
checkbox input "false"
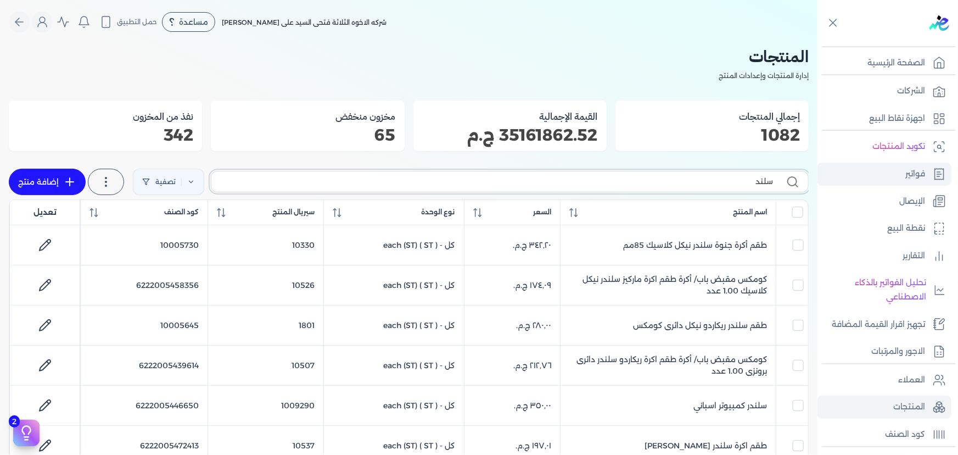
type input "سلندر"
checkbox input "false"
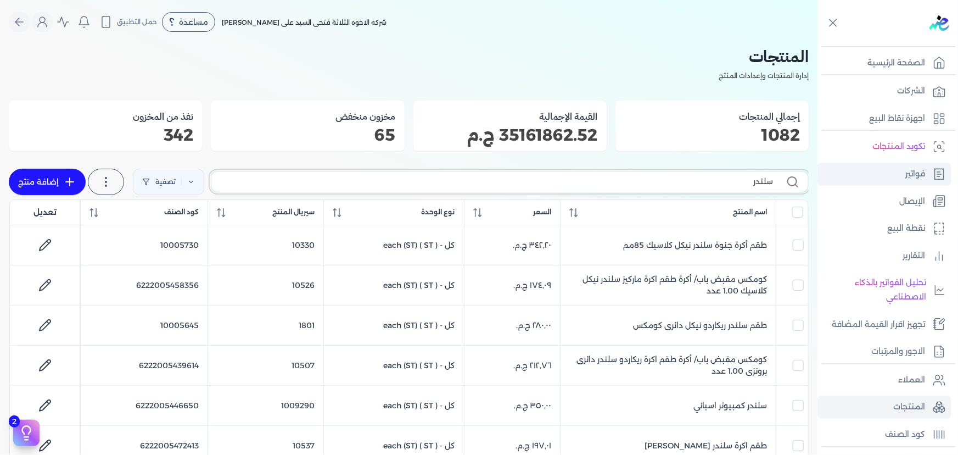
checkbox input "false"
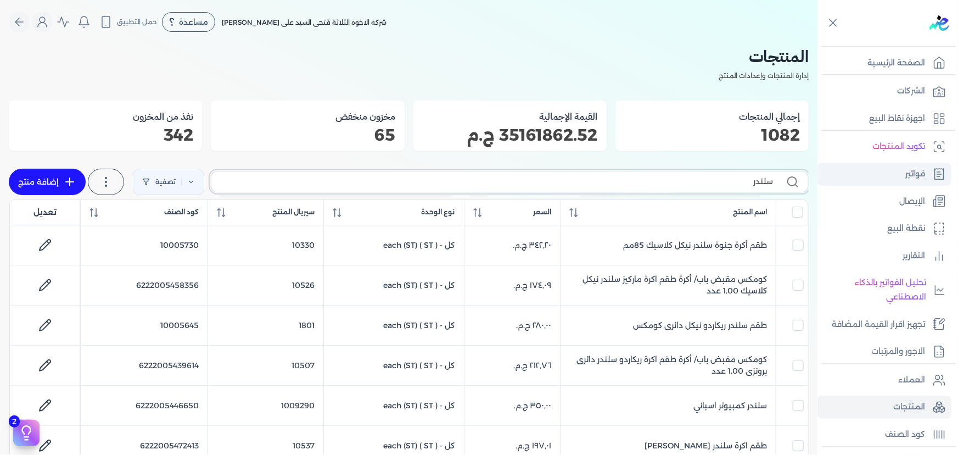
checkbox input "false"
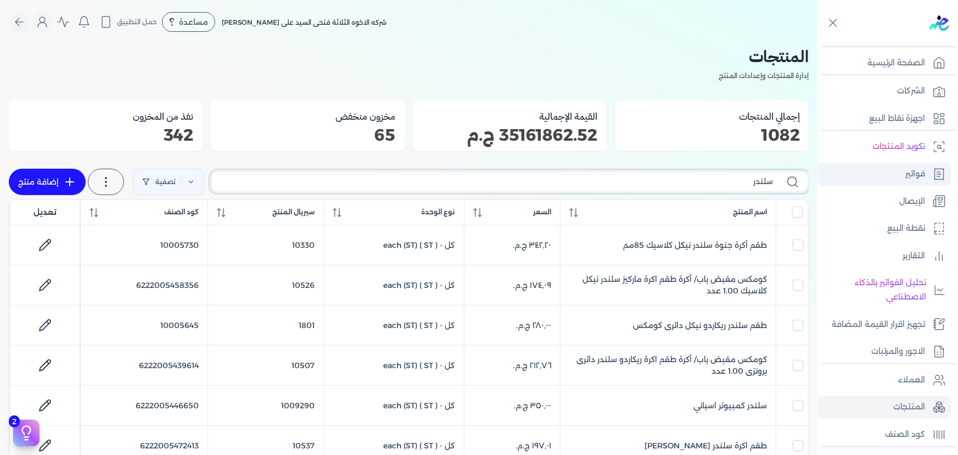
checkbox input "false"
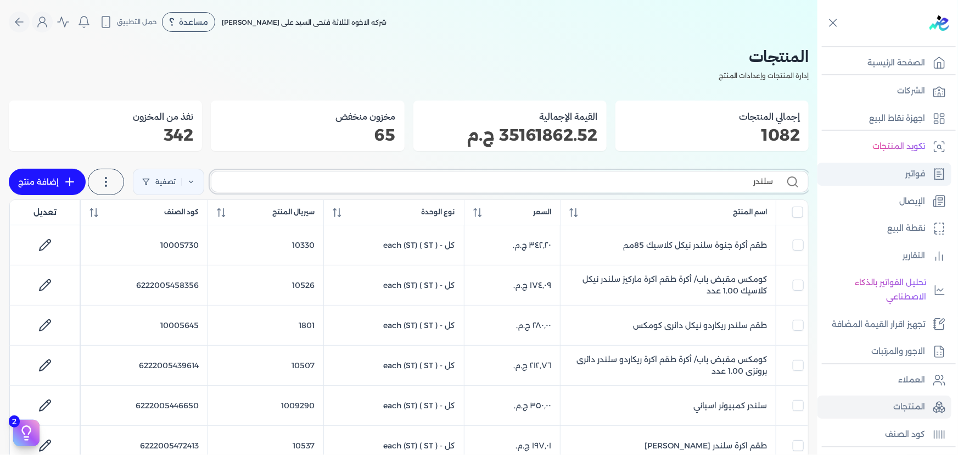
checkbox input "false"
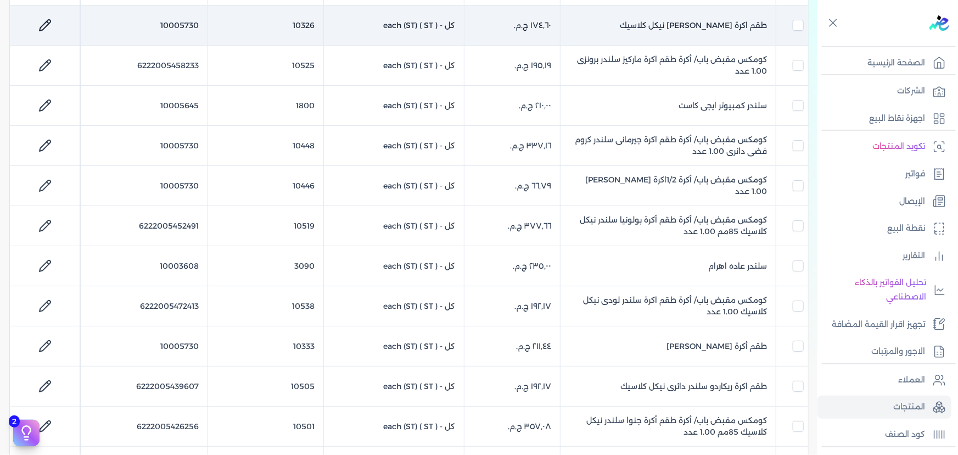
scroll to position [499, 0]
type input "سلندر"
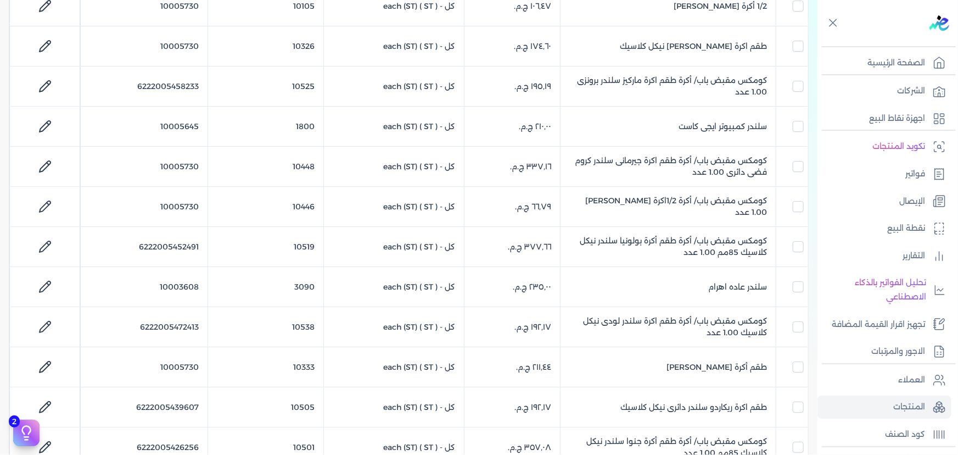
scroll to position [449, 0]
